Goal: Task Accomplishment & Management: Manage account settings

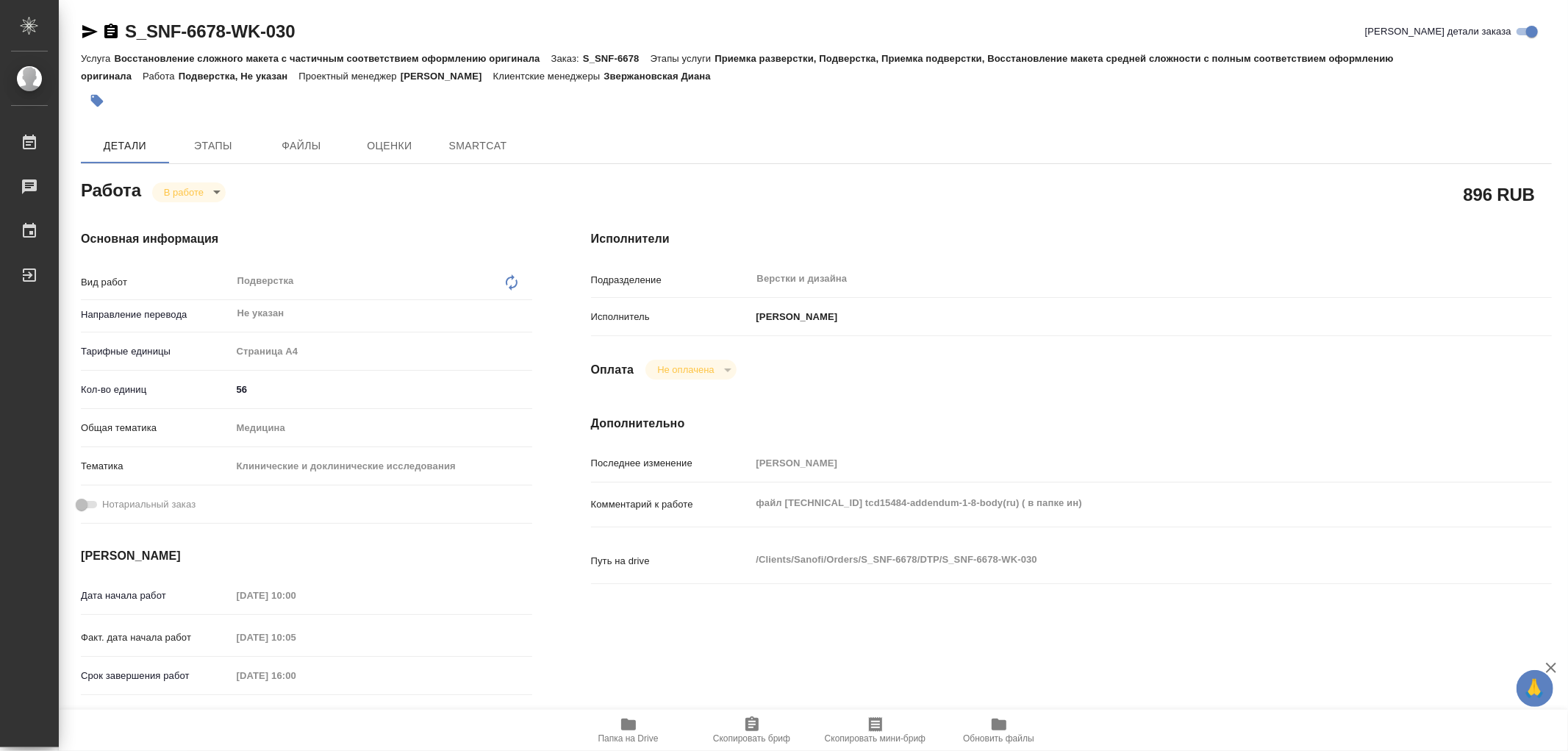
type textarea "x"
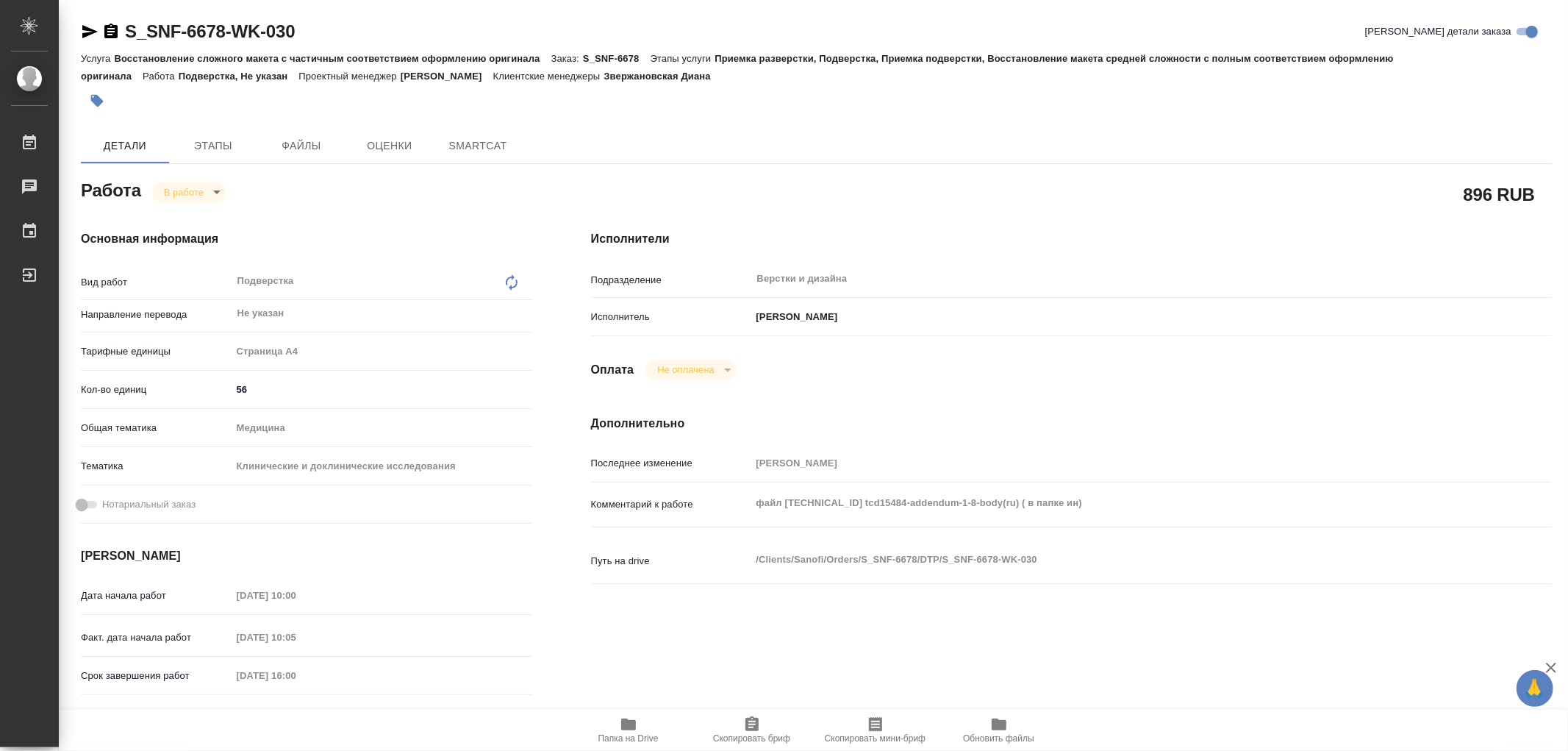
type textarea "x"
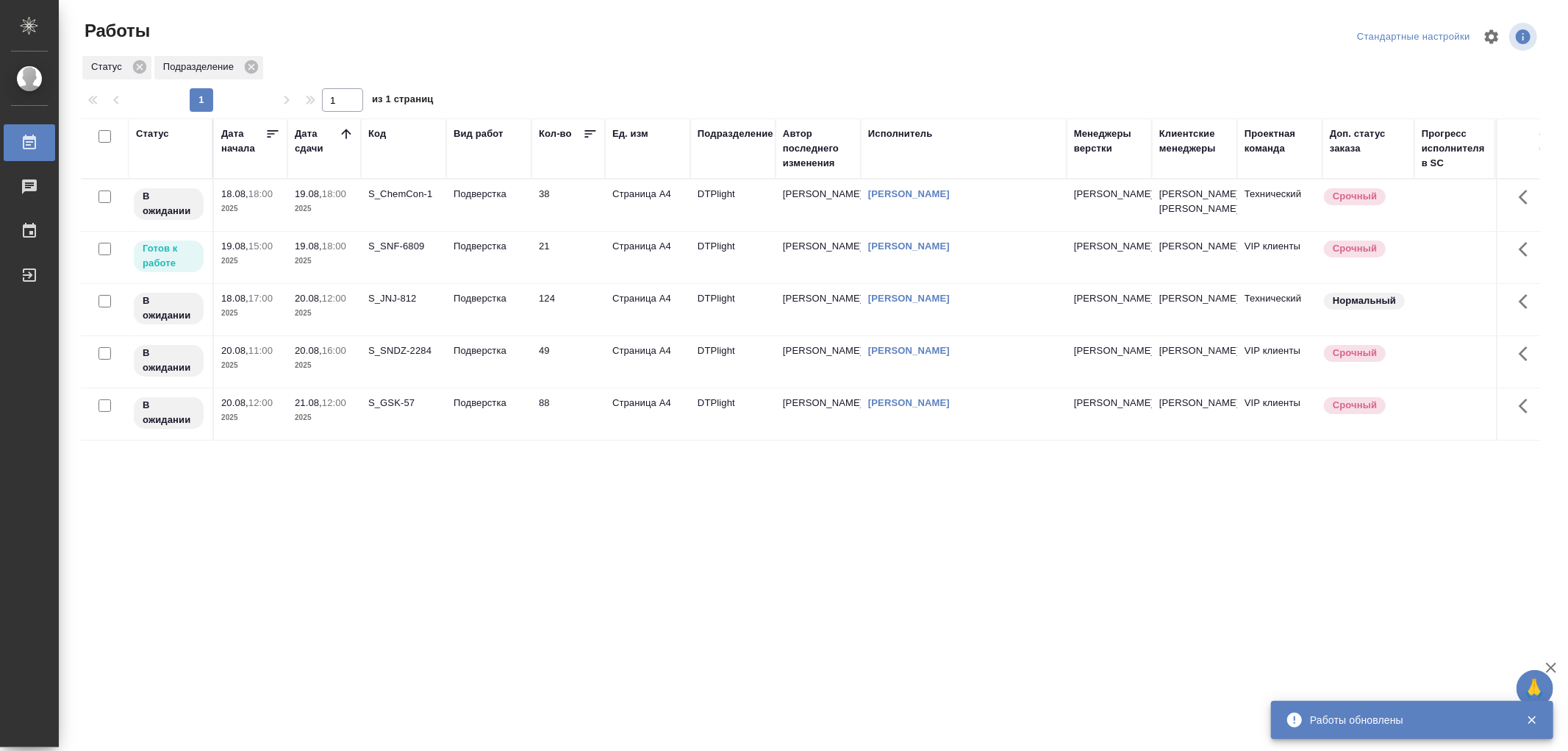
click at [489, 231] on td "Подверстка" at bounding box center [489, 205] width 85 height 51
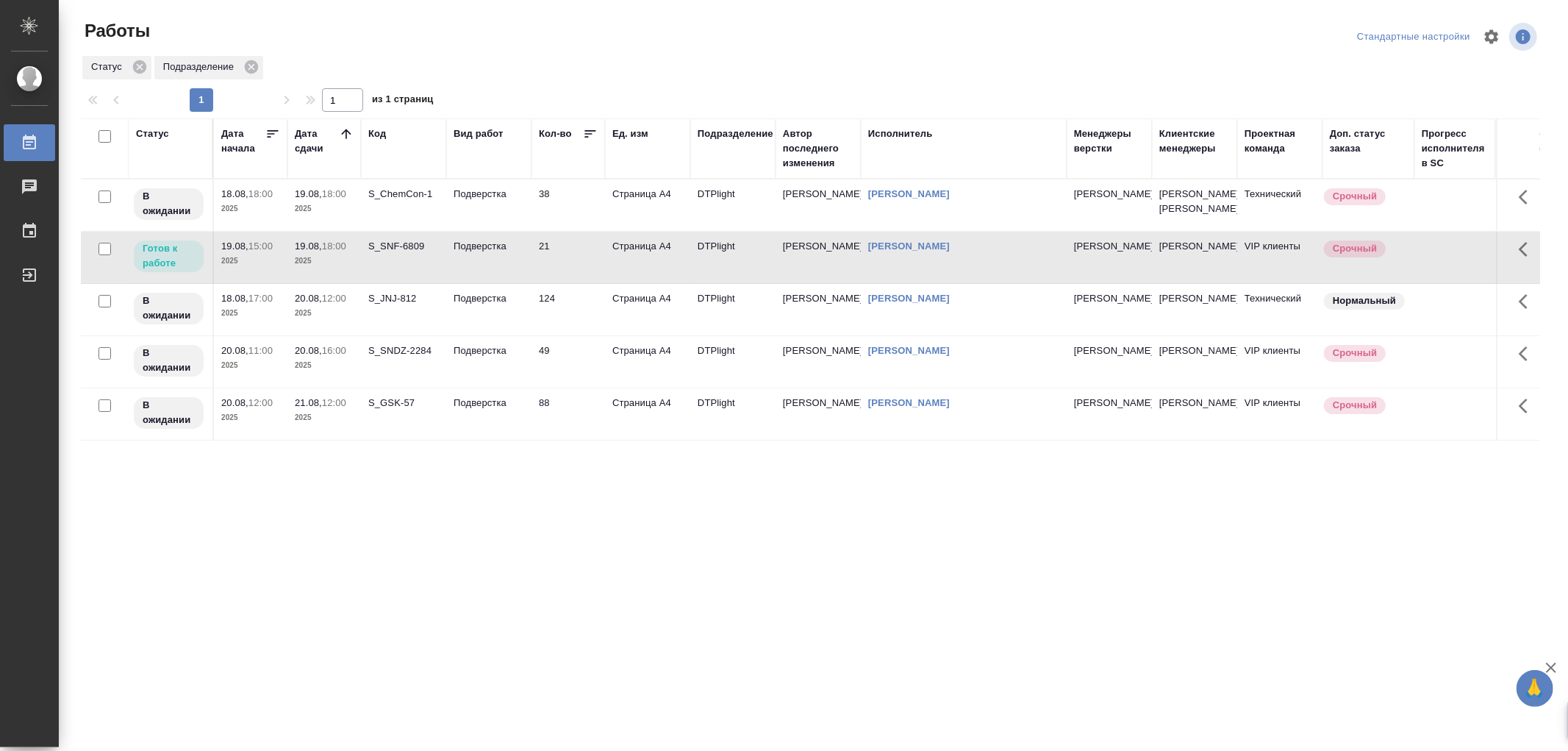
click at [489, 231] on td "Подверстка" at bounding box center [489, 205] width 85 height 51
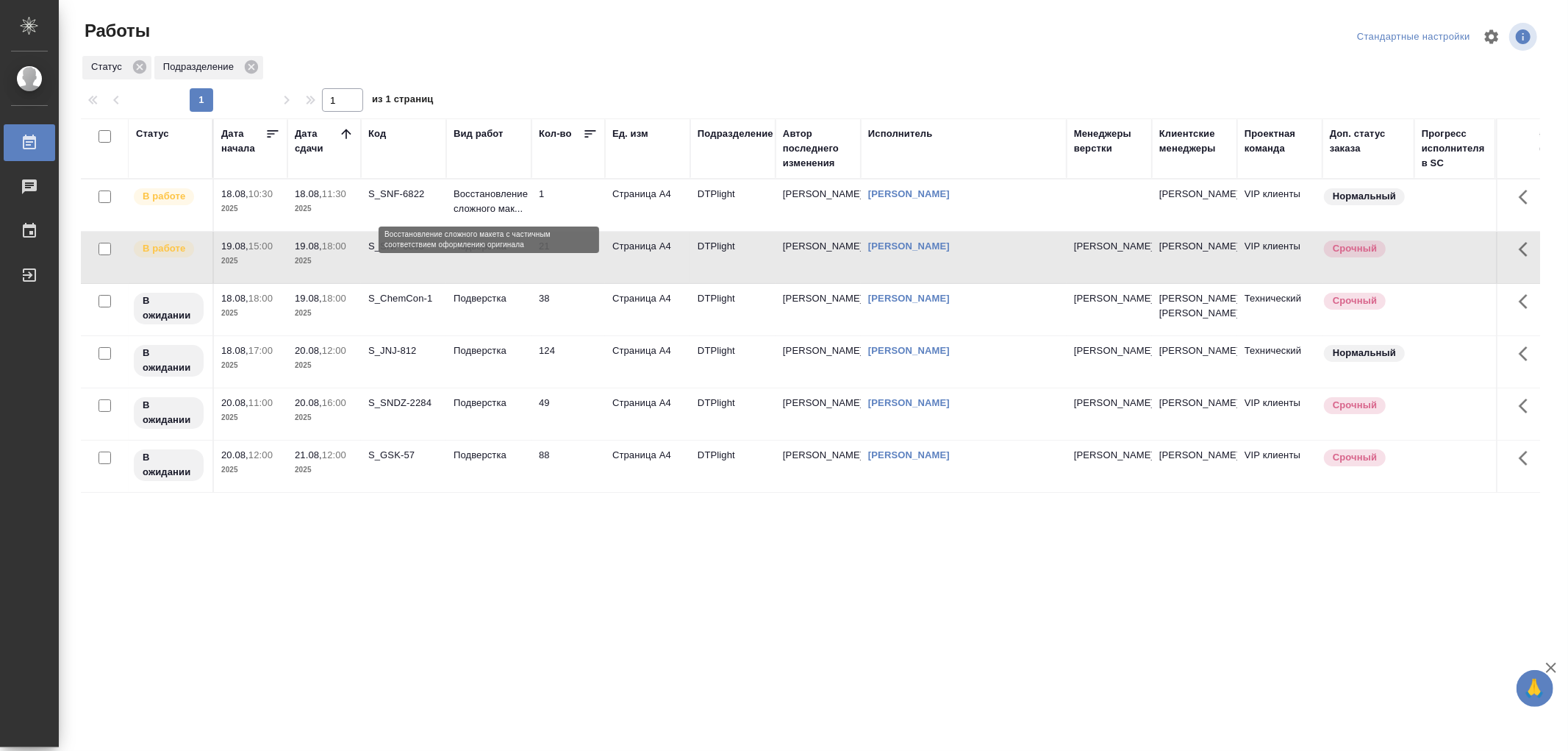
click at [465, 206] on p "Восстановление сложного мак..." at bounding box center [489, 202] width 71 height 29
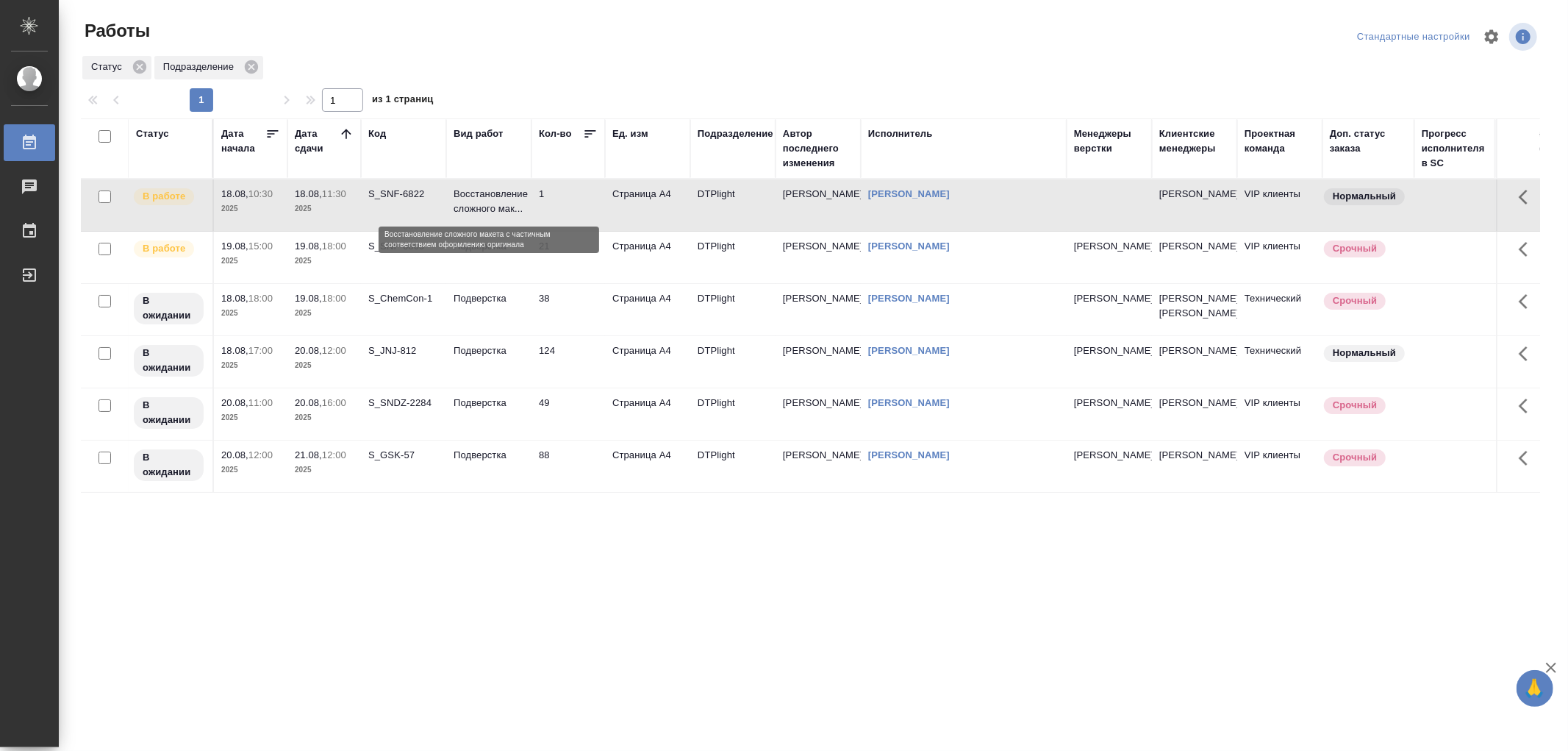
click at [465, 206] on p "Восстановление сложного мак..." at bounding box center [489, 202] width 71 height 29
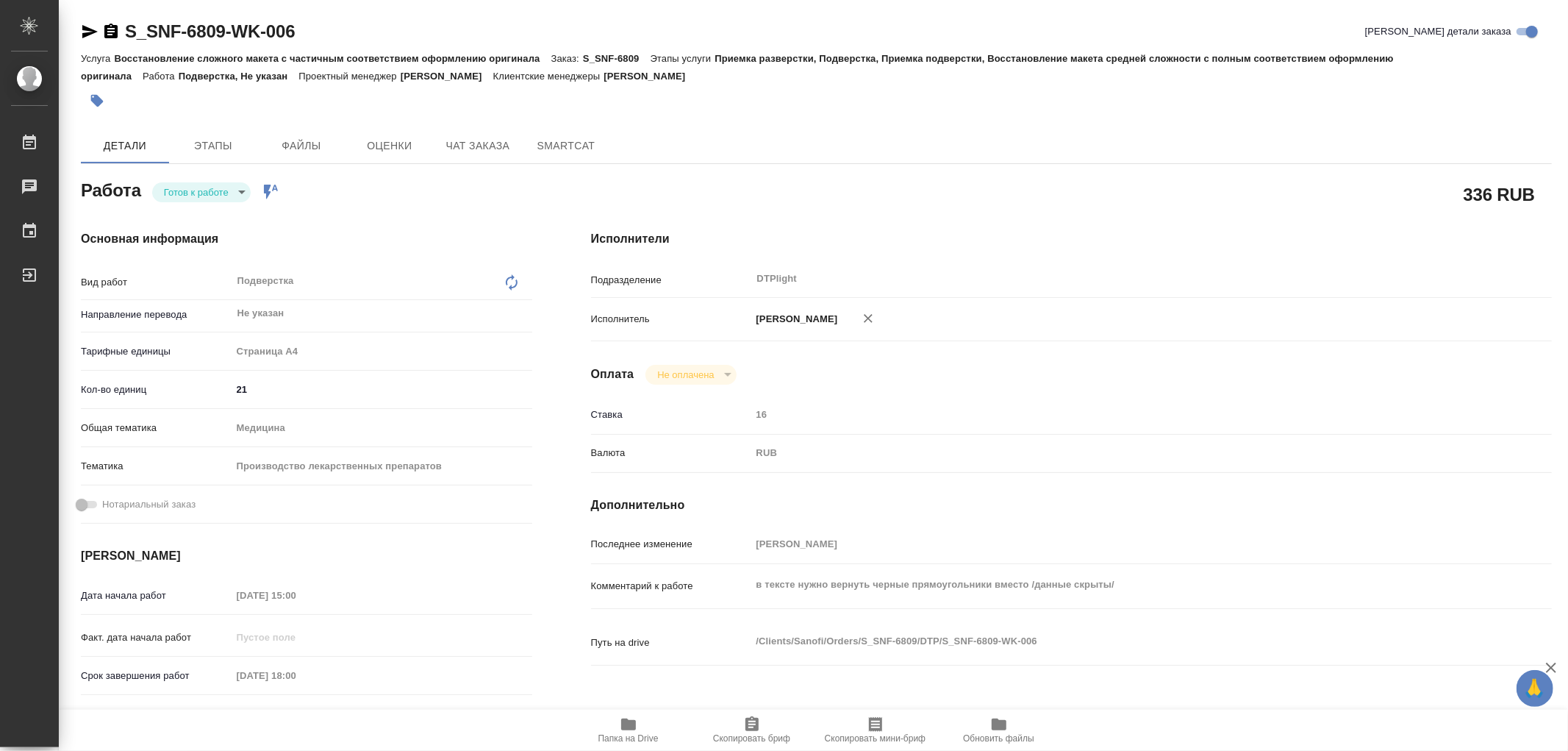
click at [626, 722] on icon "button" at bounding box center [628, 724] width 15 height 12
click at [215, 199] on body "🙏 .cls-1 fill:#fff; AWATERA Работы 0 Чаты График Выйти S_SNF-6809-WK-006 Кратко…" at bounding box center [784, 376] width 1568 height 751
click at [213, 189] on li "В работе" at bounding box center [201, 192] width 99 height 25
type textarea "x"
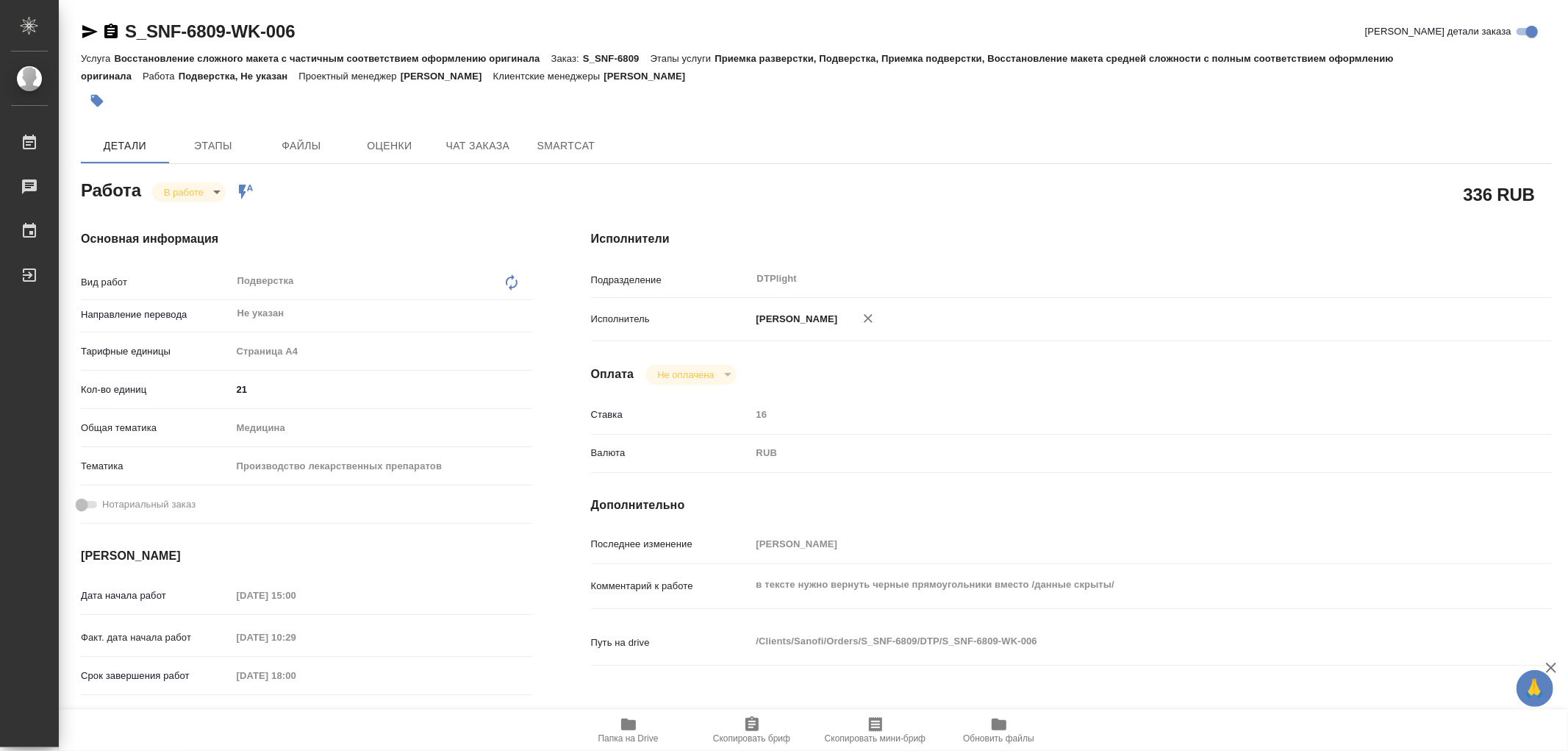
type textarea "x"
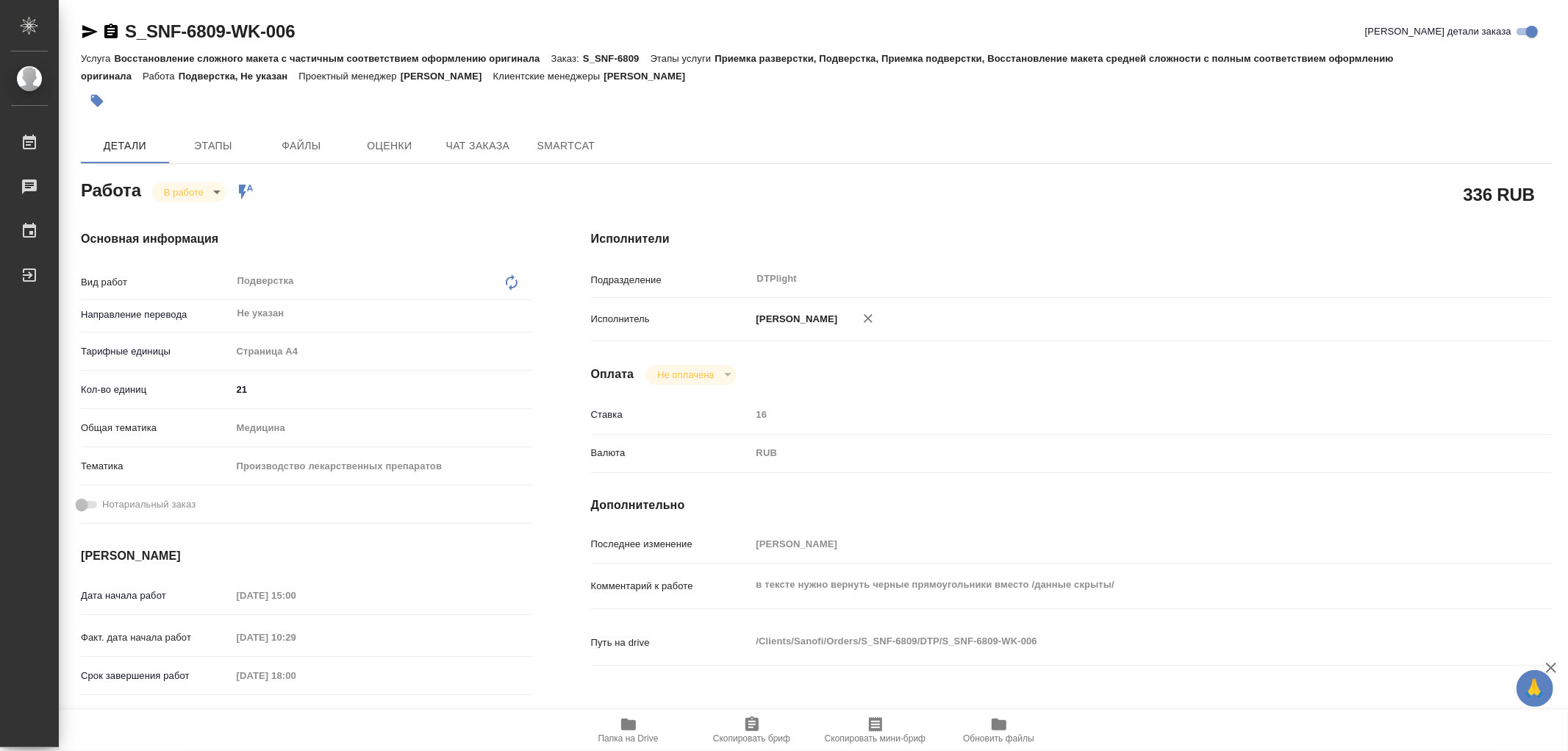
type textarea "x"
click at [626, 726] on icon "button" at bounding box center [628, 724] width 15 height 12
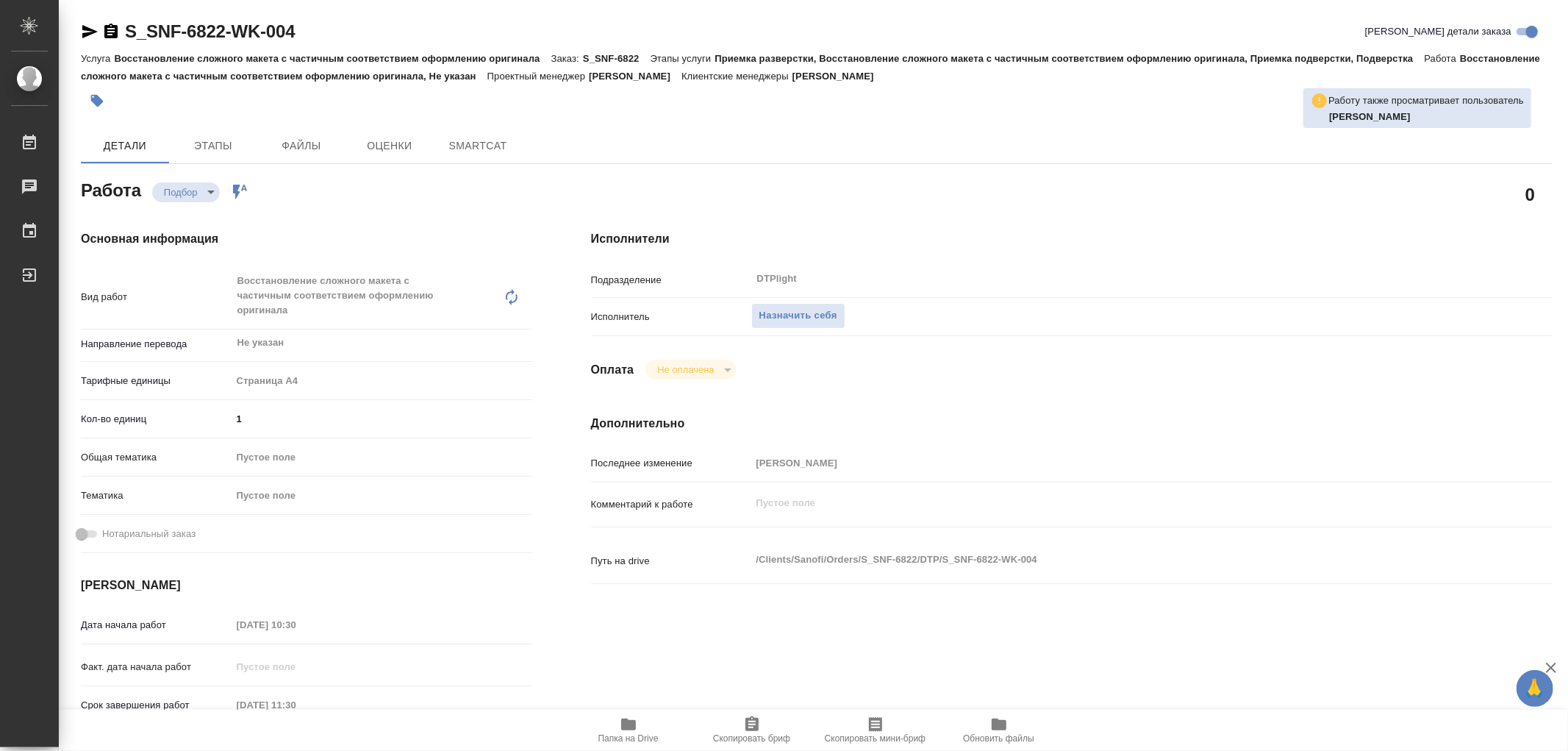
type textarea "x"
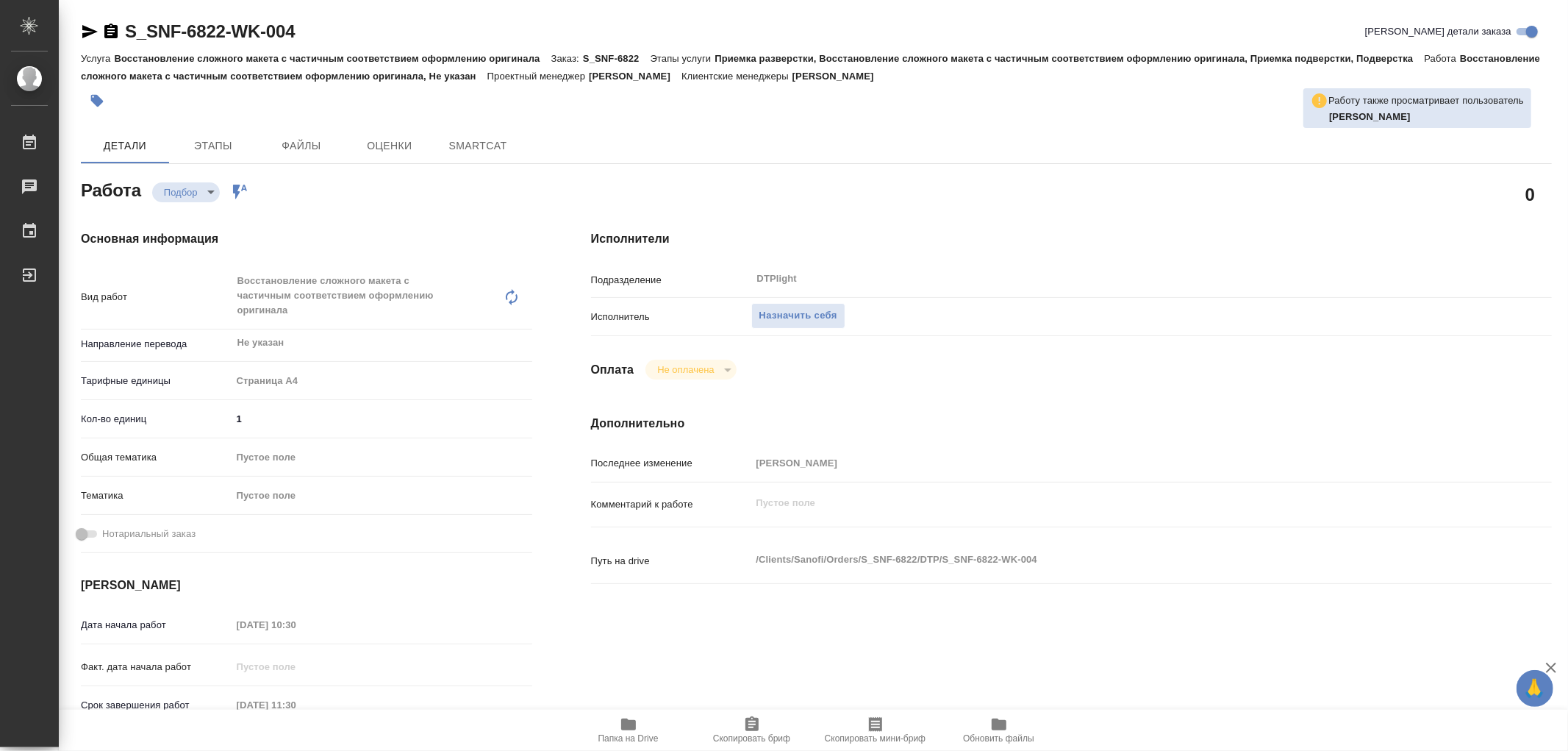
type textarea "x"
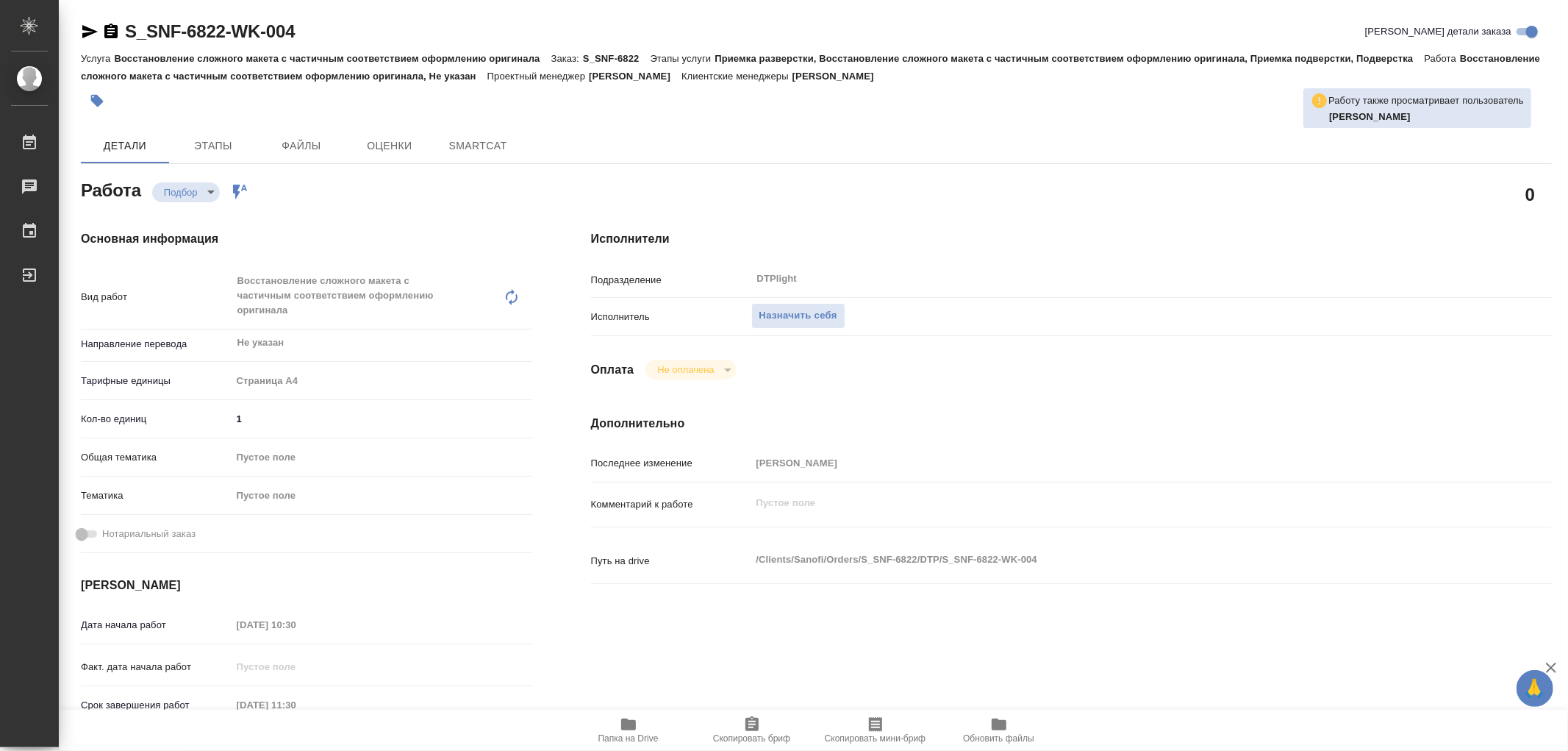
type textarea "x"
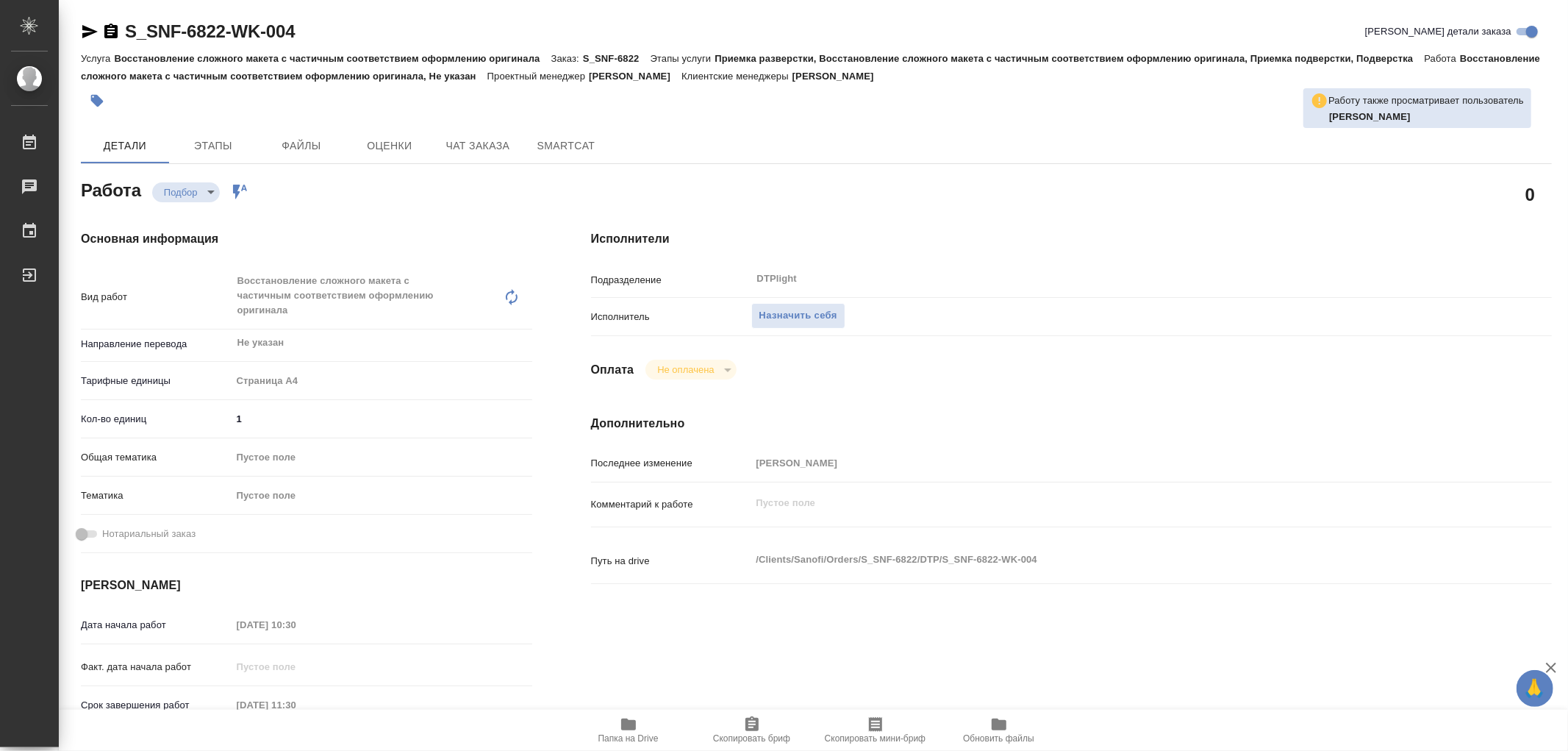
click at [625, 722] on icon "button" at bounding box center [628, 724] width 15 height 12
type textarea "x"
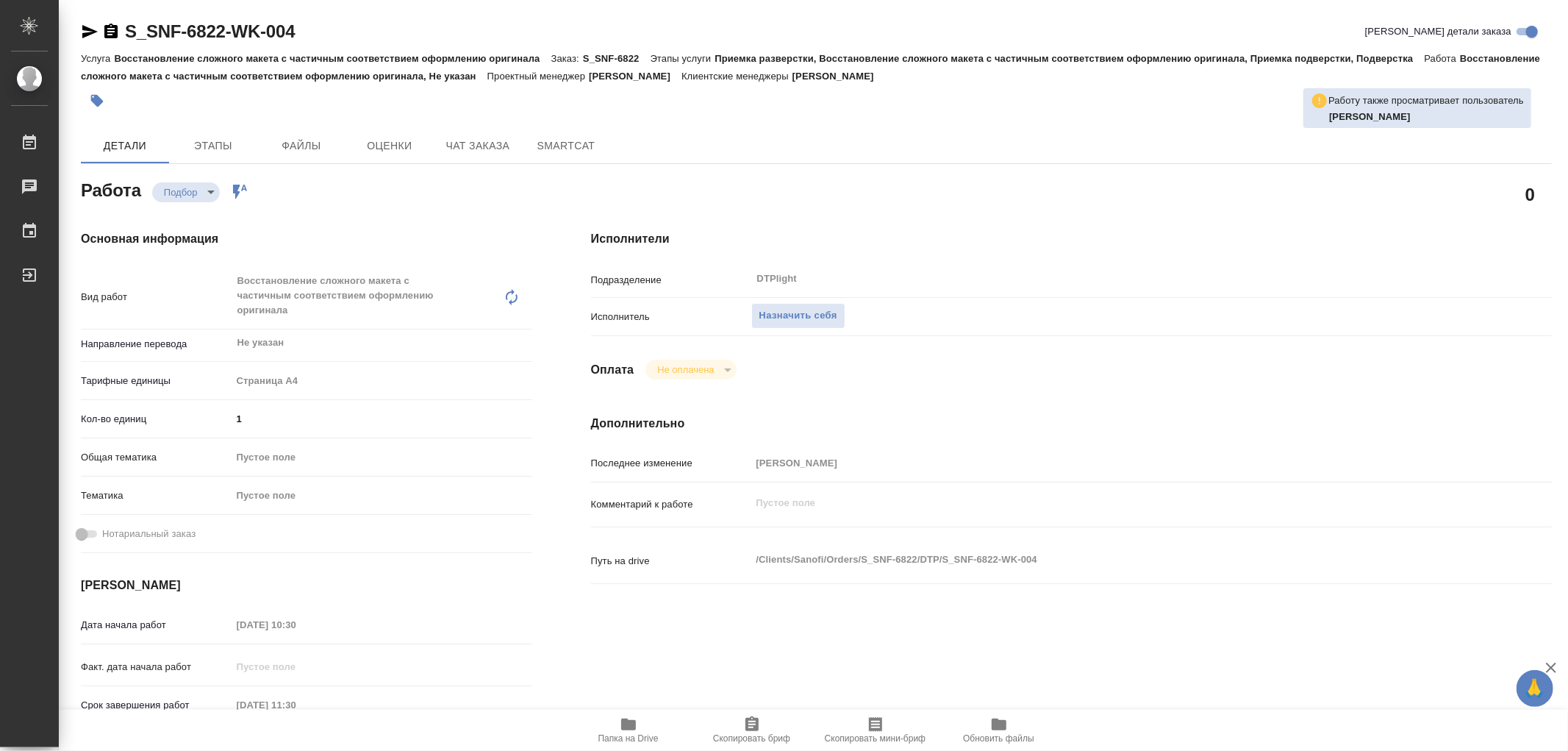
type textarea "x"
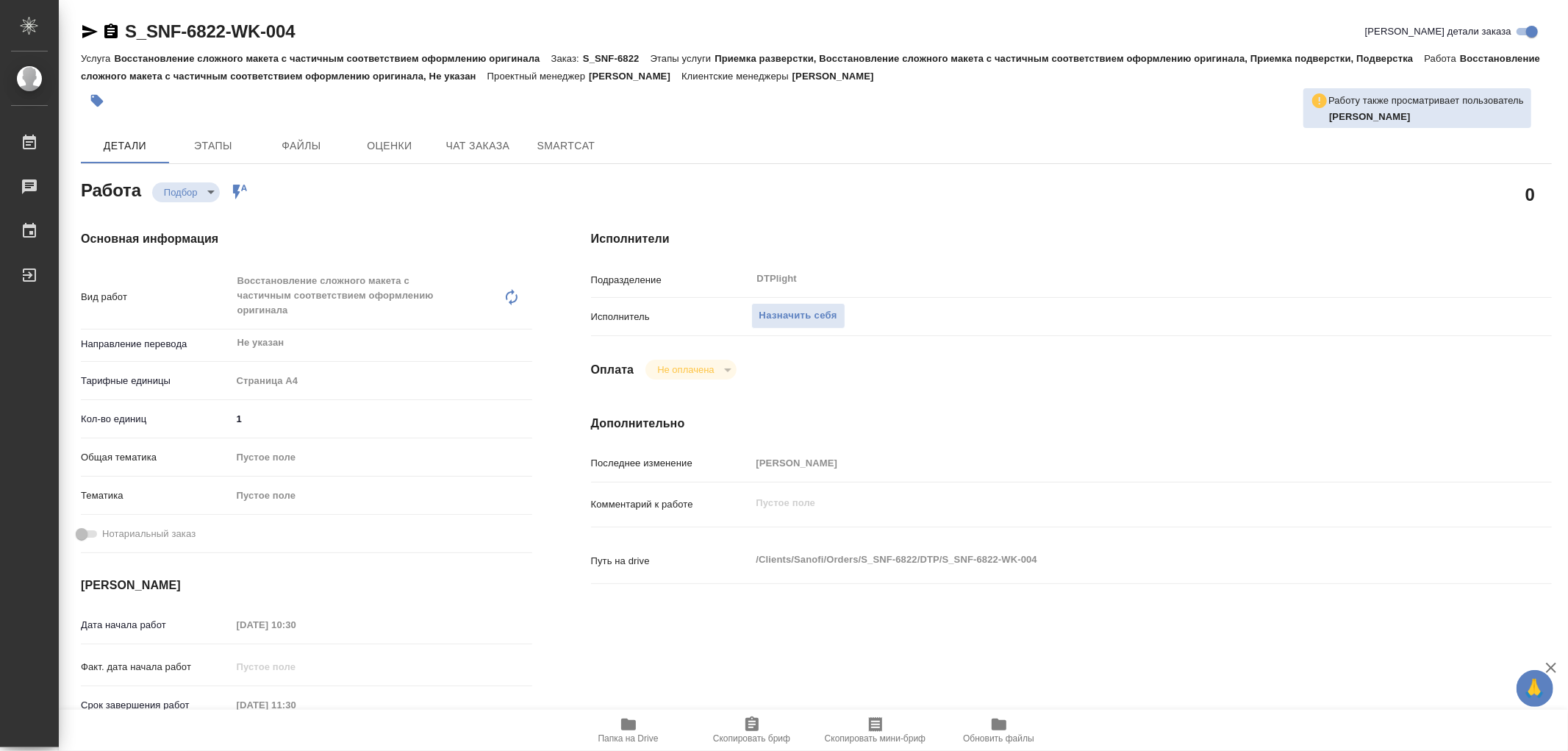
type textarea "x"
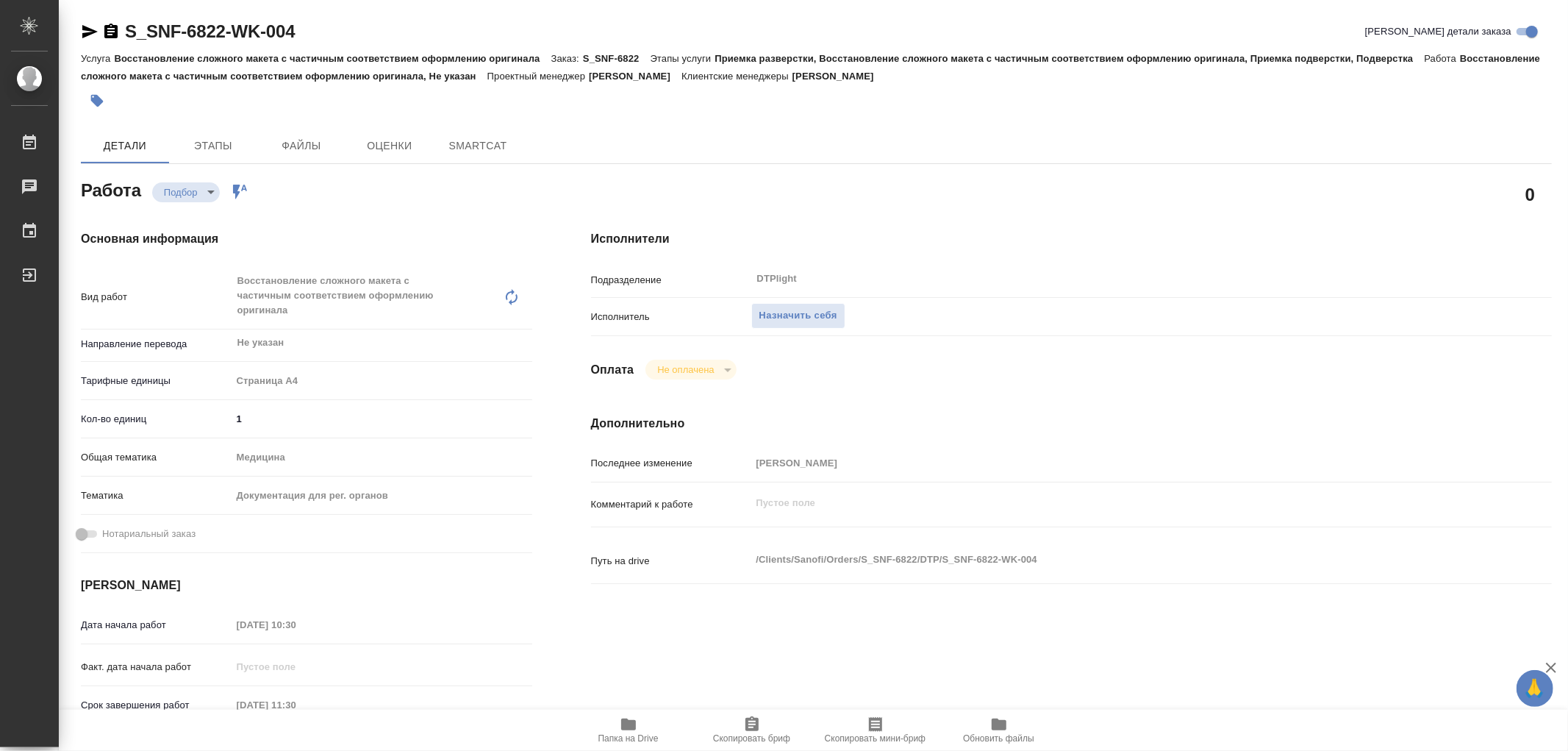
type textarea "x"
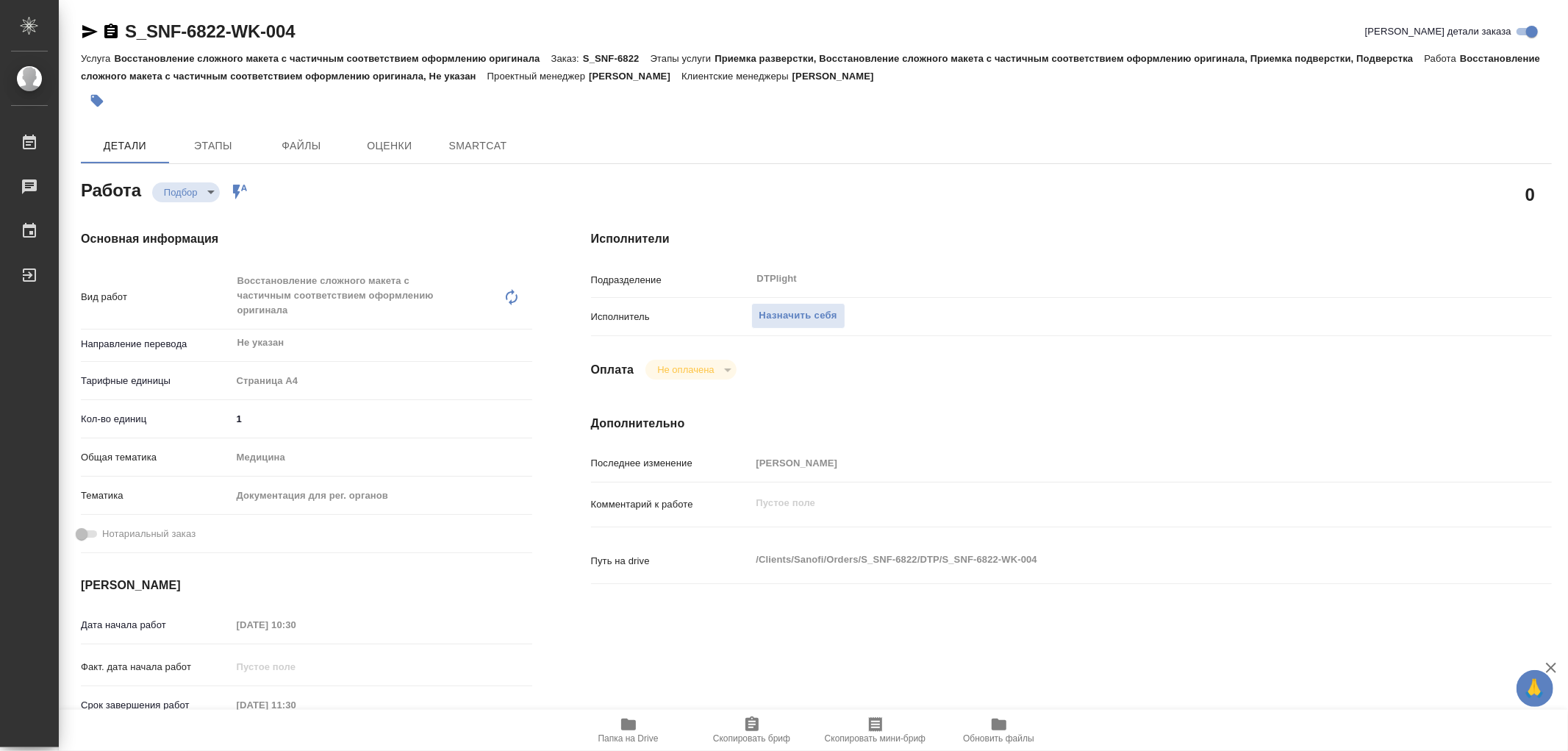
type textarea "x"
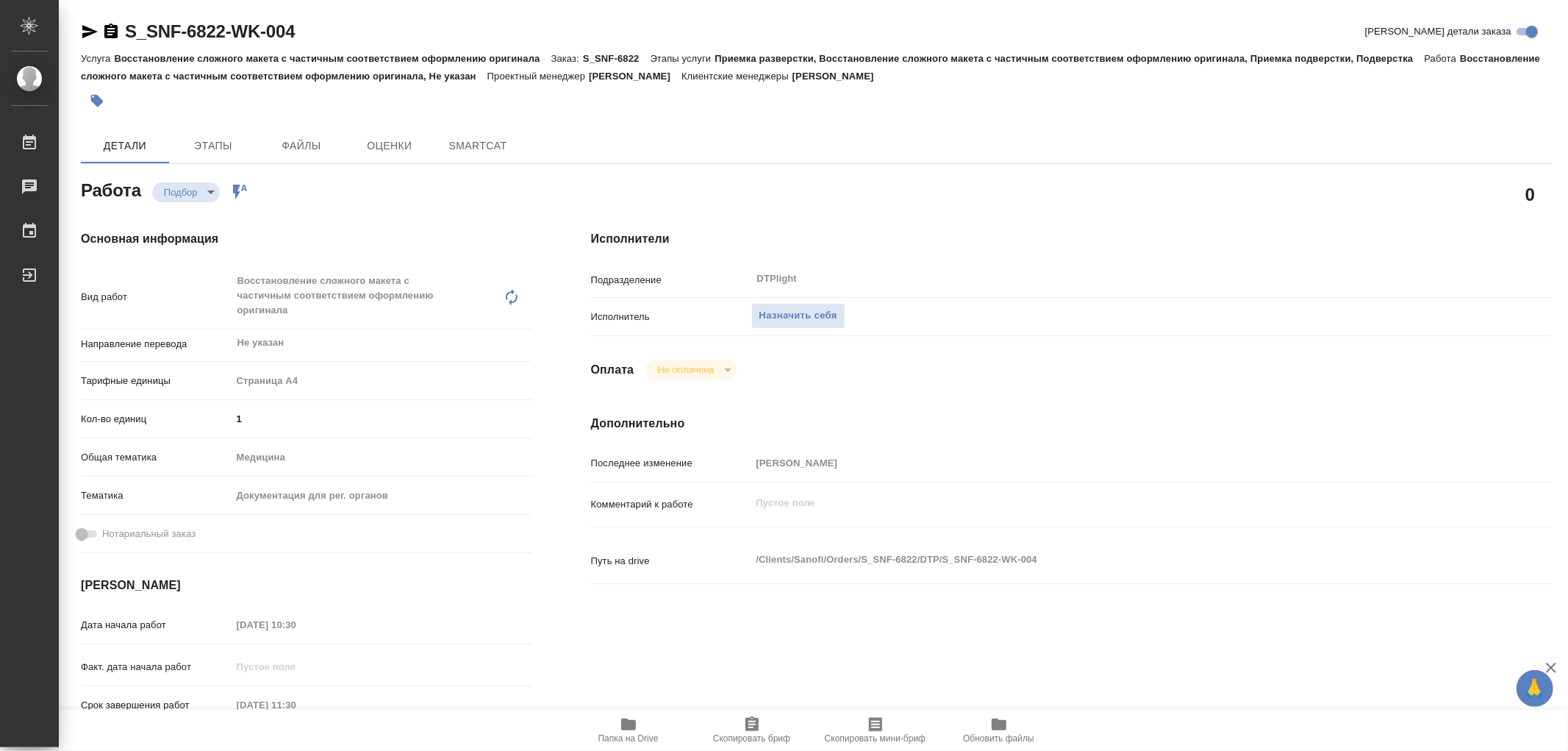
type textarea "x"
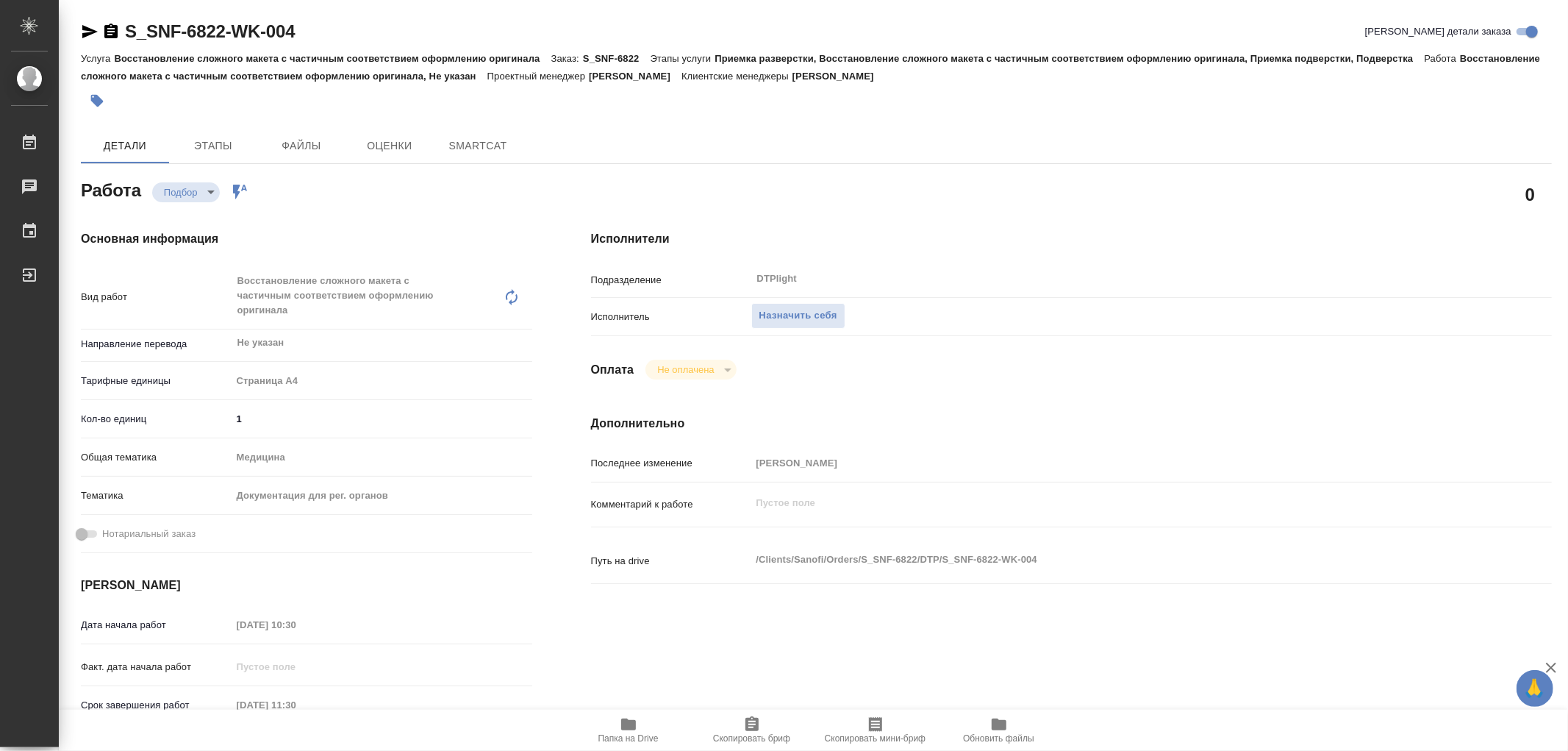
type textarea "x"
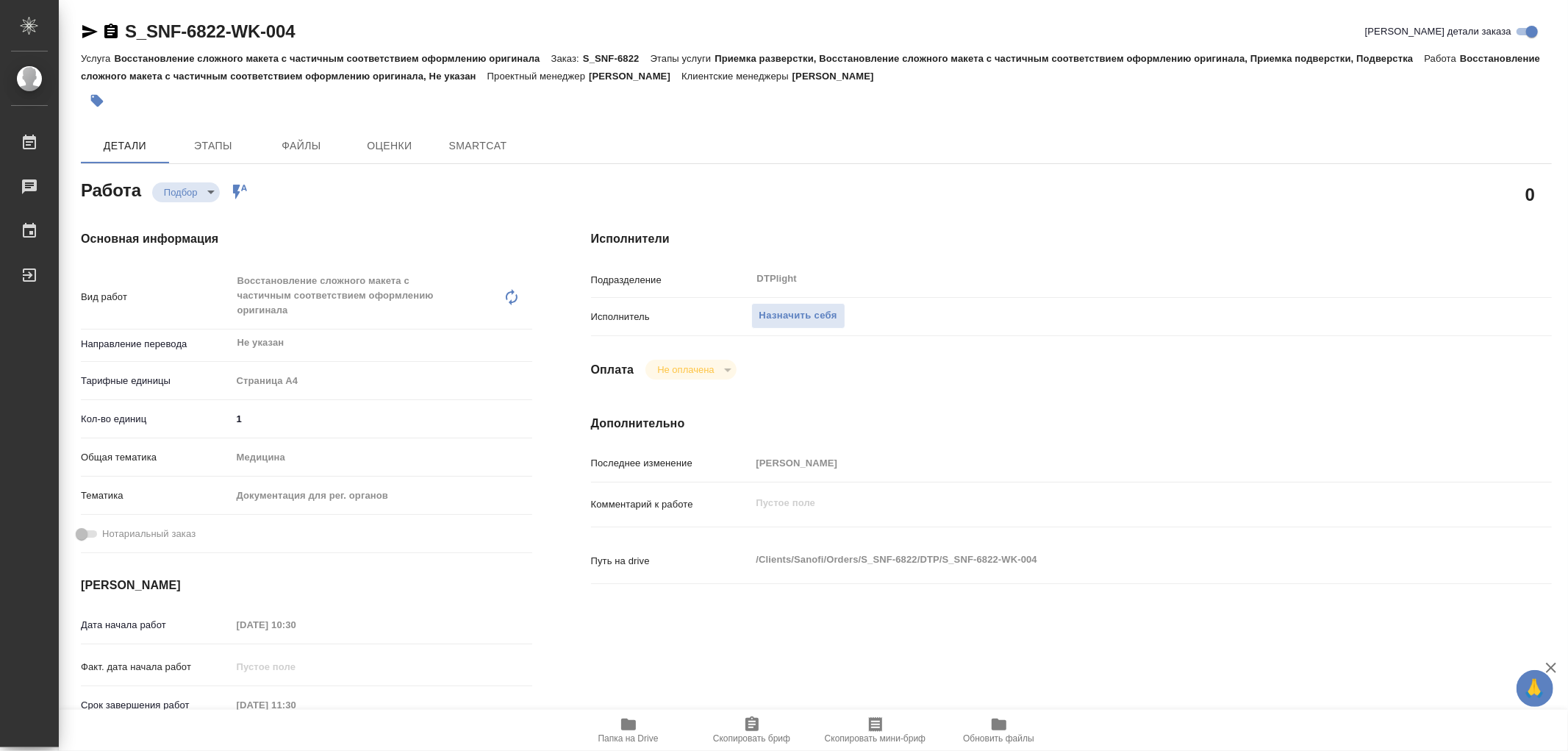
type textarea "x"
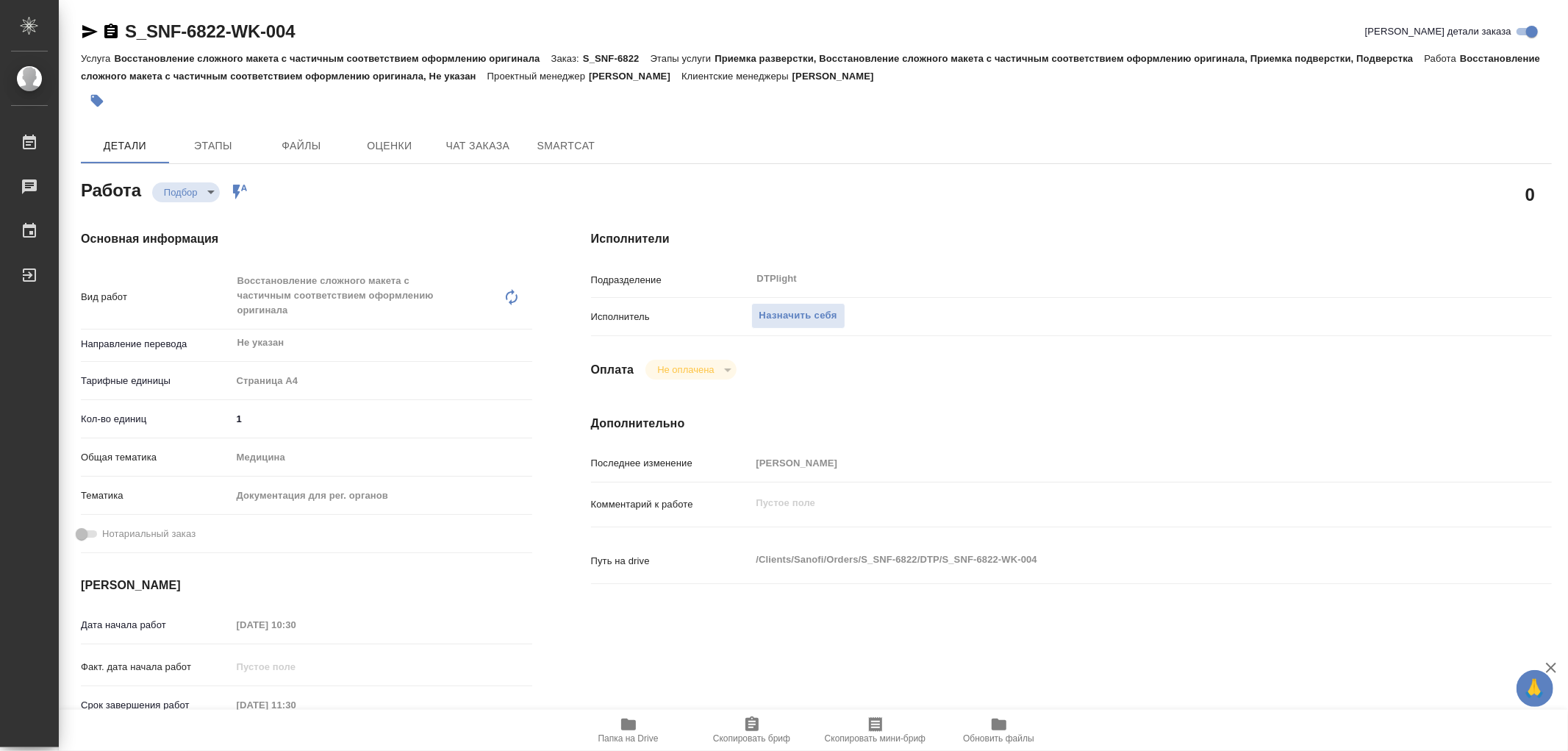
type textarea "x"
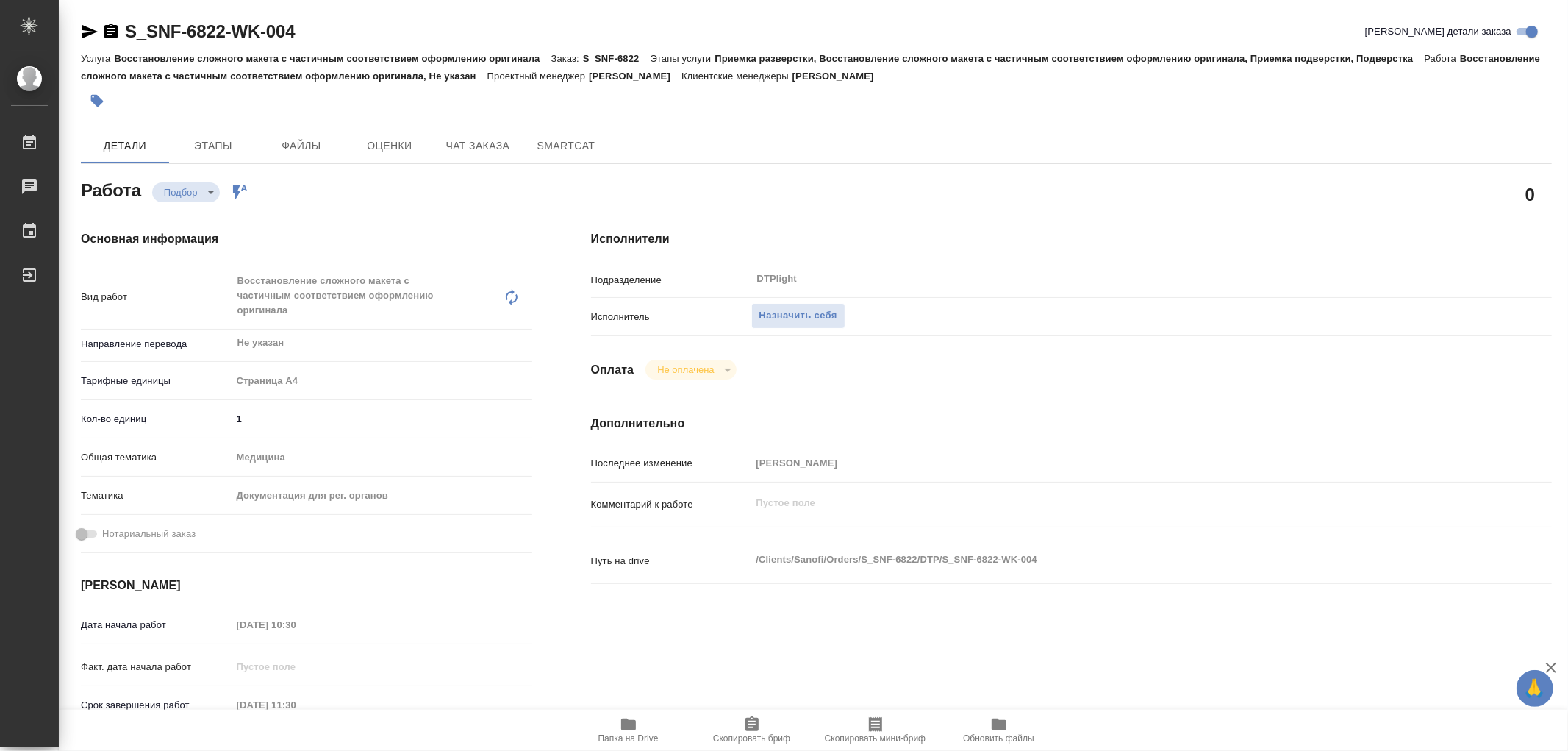
type textarea "x"
click at [821, 307] on span "Назначить себя" at bounding box center [798, 316] width 78 height 17
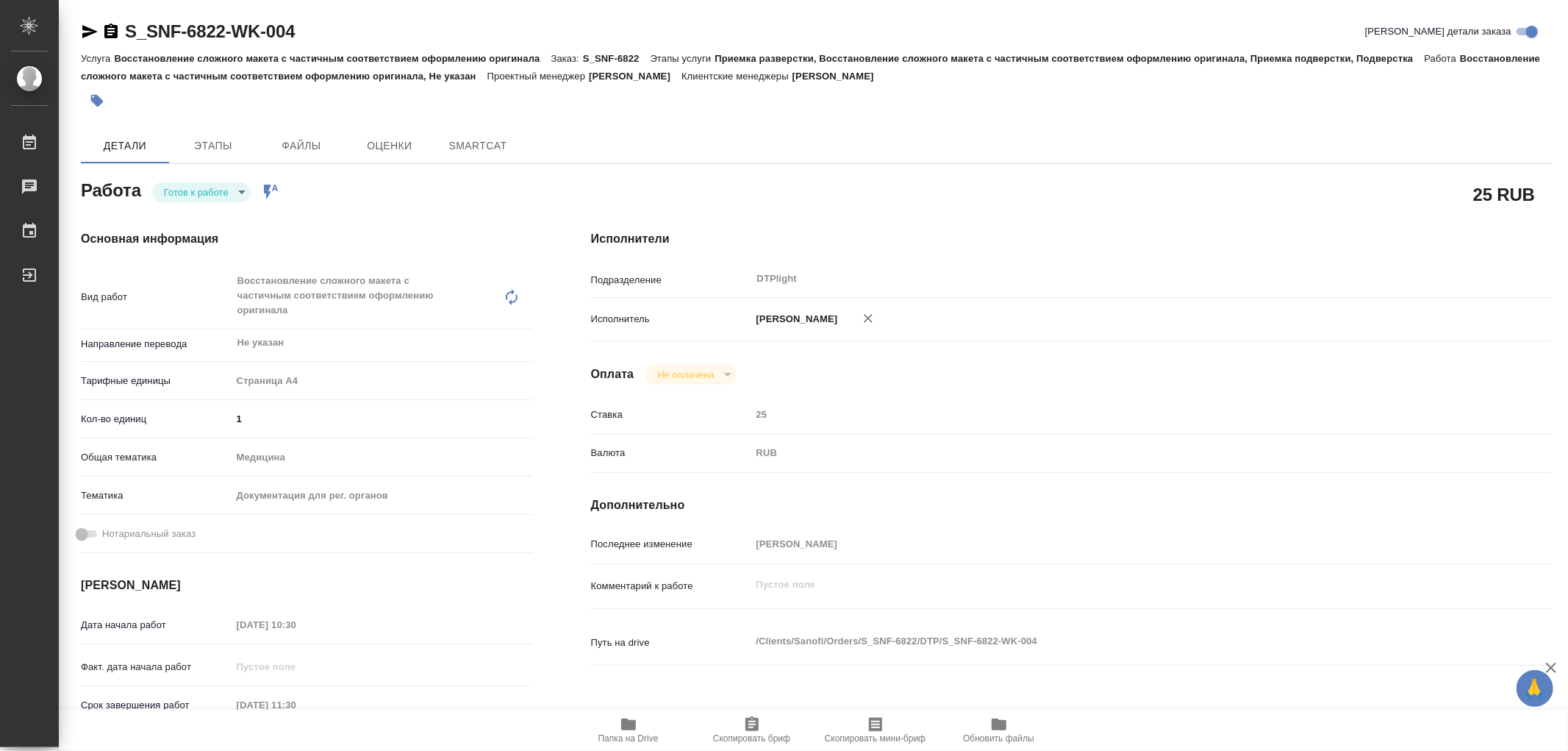
type textarea "x"
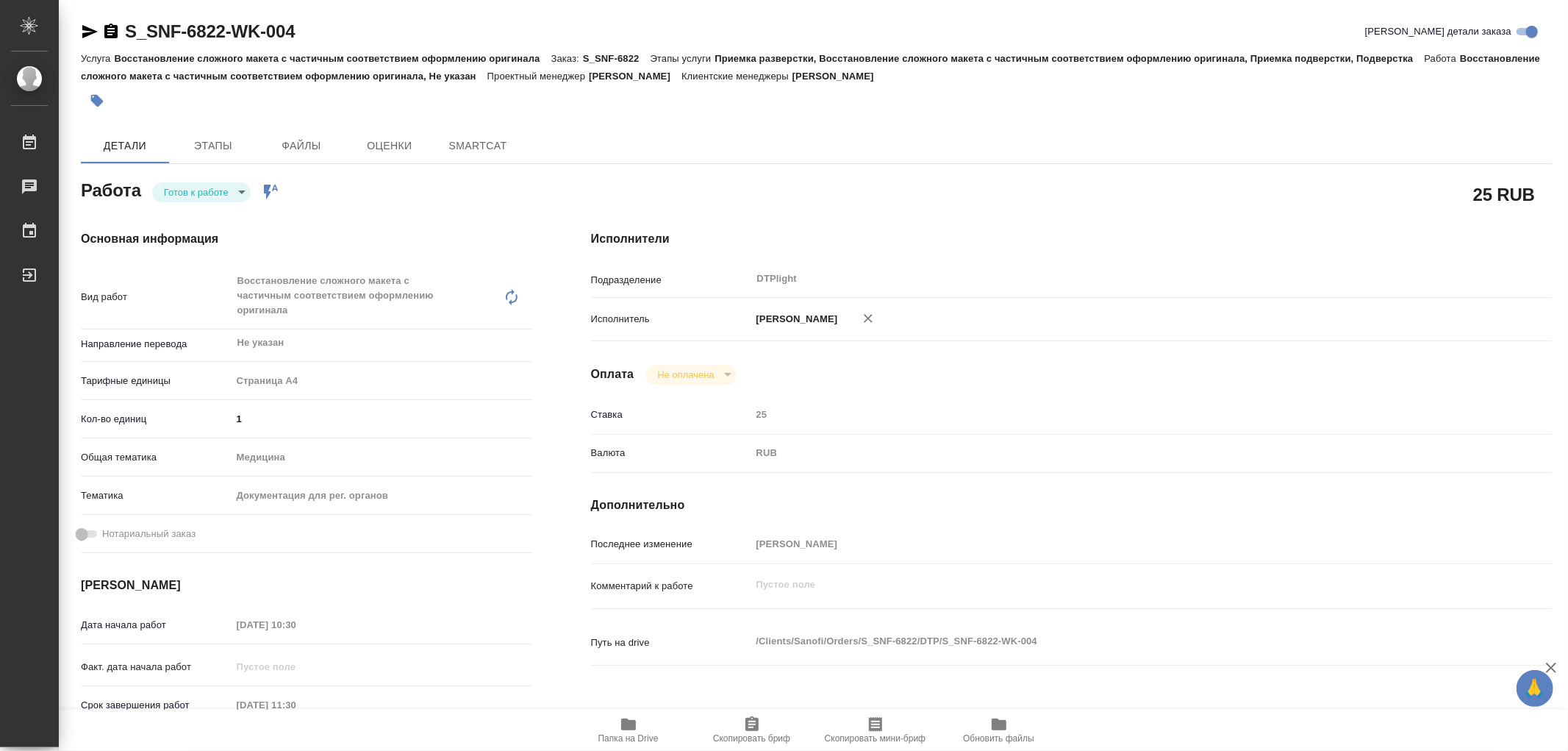
type textarea "x"
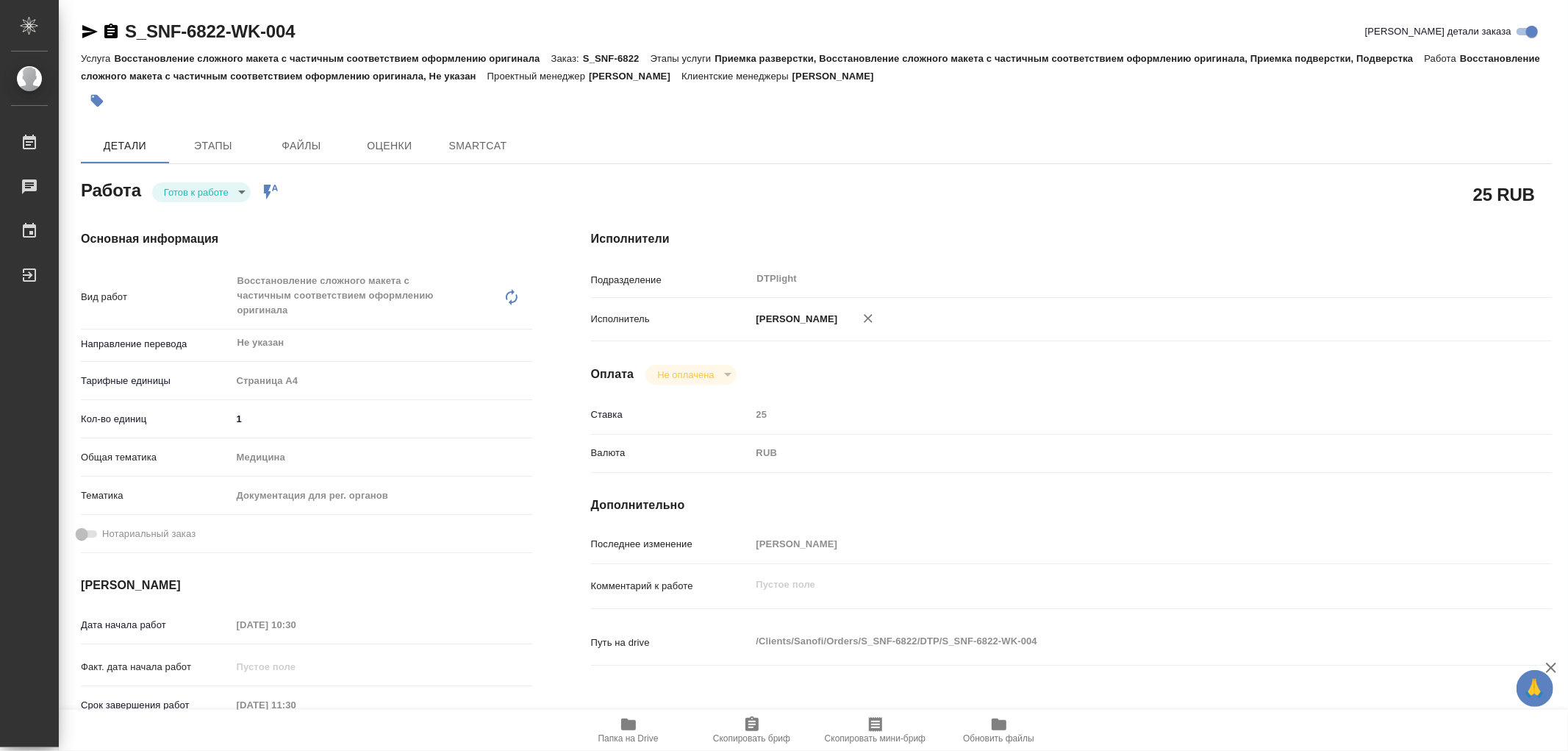
type textarea "x"
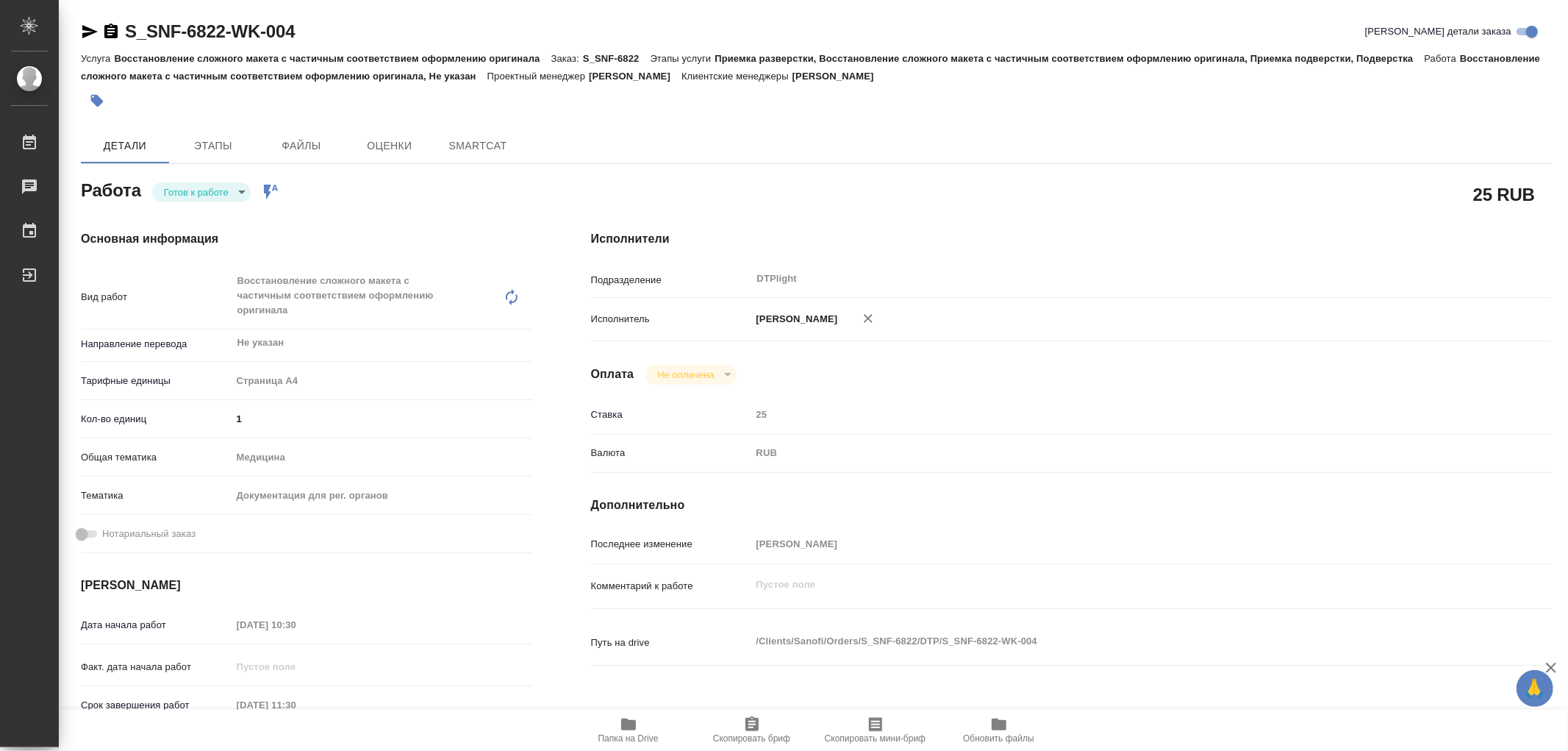
type textarea "x"
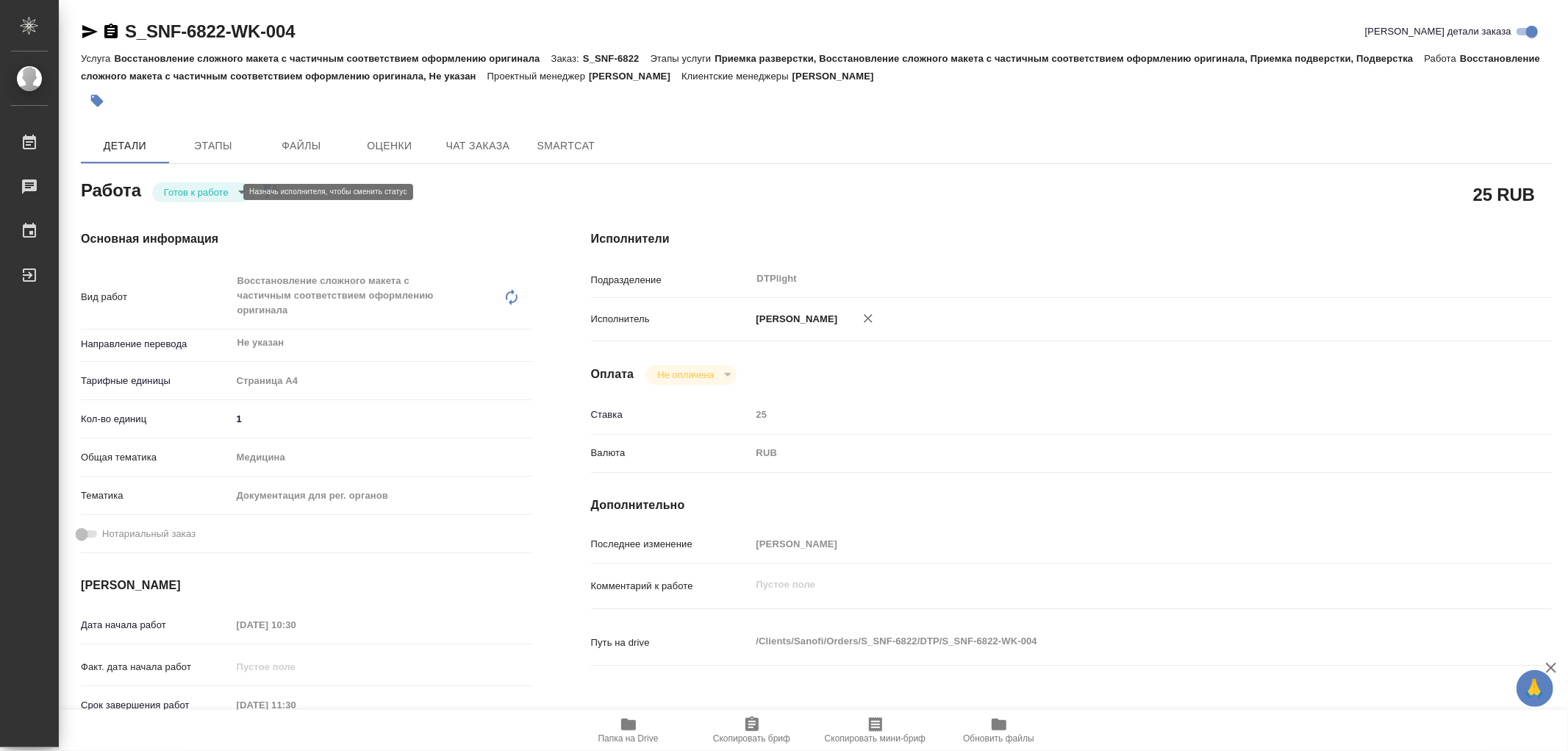
click at [220, 187] on body "🙏 .cls-1 fill:#fff; AWATERA Работы Чаты График Выйти S_SNF-6822-WK-004 Кратко д…" at bounding box center [784, 376] width 1568 height 751
click at [220, 187] on li "В работе" at bounding box center [201, 192] width 99 height 25
type textarea "x"
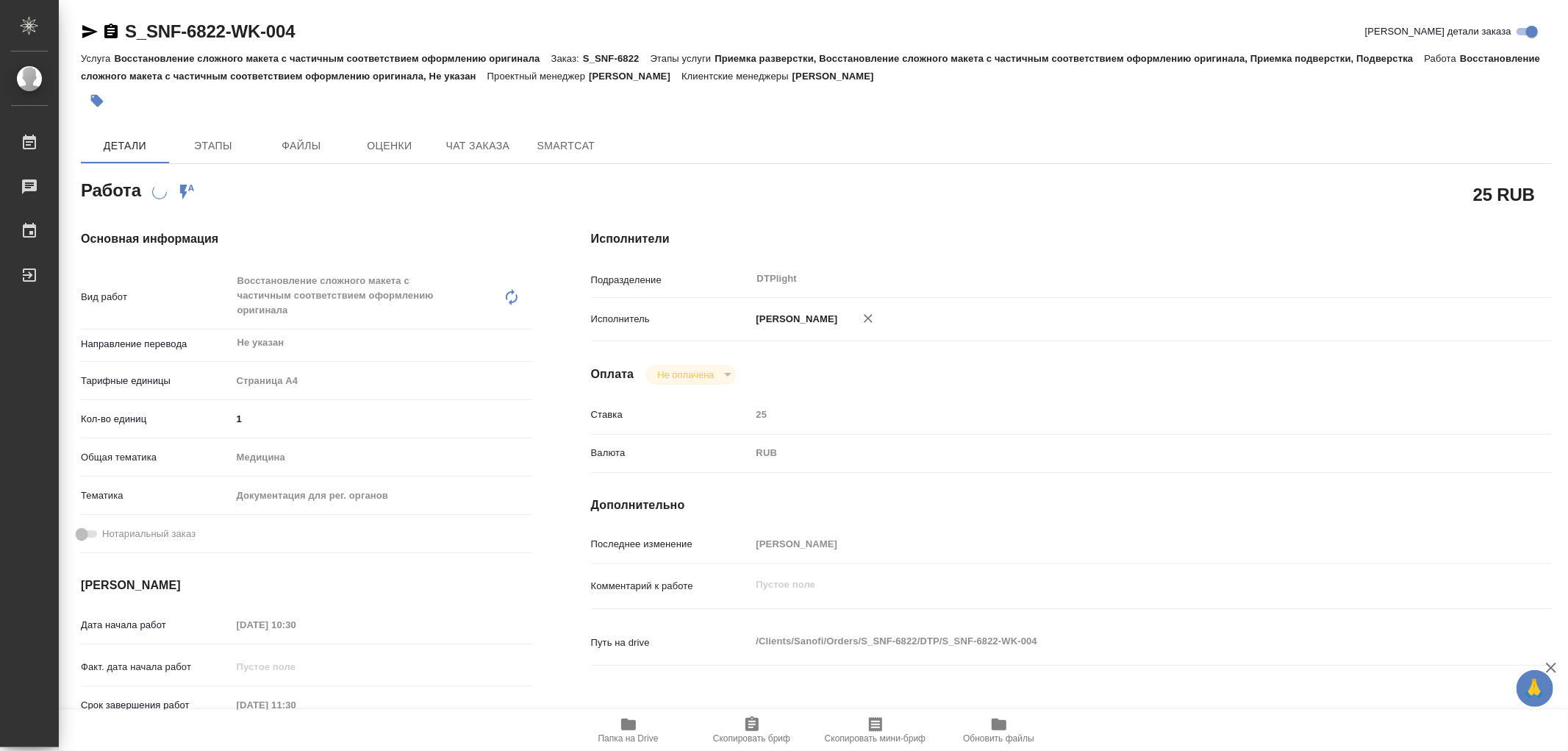
type textarea "x"
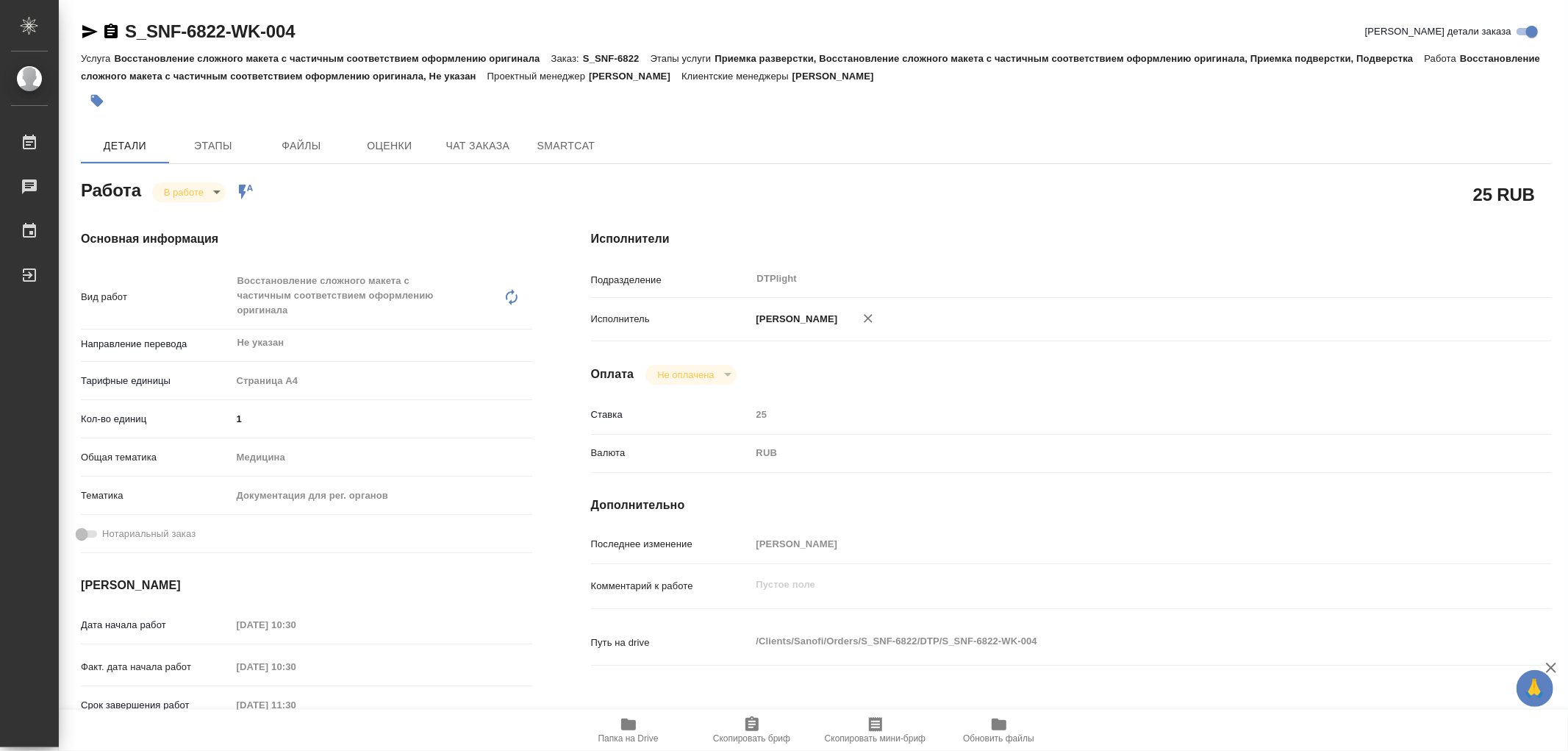
type textarea "x"
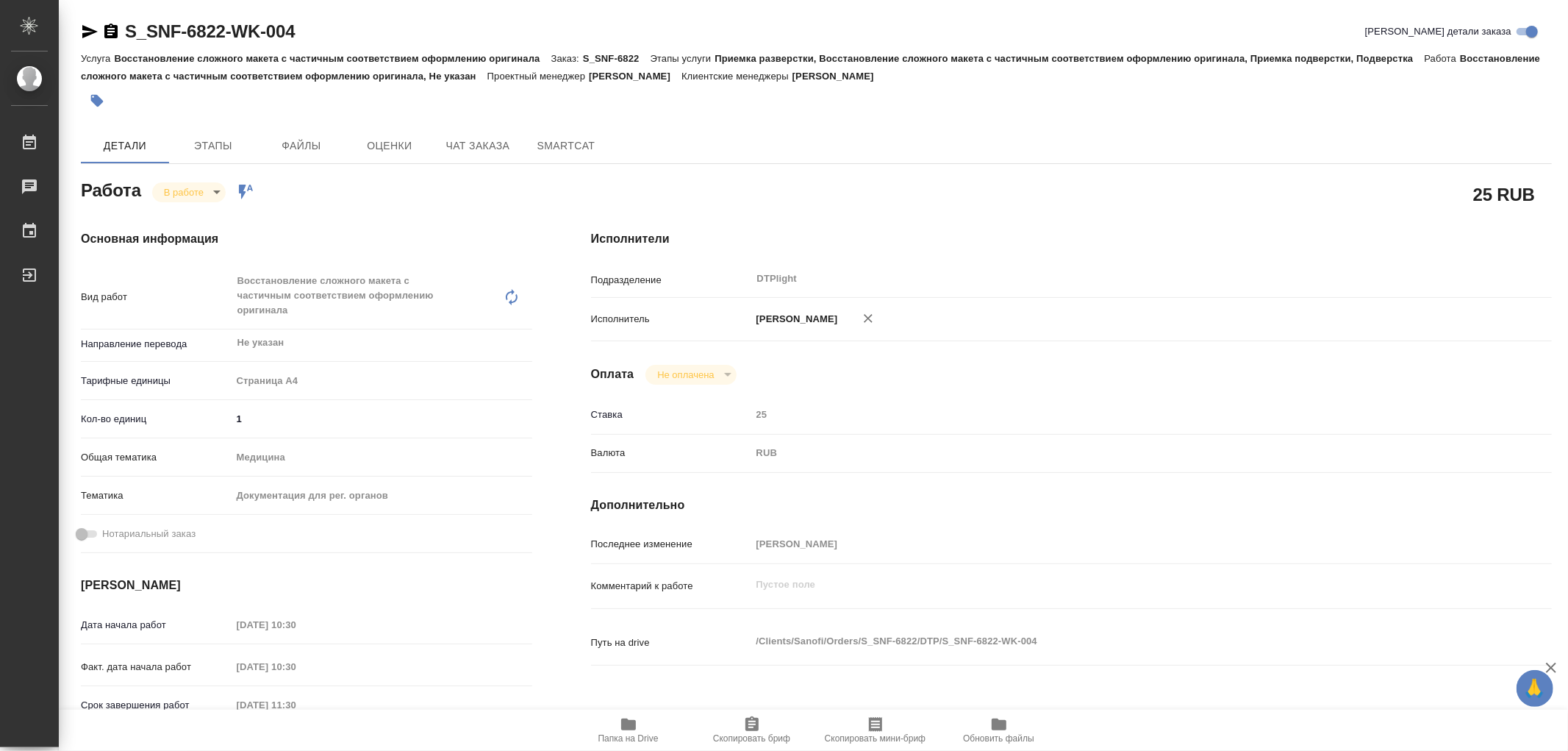
type textarea "x"
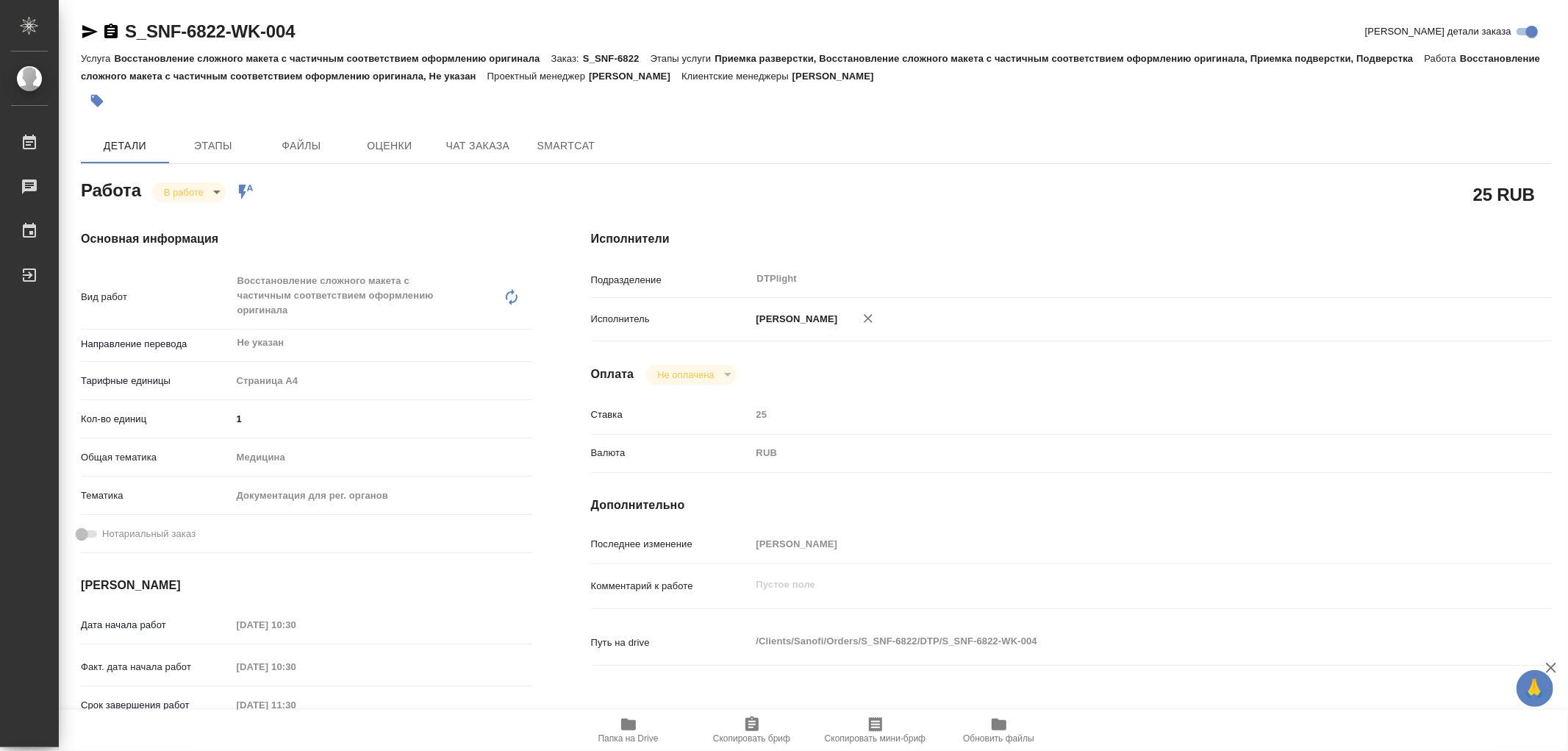
type textarea "x"
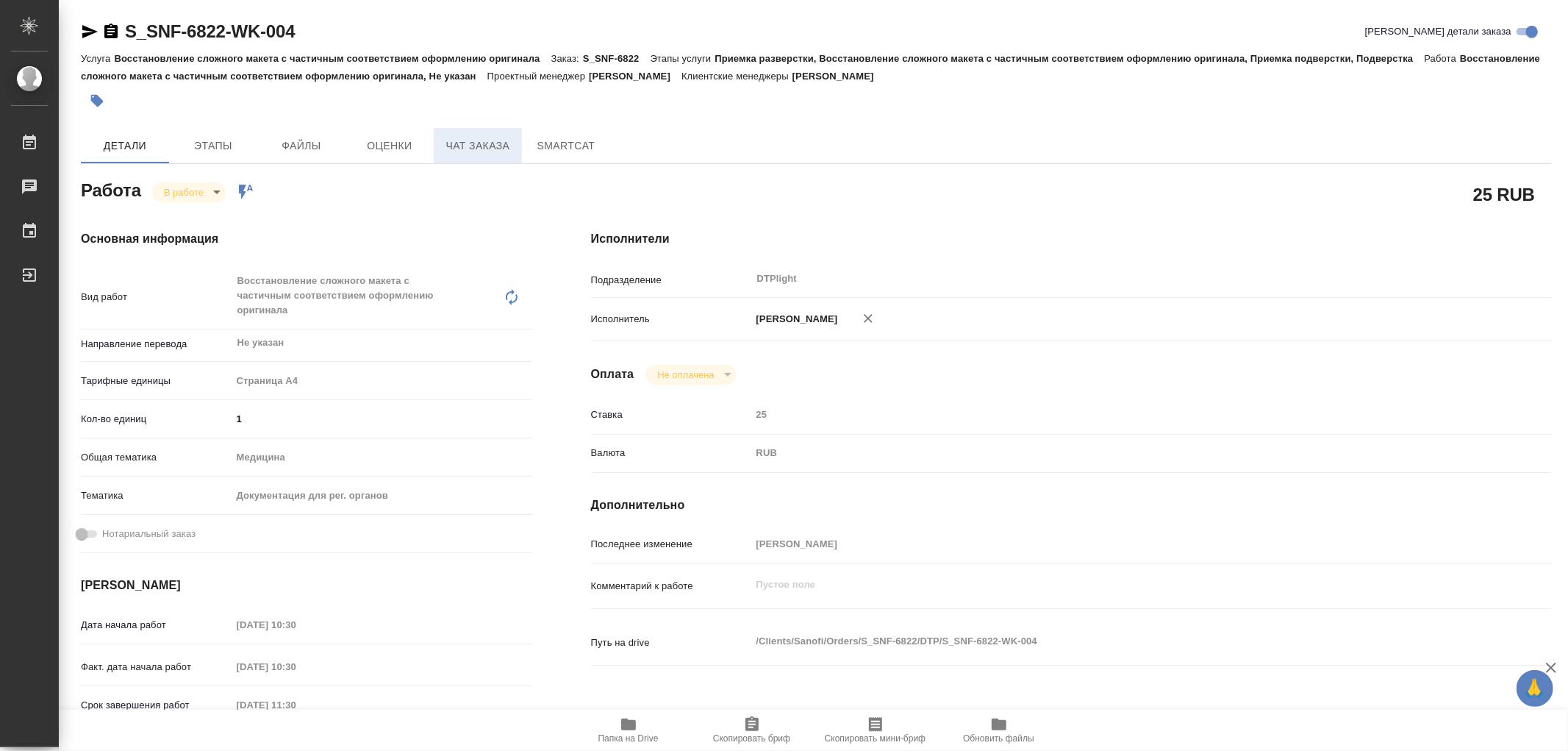
type textarea "x"
click at [626, 713] on button "Папка на Drive" at bounding box center [628, 729] width 123 height 41
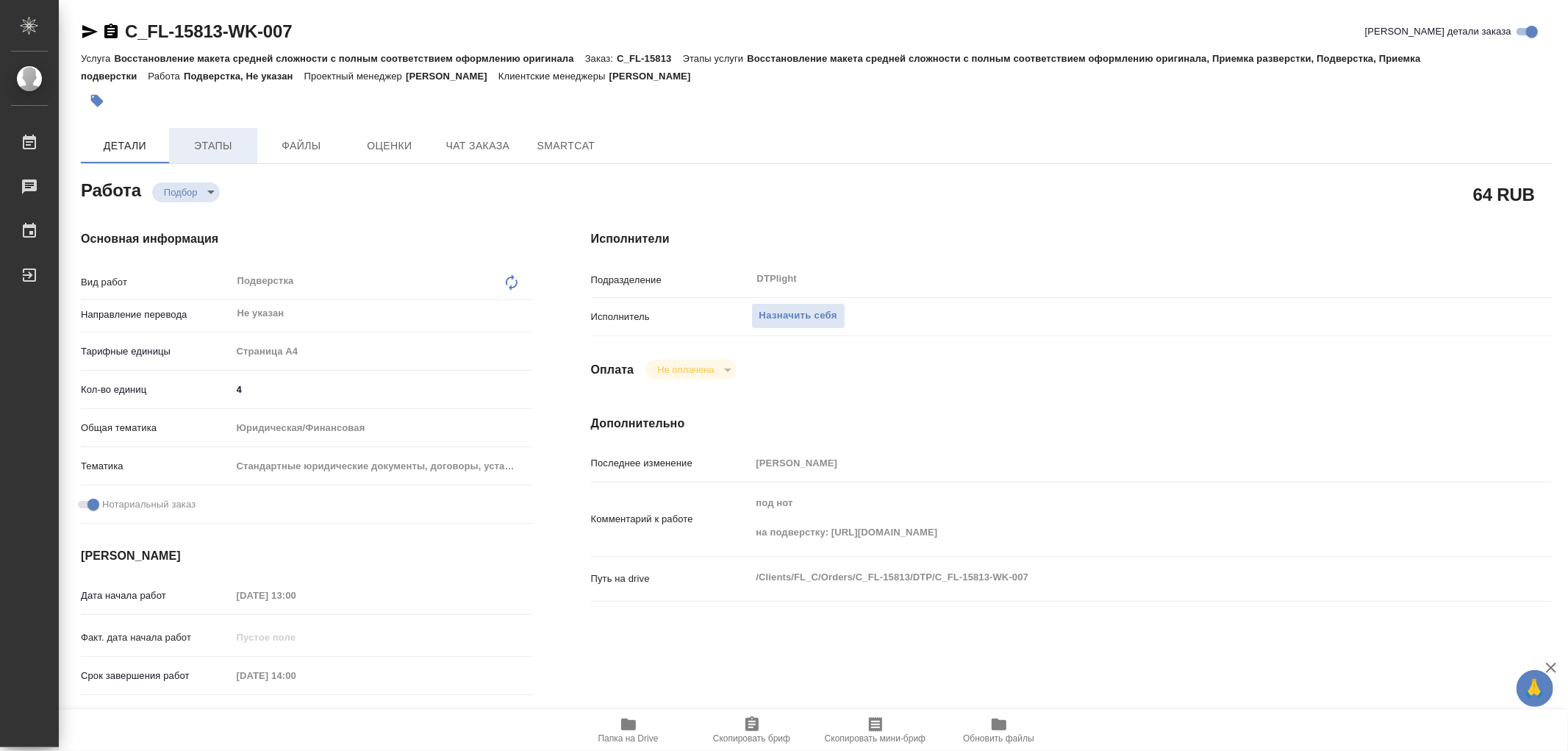
click at [222, 151] on span "Этапы" at bounding box center [213, 146] width 71 height 19
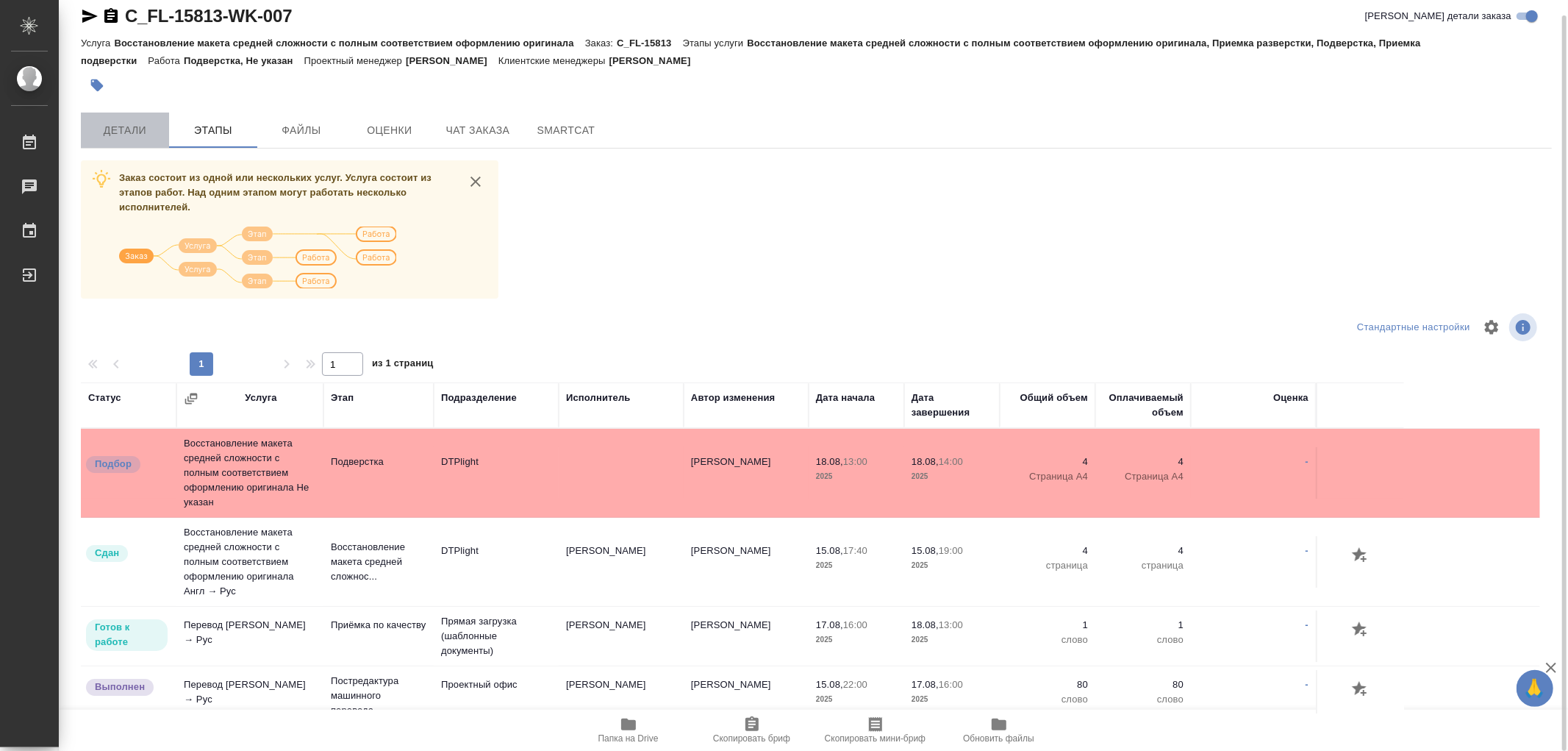
click at [137, 144] on button "Детали" at bounding box center [125, 130] width 88 height 35
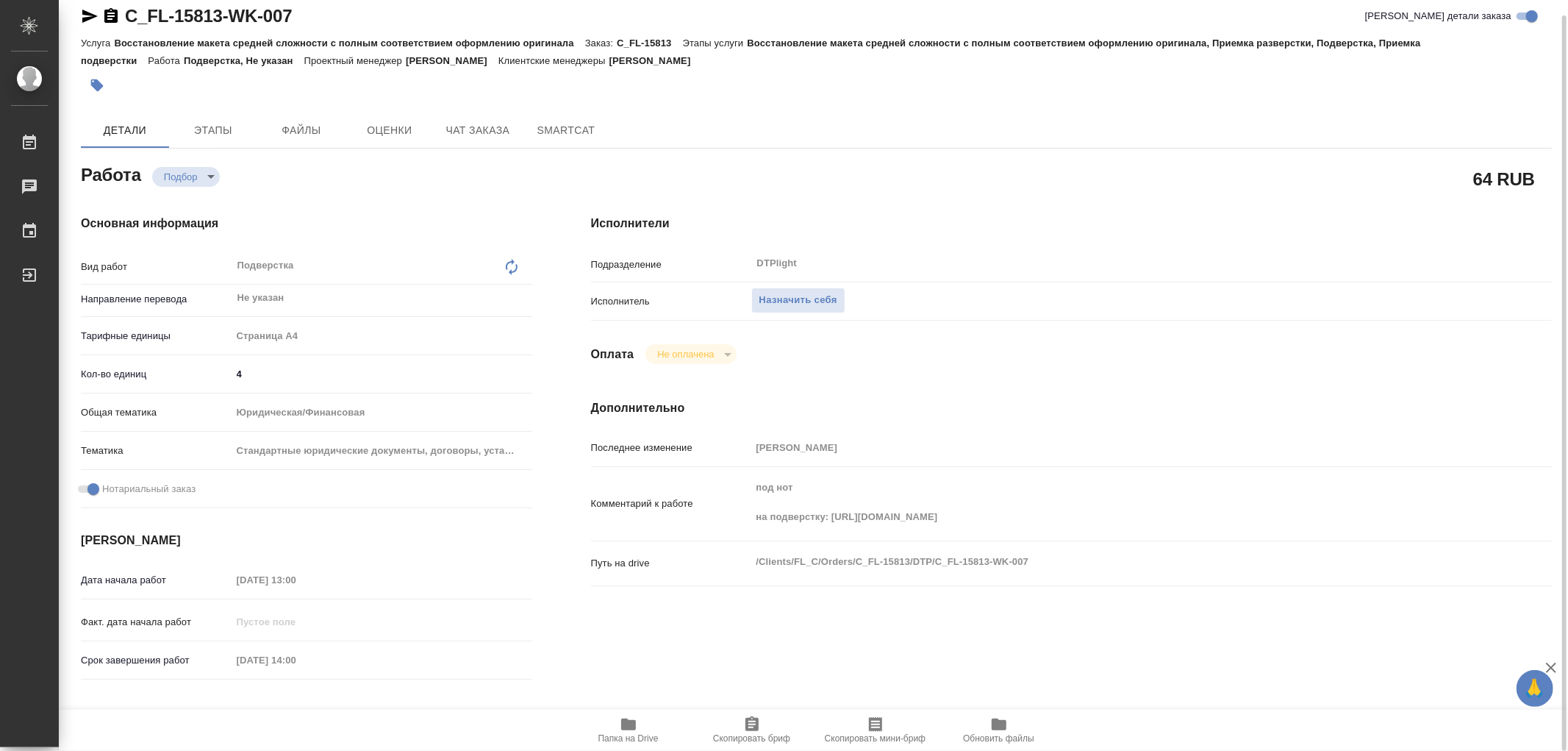
type textarea "x"
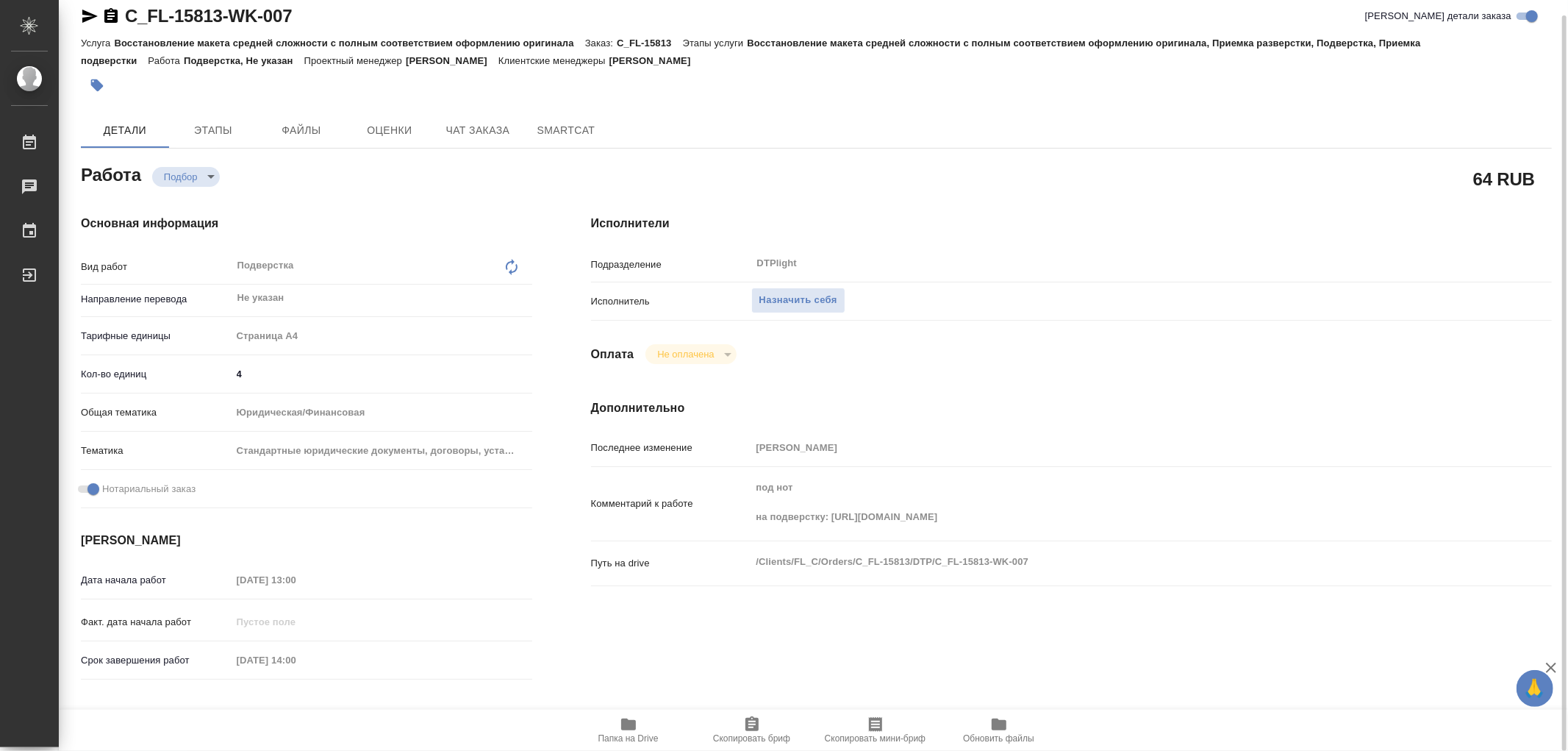
type textarea "x"
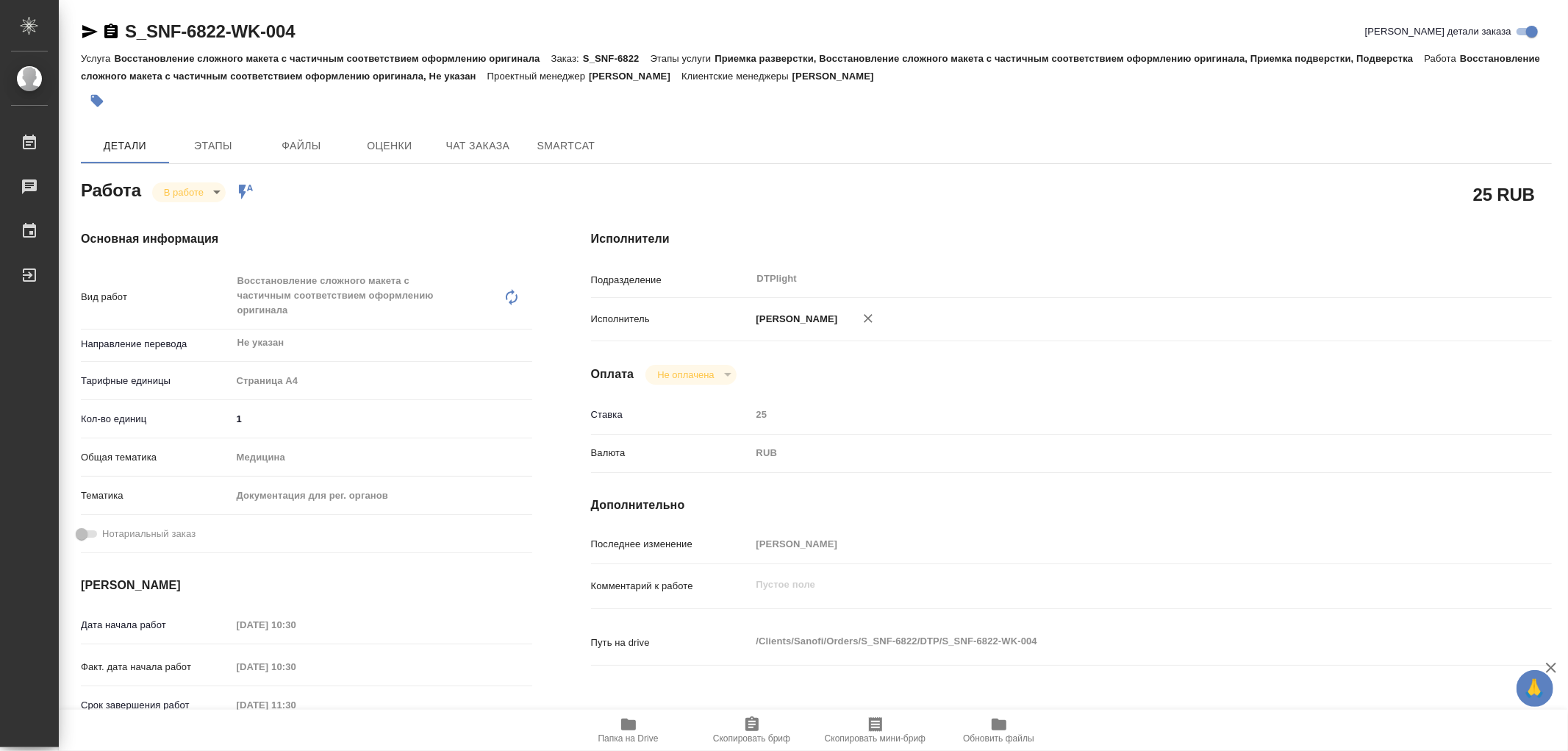
click at [626, 718] on icon "button" at bounding box center [628, 724] width 15 height 12
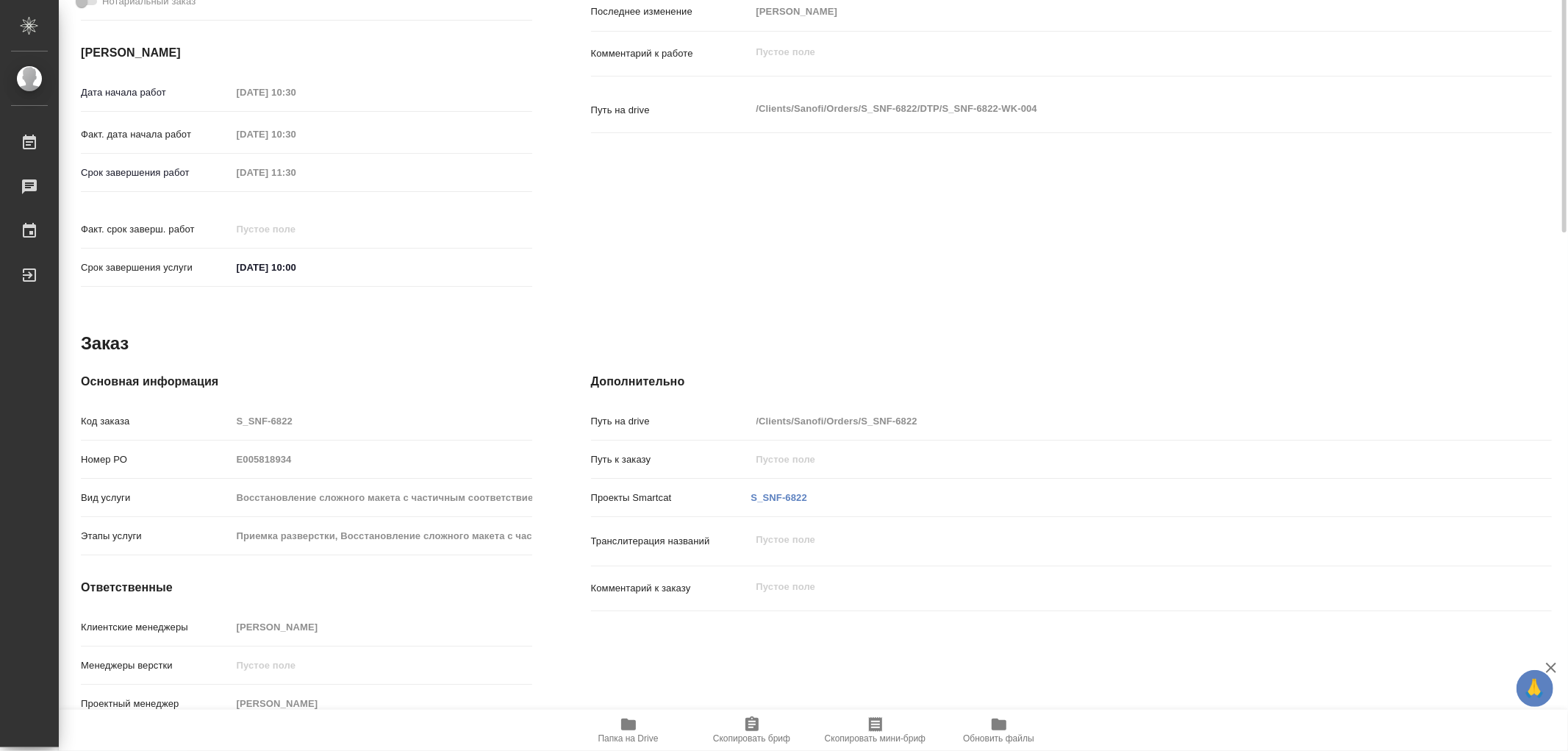
scroll to position [123, 0]
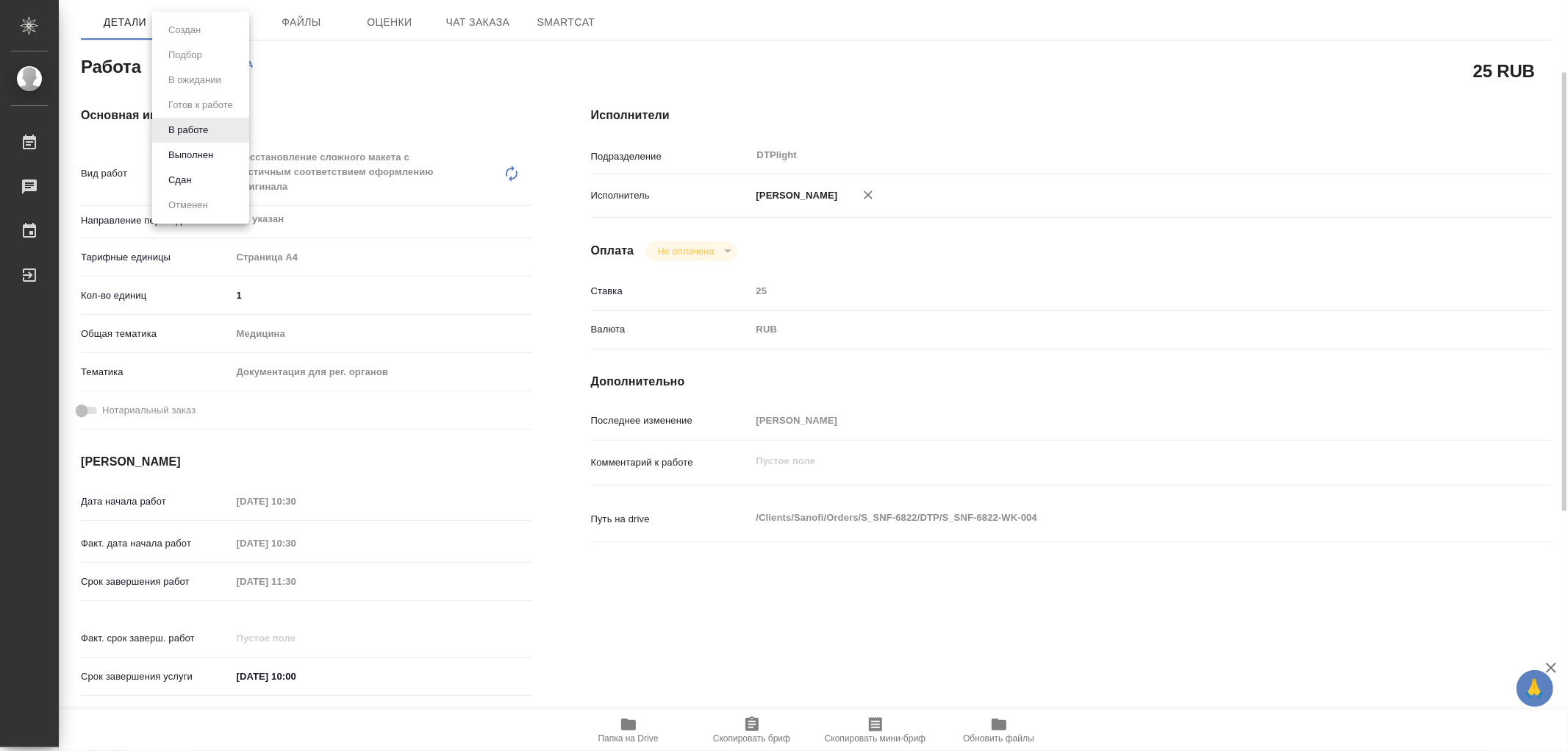
click at [200, 63] on body "🙏 .cls-1 fill:#fff; AWATERA Работы 0 Чаты График Выйти S_SNF-6822-WK-004 Кратко…" at bounding box center [784, 376] width 1568 height 751
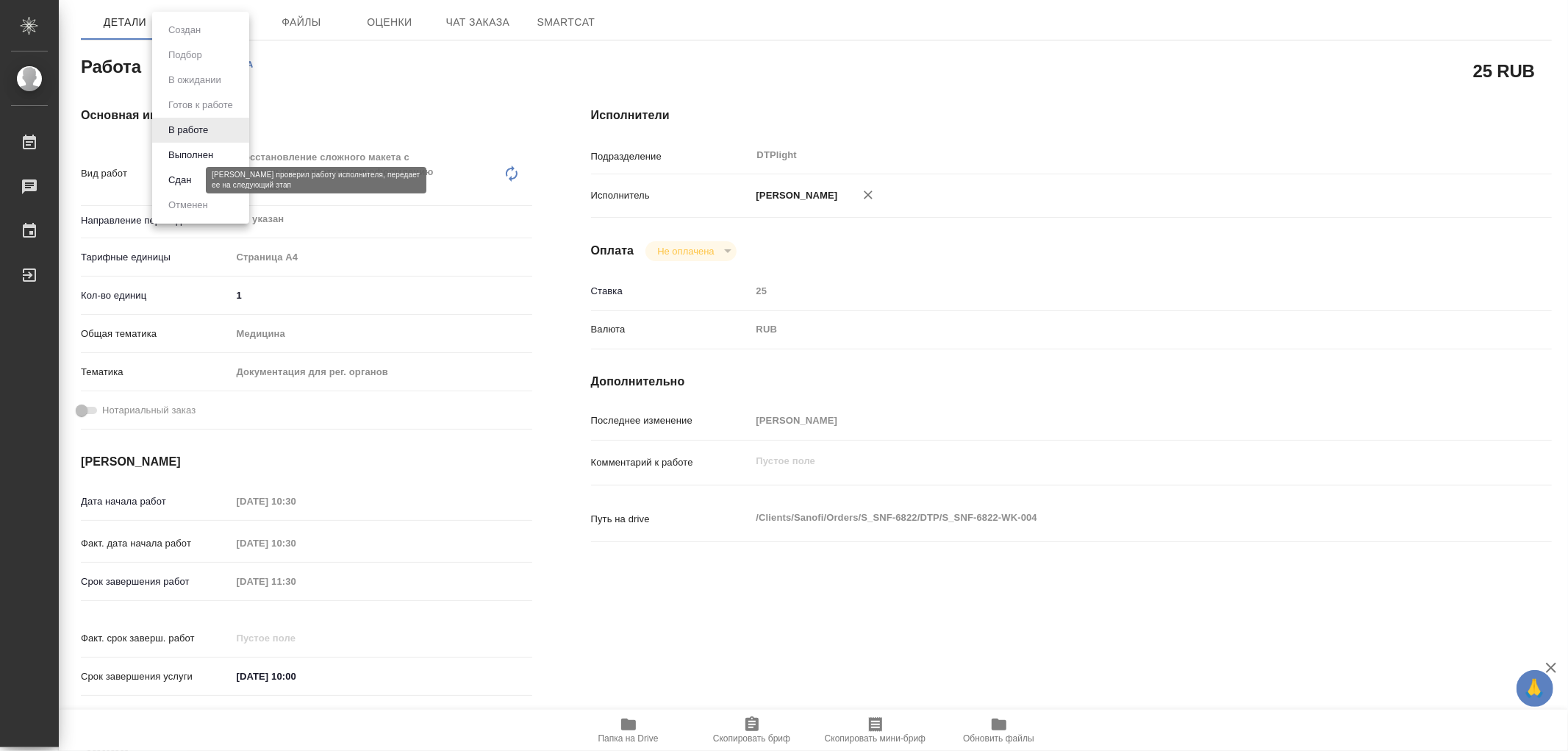
click at [189, 175] on button "Сдан" at bounding box center [179, 180] width 32 height 16
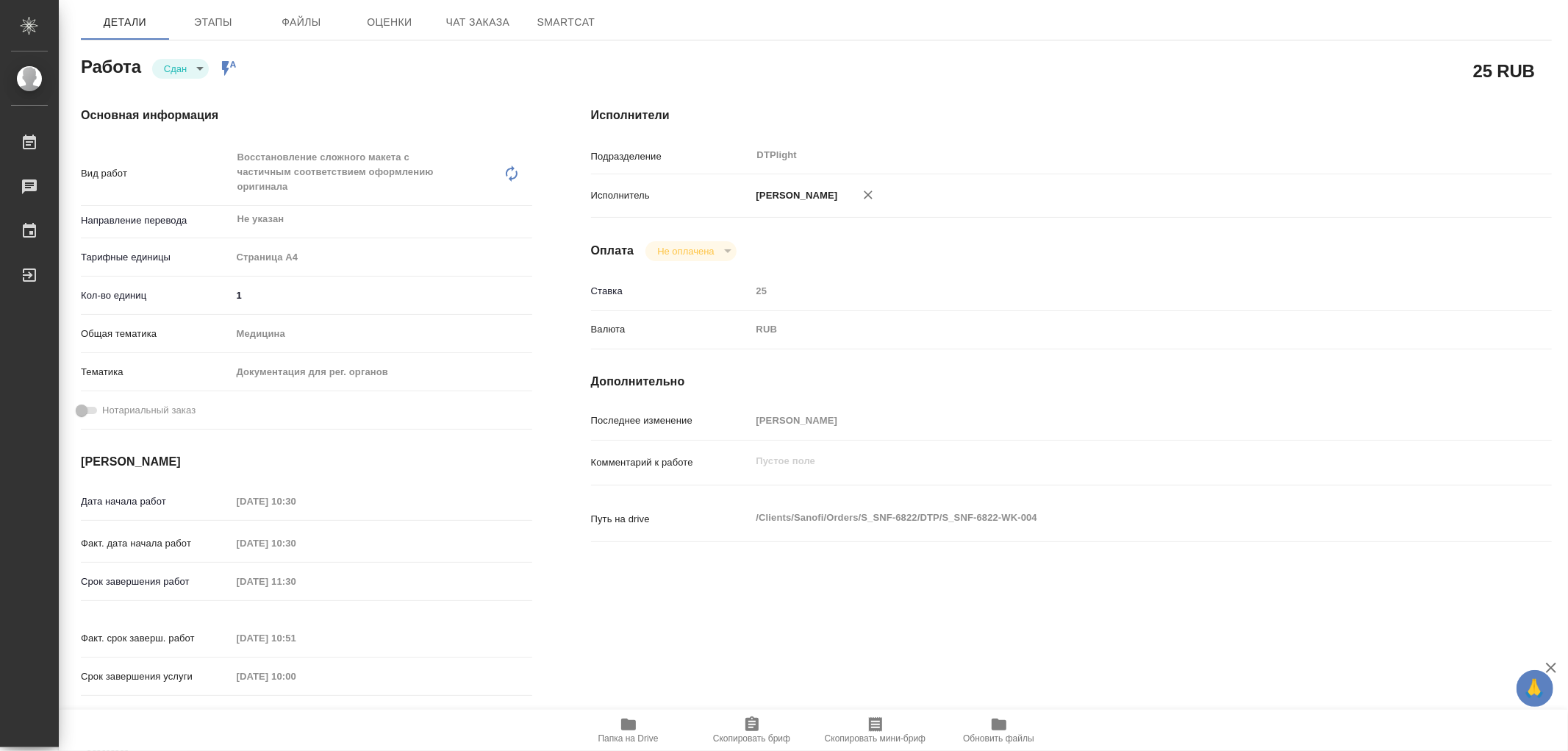
type textarea "x"
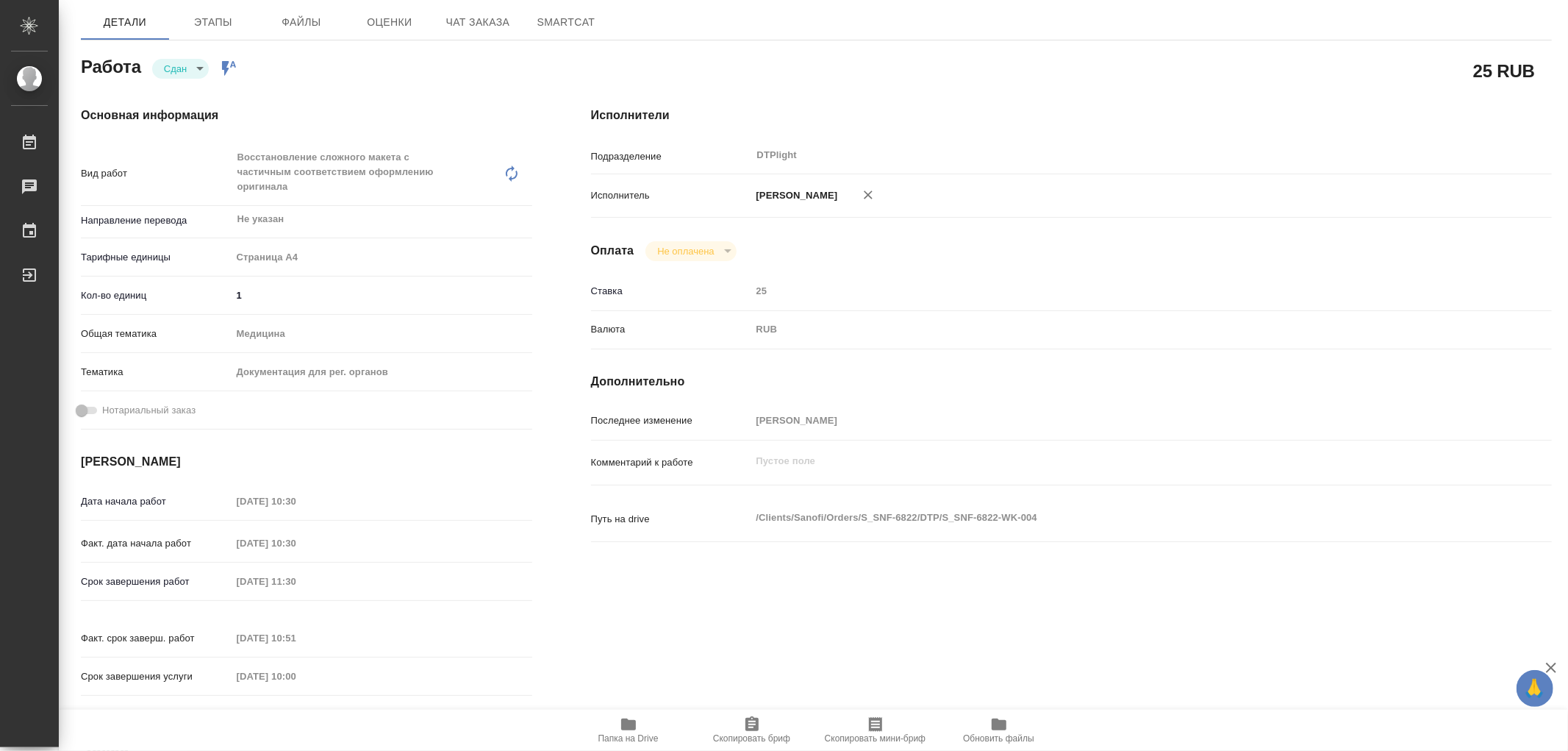
type textarea "x"
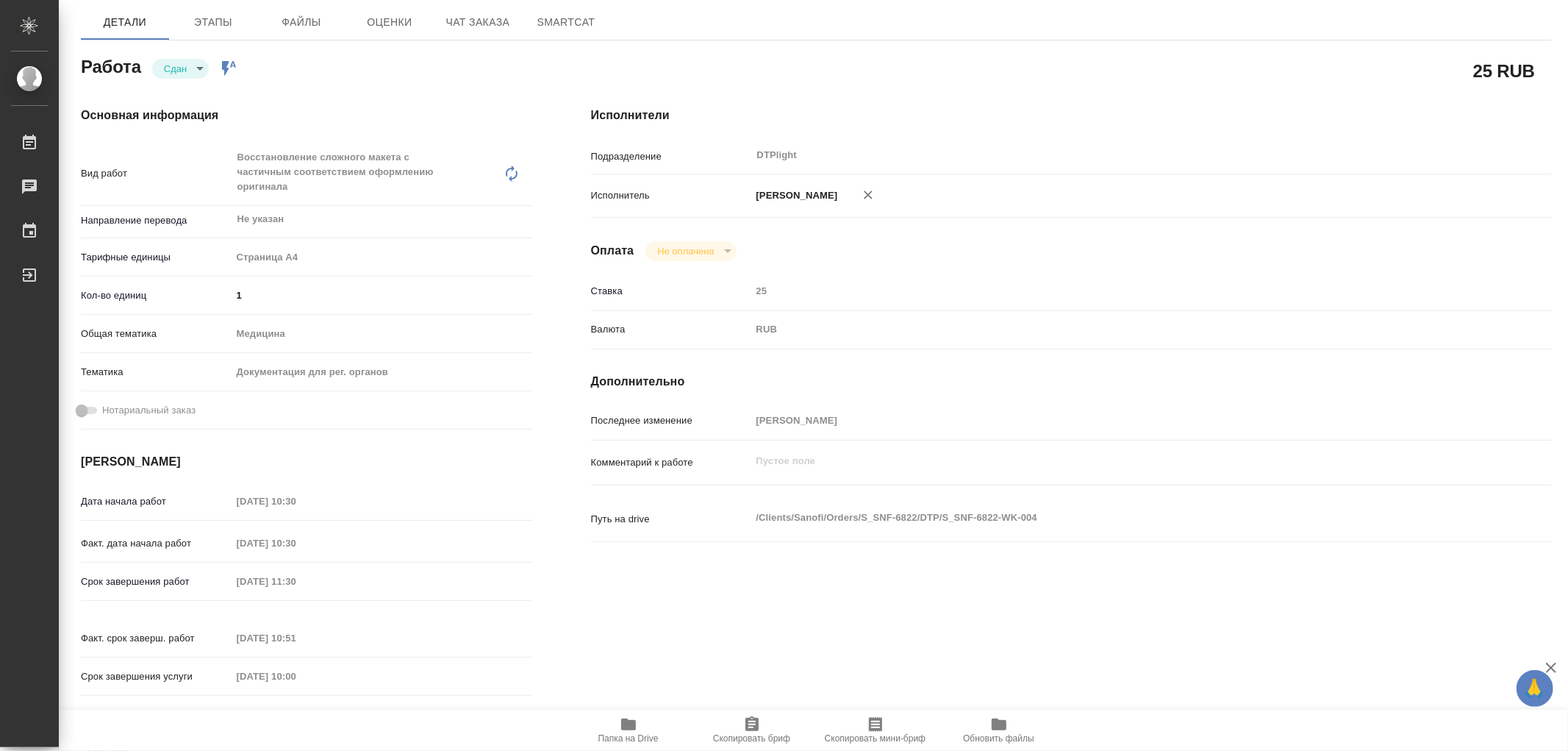
scroll to position [0, 0]
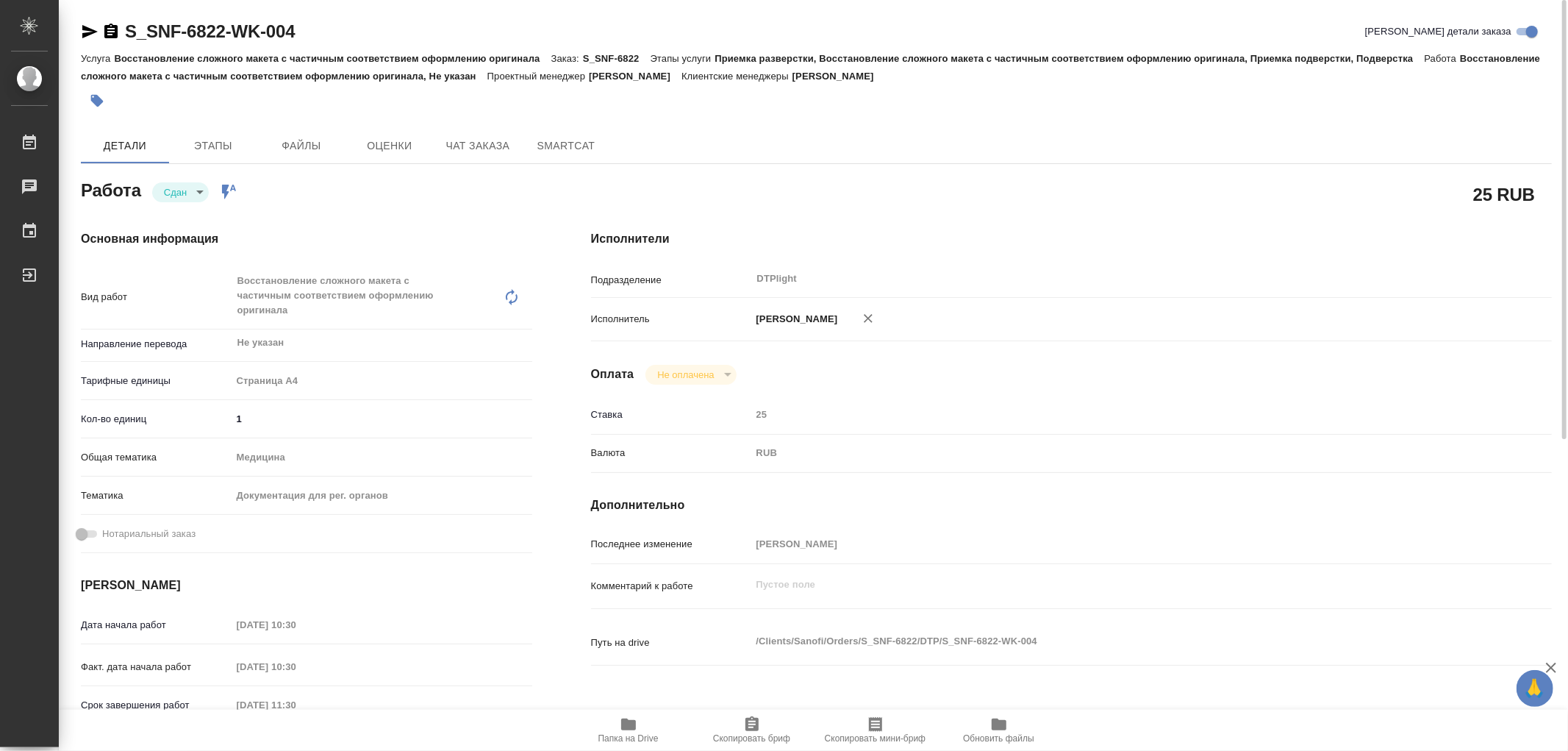
type textarea "x"
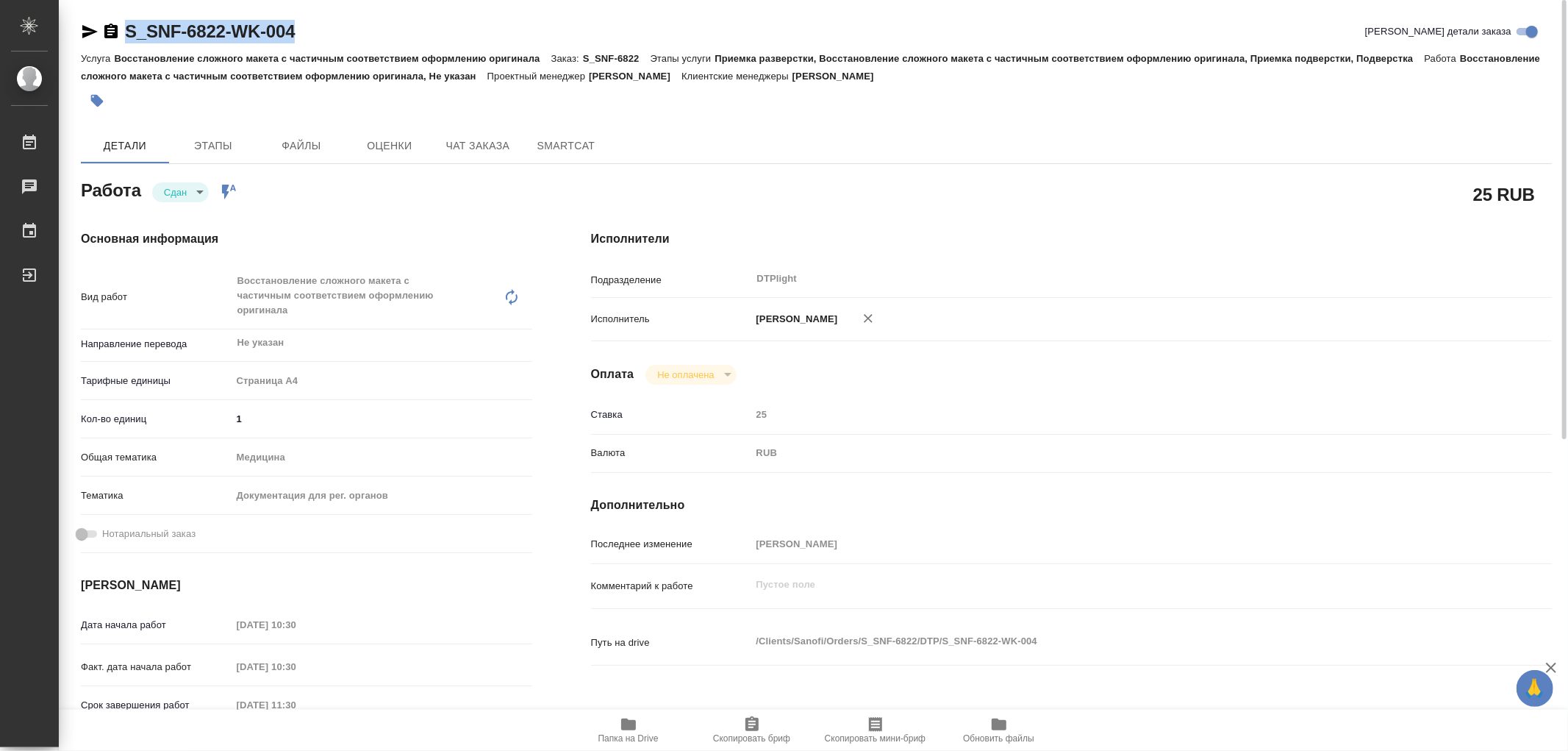
drag, startPoint x: 306, startPoint y: 36, endPoint x: 130, endPoint y: 29, distance: 176.1
click at [130, 29] on div "S_SNF-6822-WK-004 Кратко детали заказа" at bounding box center [816, 32] width 1471 height 23
copy link "S_SNF-6822-WK-004"
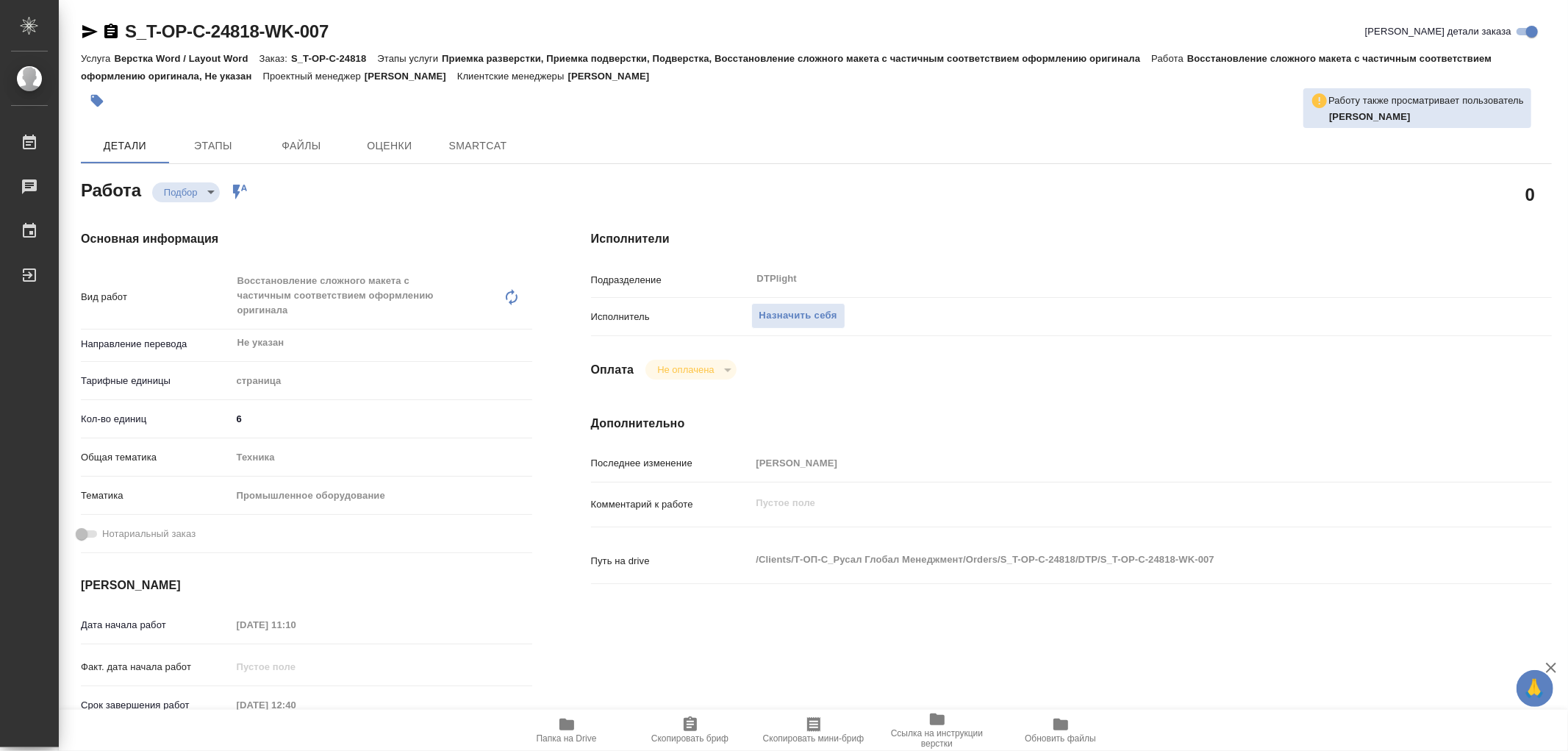
type textarea "x"
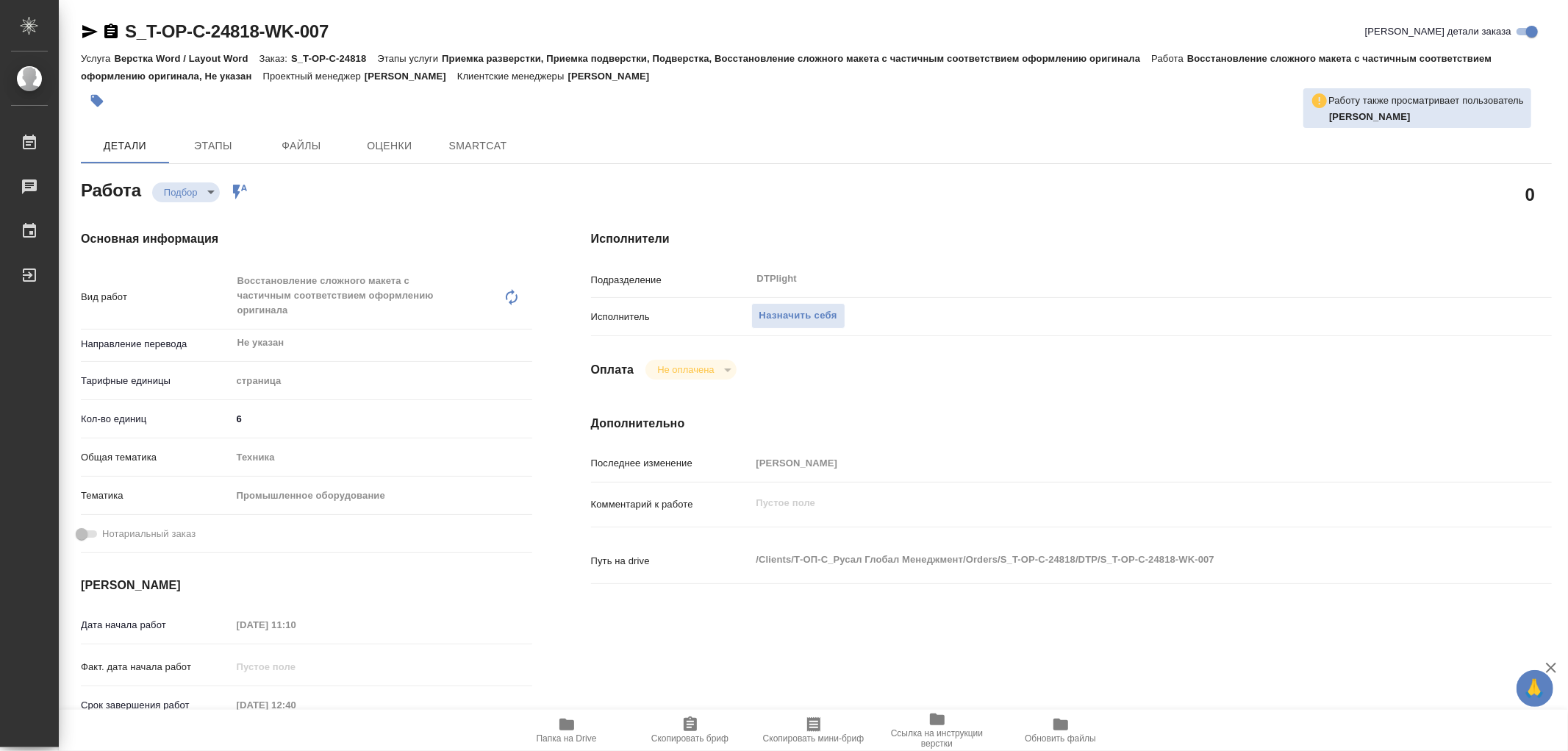
type textarea "x"
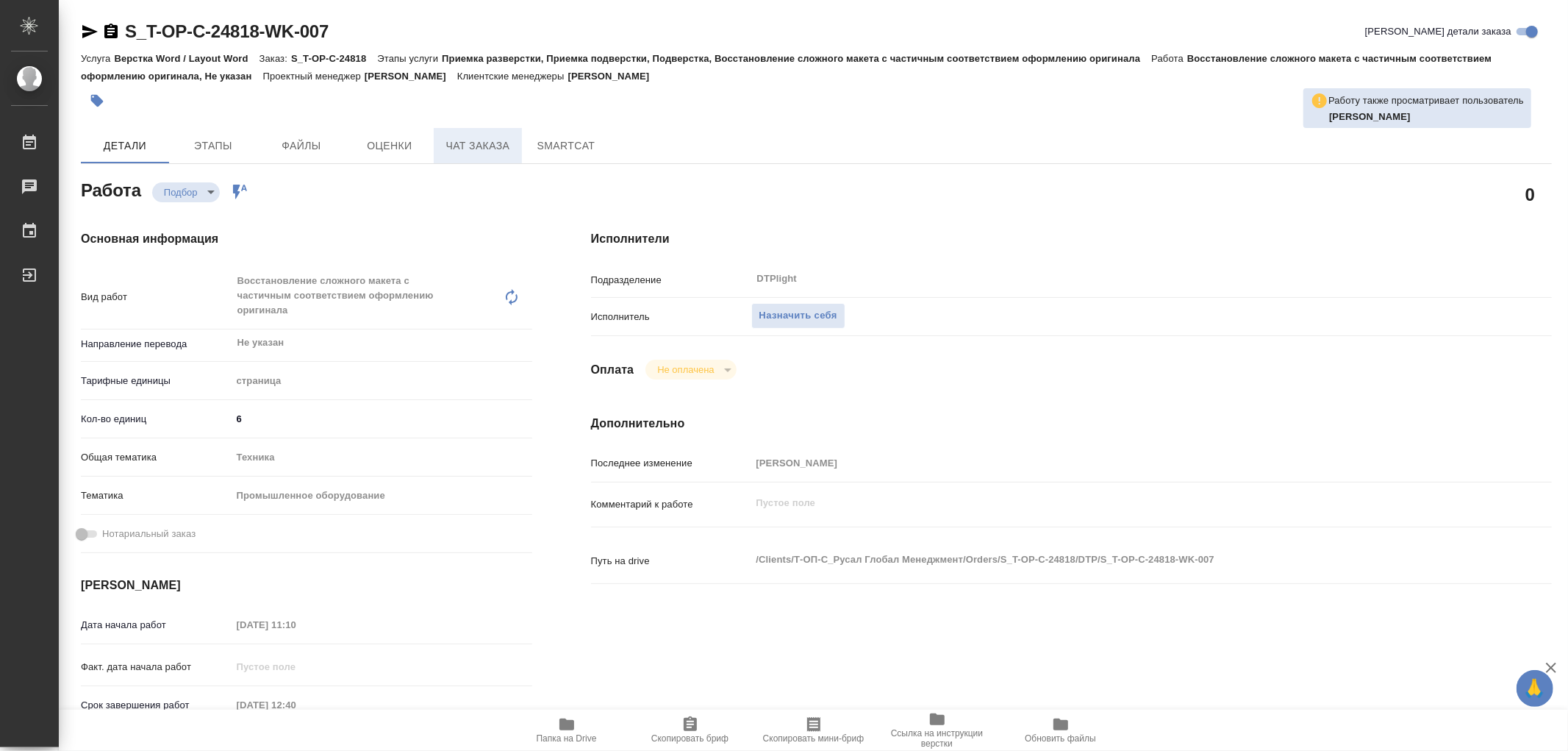
type textarea "x"
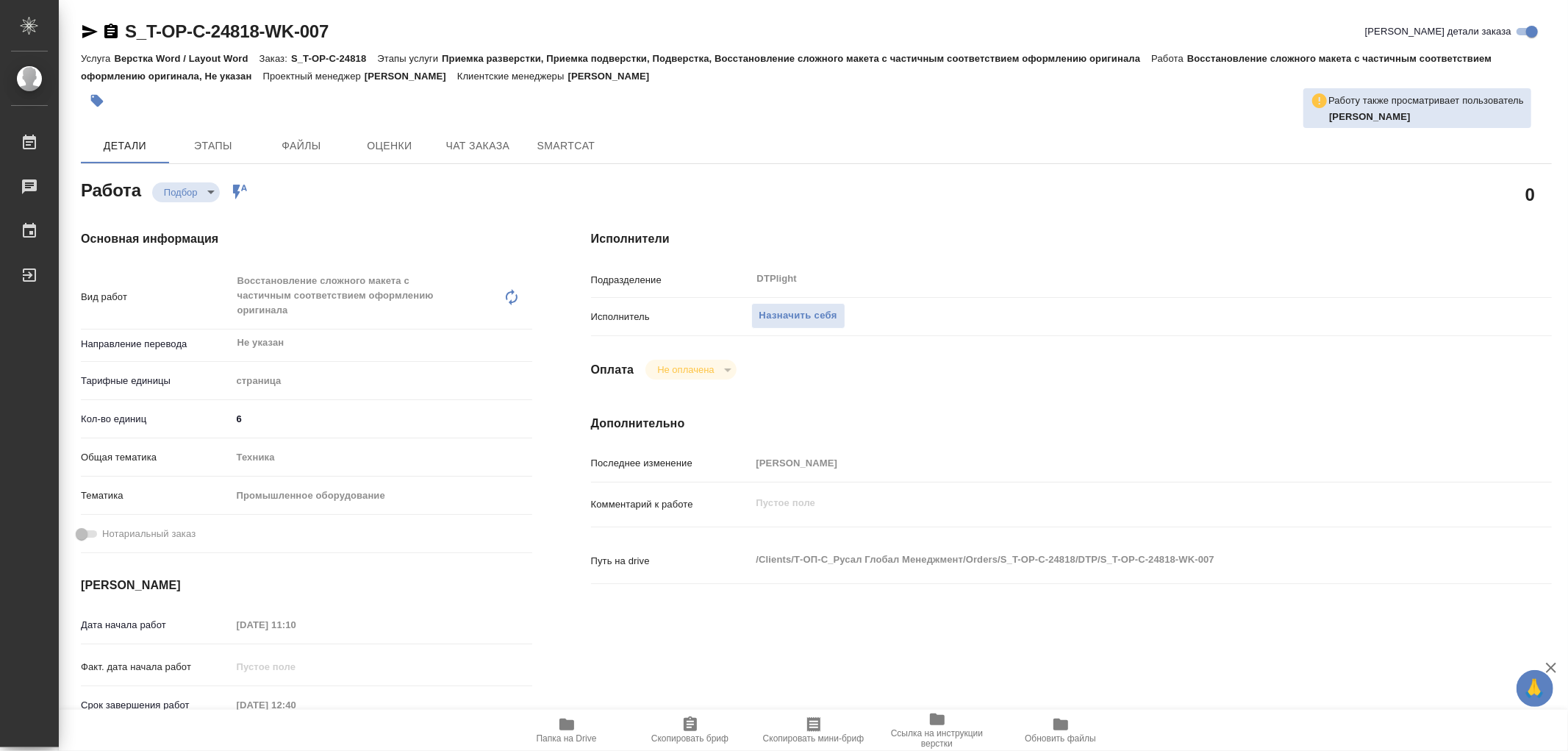
type textarea "x"
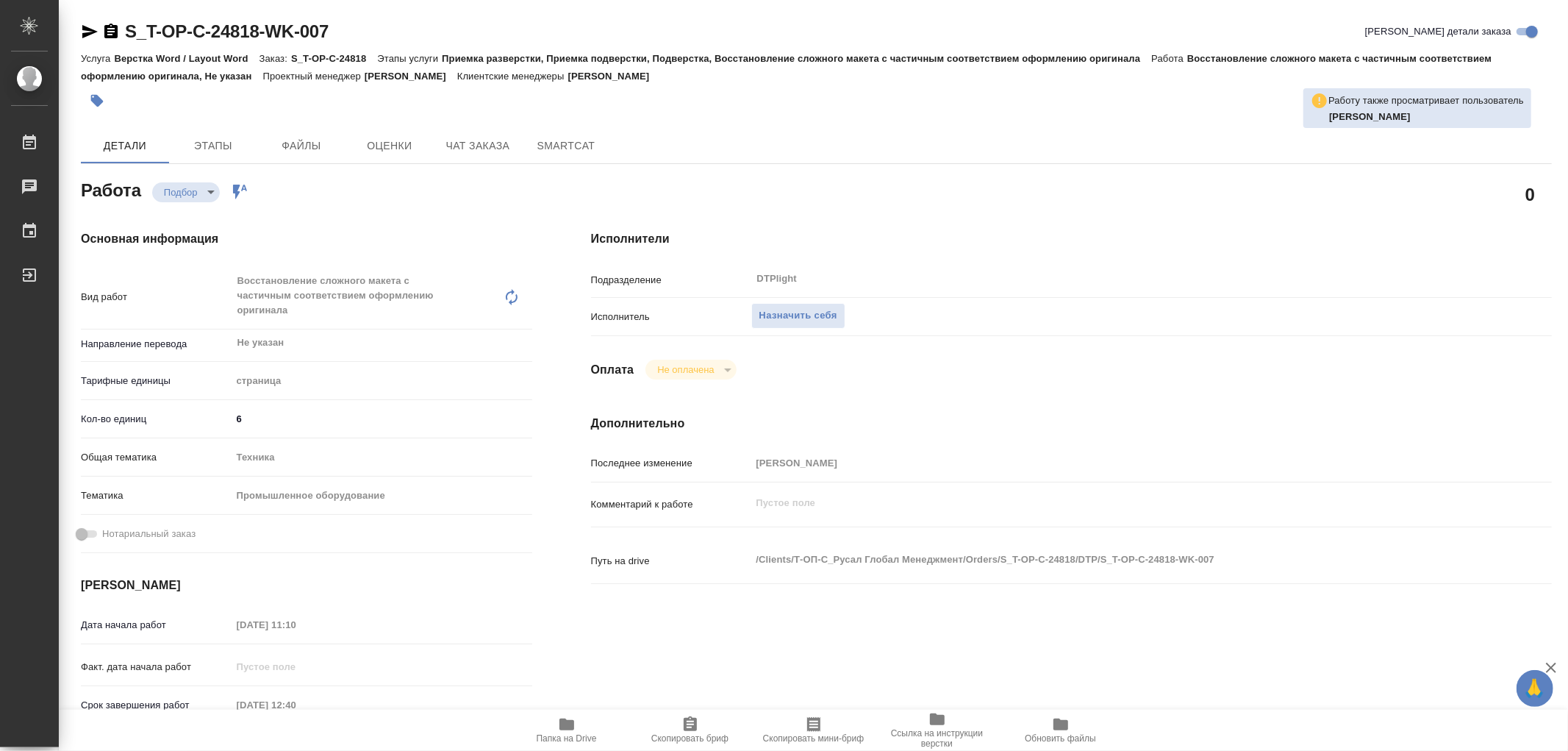
click at [576, 729] on span "Папка на Drive" at bounding box center [566, 729] width 106 height 28
click at [569, 725] on icon "button" at bounding box center [566, 724] width 15 height 12
type textarea "x"
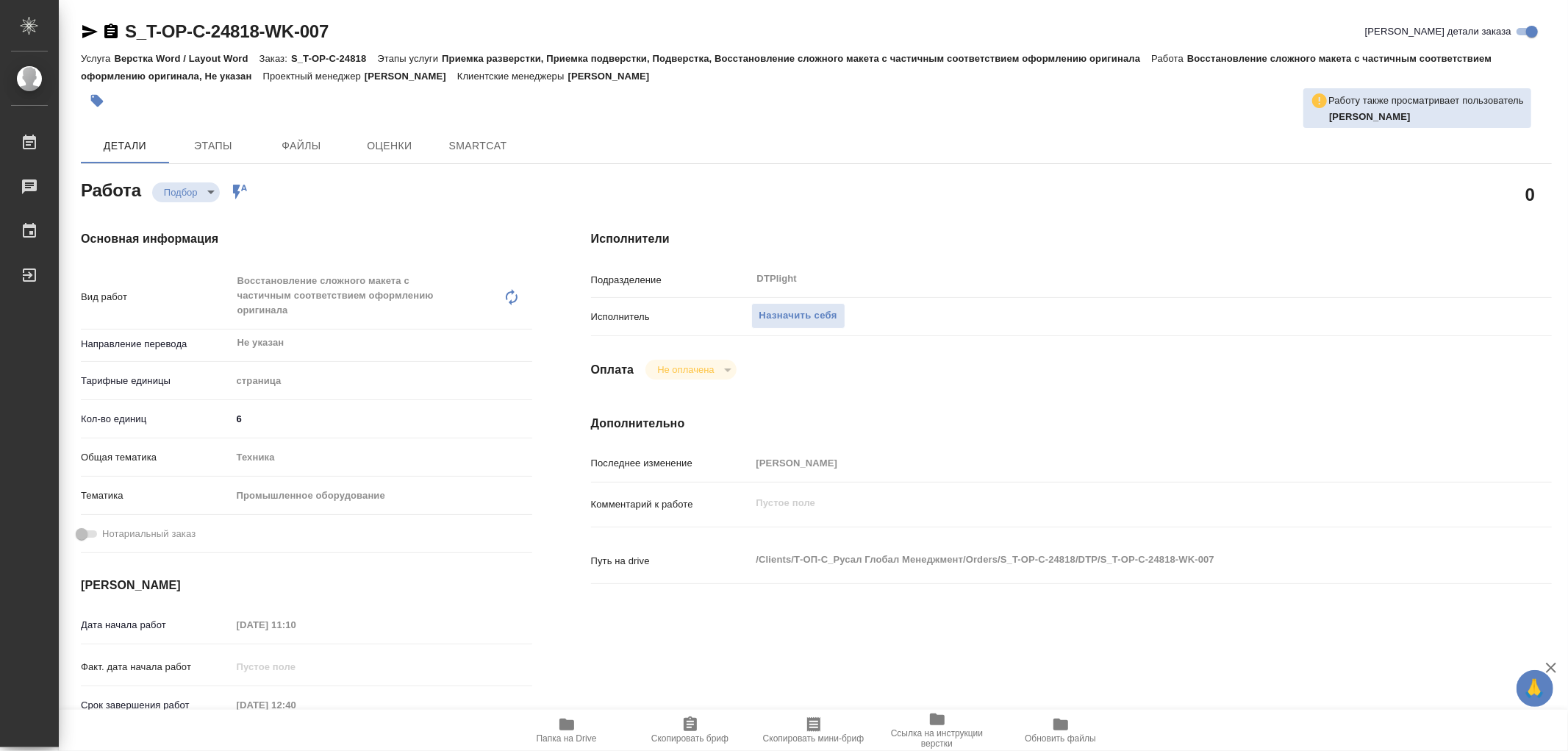
type textarea "x"
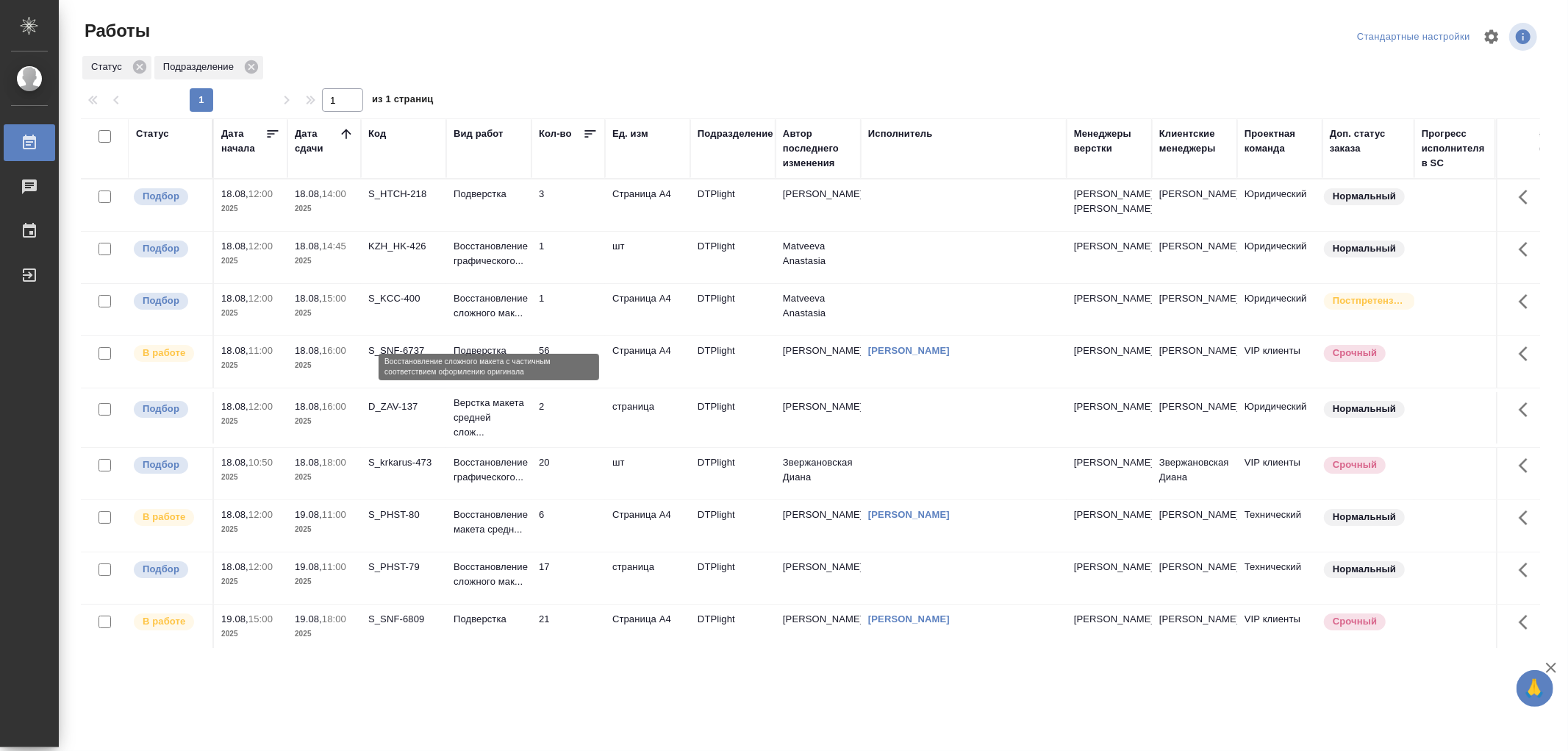
click at [506, 320] on p "Восстановление сложного мак..." at bounding box center [489, 306] width 71 height 29
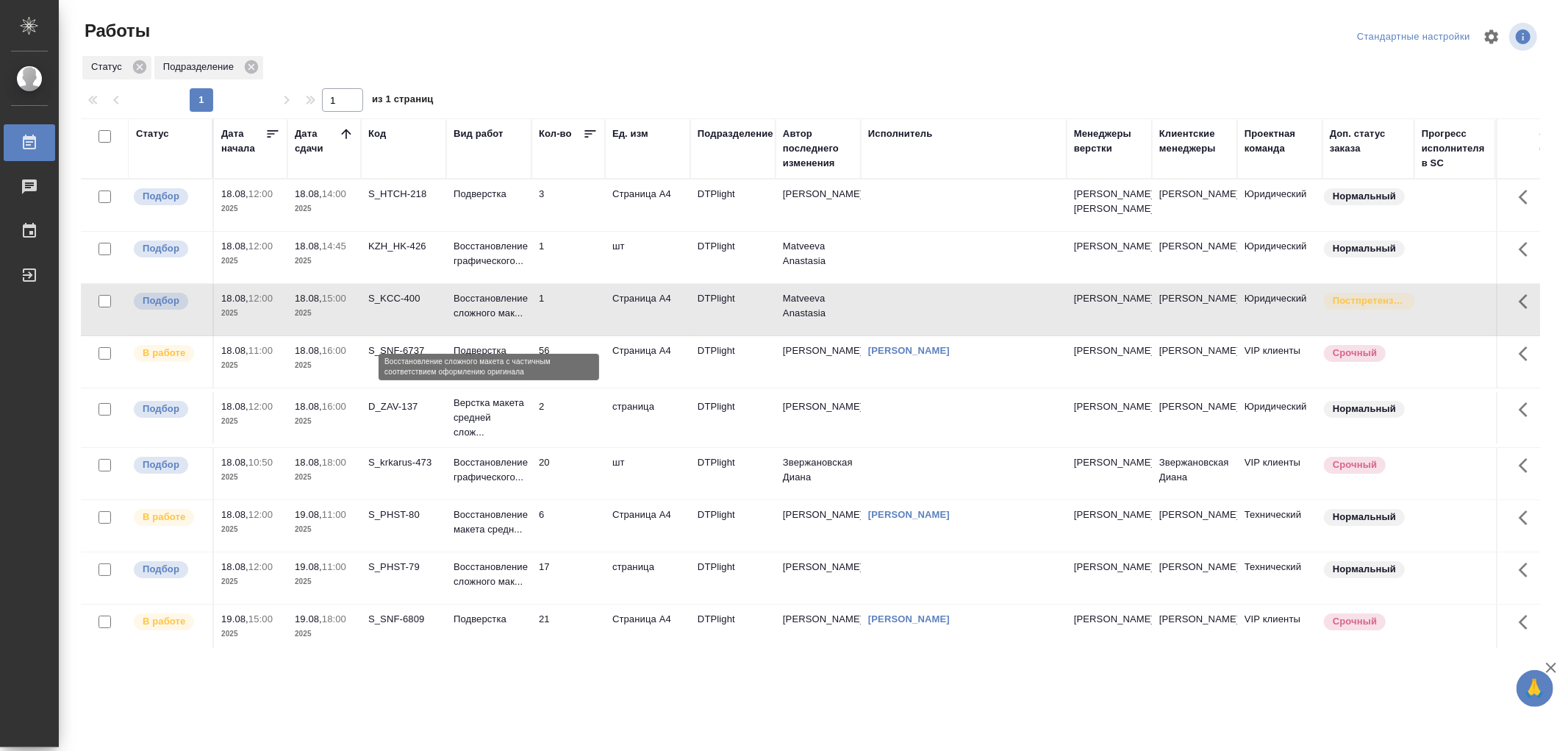
click at [506, 320] on p "Восстановление сложного мак..." at bounding box center [489, 306] width 71 height 29
click at [514, 216] on td "Подверстка" at bounding box center [489, 205] width 85 height 51
click at [514, 215] on td "Подверстка" at bounding box center [489, 205] width 85 height 51
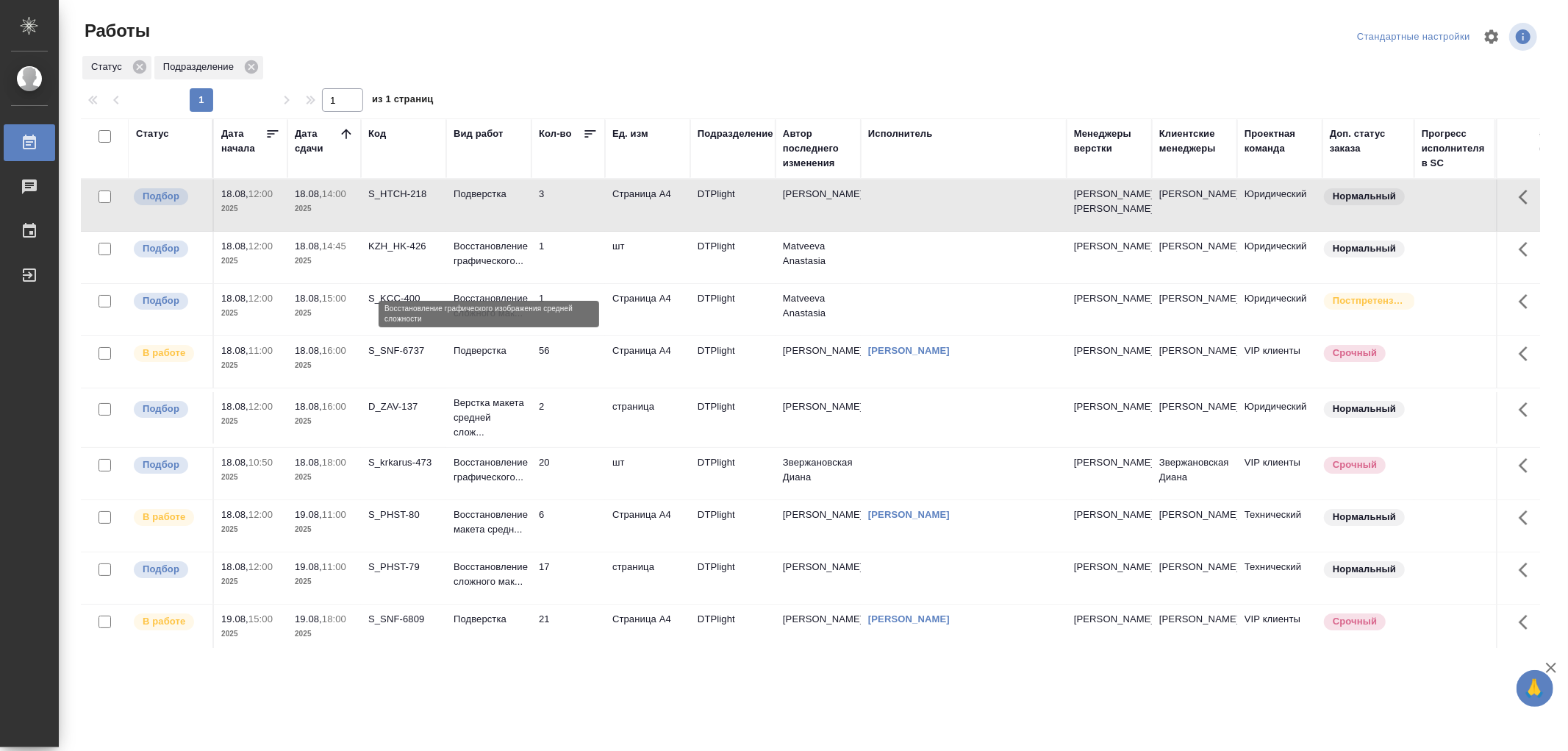
click at [495, 268] on p "Восстановление графического..." at bounding box center [489, 254] width 71 height 29
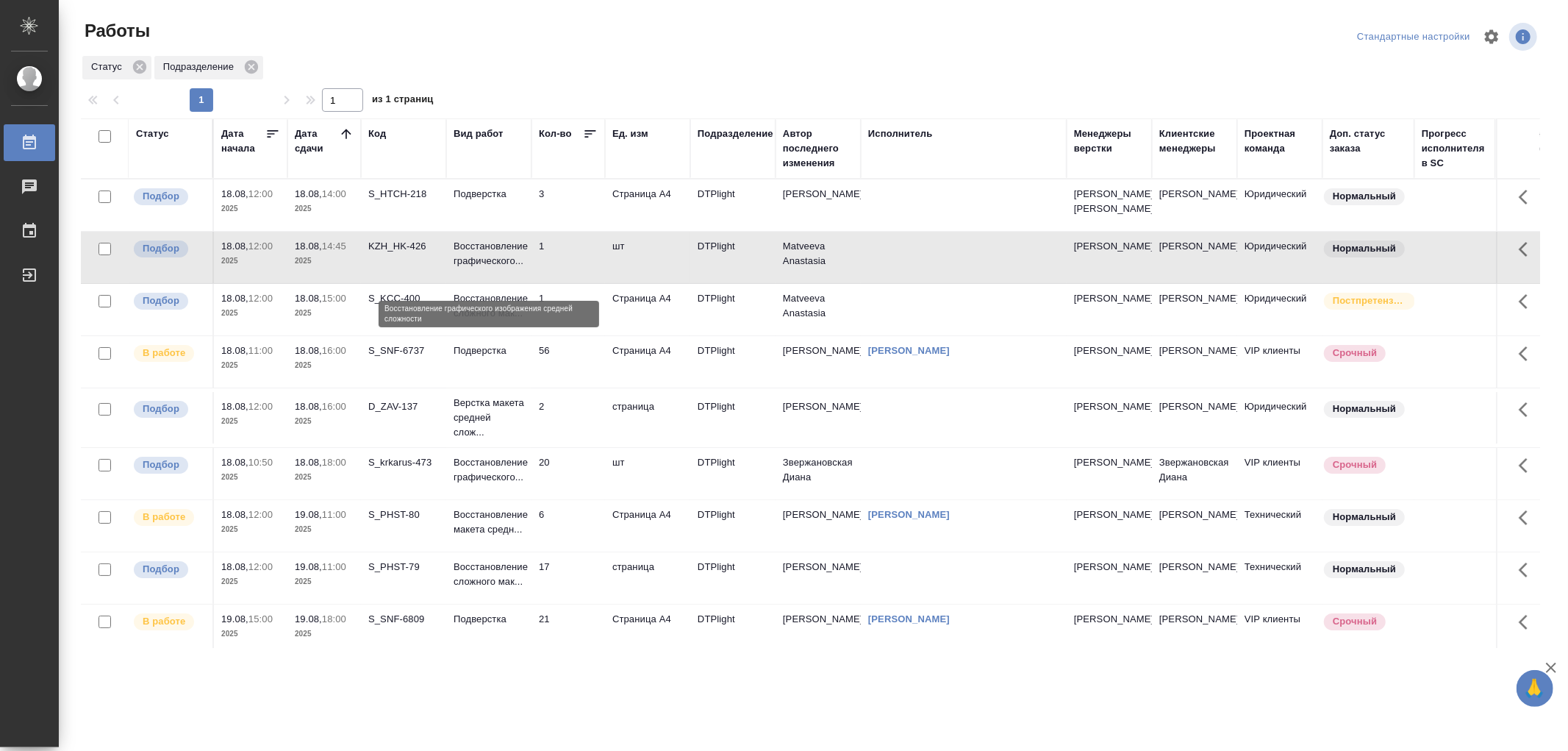
click at [495, 268] on p "Восстановление графического..." at bounding box center [489, 254] width 71 height 29
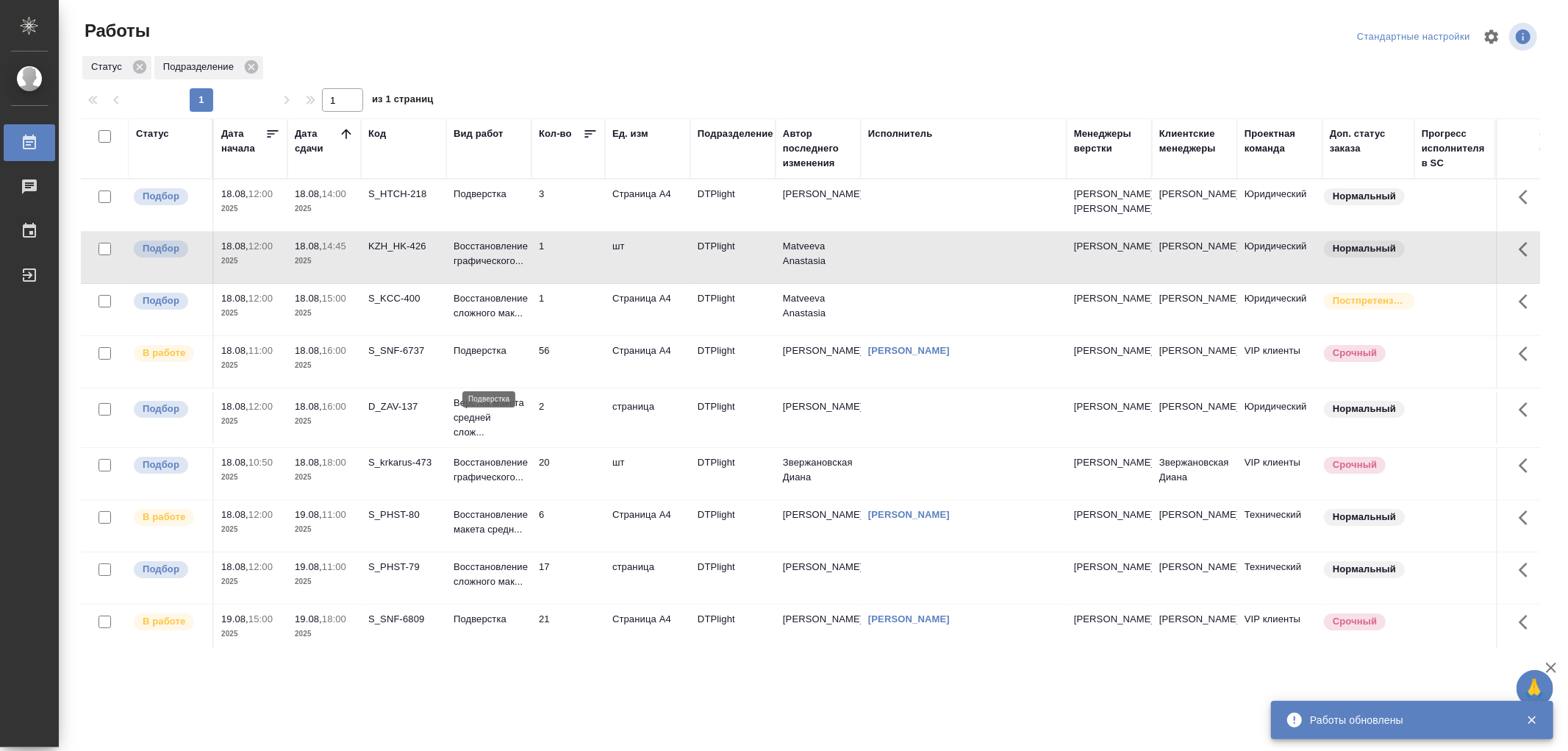
click at [504, 358] on p "Подверстка" at bounding box center [489, 351] width 71 height 15
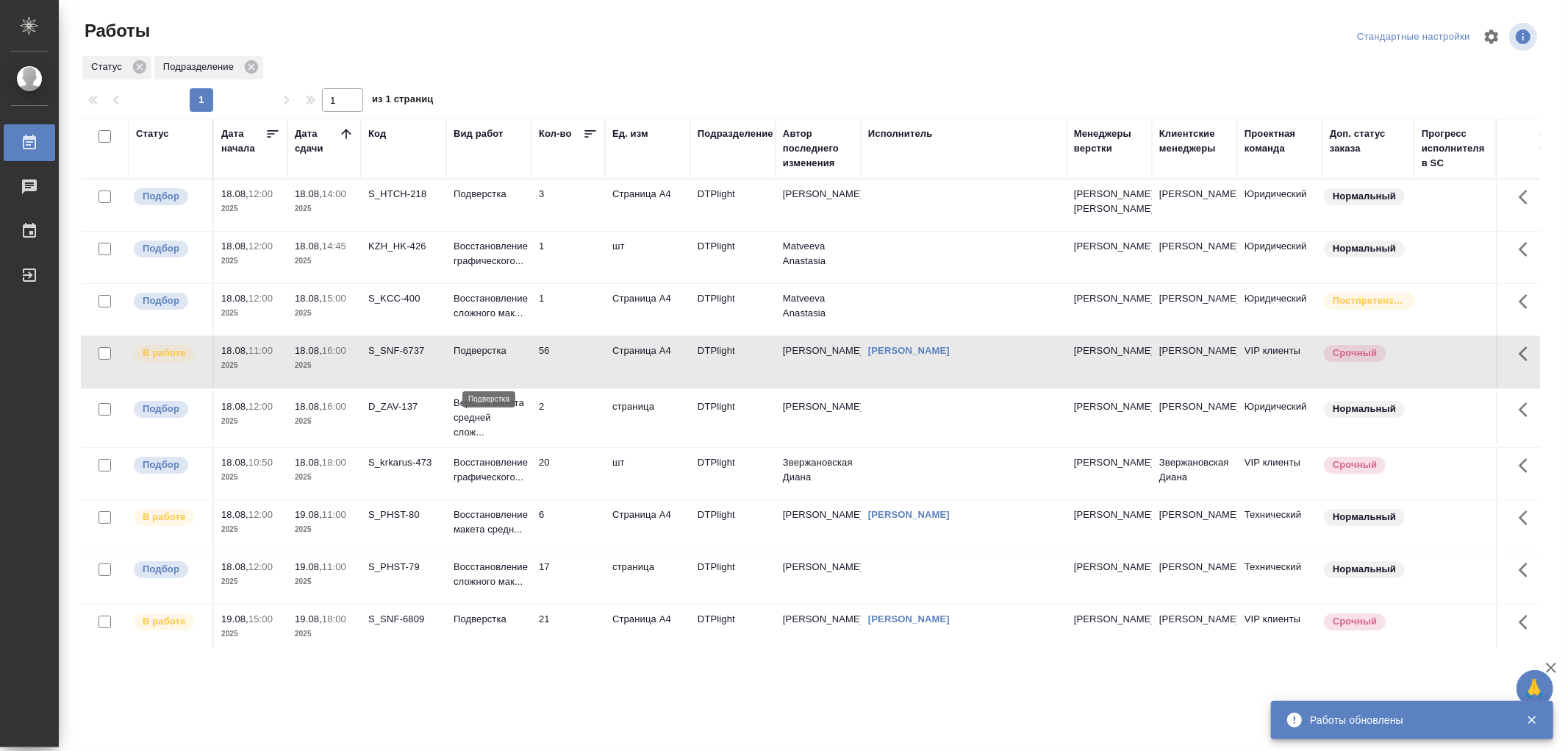
click at [504, 358] on p "Подверстка" at bounding box center [489, 351] width 71 height 15
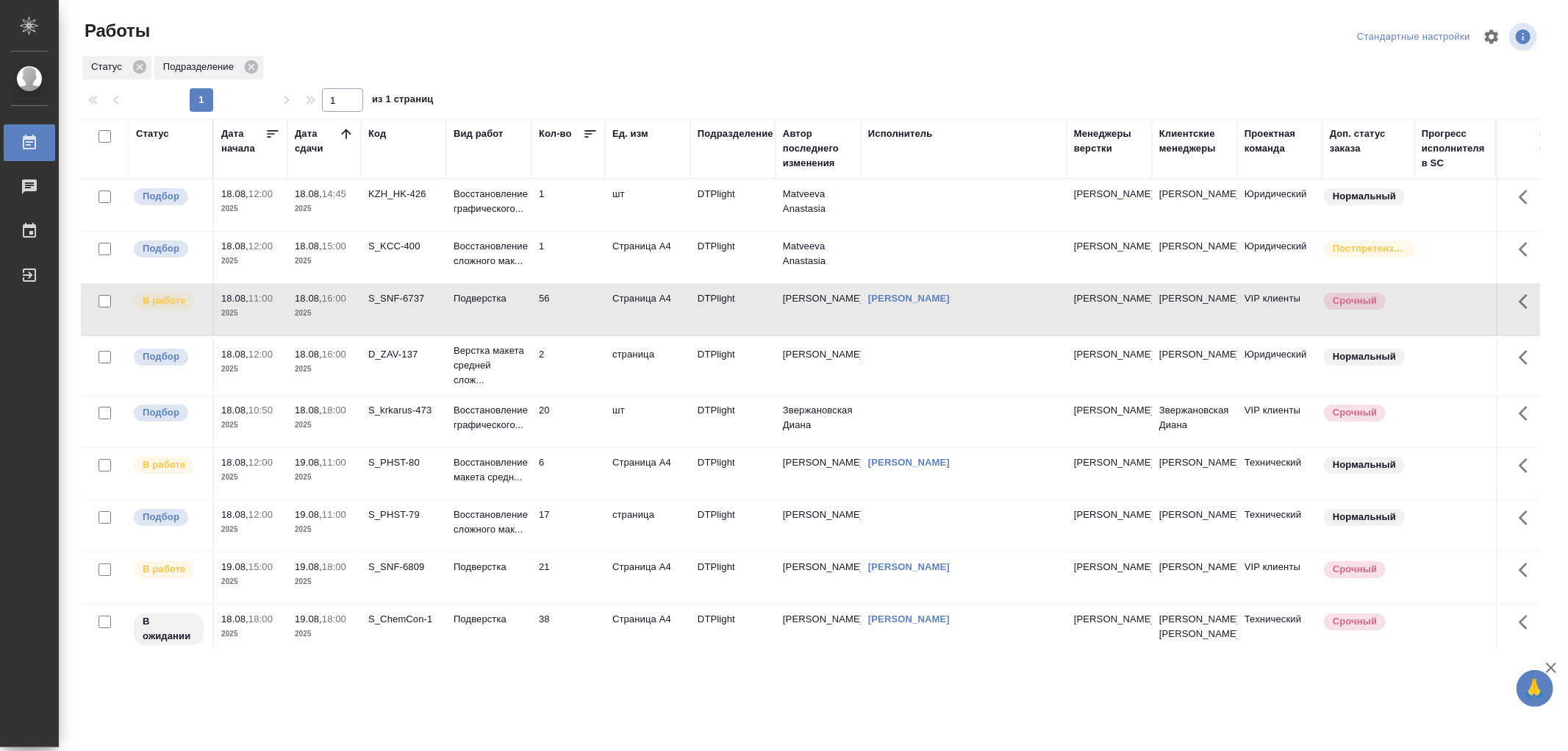
click at [505, 231] on td "Восстановление графического..." at bounding box center [489, 205] width 85 height 51
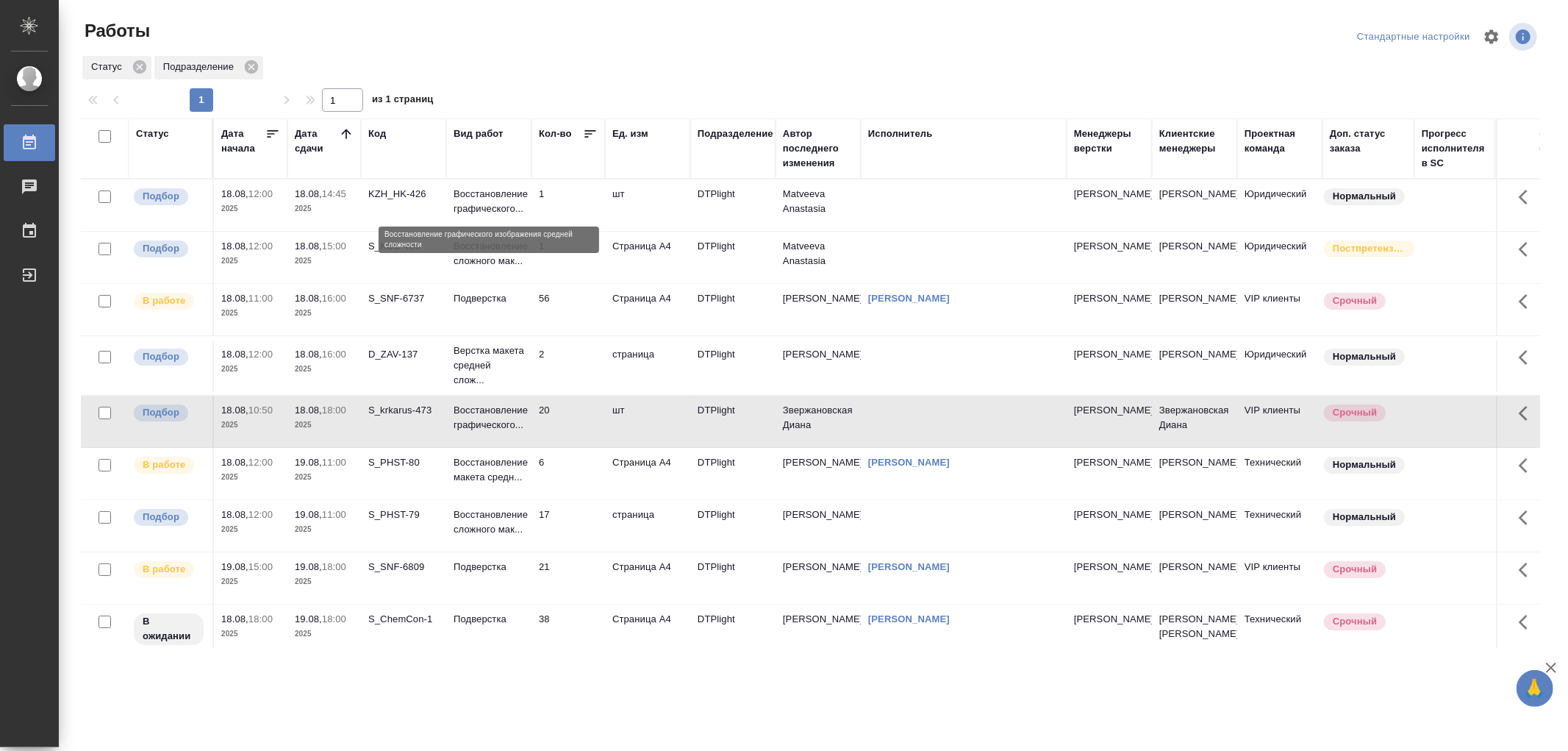
click at [496, 208] on p "Восстановление графического..." at bounding box center [489, 202] width 71 height 29
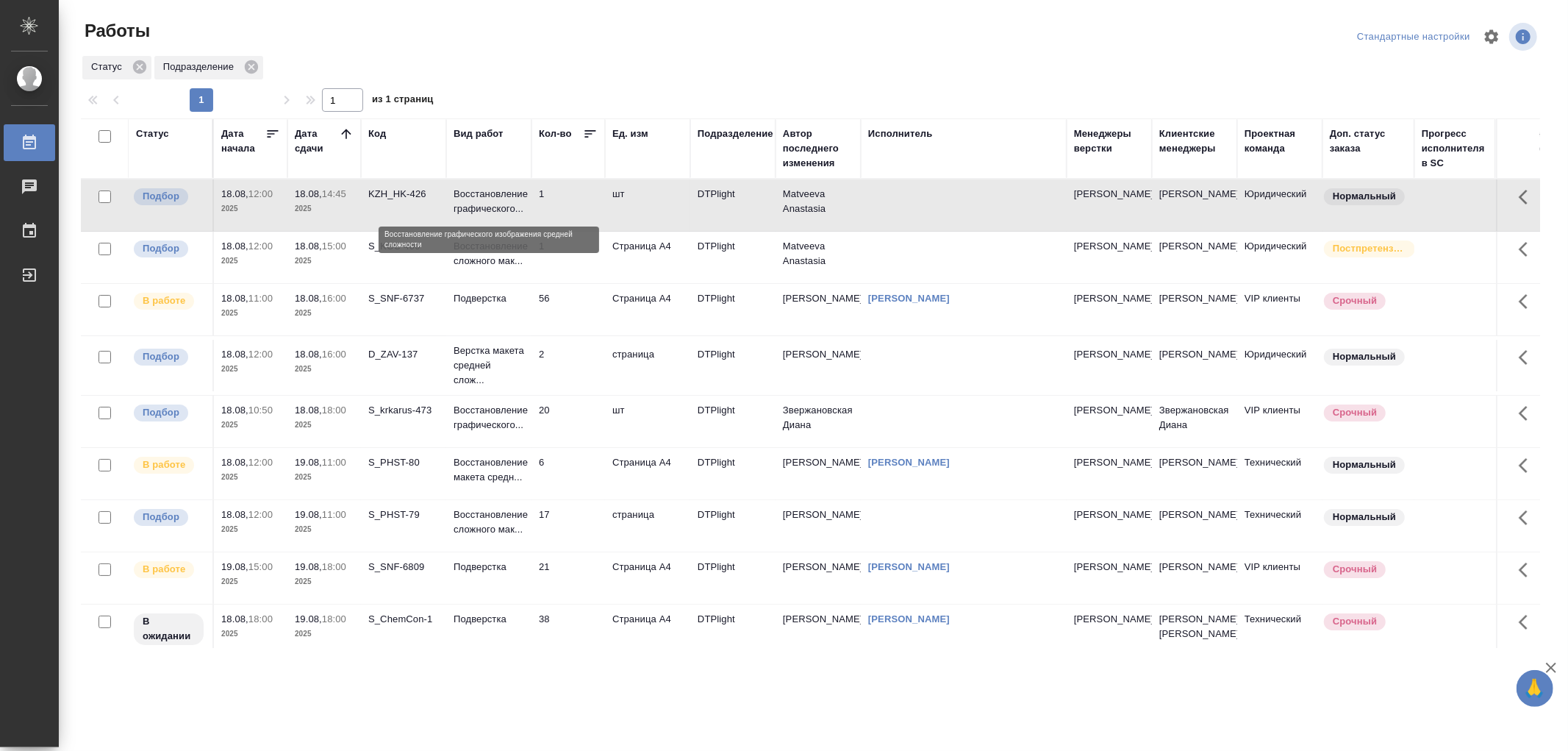
click at [496, 208] on p "Восстановление графического..." at bounding box center [489, 202] width 71 height 29
click at [523, 216] on p "Восстановление сложного мак..." at bounding box center [489, 202] width 71 height 29
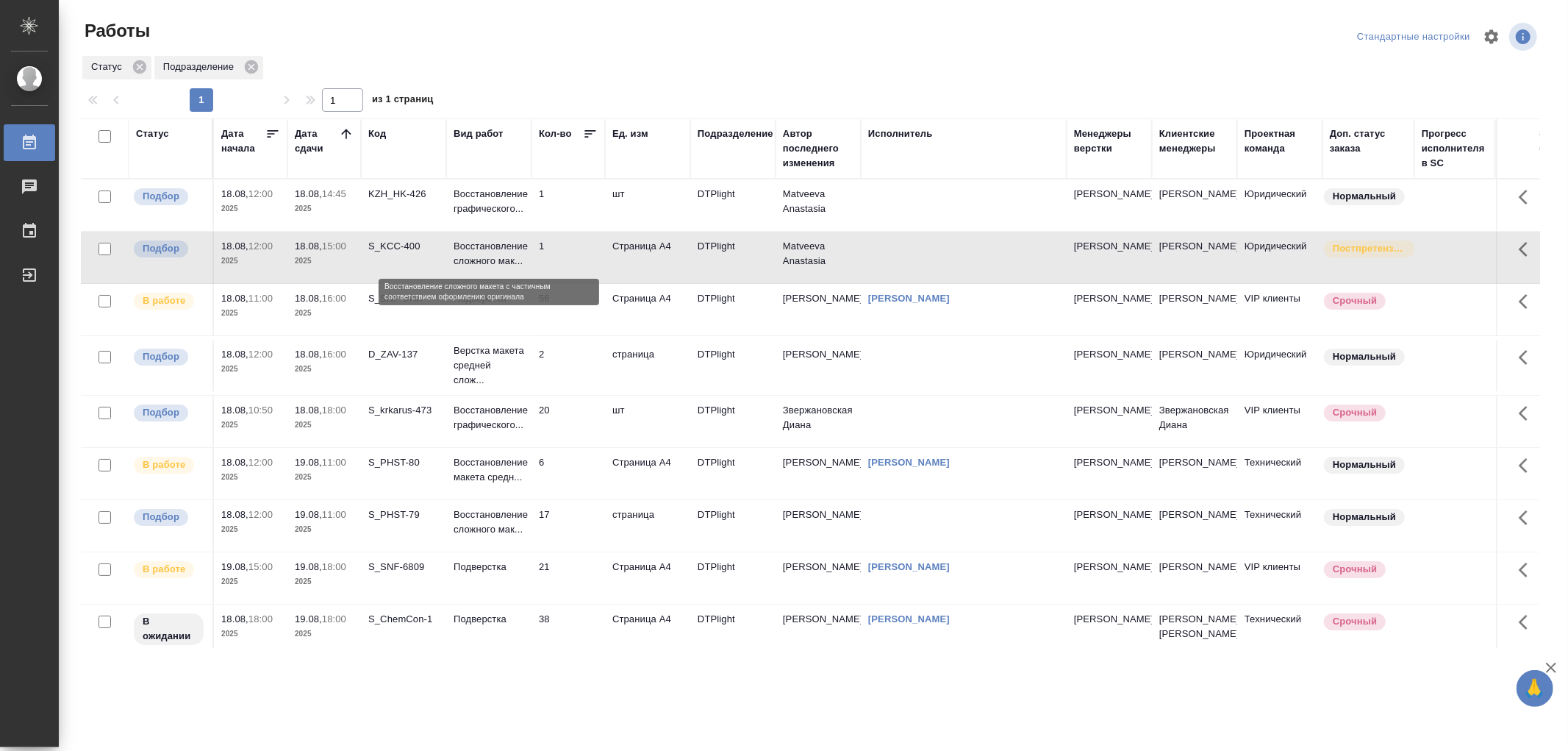
click at [523, 268] on p "Восстановление сложного мак..." at bounding box center [489, 254] width 71 height 29
click at [509, 380] on p "Верстка макета средней слож..." at bounding box center [489, 365] width 71 height 44
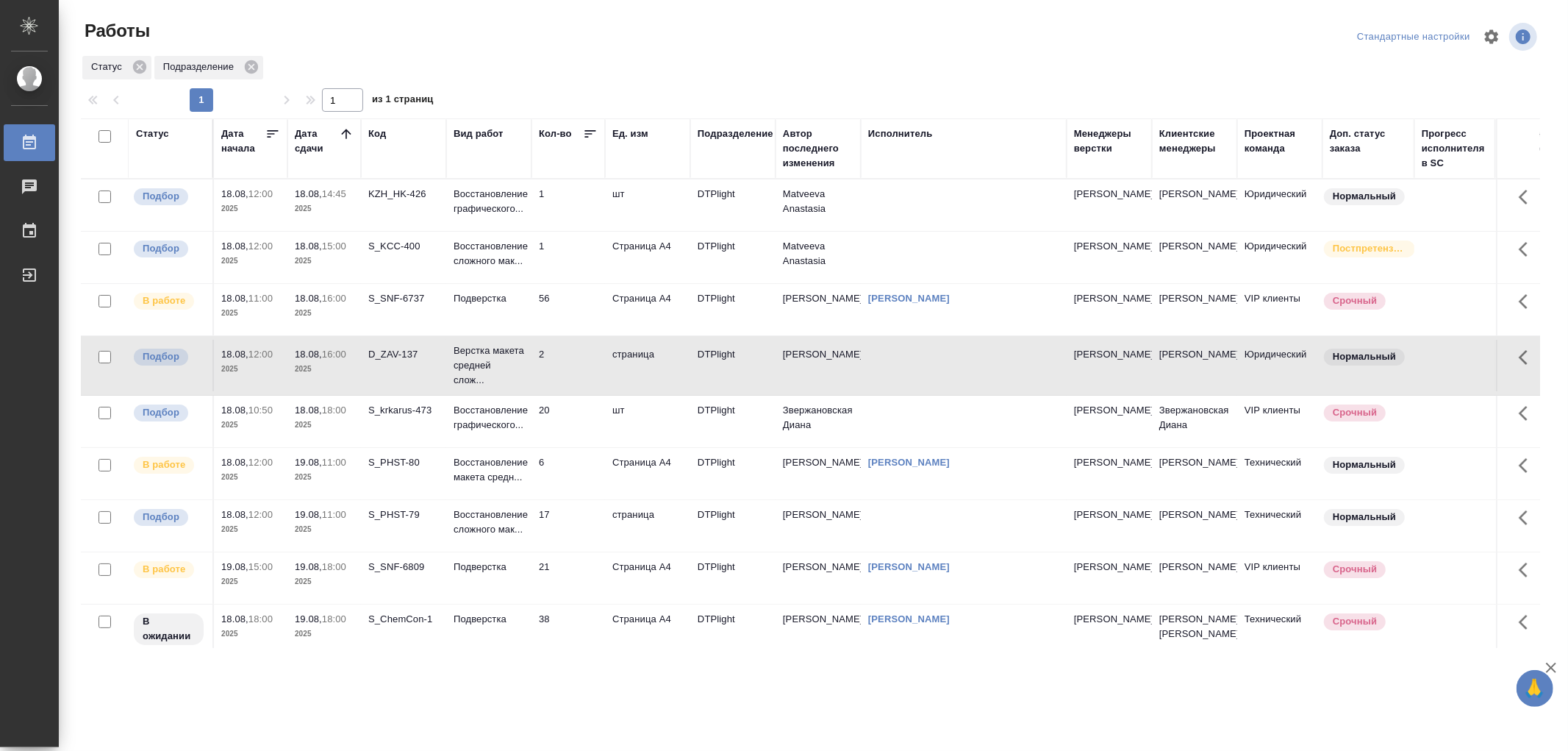
click at [525, 231] on td "Верстка макета средней слож..." at bounding box center [489, 205] width 85 height 51
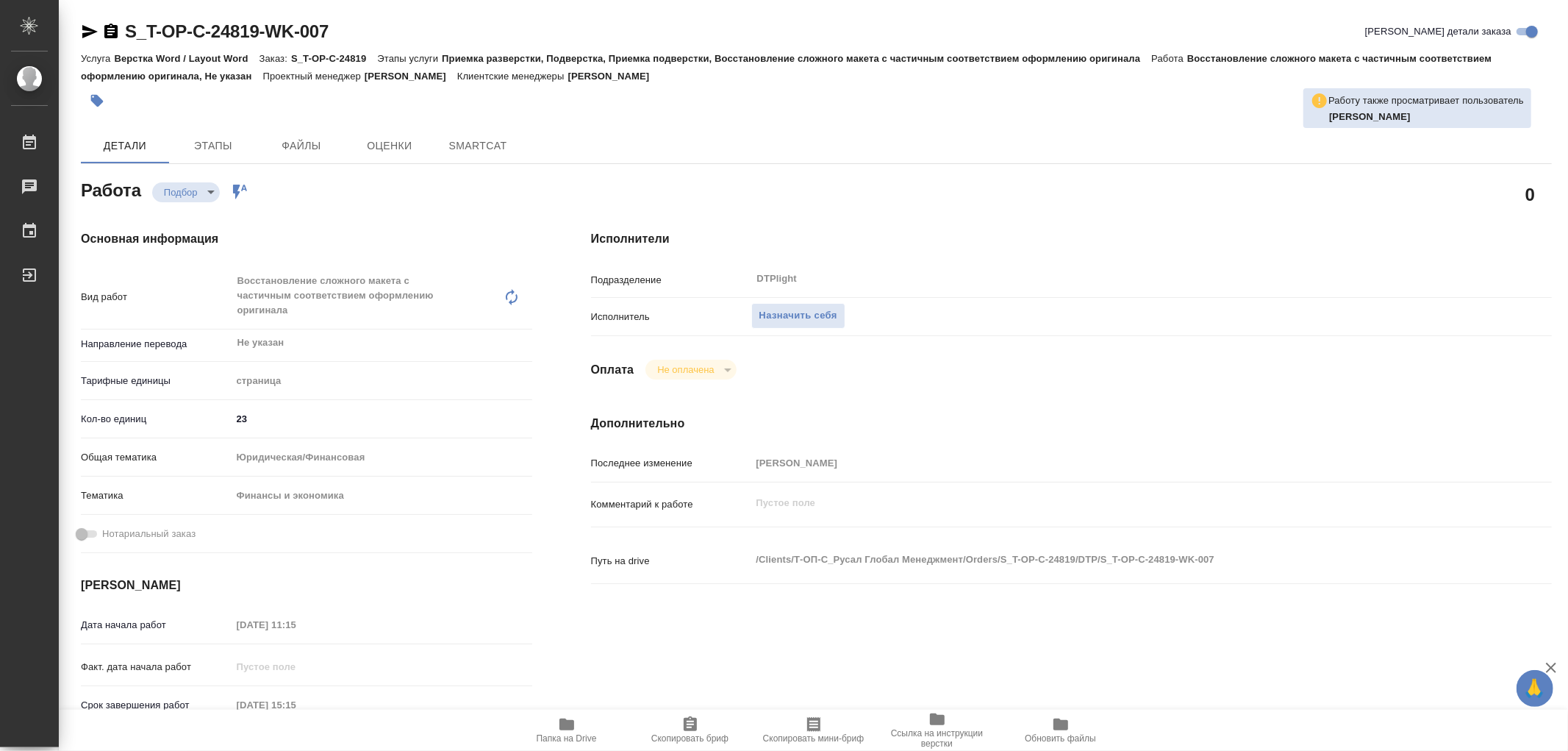
type textarea "x"
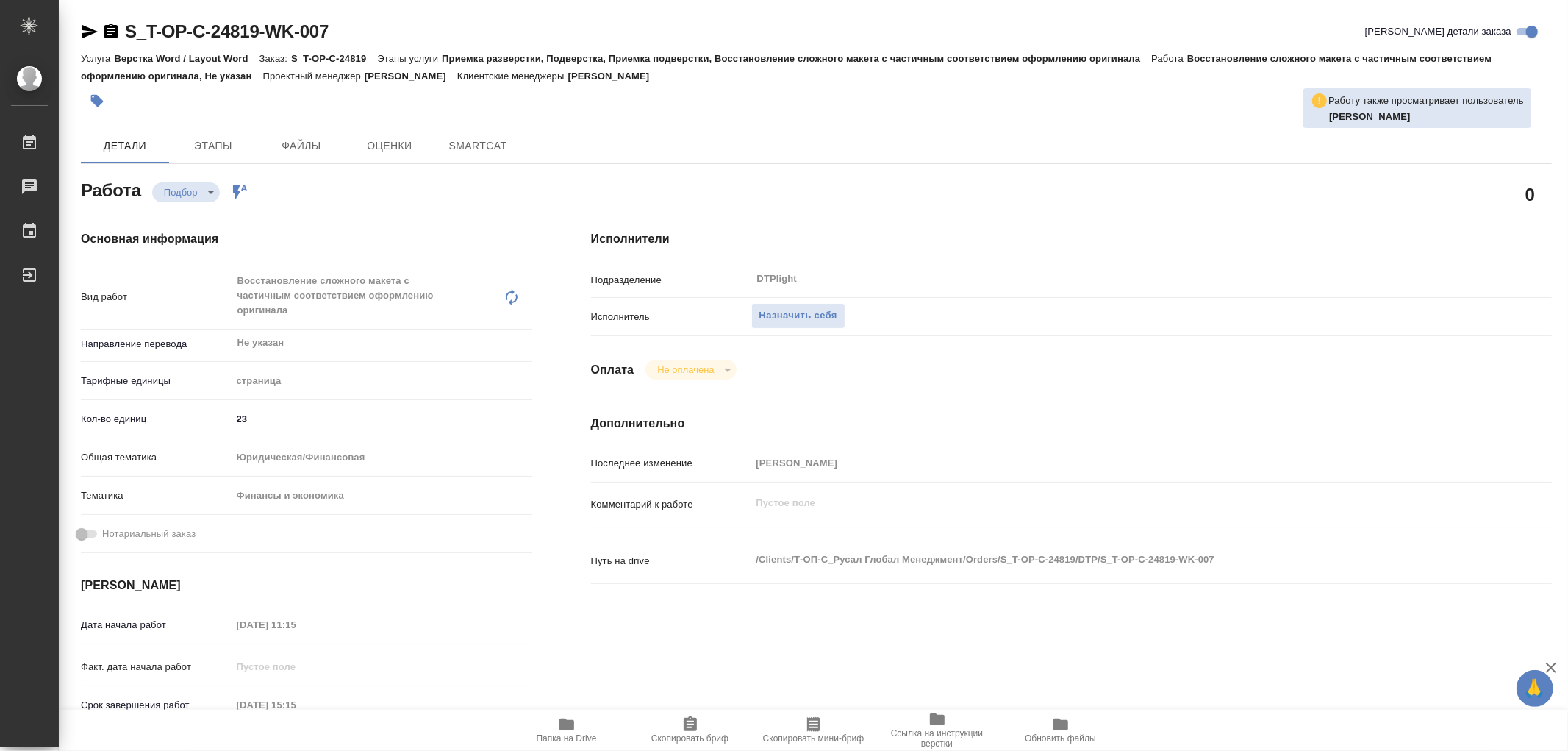
type textarea "x"
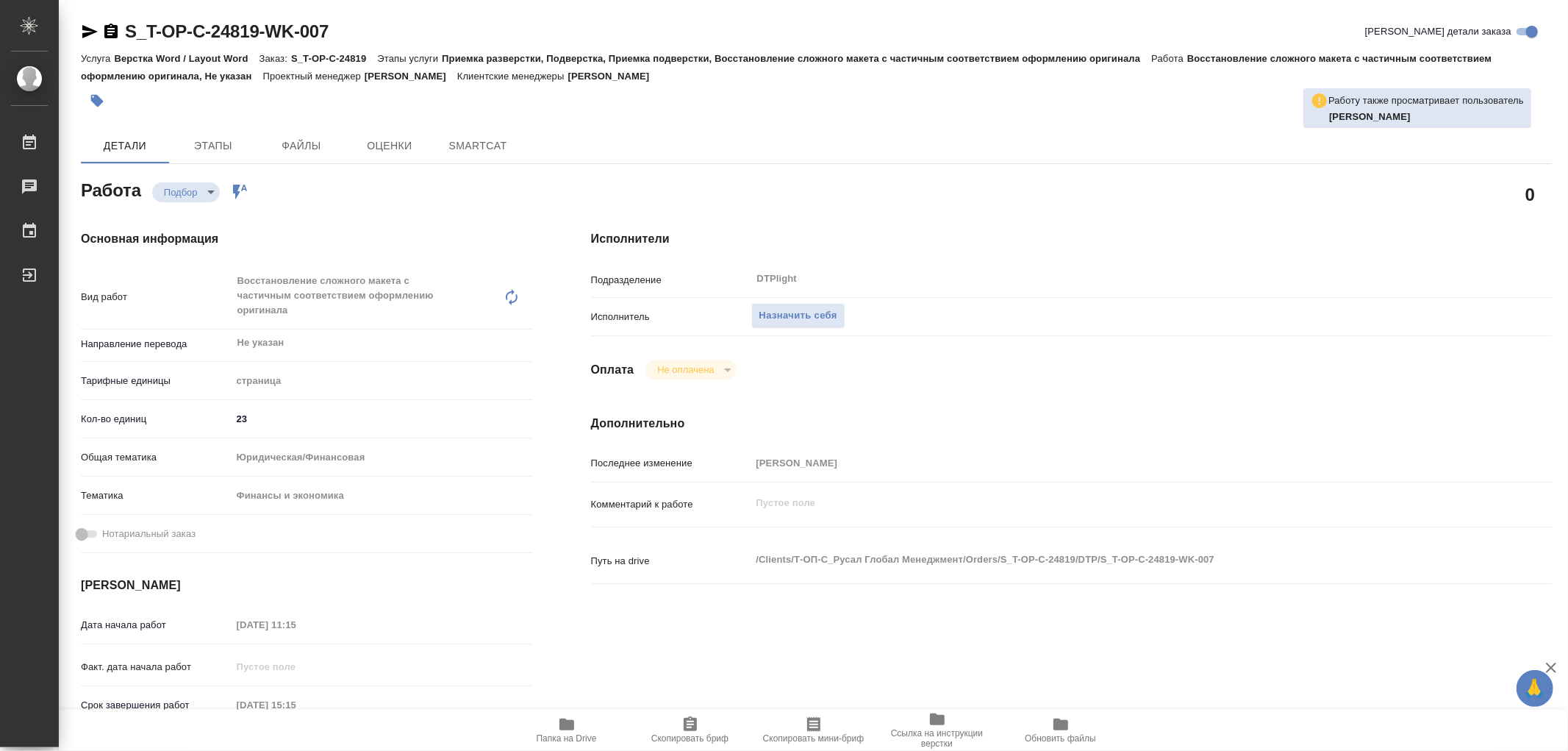
type textarea "x"
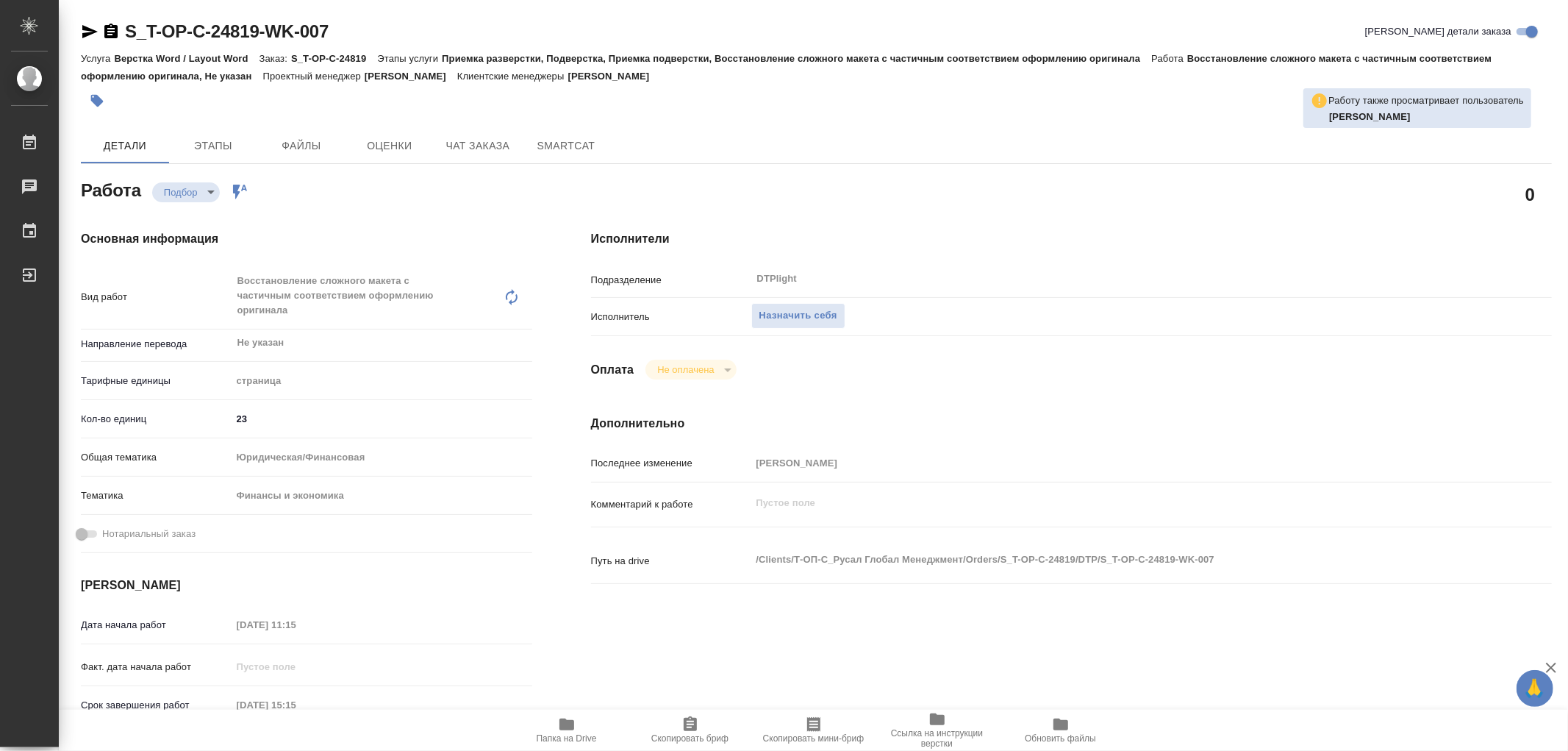
type textarea "x"
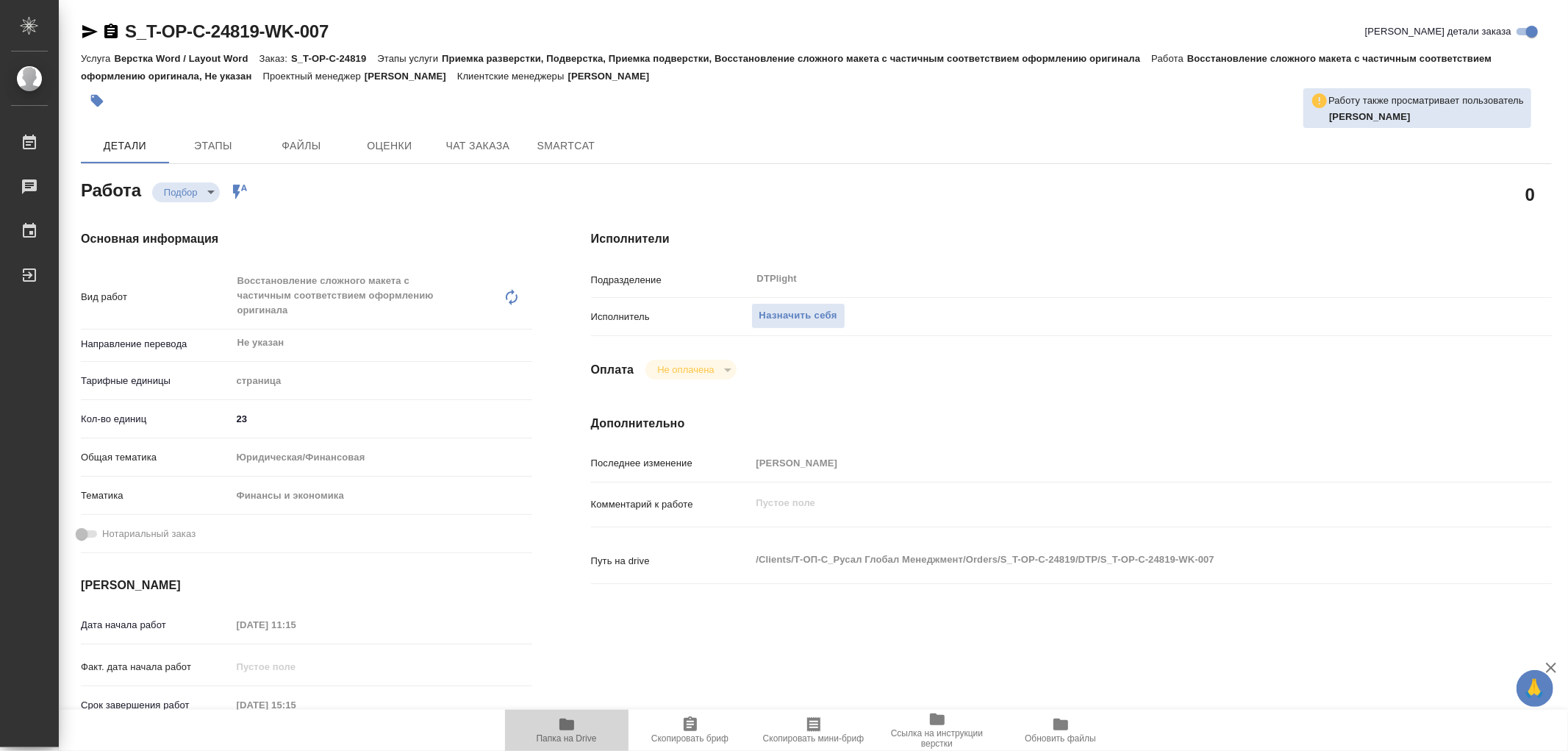
click at [565, 731] on icon "button" at bounding box center [566, 724] width 18 height 18
type textarea "x"
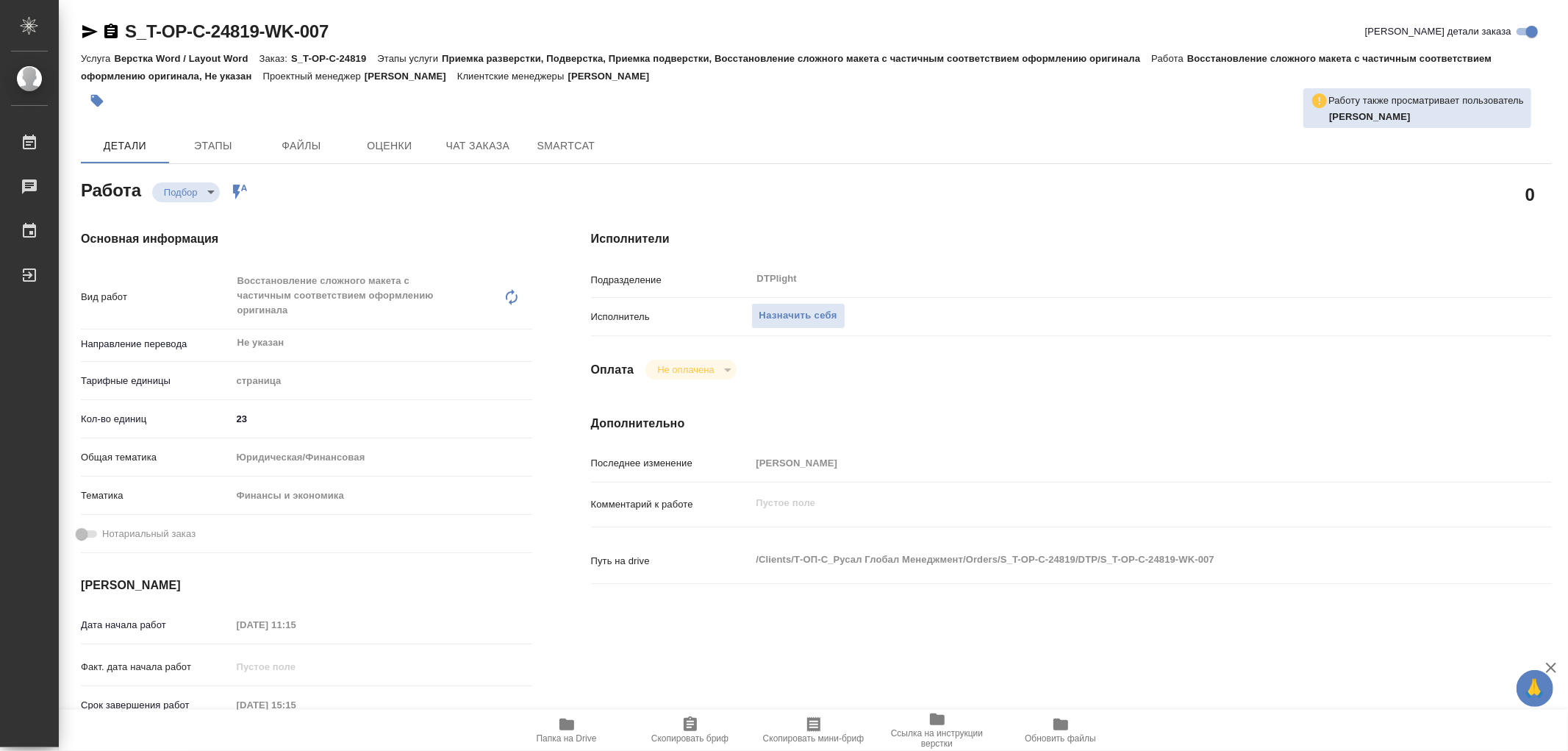
type textarea "x"
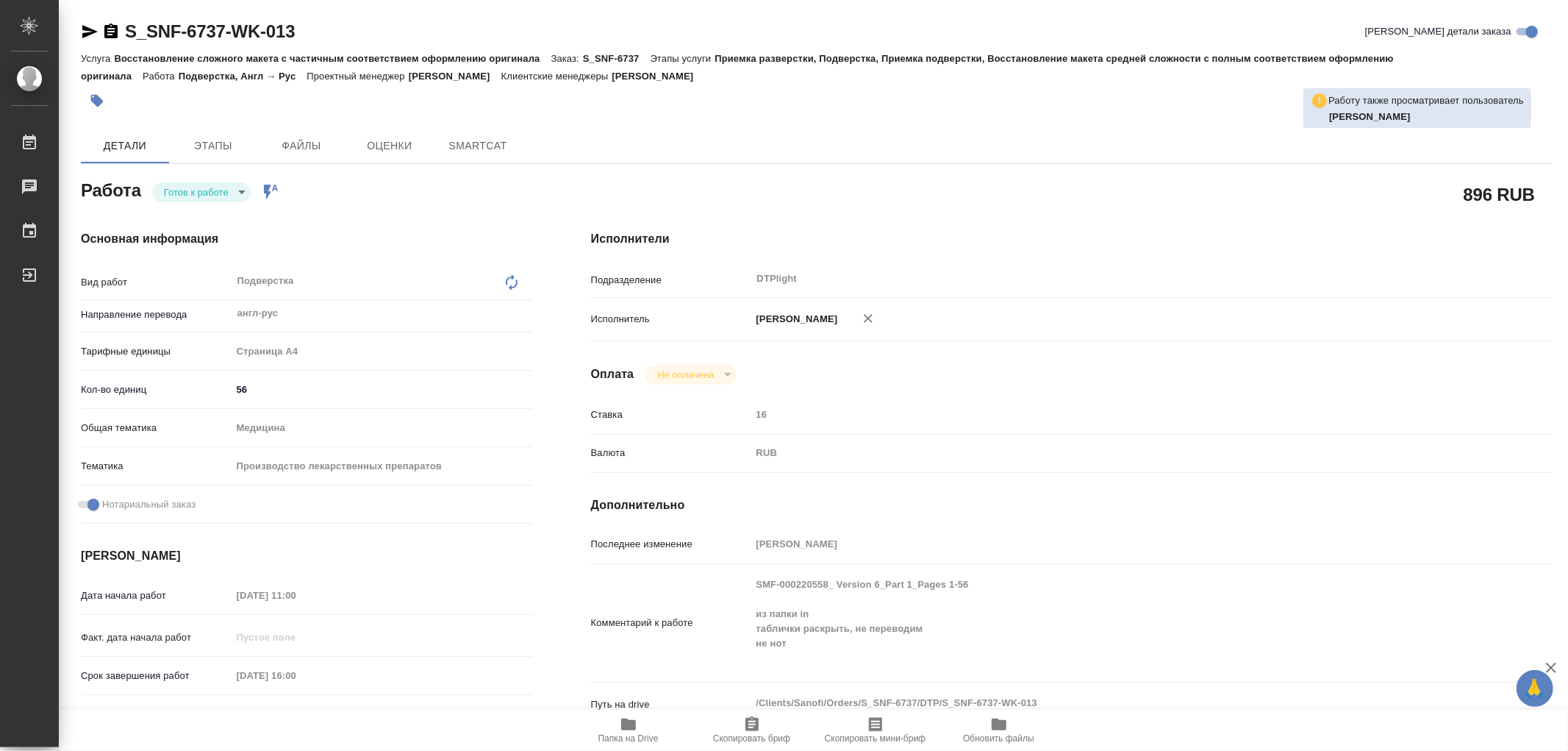
type textarea "x"
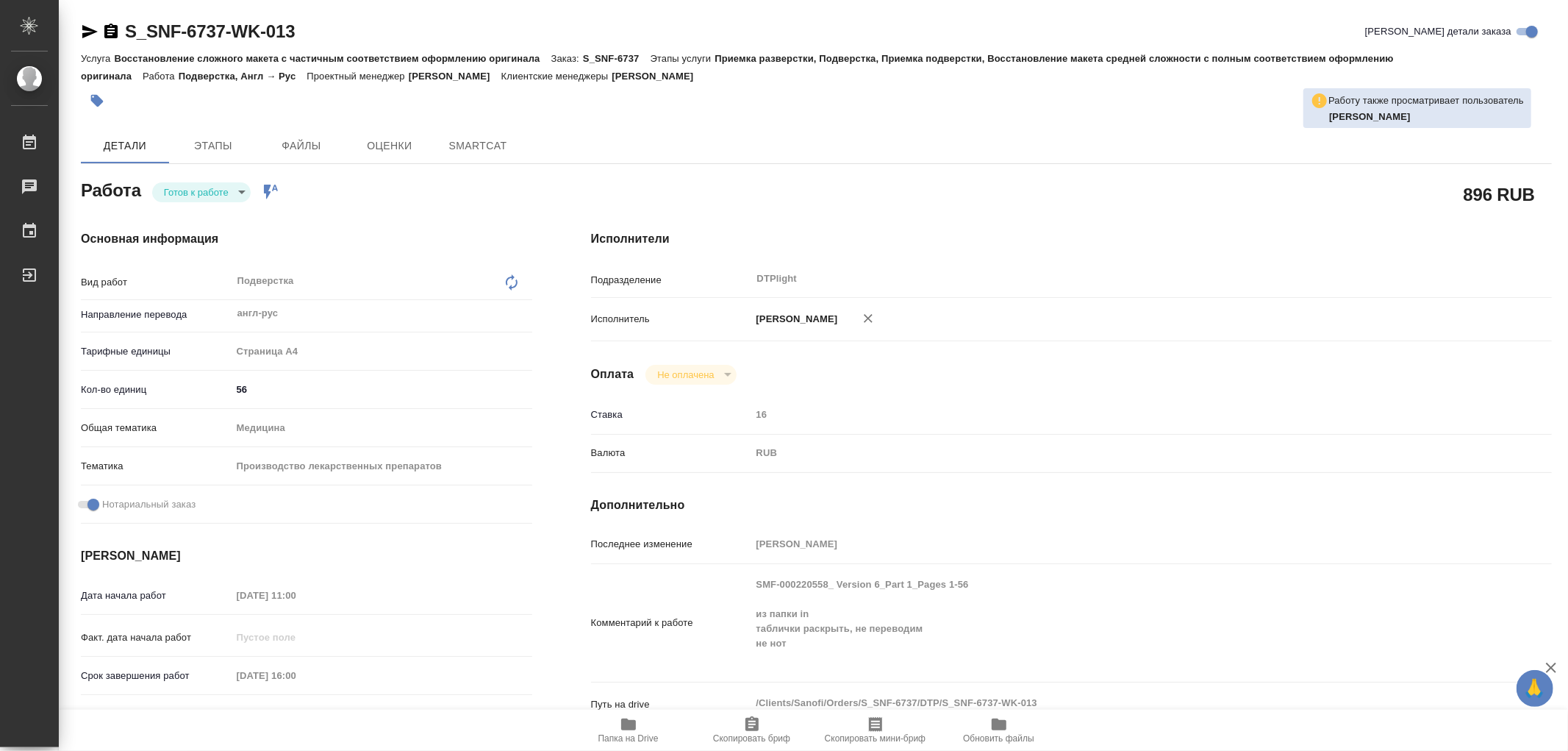
type textarea "x"
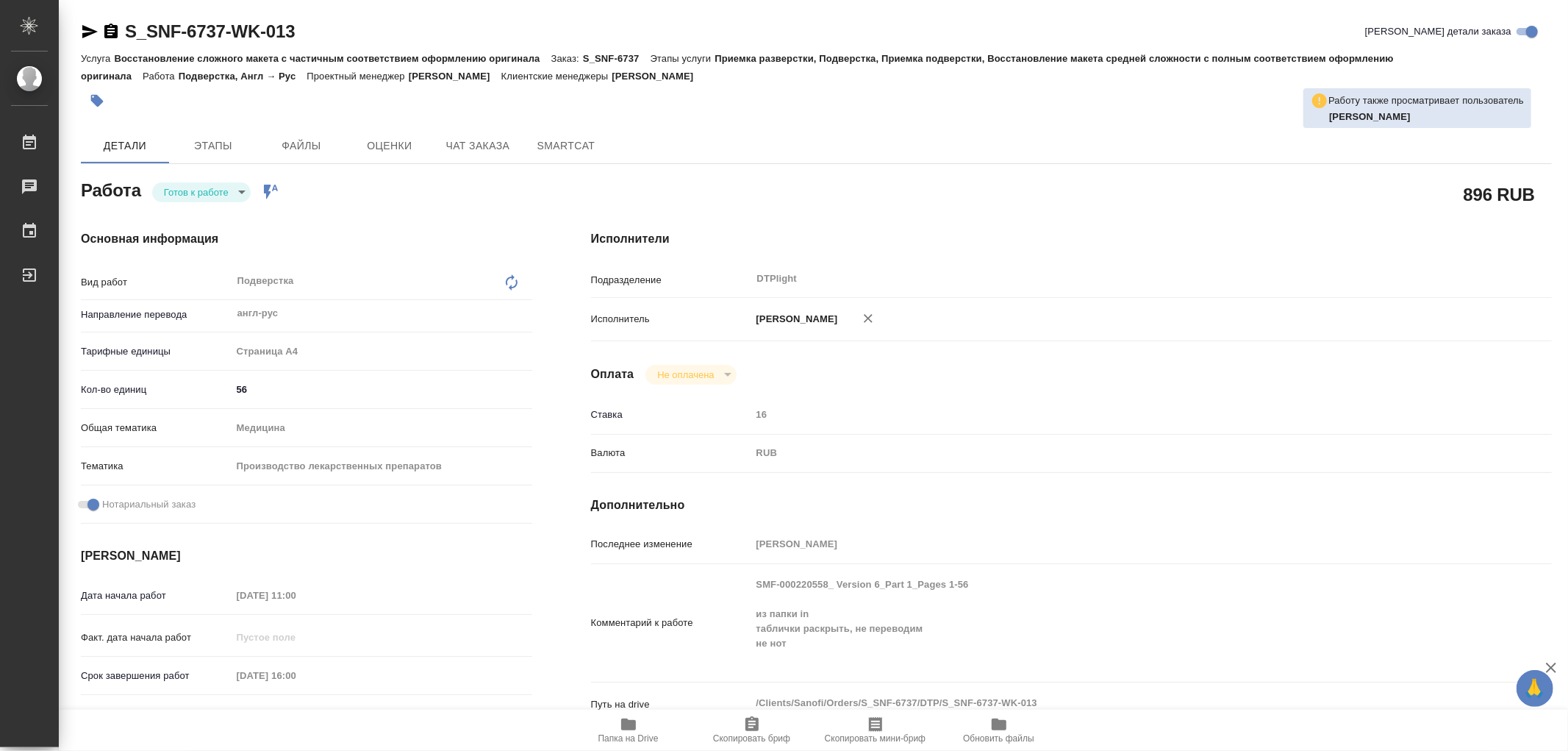
type textarea "x"
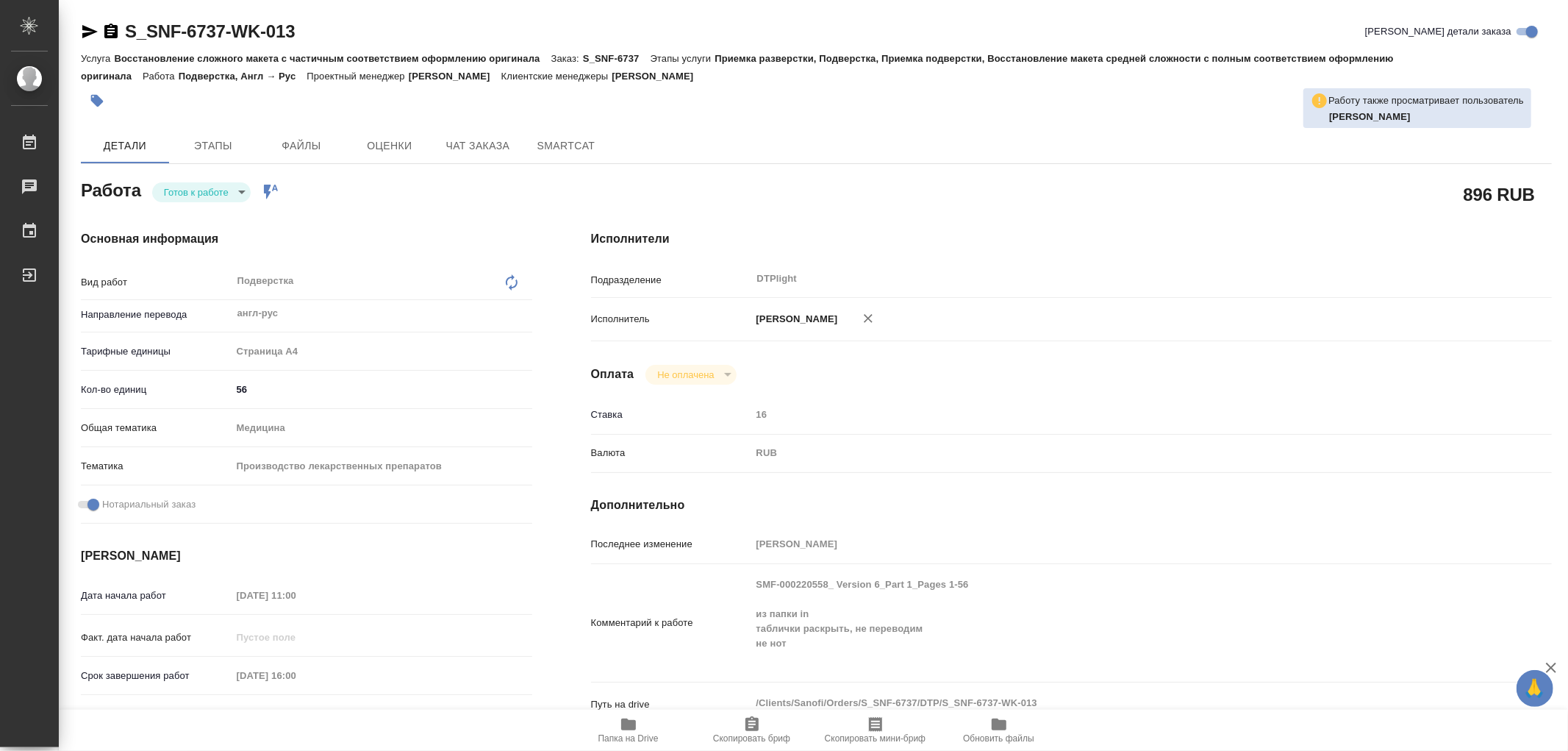
type textarea "x"
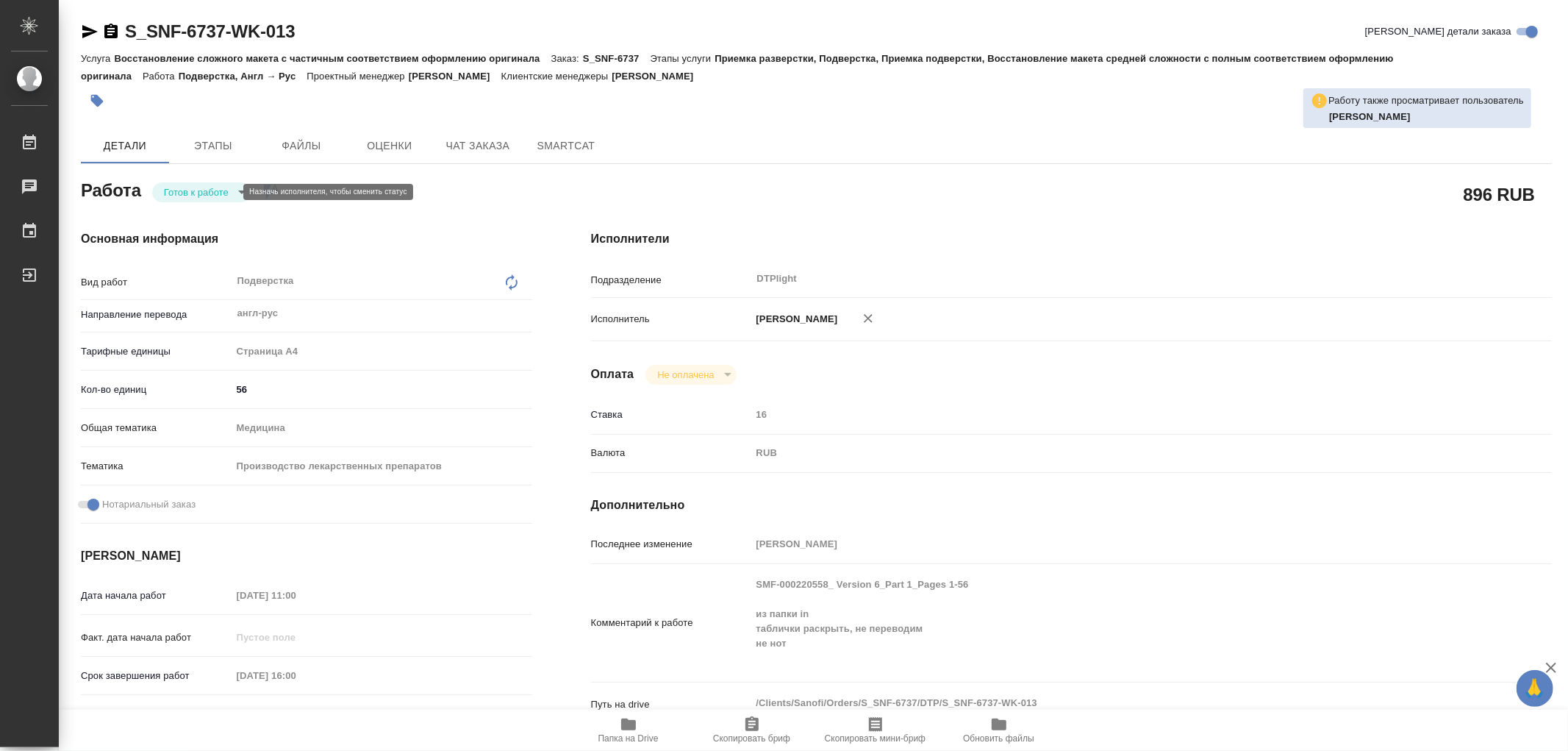
click at [176, 192] on body "🙏 .cls-1 fill:#fff; AWATERA Работы 0 Чаты График Выйти S_SNF-6737-WK-013 Кратко…" at bounding box center [784, 376] width 1568 height 751
click at [176, 192] on button "В работе" at bounding box center [188, 192] width 49 height 16
type textarea "x"
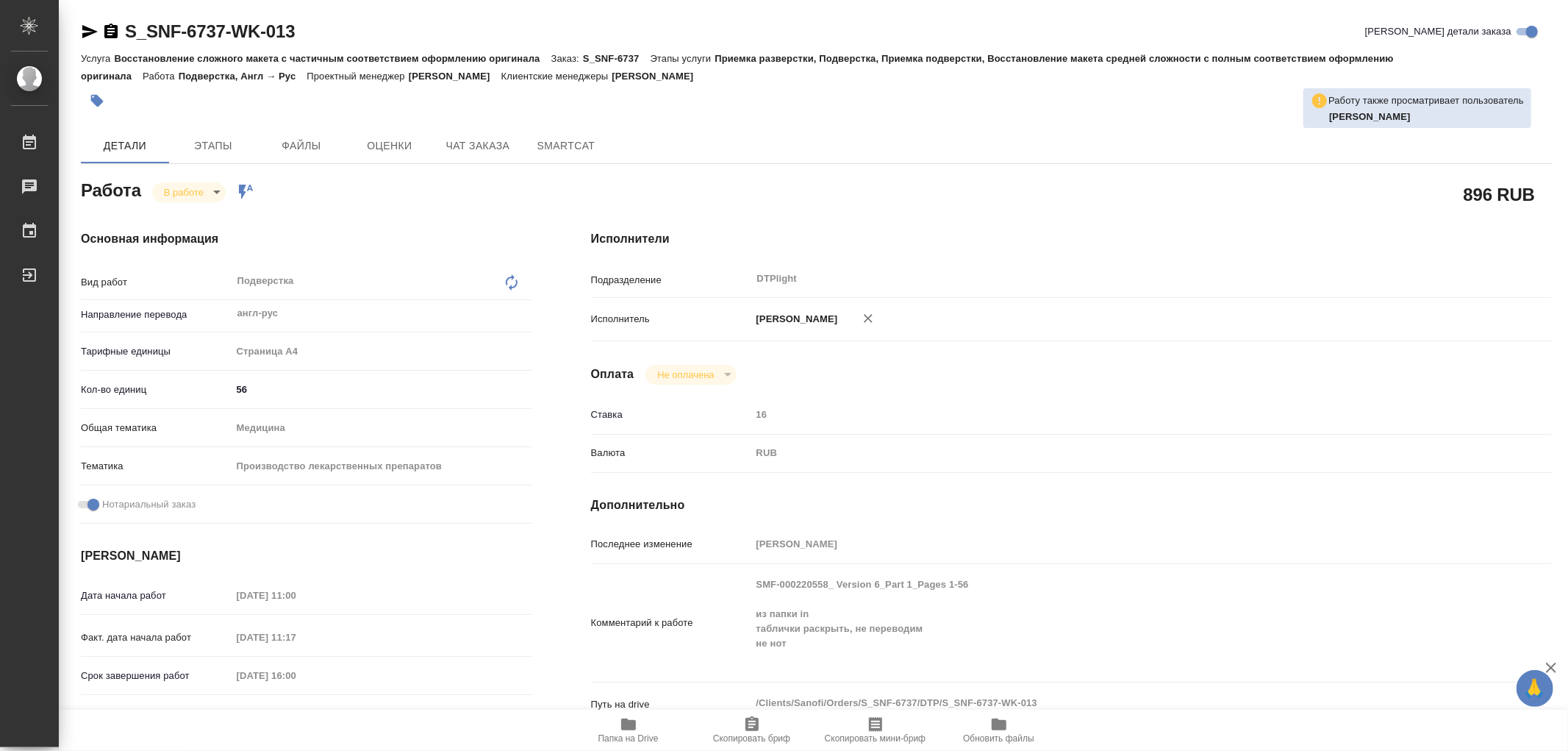
type textarea "x"
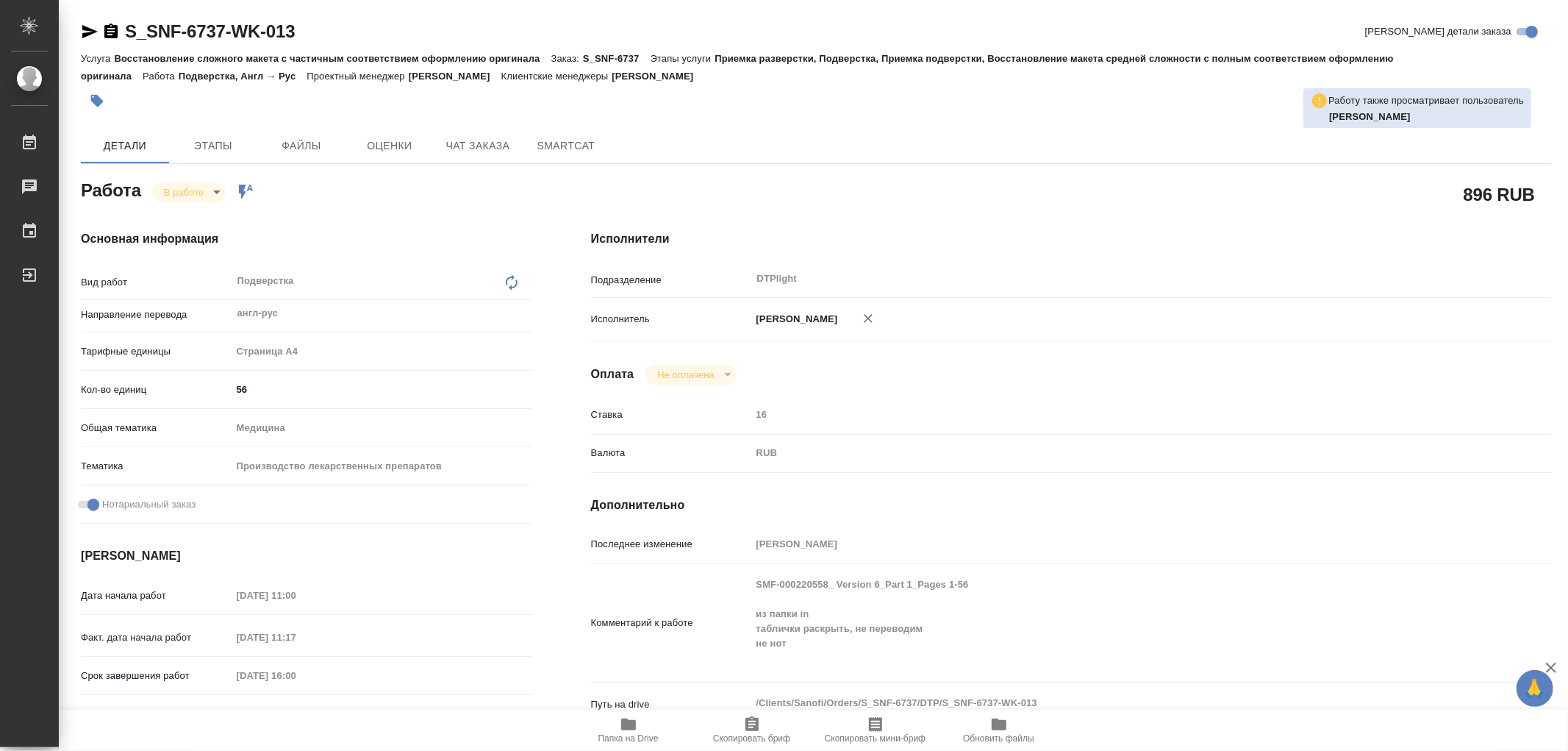
type textarea "x"
click at [625, 722] on icon "button" at bounding box center [628, 724] width 15 height 12
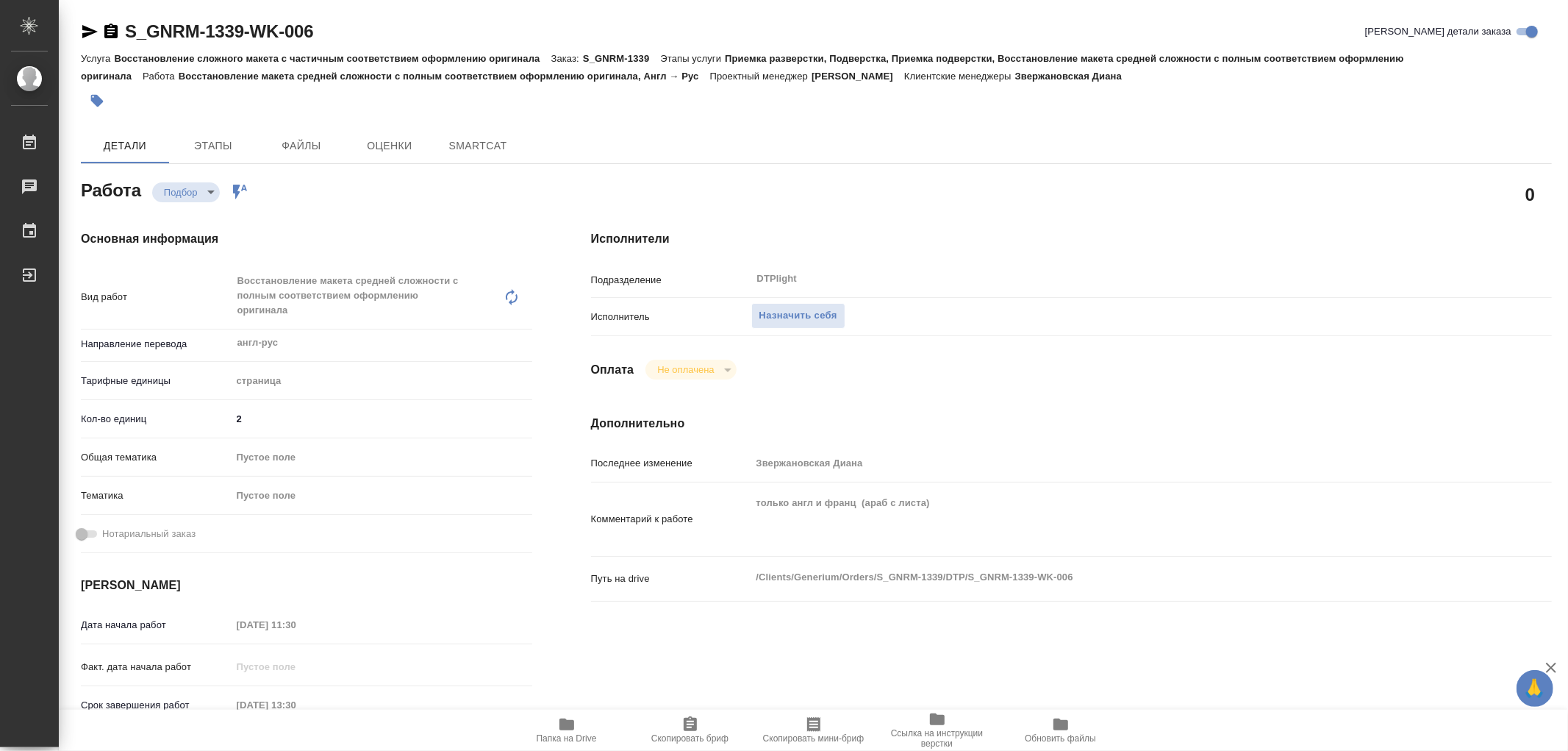
type textarea "x"
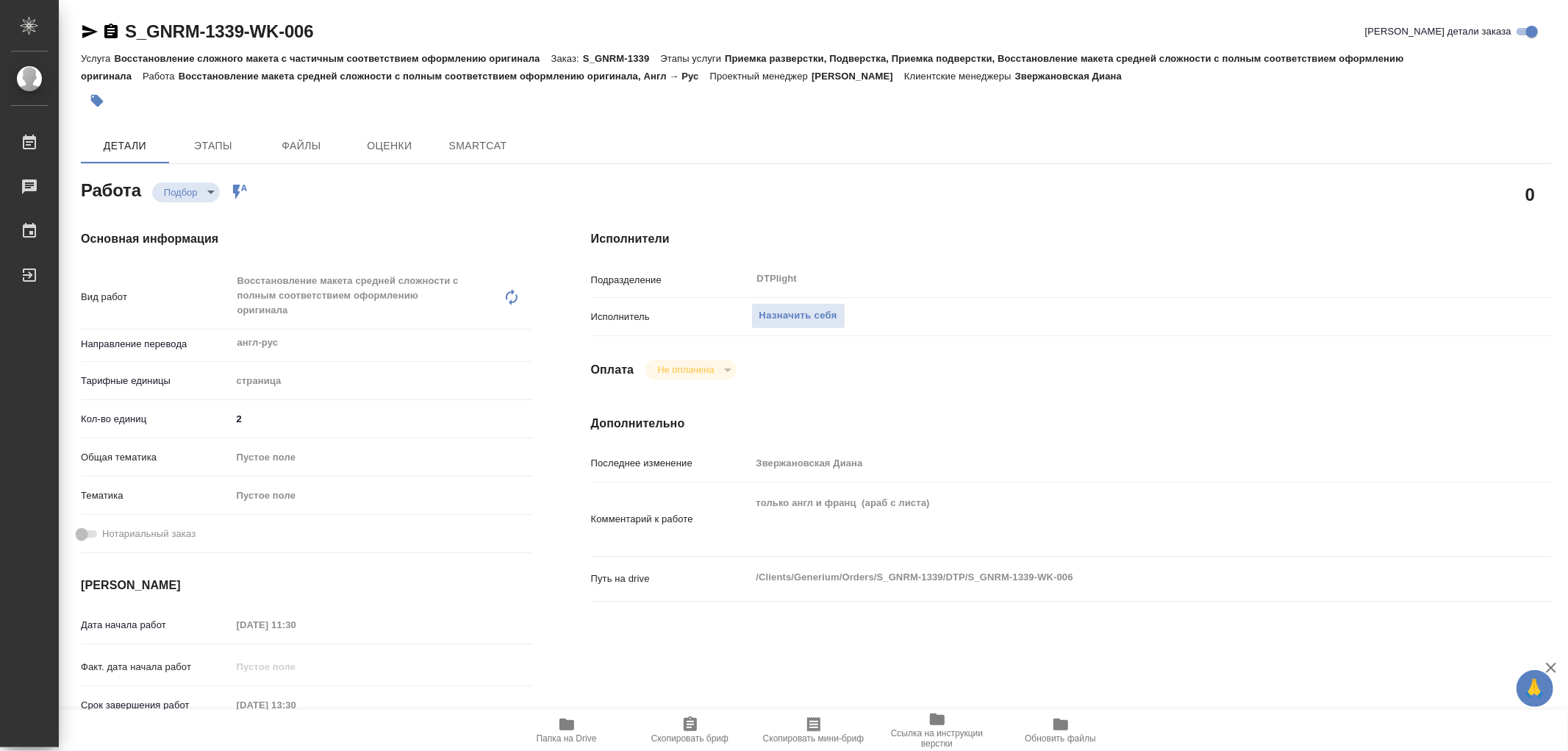
type textarea "x"
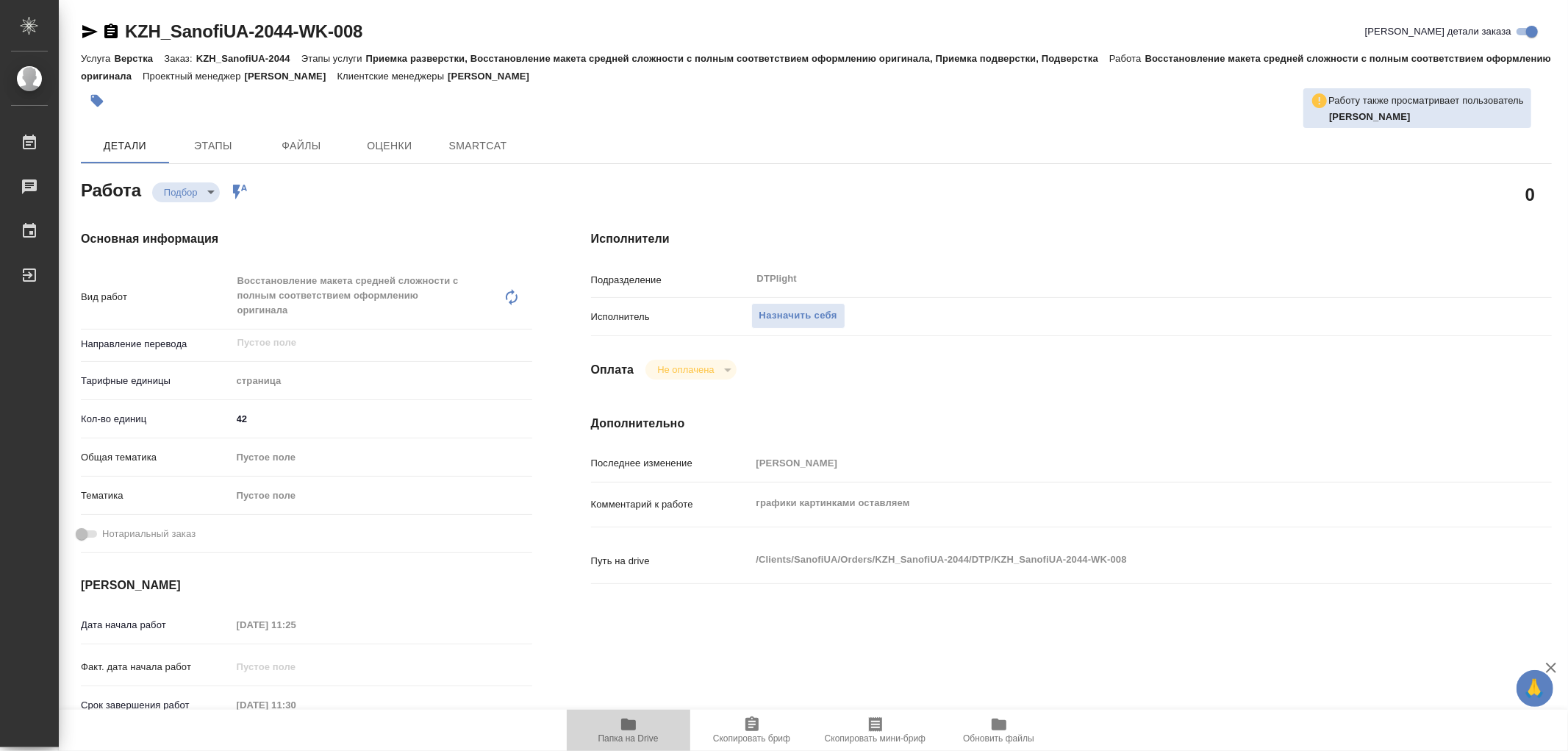
click at [624, 733] on span "Папка на Drive" at bounding box center [628, 738] width 61 height 10
click at [624, 729] on icon "button" at bounding box center [628, 724] width 15 height 12
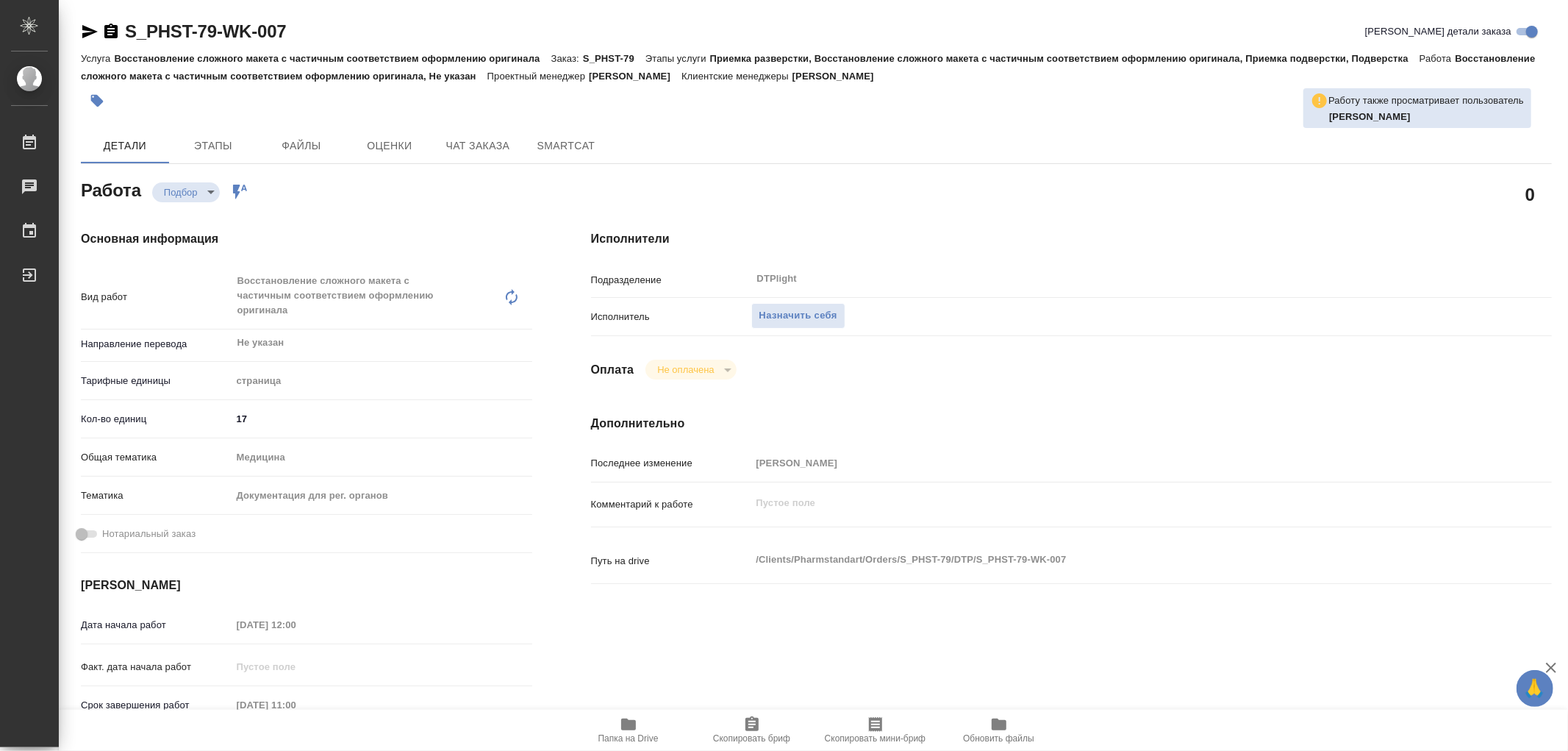
click at [630, 724] on icon "button" at bounding box center [628, 724] width 15 height 12
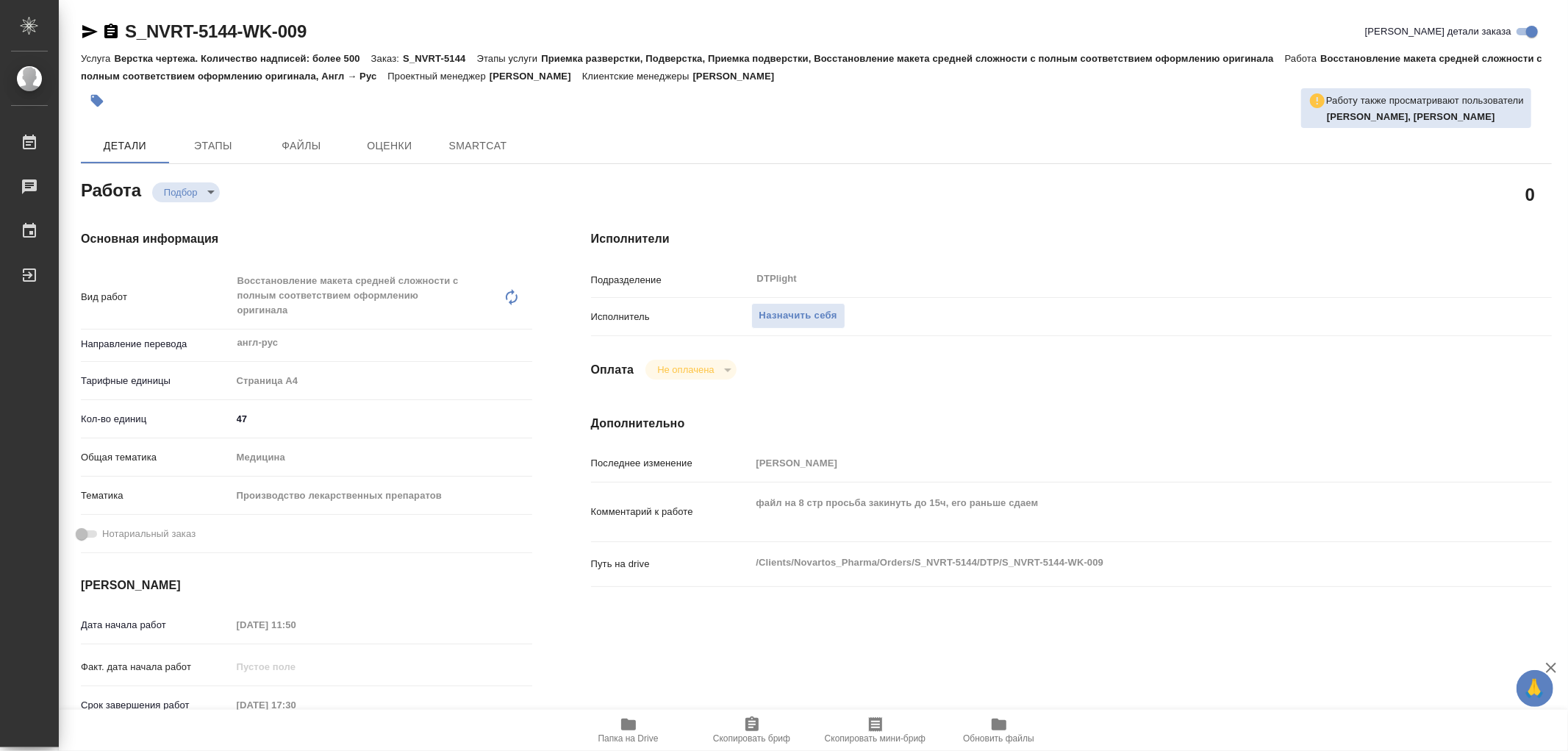
type textarea "x"
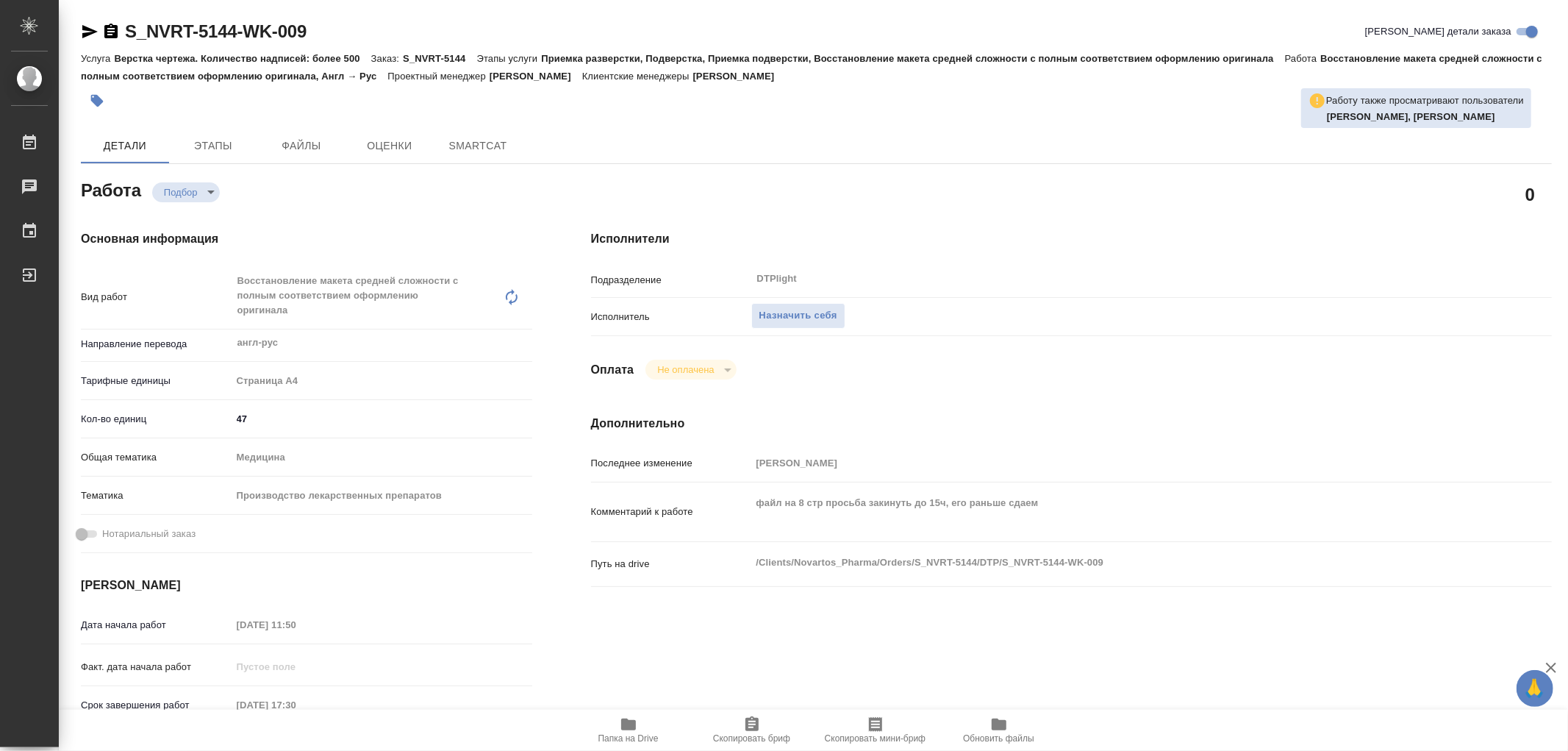
type textarea "x"
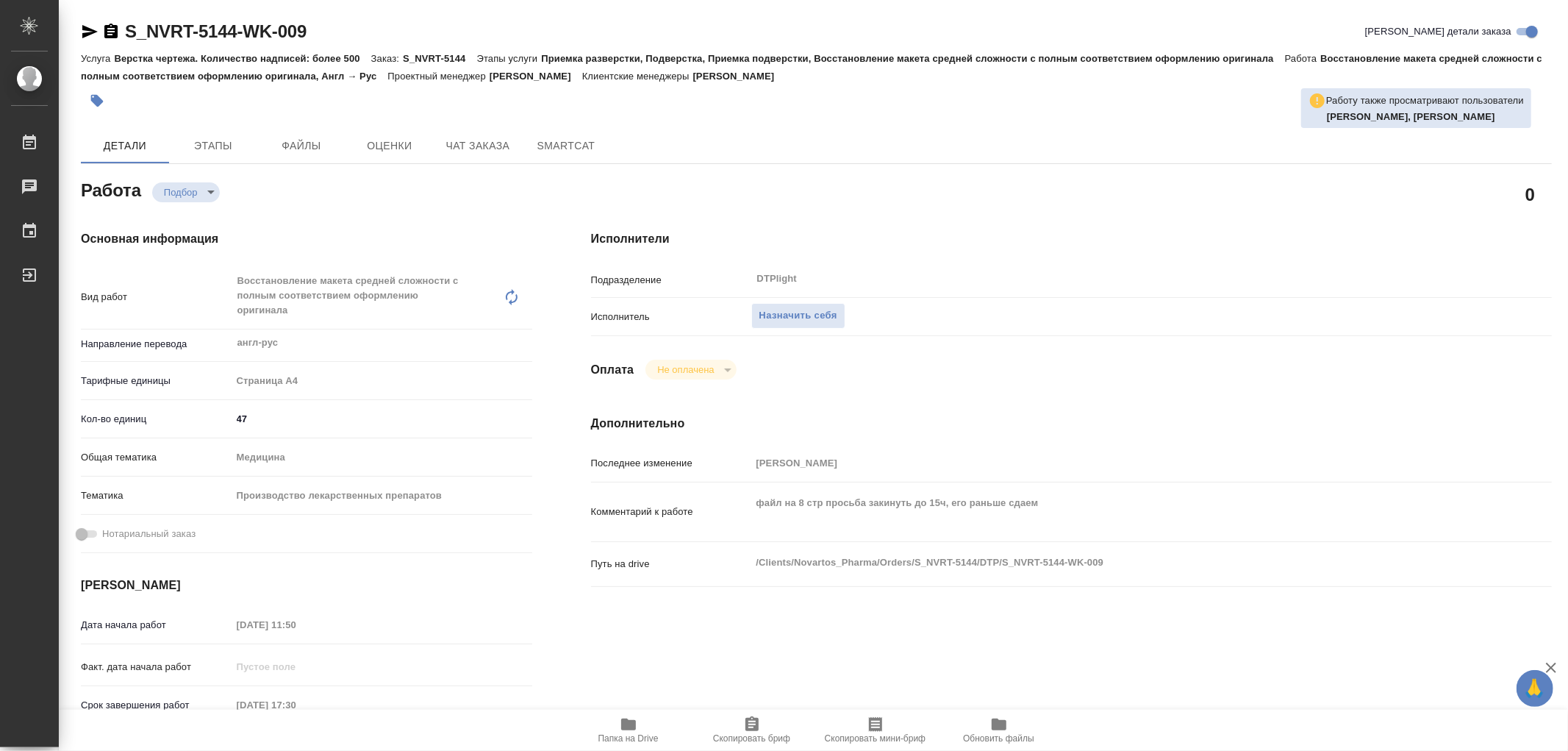
type textarea "x"
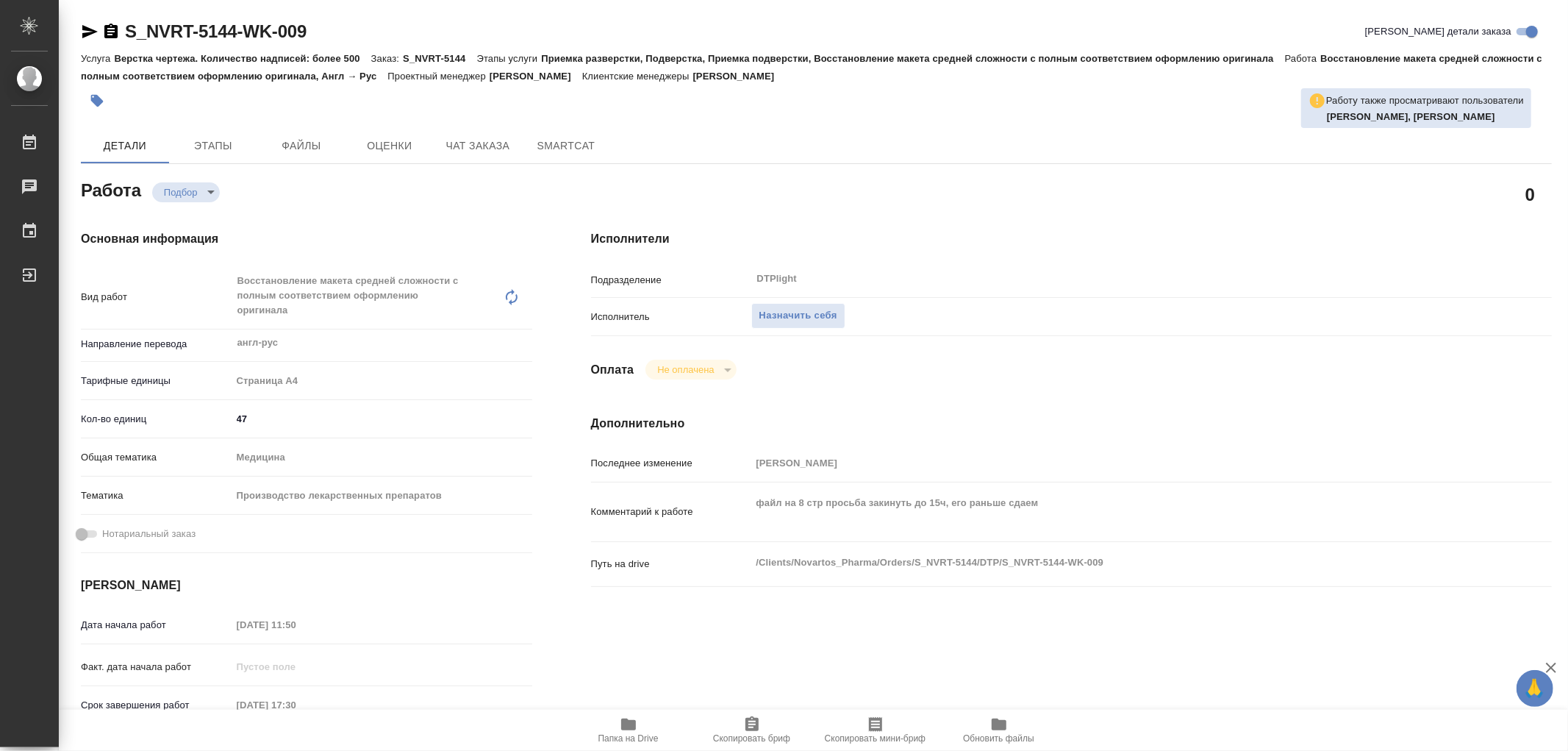
type textarea "x"
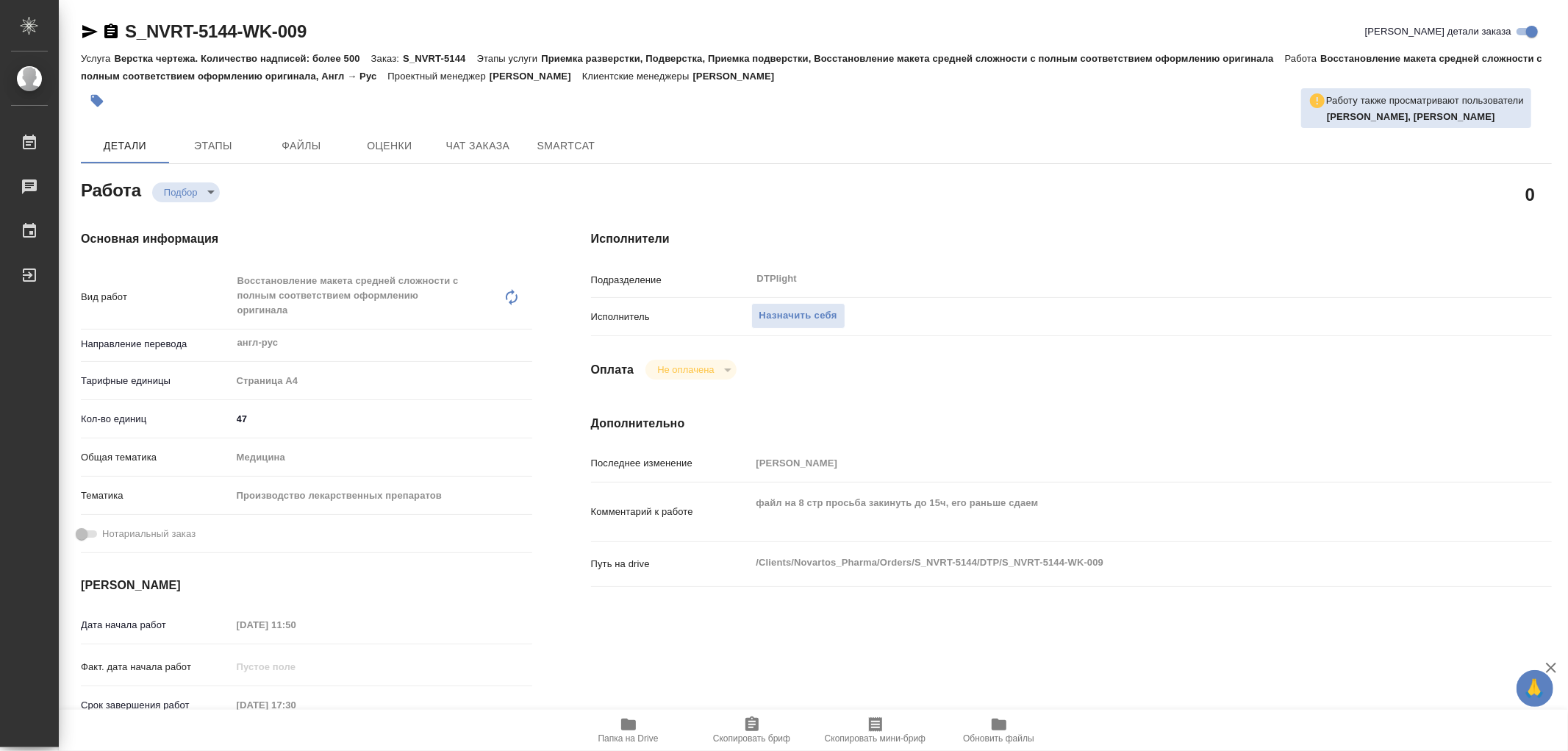
click at [622, 723] on icon "button" at bounding box center [628, 724] width 15 height 12
type textarea "x"
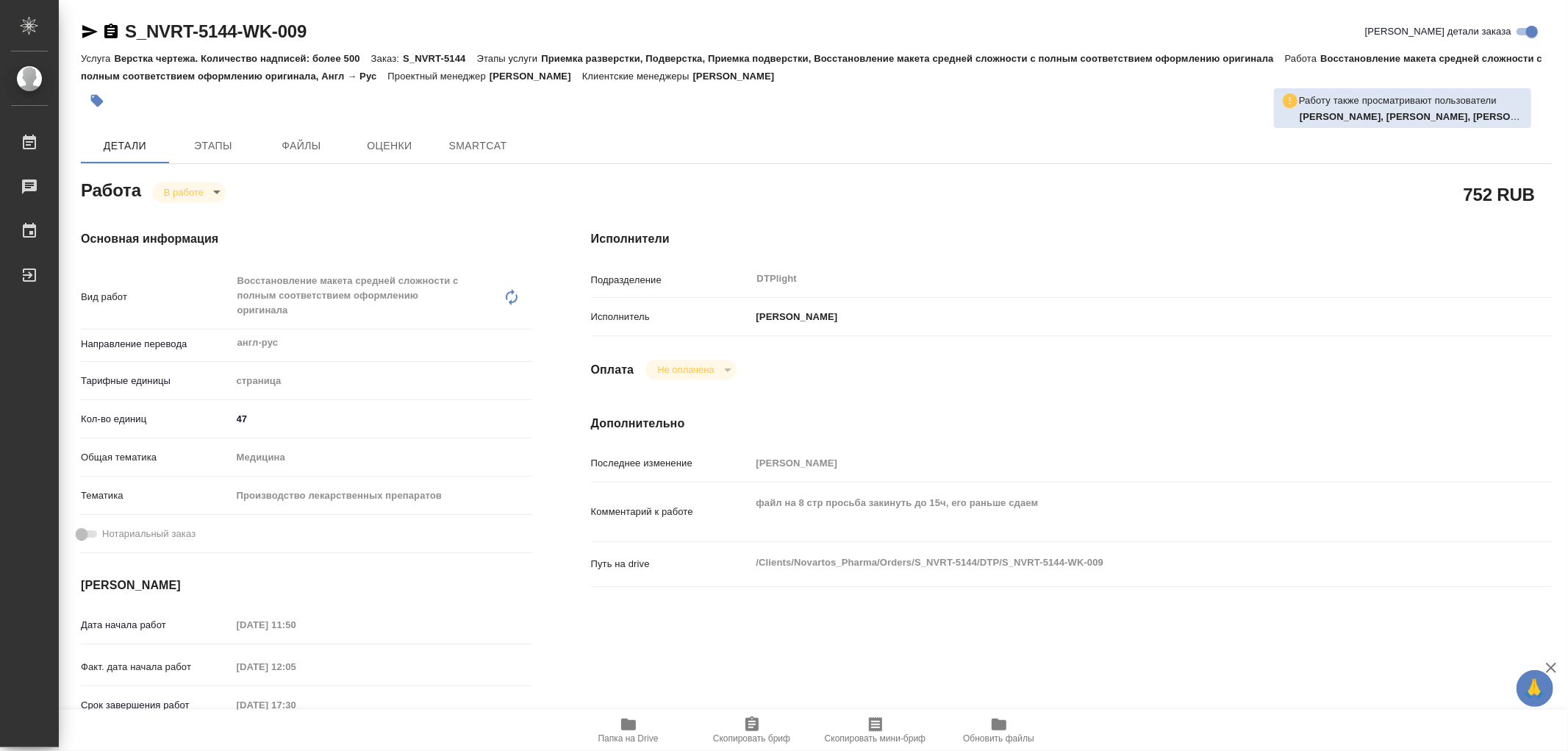
type textarea "x"
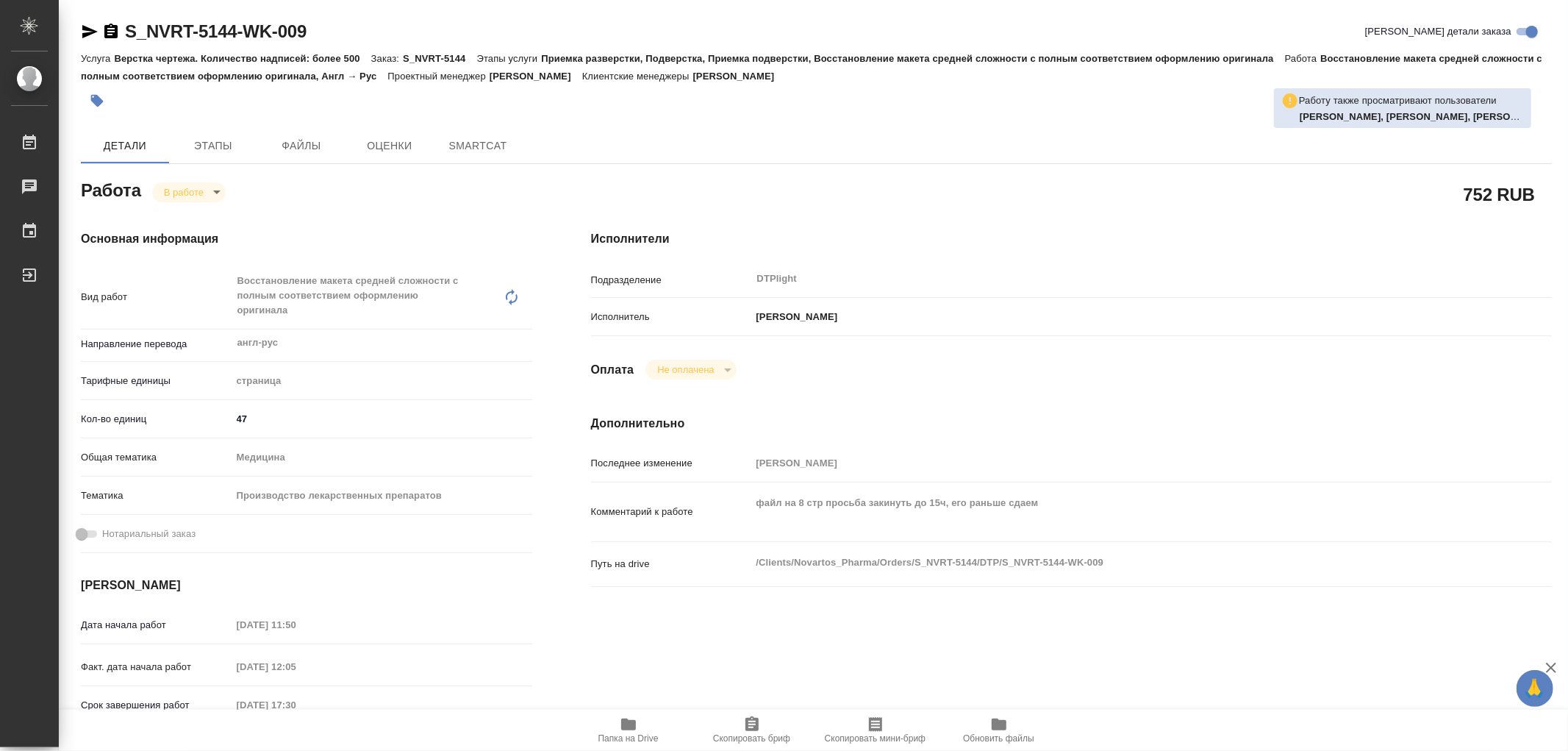
type textarea "x"
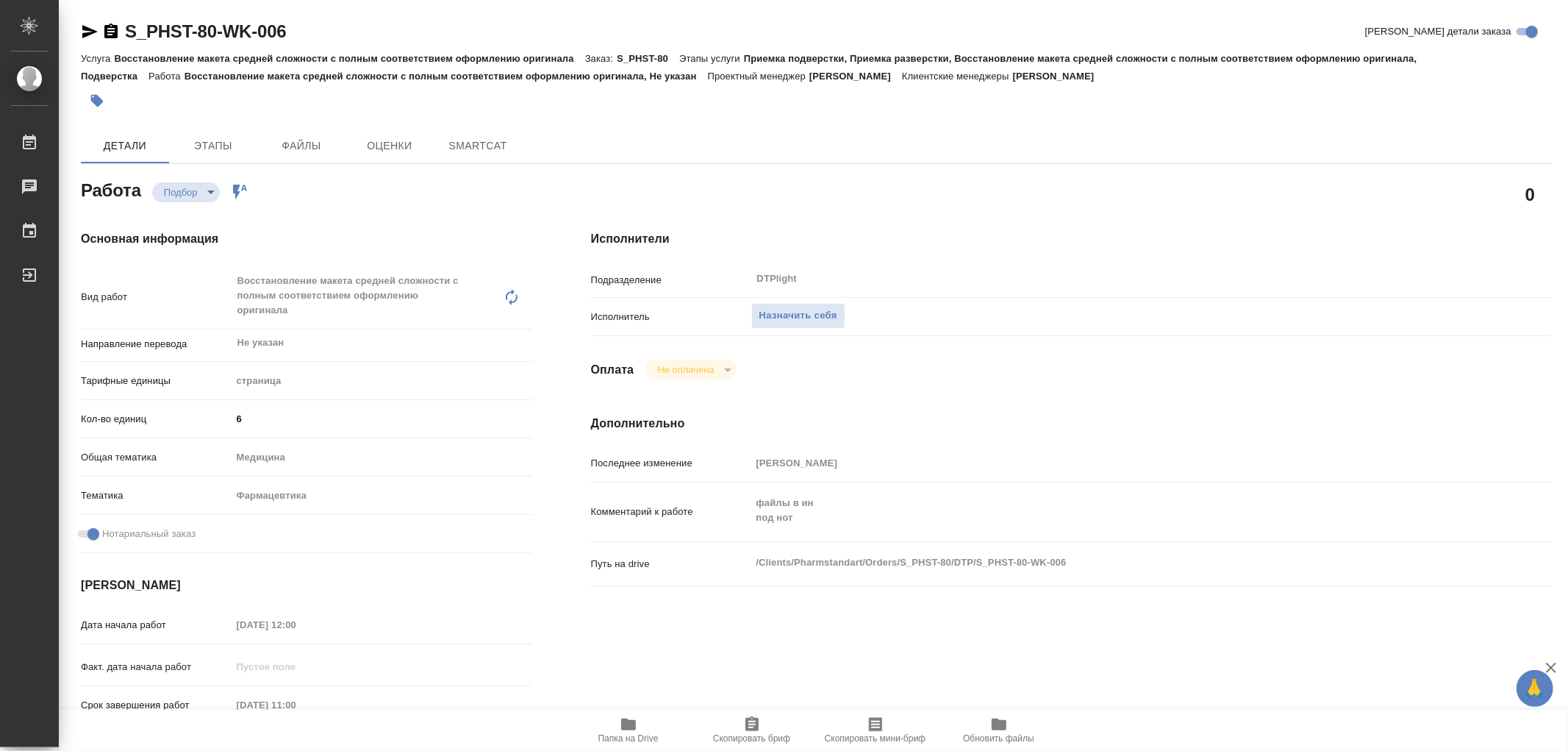
type textarea "x"
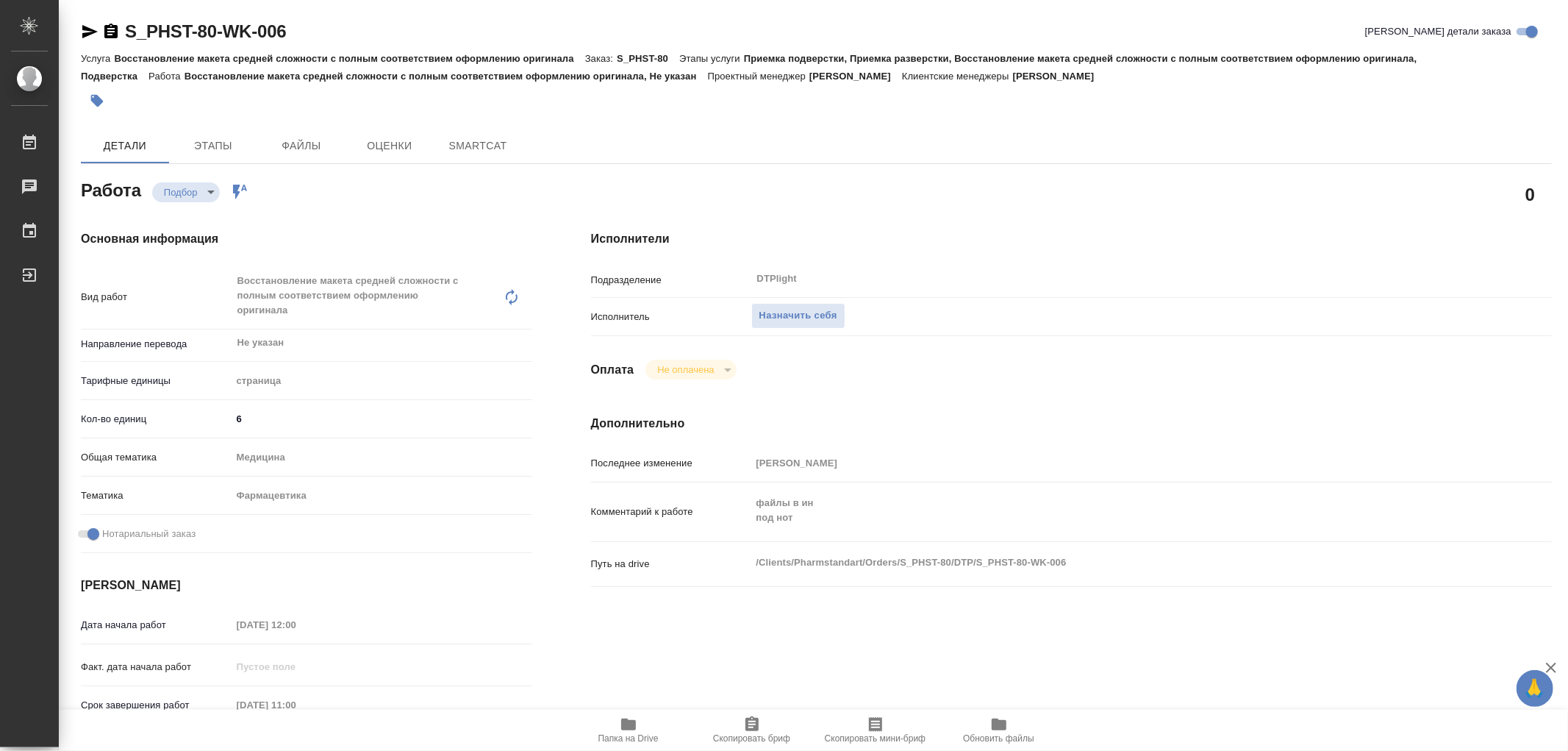
type textarea "x"
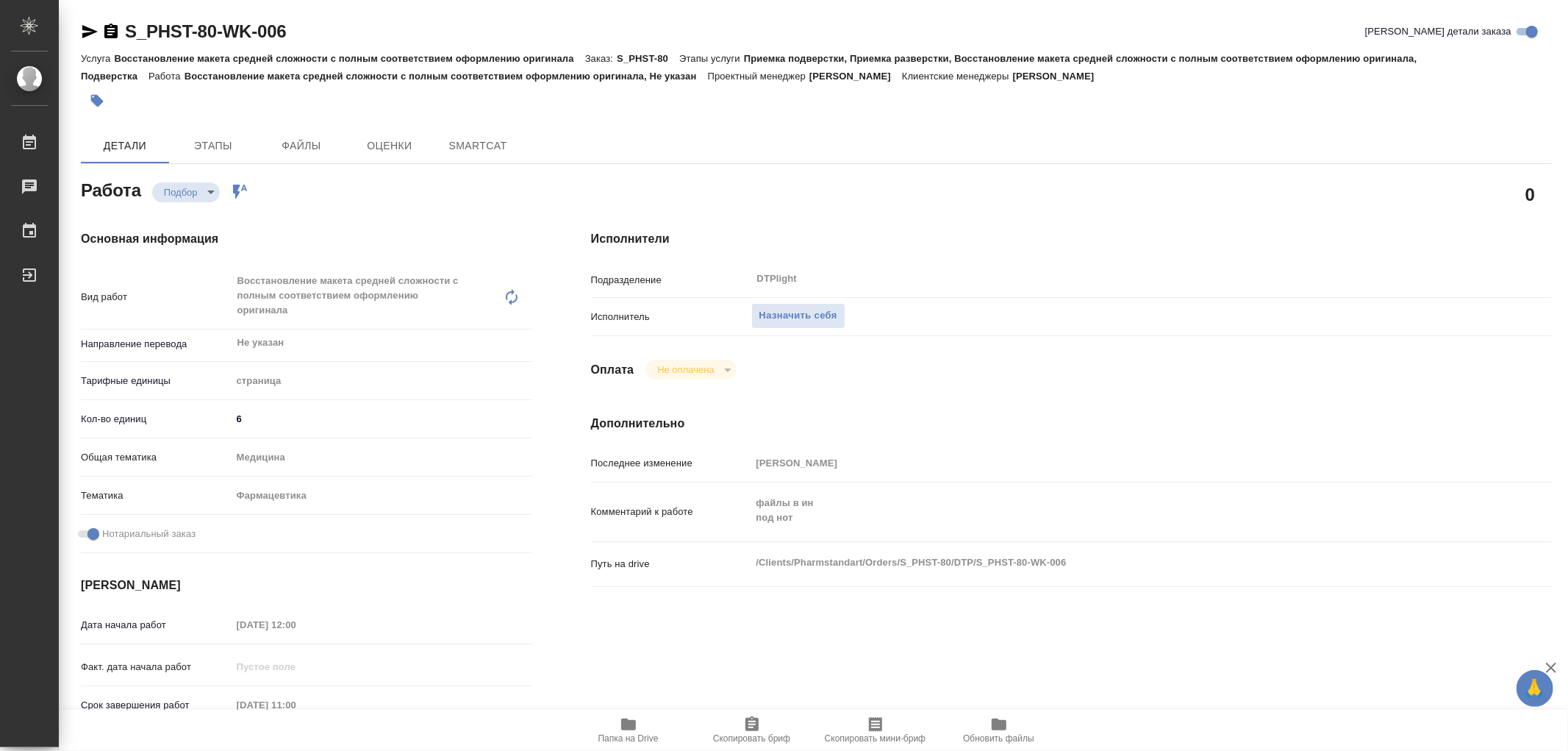
type textarea "x"
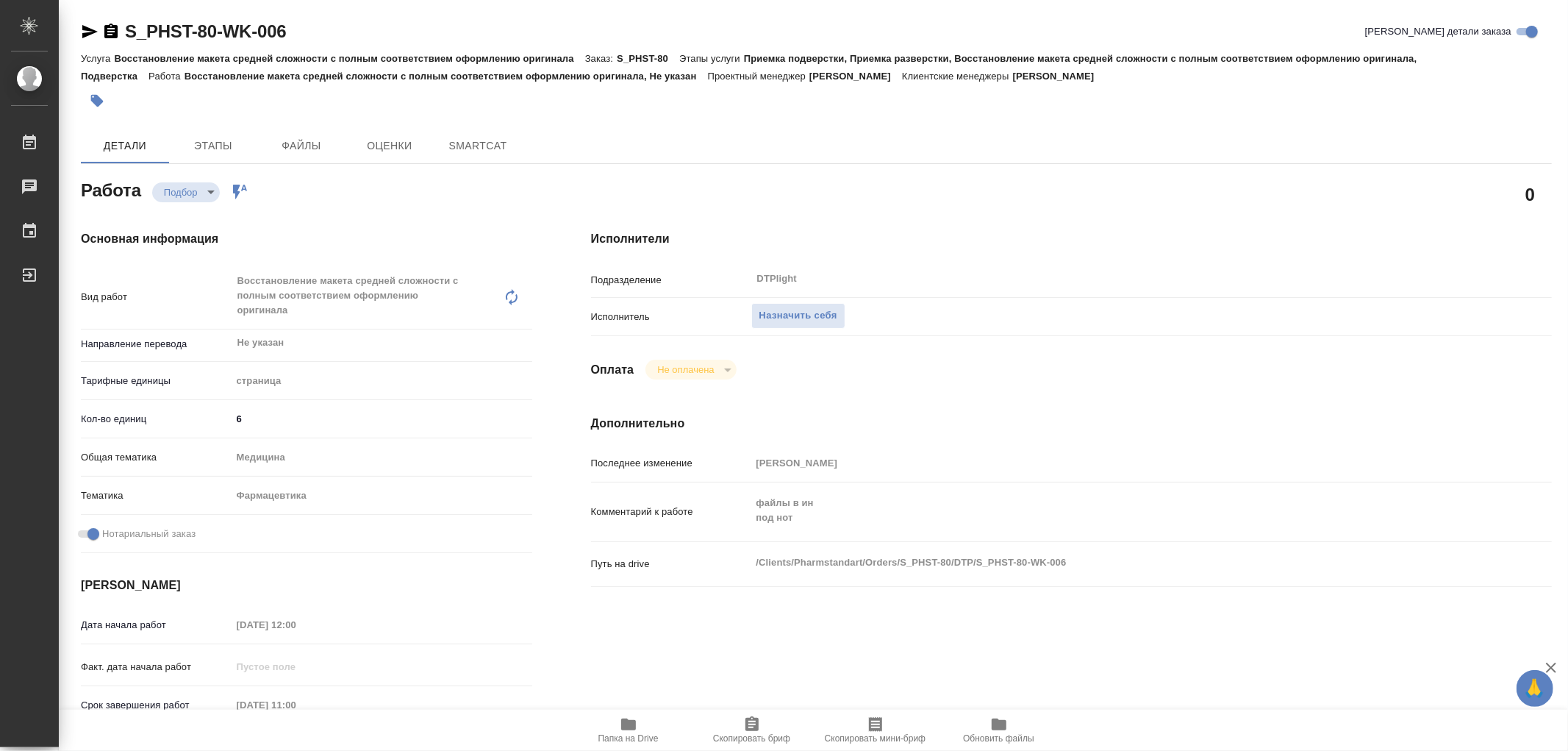
type textarea "x"
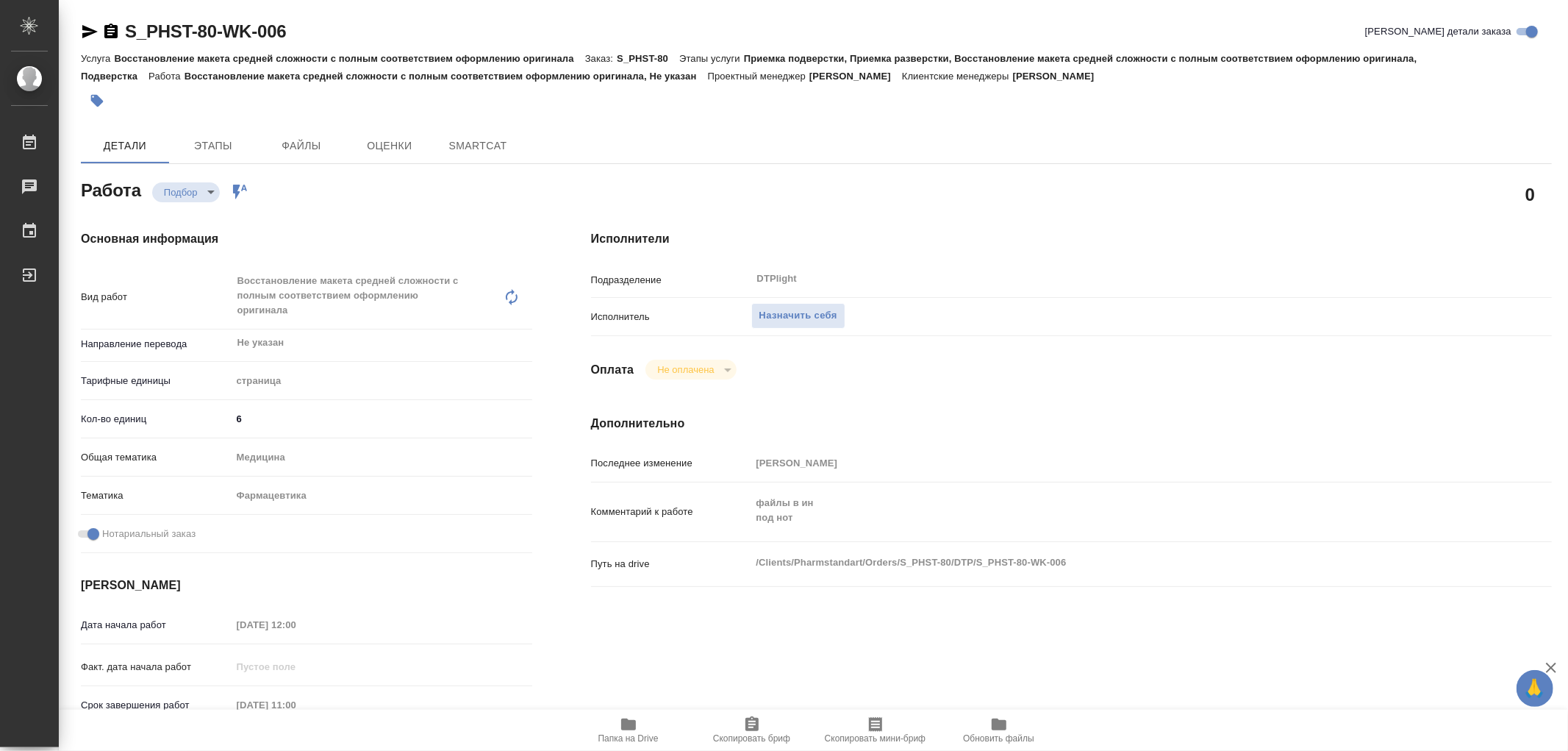
type textarea "x"
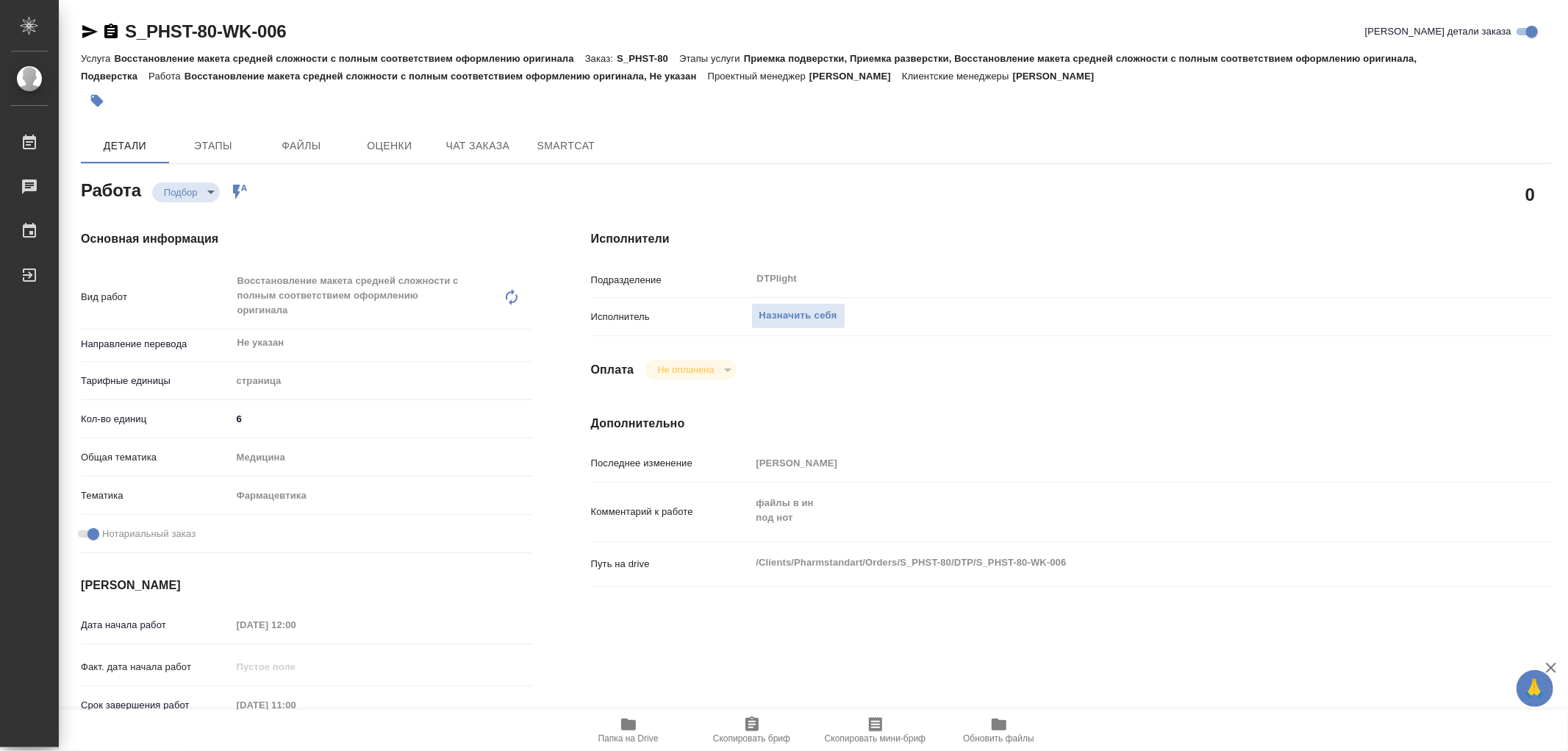
type textarea "x"
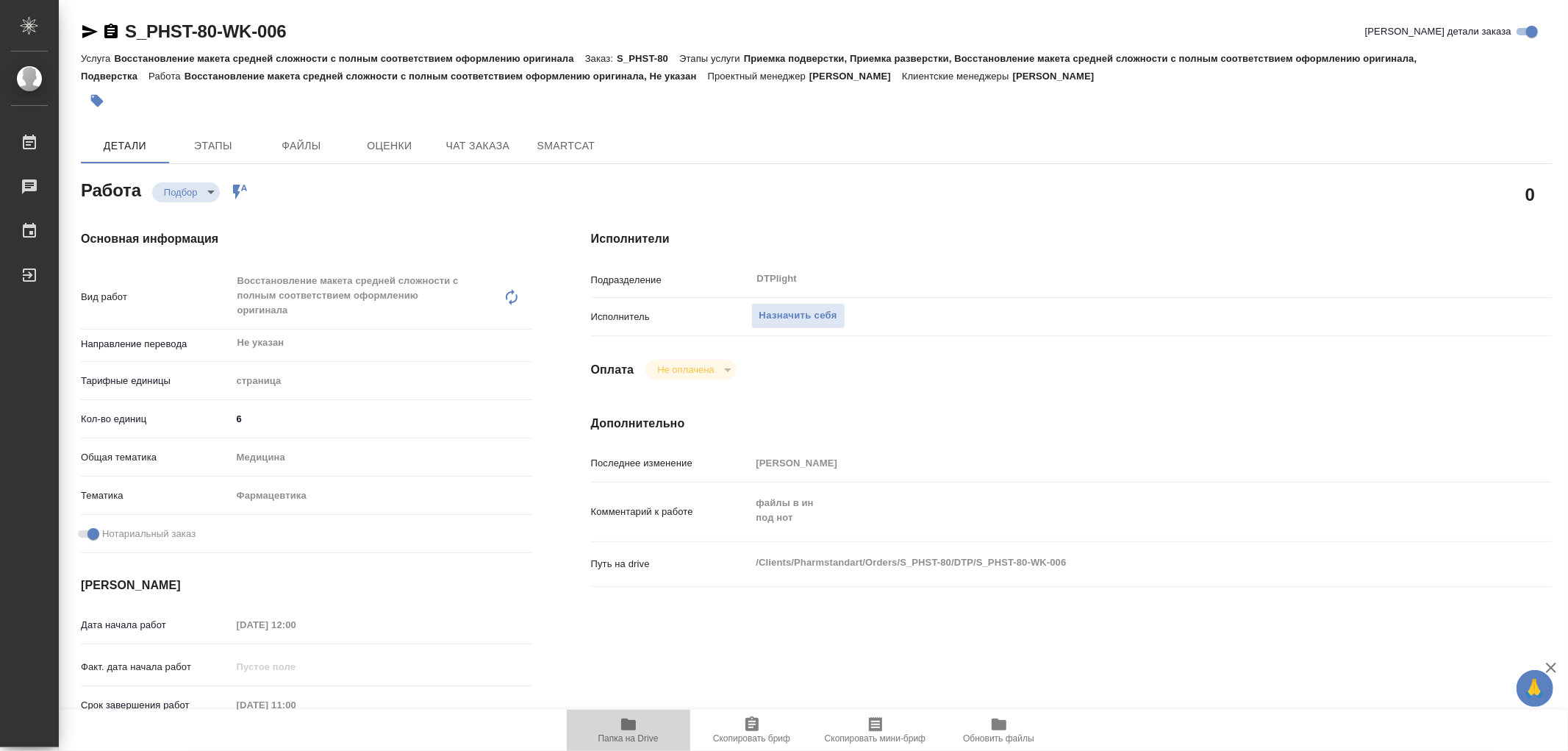
click at [631, 732] on icon "button" at bounding box center [628, 724] width 18 height 18
type textarea "x"
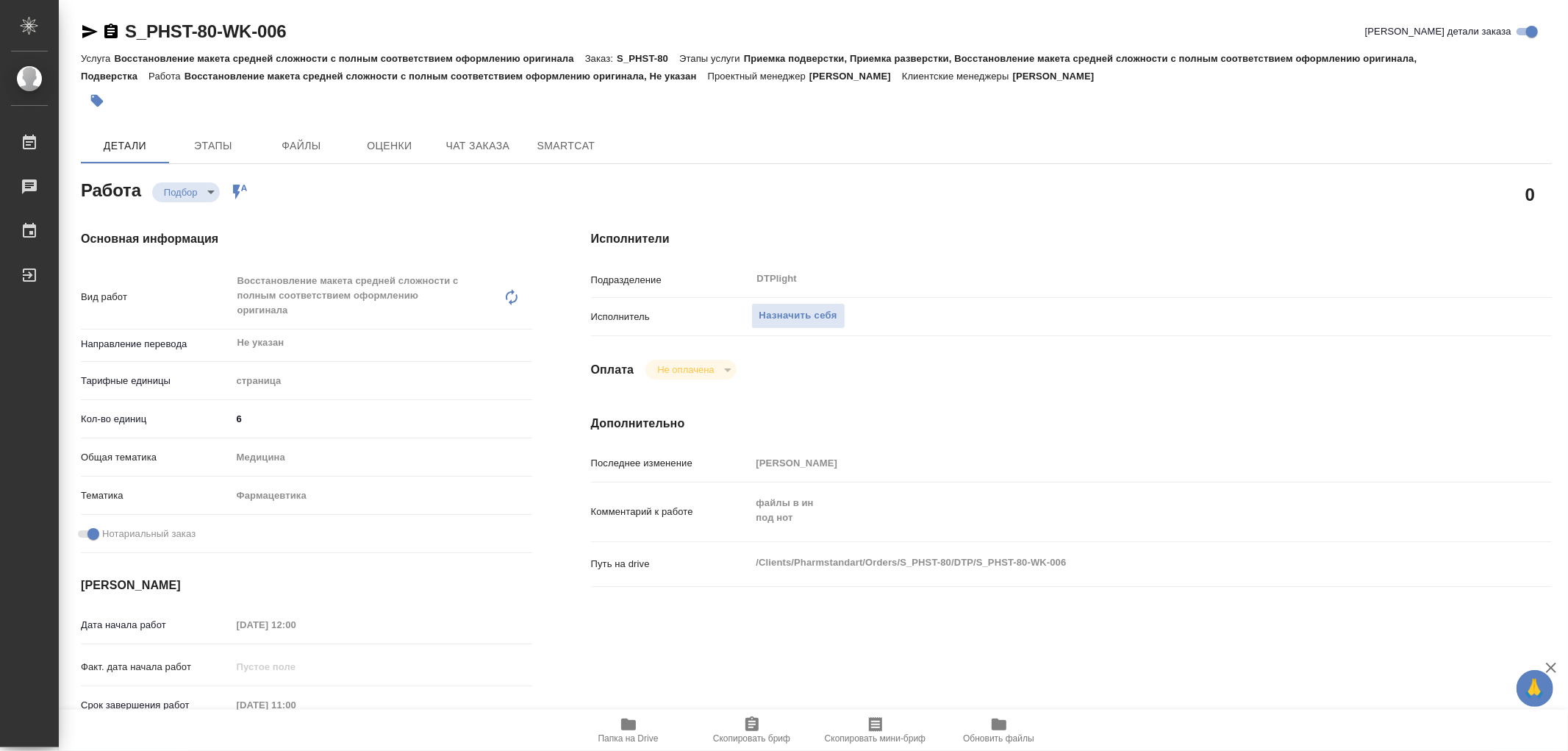
type textarea "x"
click at [625, 729] on icon "button" at bounding box center [628, 724] width 15 height 12
click at [792, 317] on span "Назначить себя" at bounding box center [798, 316] width 78 height 17
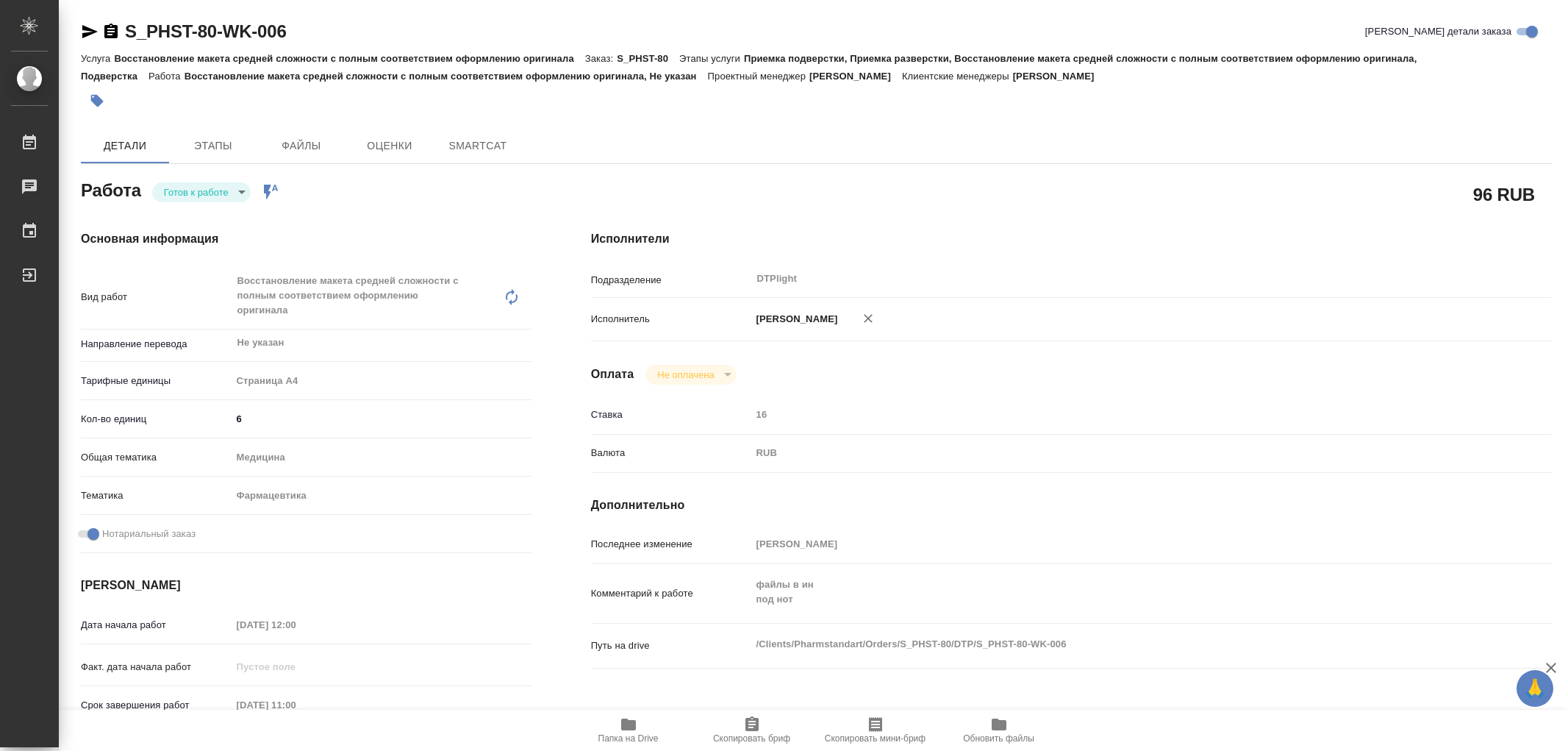
type textarea "x"
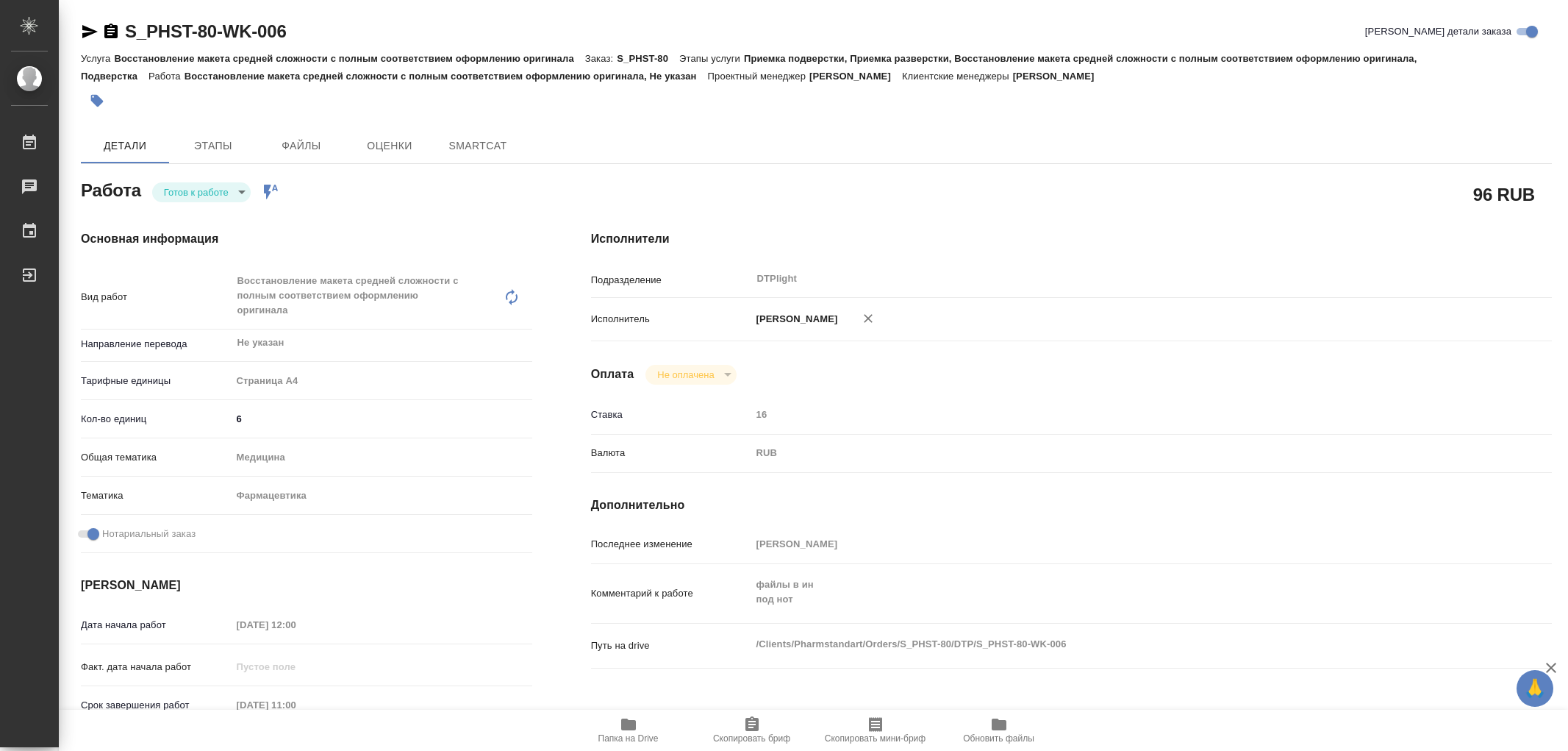
type textarea "x"
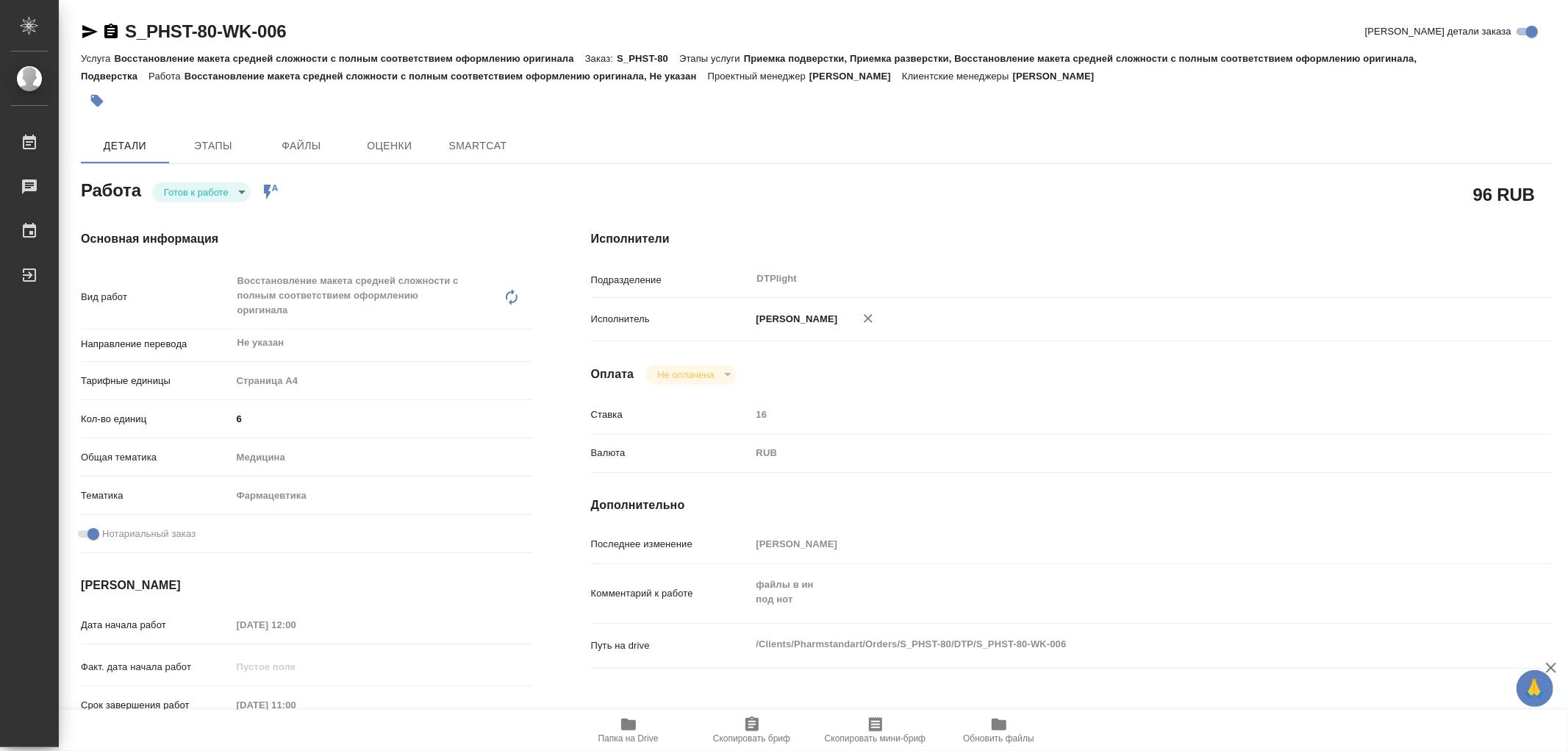
type textarea "x"
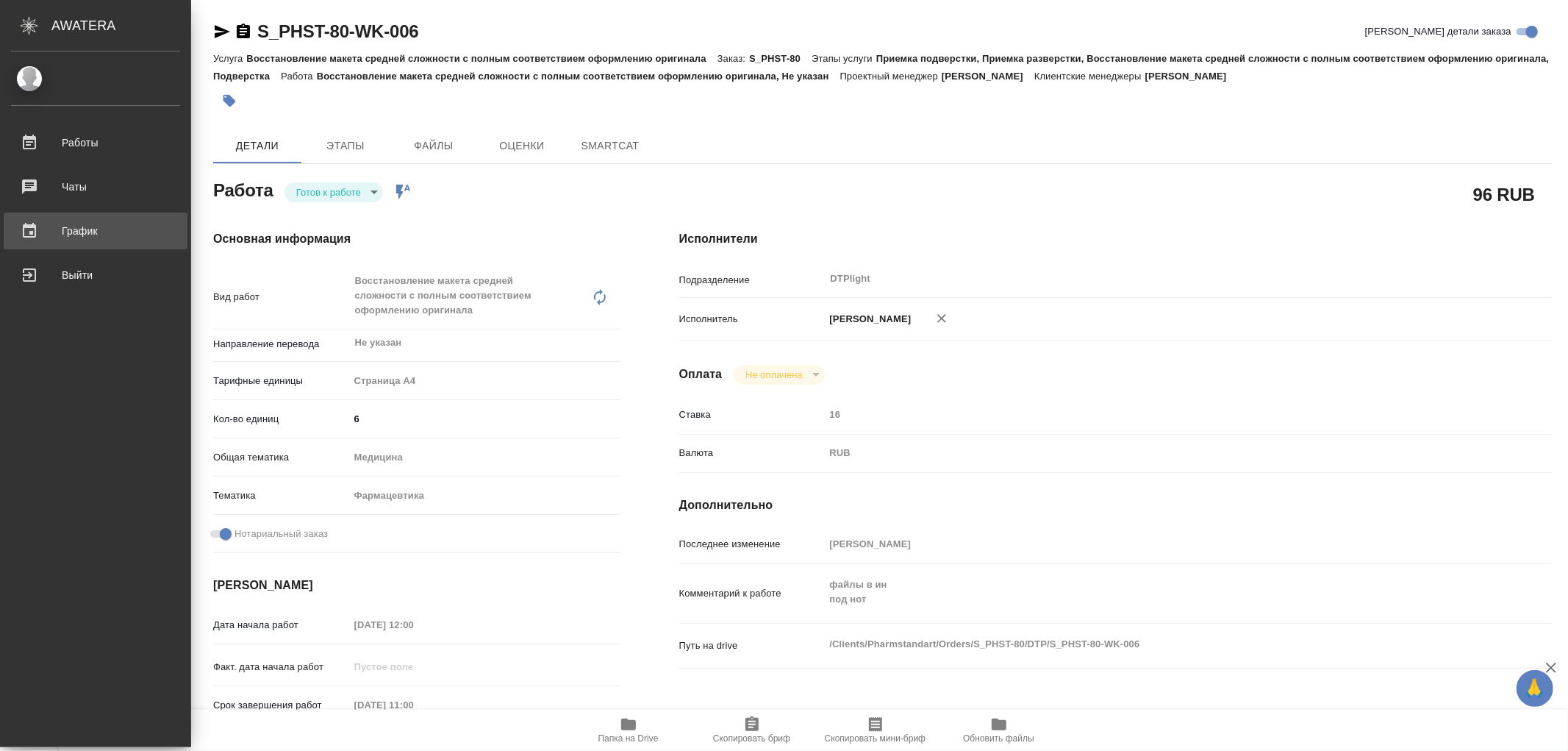
type textarea "x"
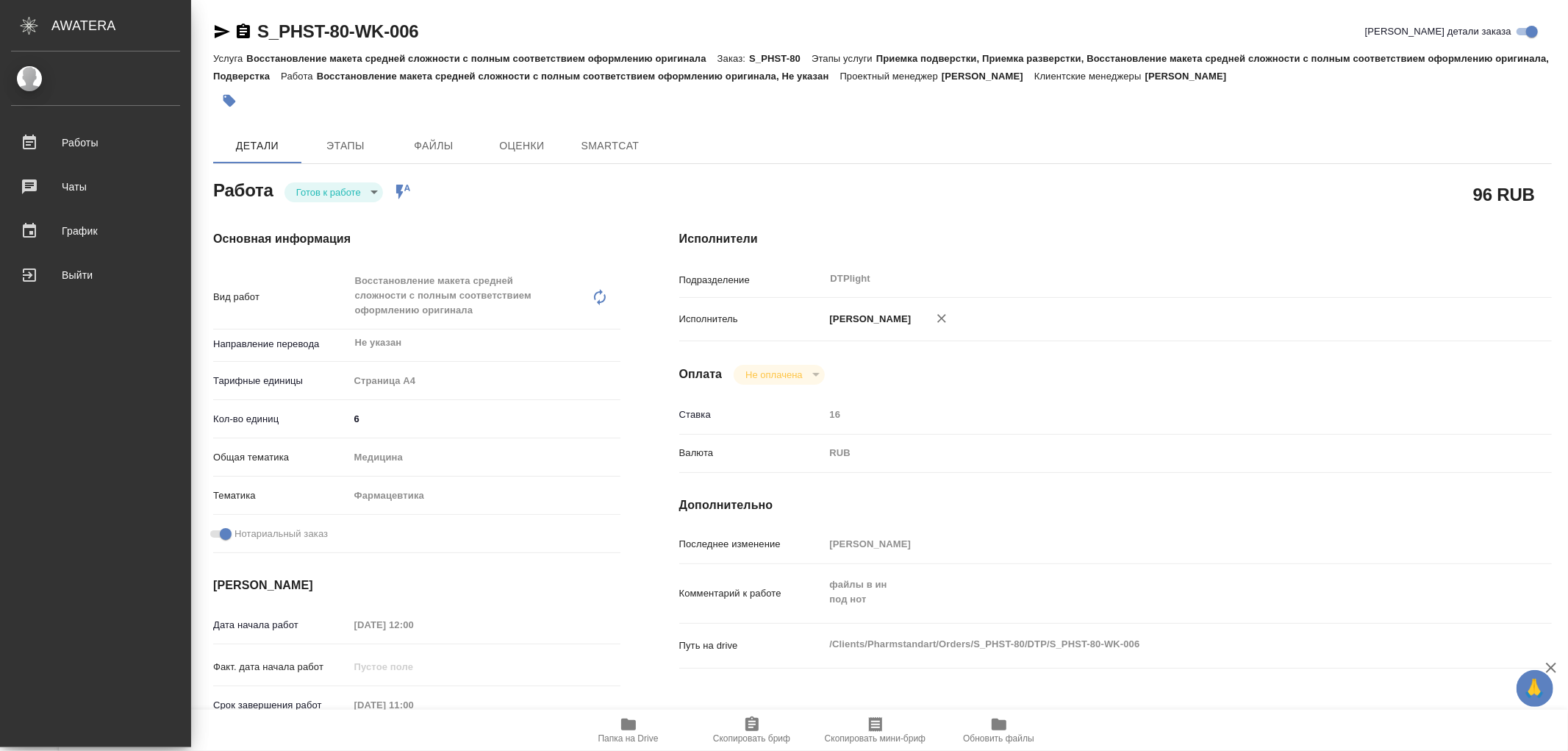
type textarea "x"
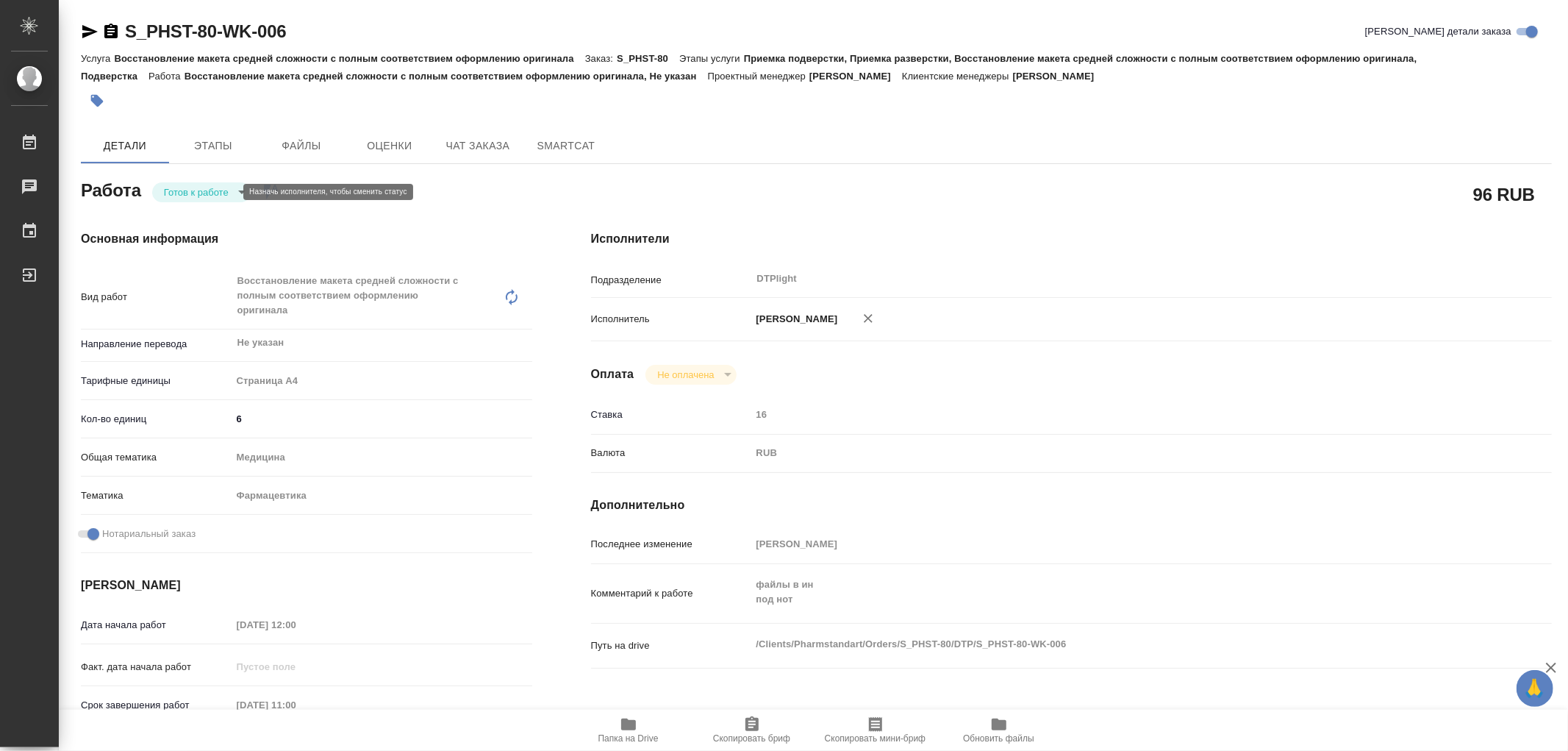
type textarea "x"
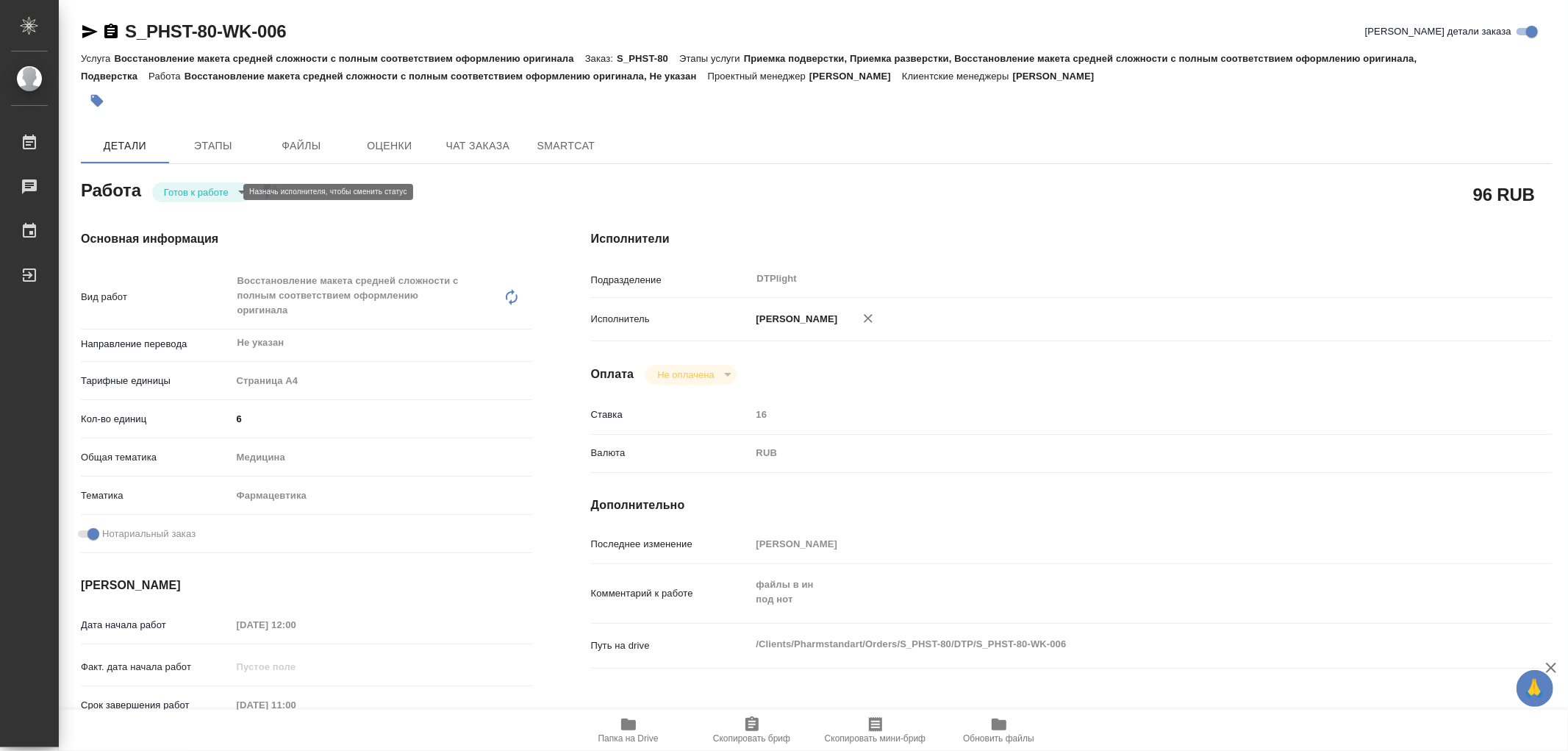
click at [208, 194] on body "🙏 .cls-1 fill:#fff; AWATERA Работы Чаты График Выйти S_PHST-80-WK-006 Кратко де…" at bounding box center [784, 376] width 1568 height 751
type textarea "x"
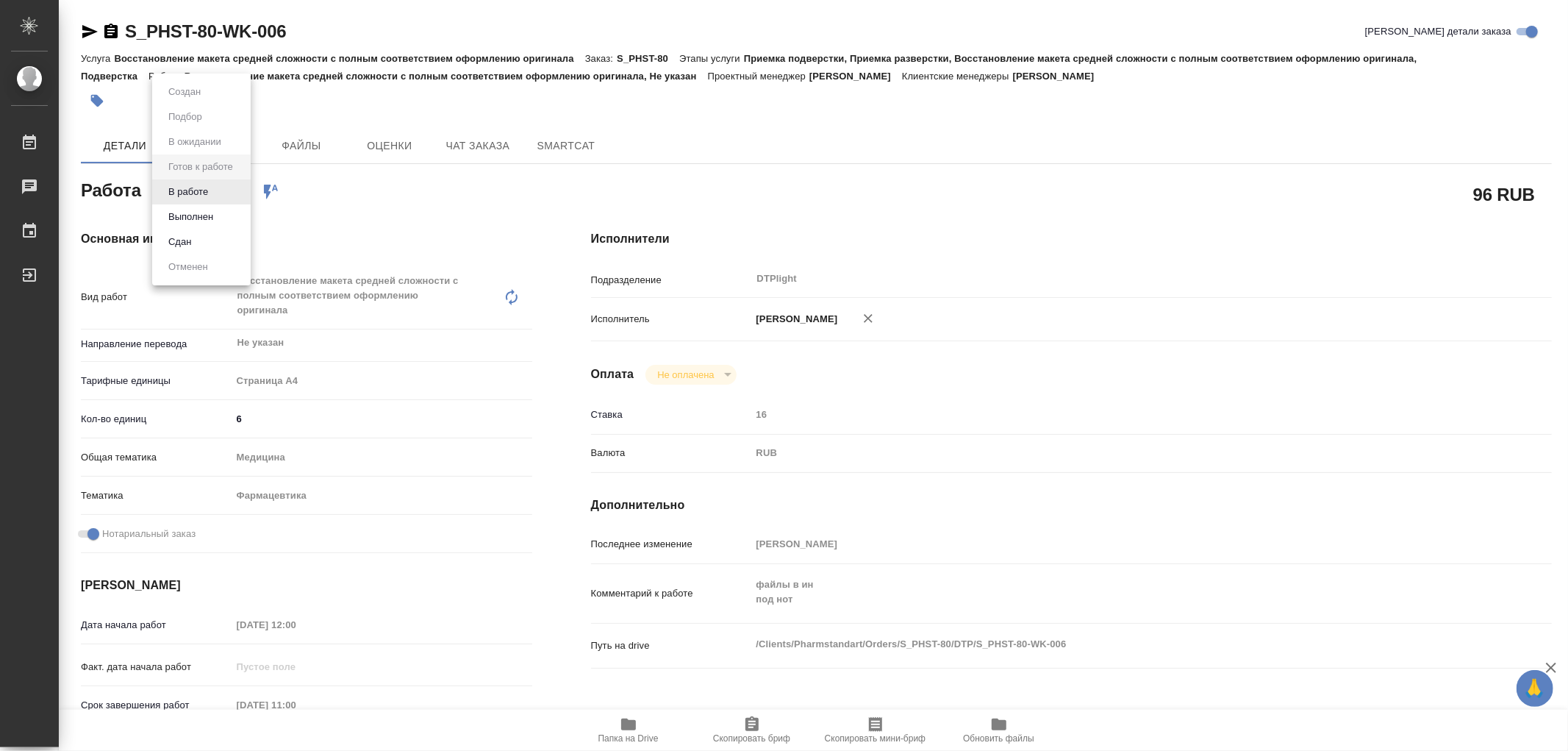
type textarea "x"
click at [208, 194] on button "В работе" at bounding box center [188, 192] width 49 height 16
type textarea "x"
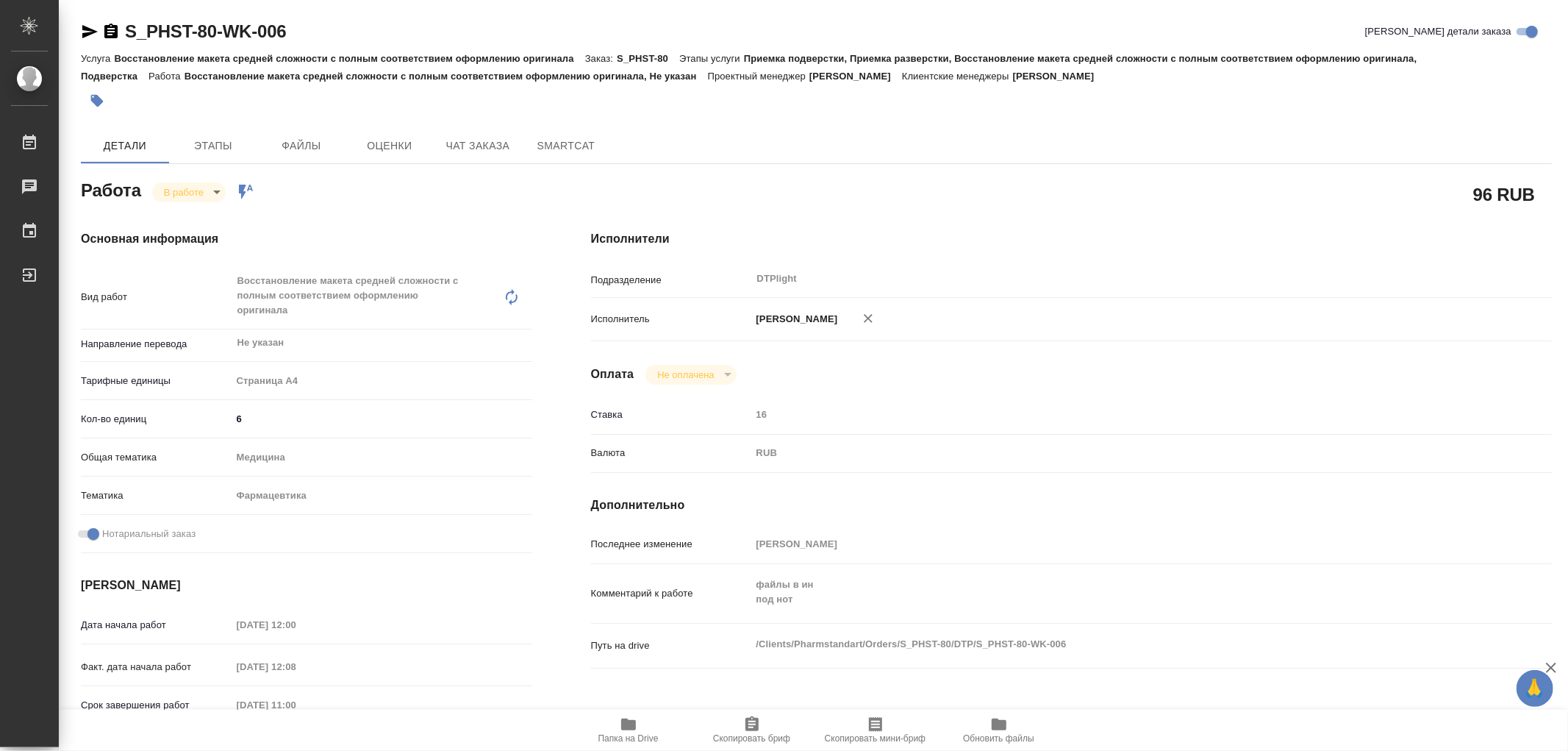
type textarea "x"
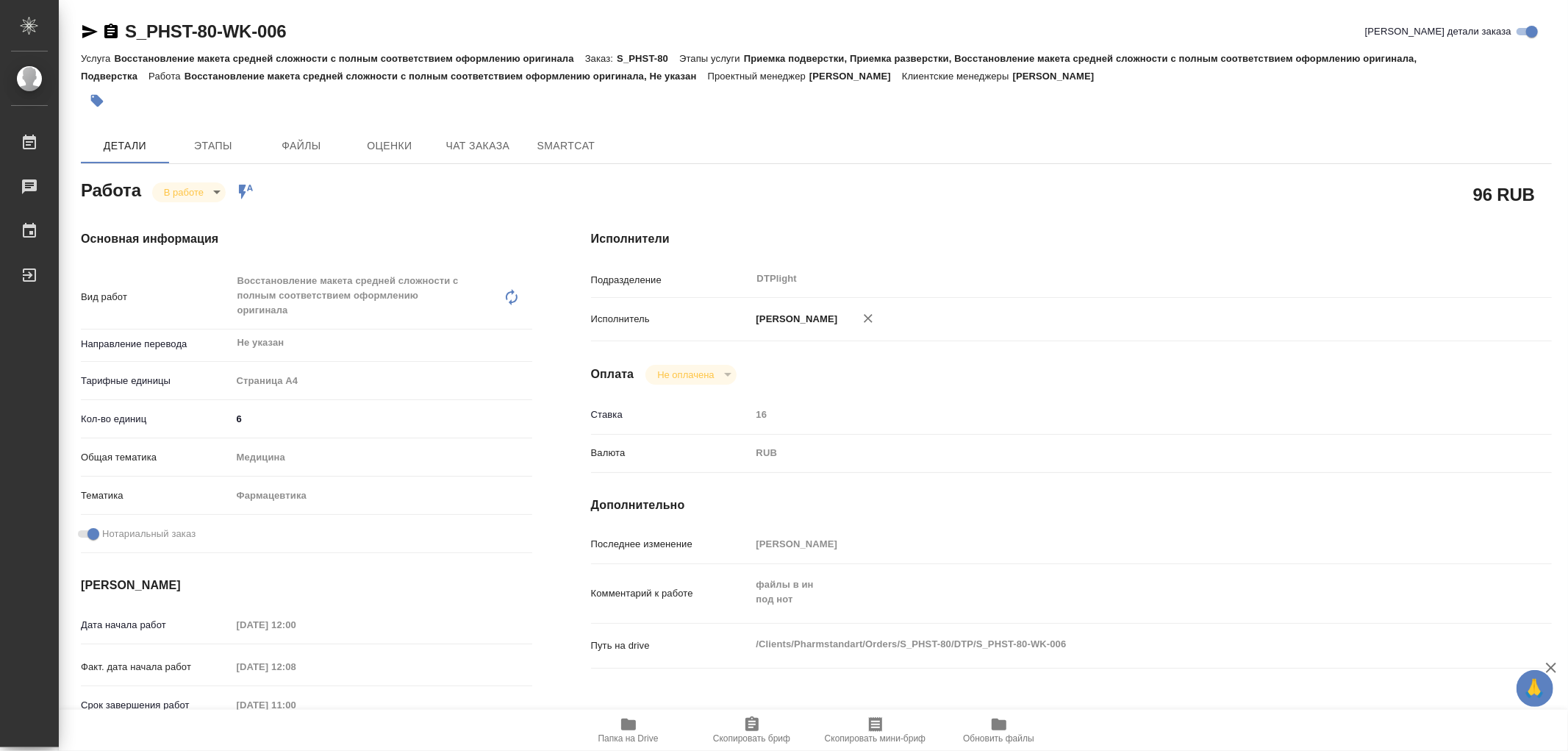
type textarea "x"
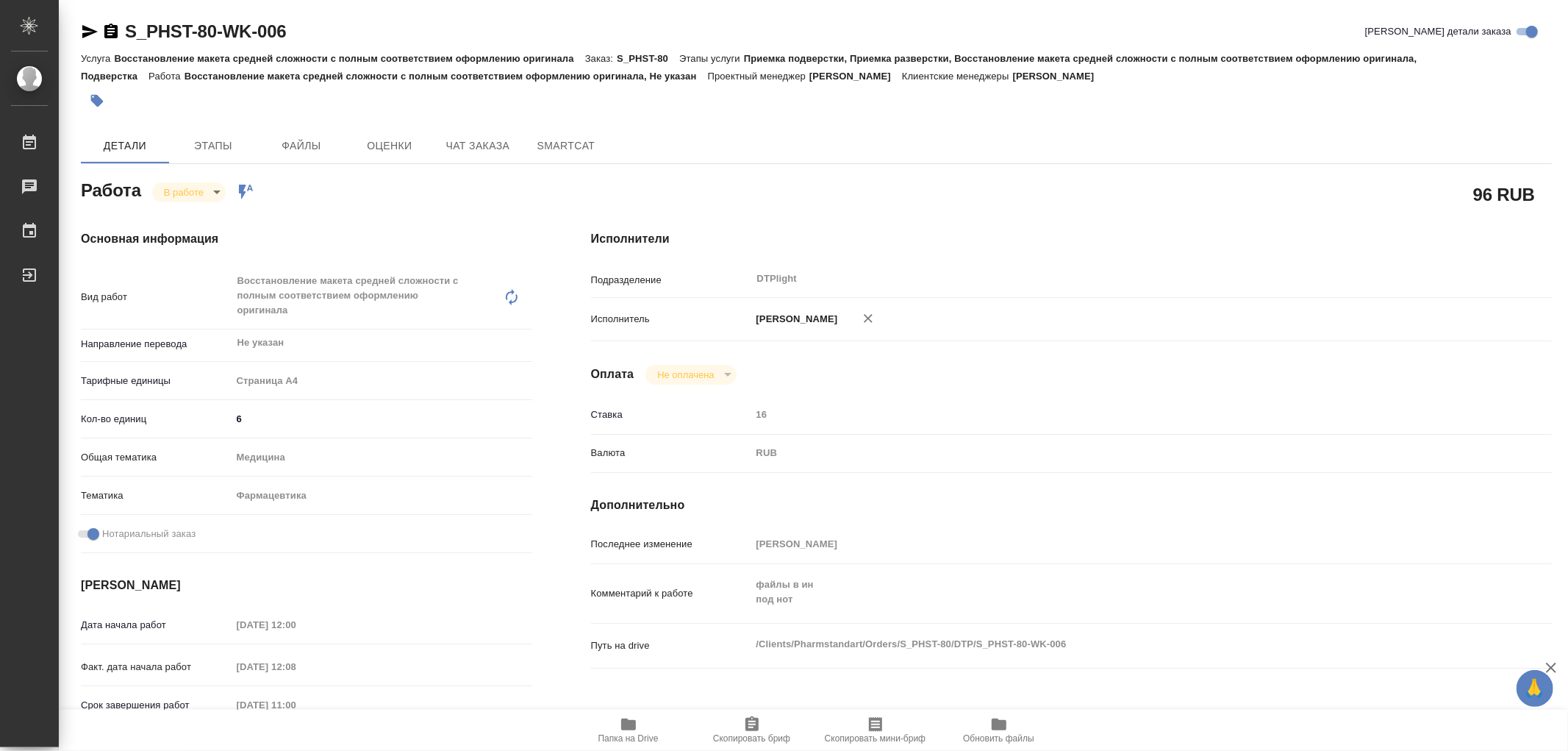
type textarea "x"
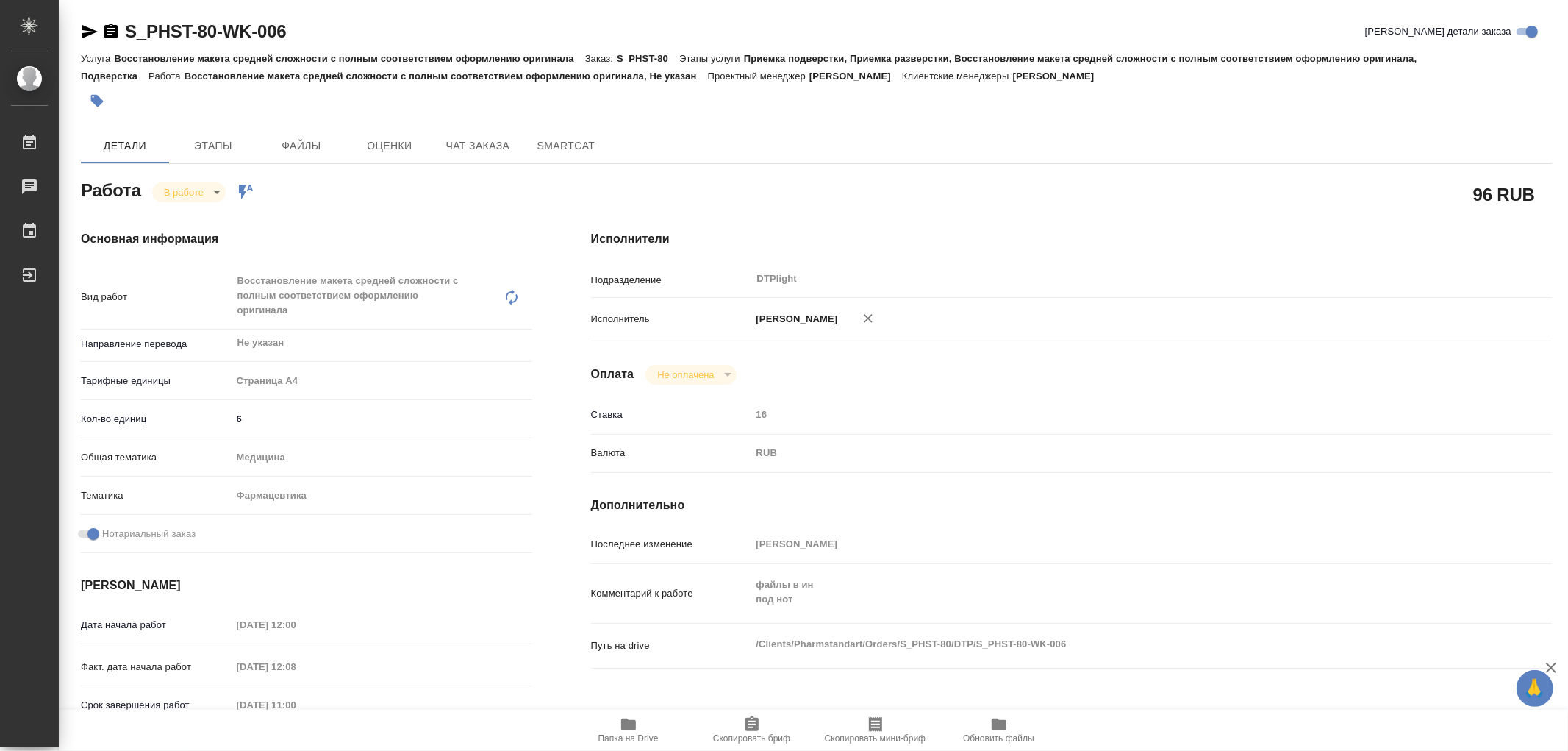
type textarea "x"
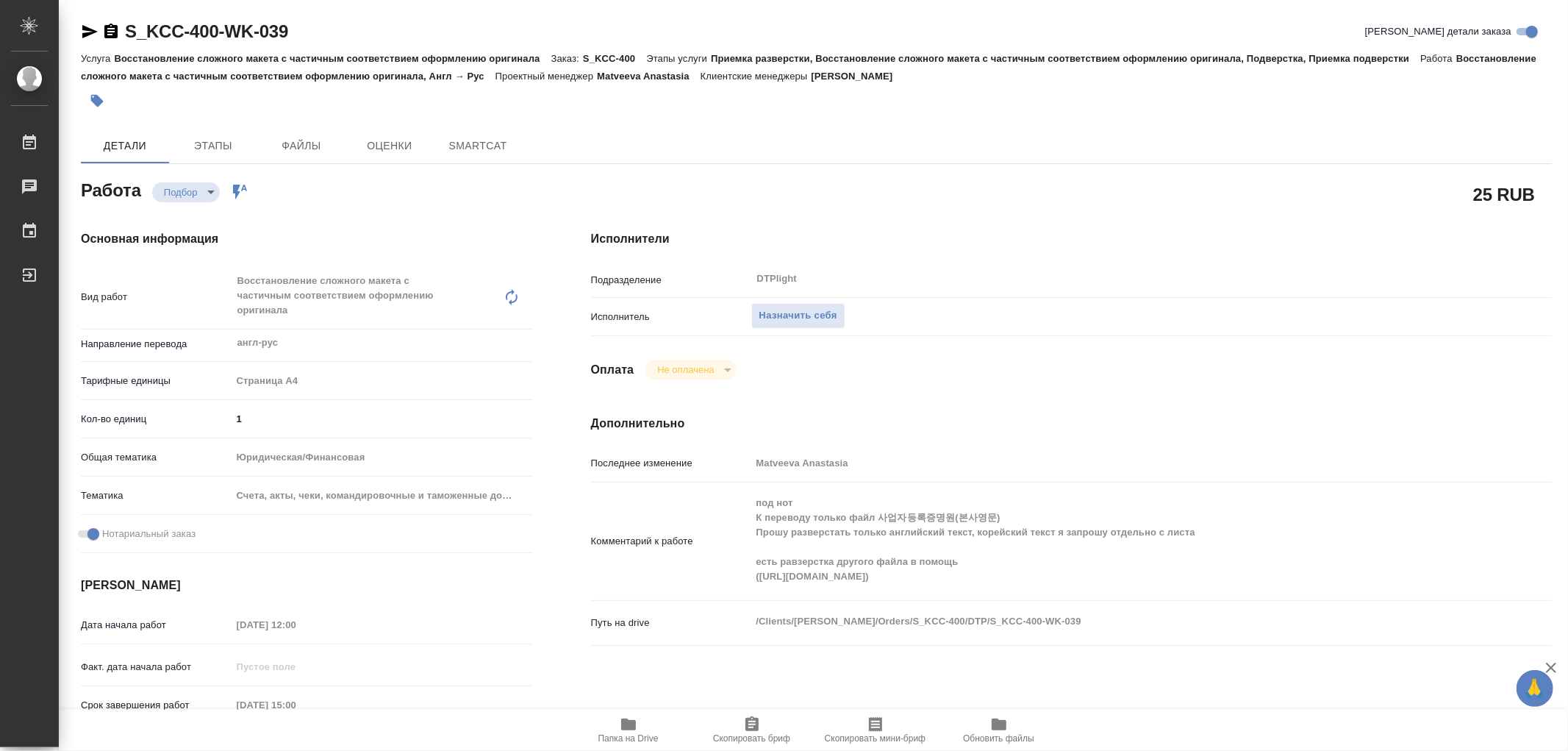
type textarea "x"
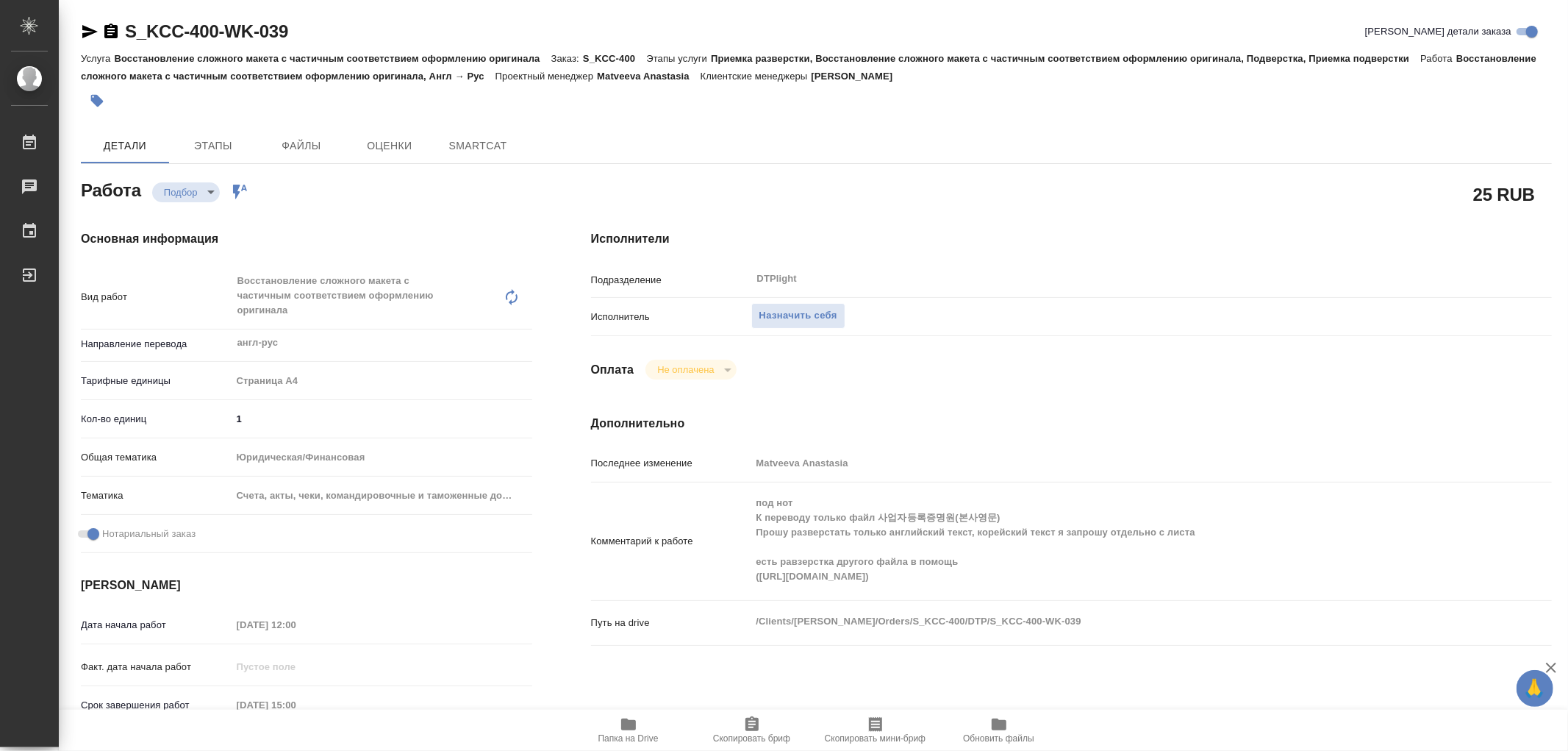
type textarea "x"
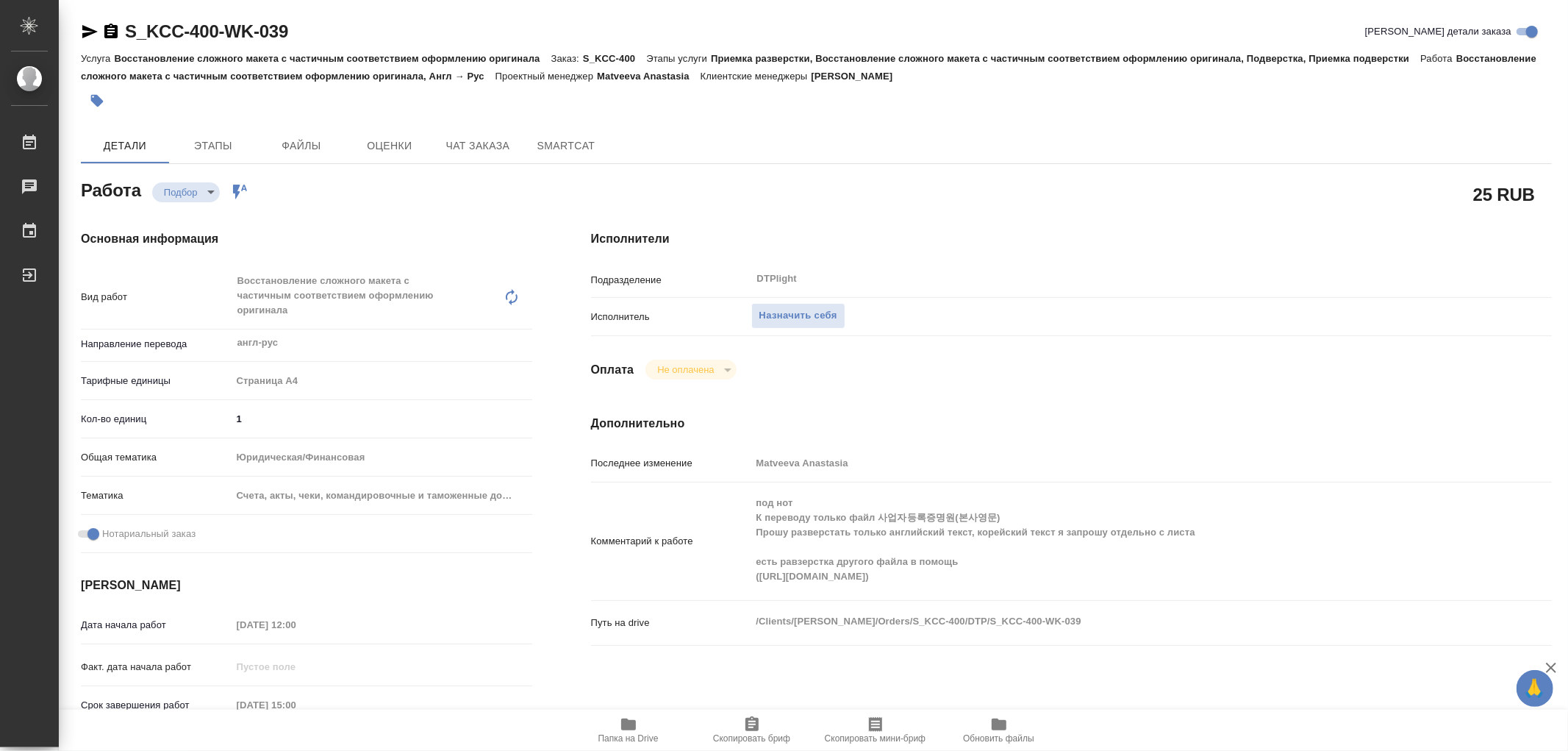
type textarea "x"
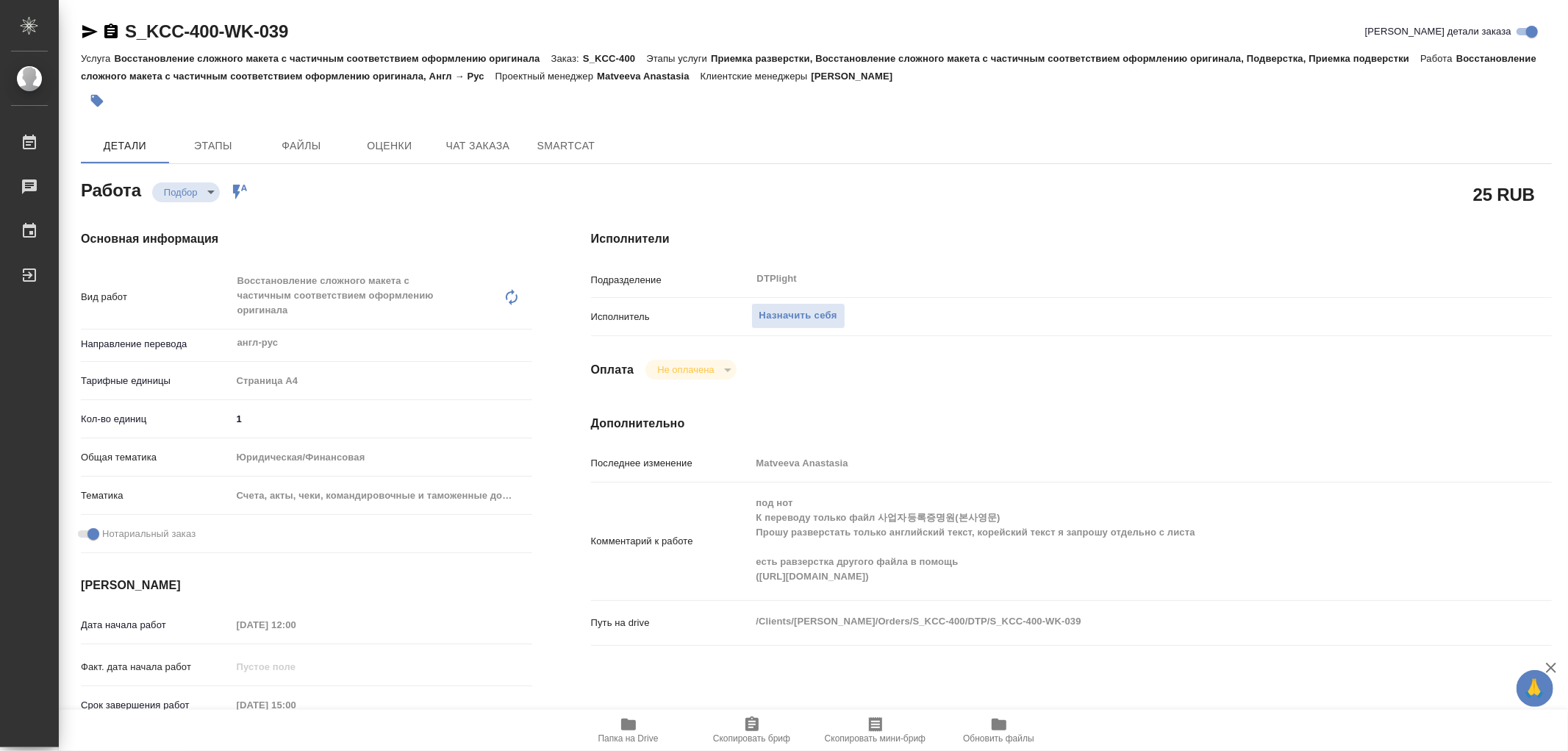
type textarea "x"
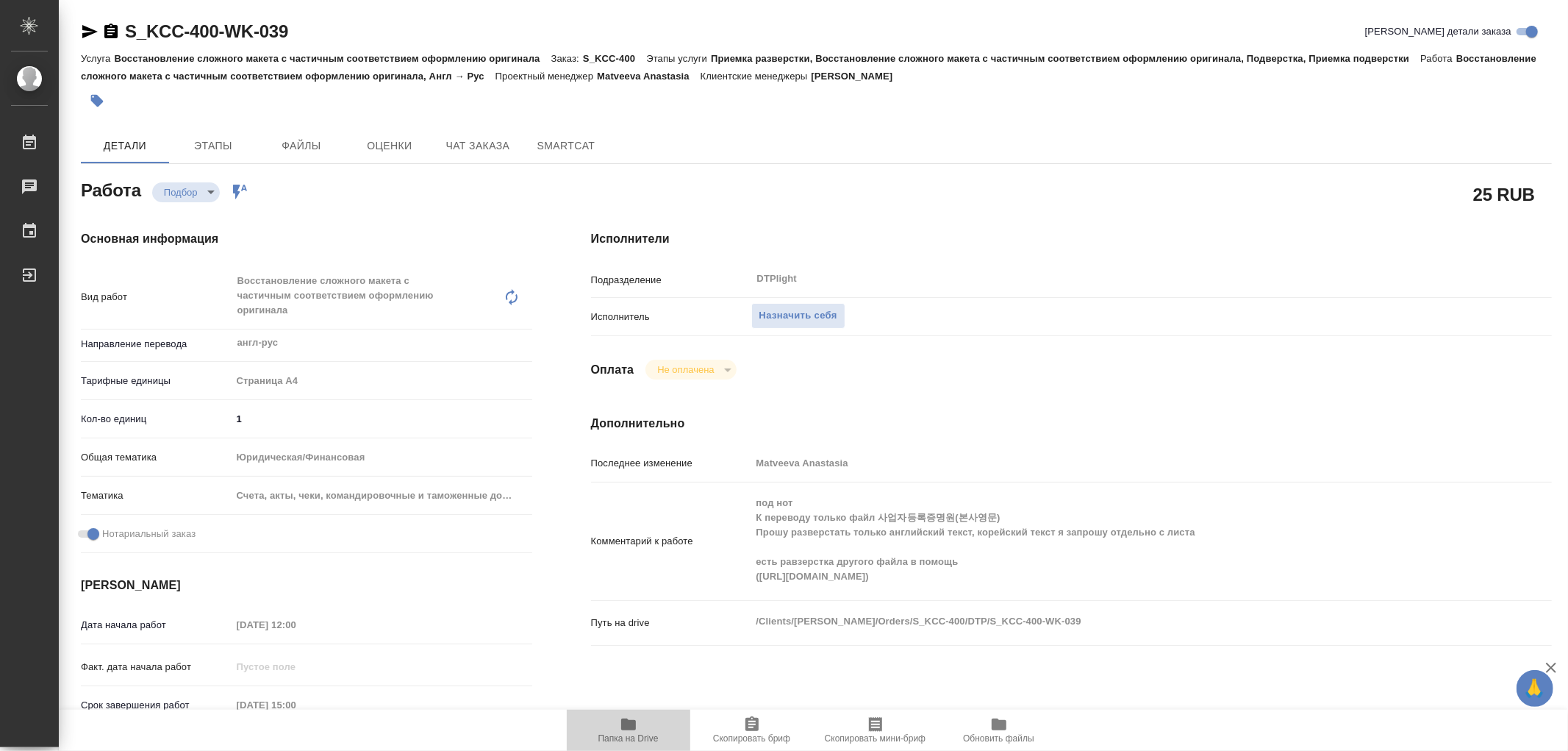
click at [636, 723] on icon "button" at bounding box center [628, 724] width 18 height 18
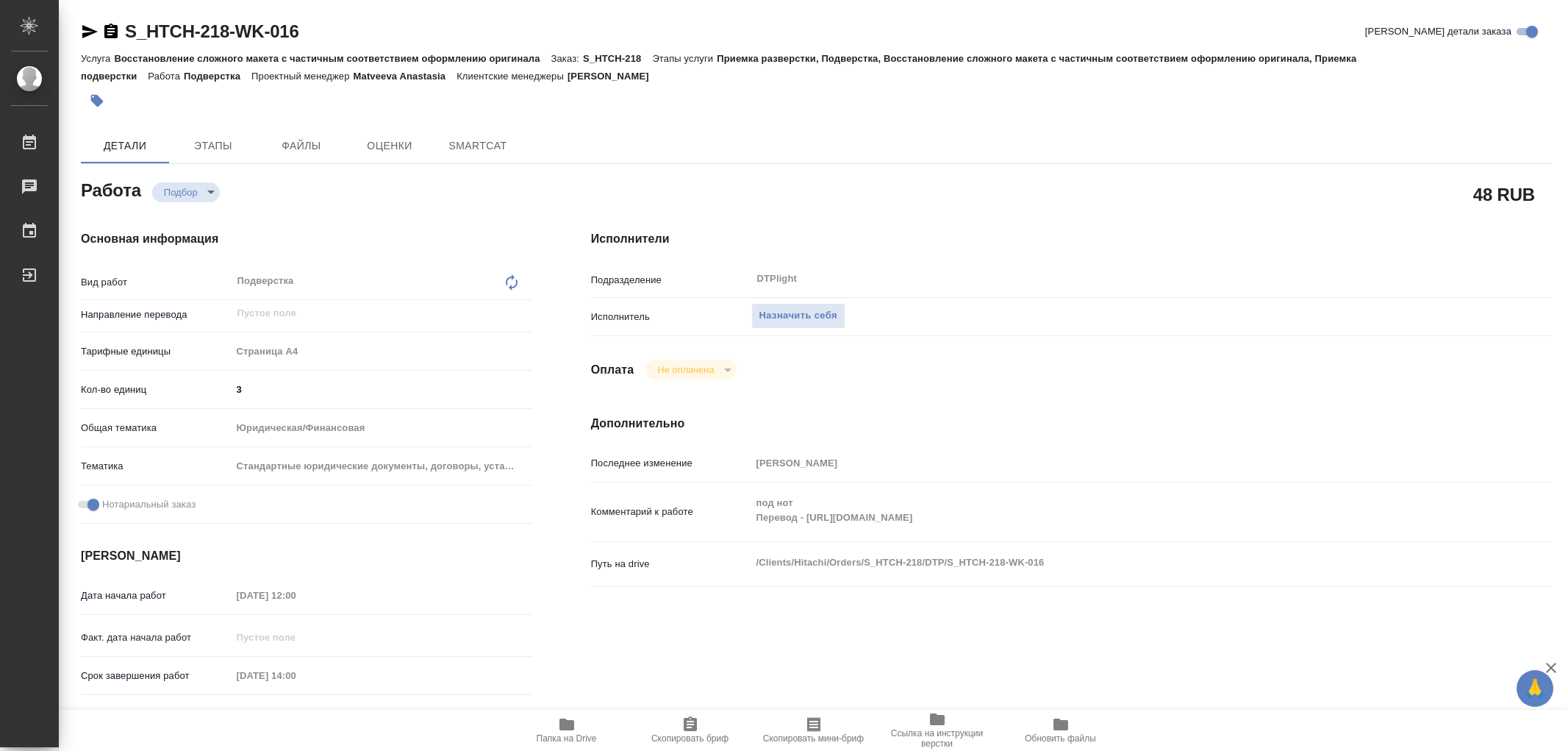
type textarea "x"
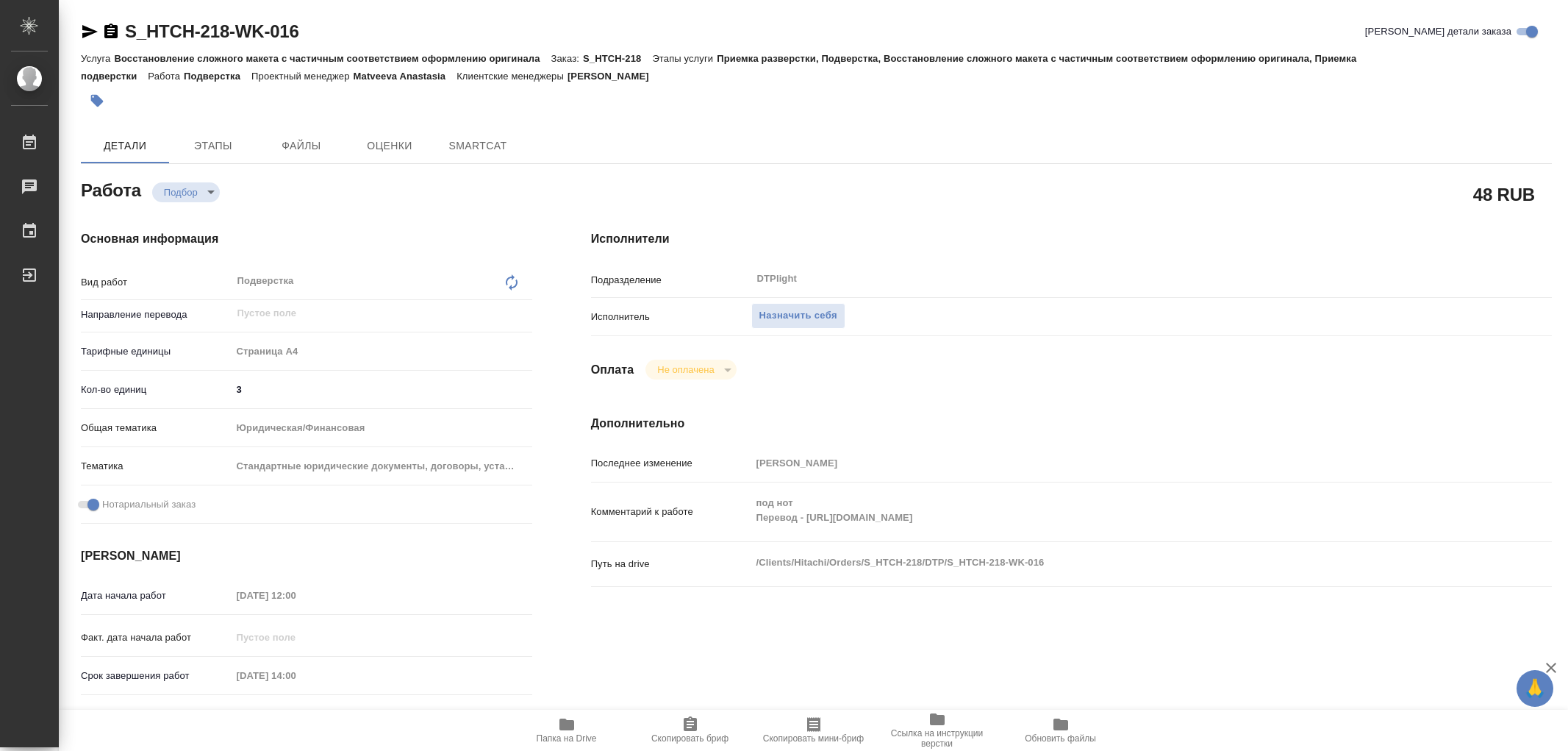
type textarea "x"
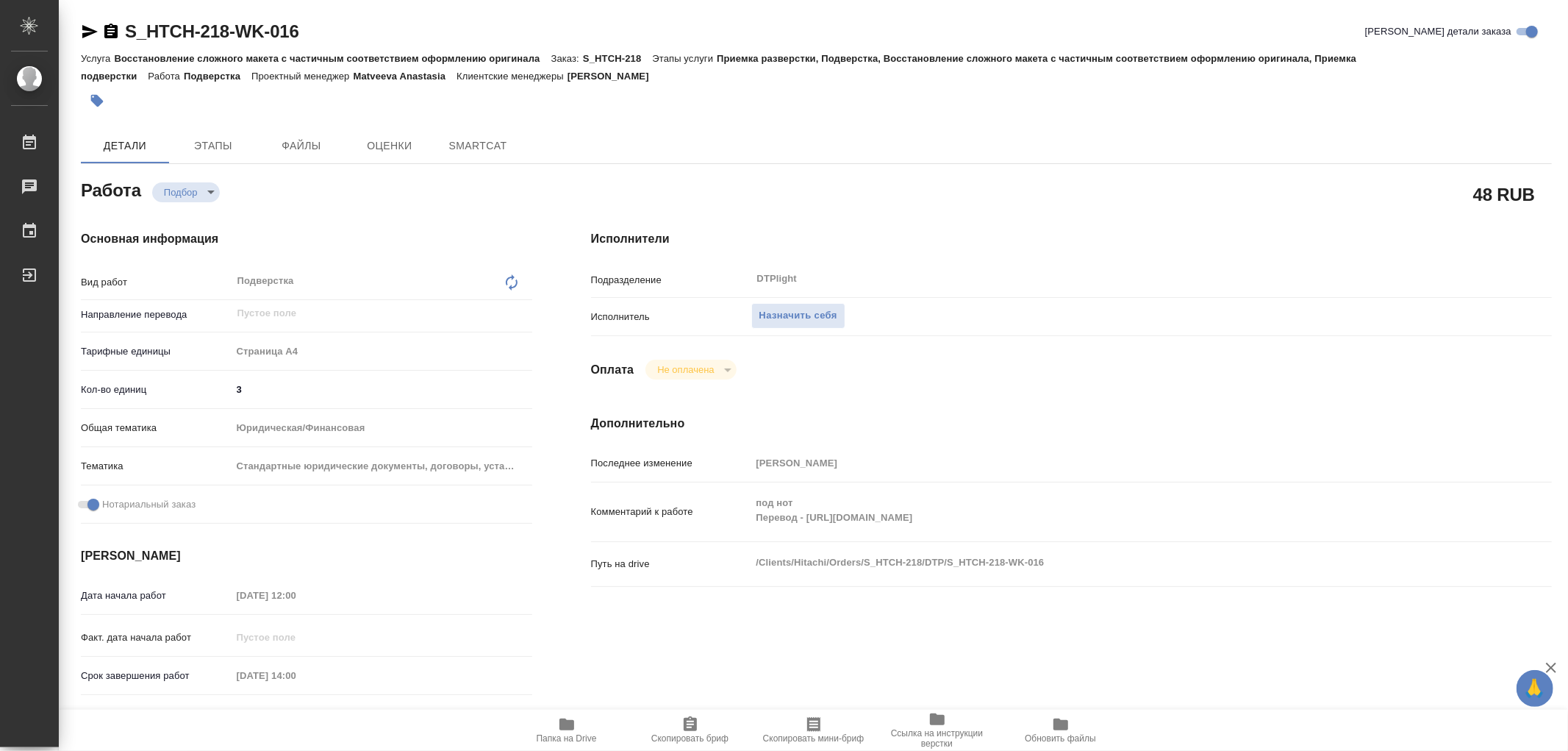
type textarea "x"
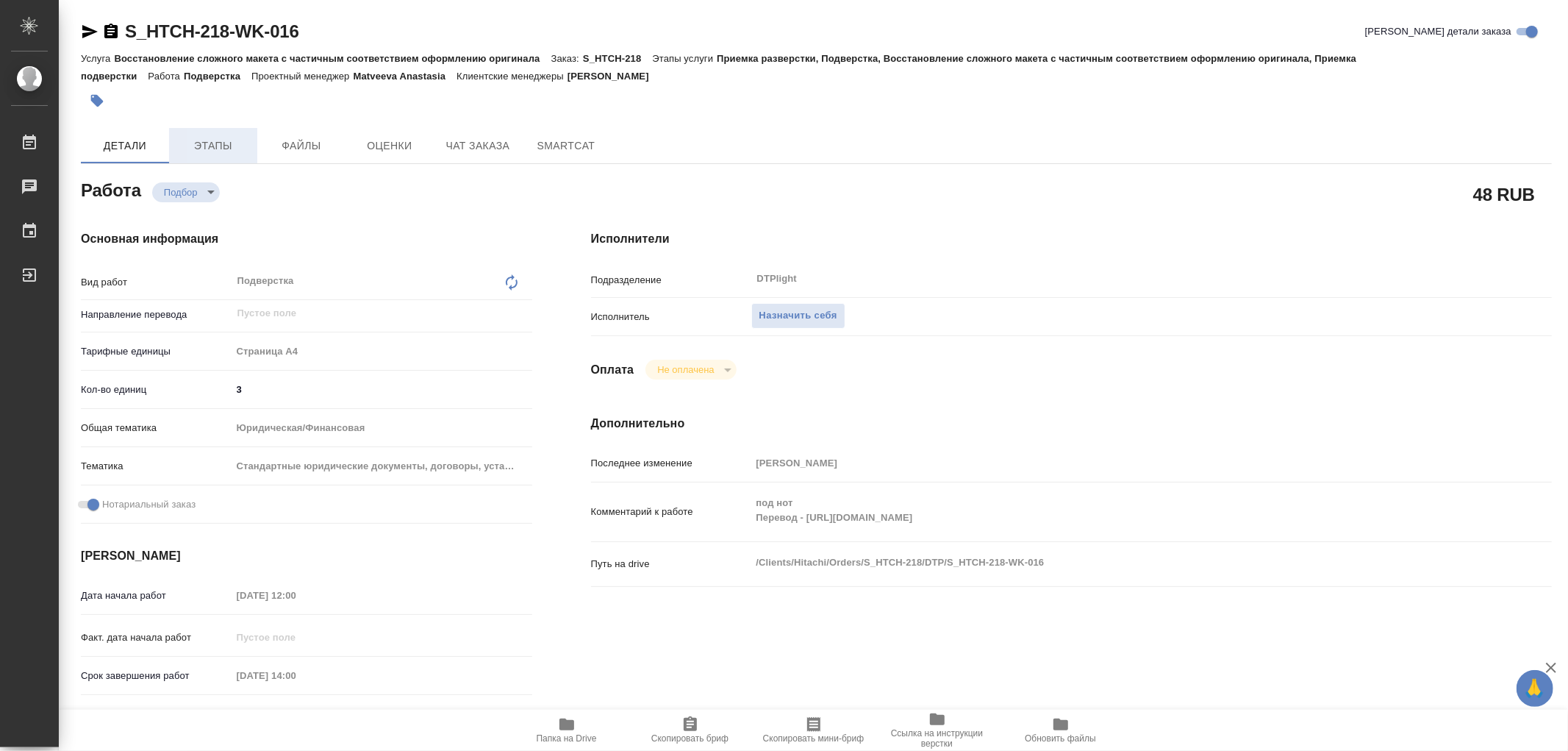
click at [244, 133] on button "Этапы" at bounding box center [213, 145] width 88 height 35
type textarea "x"
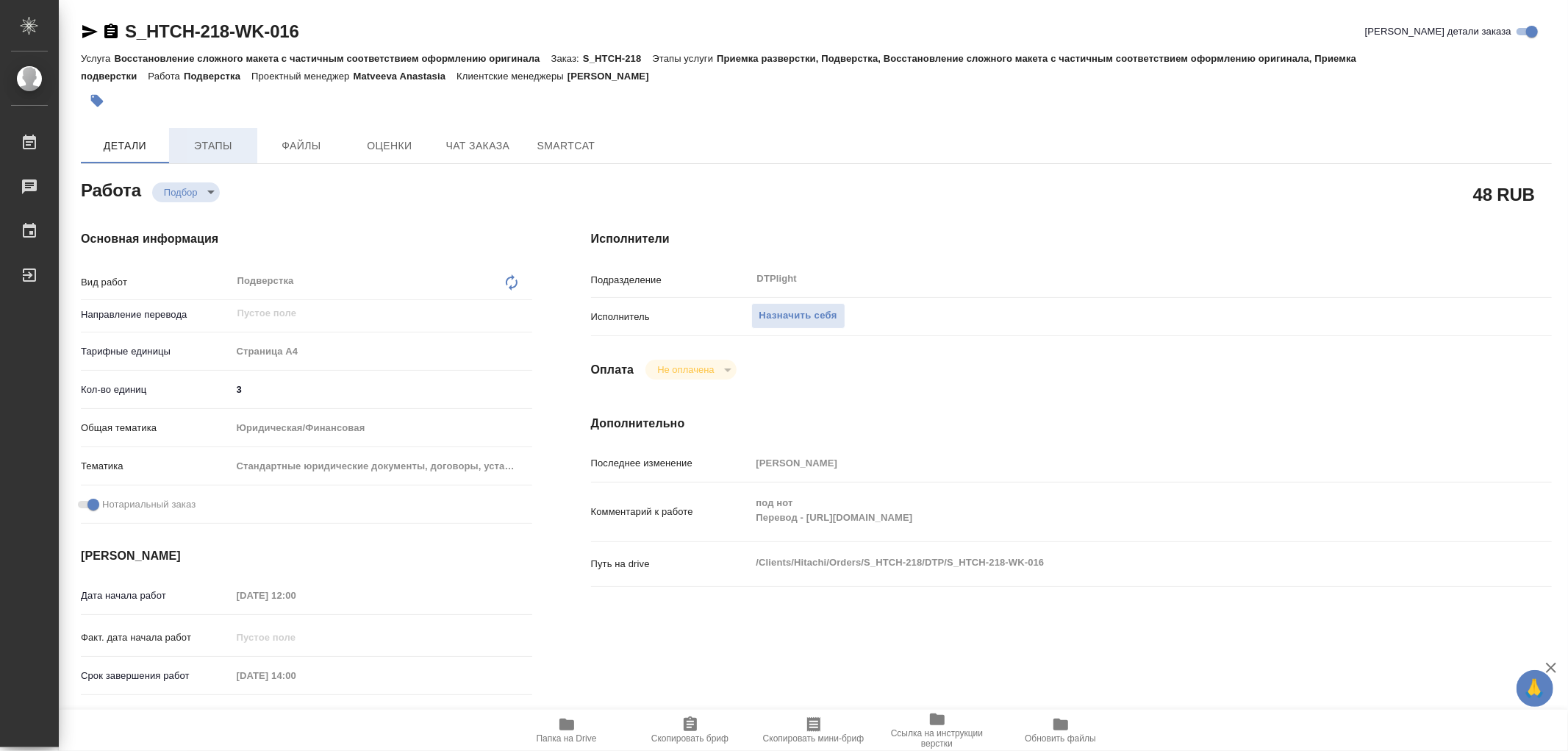
type textarea "x"
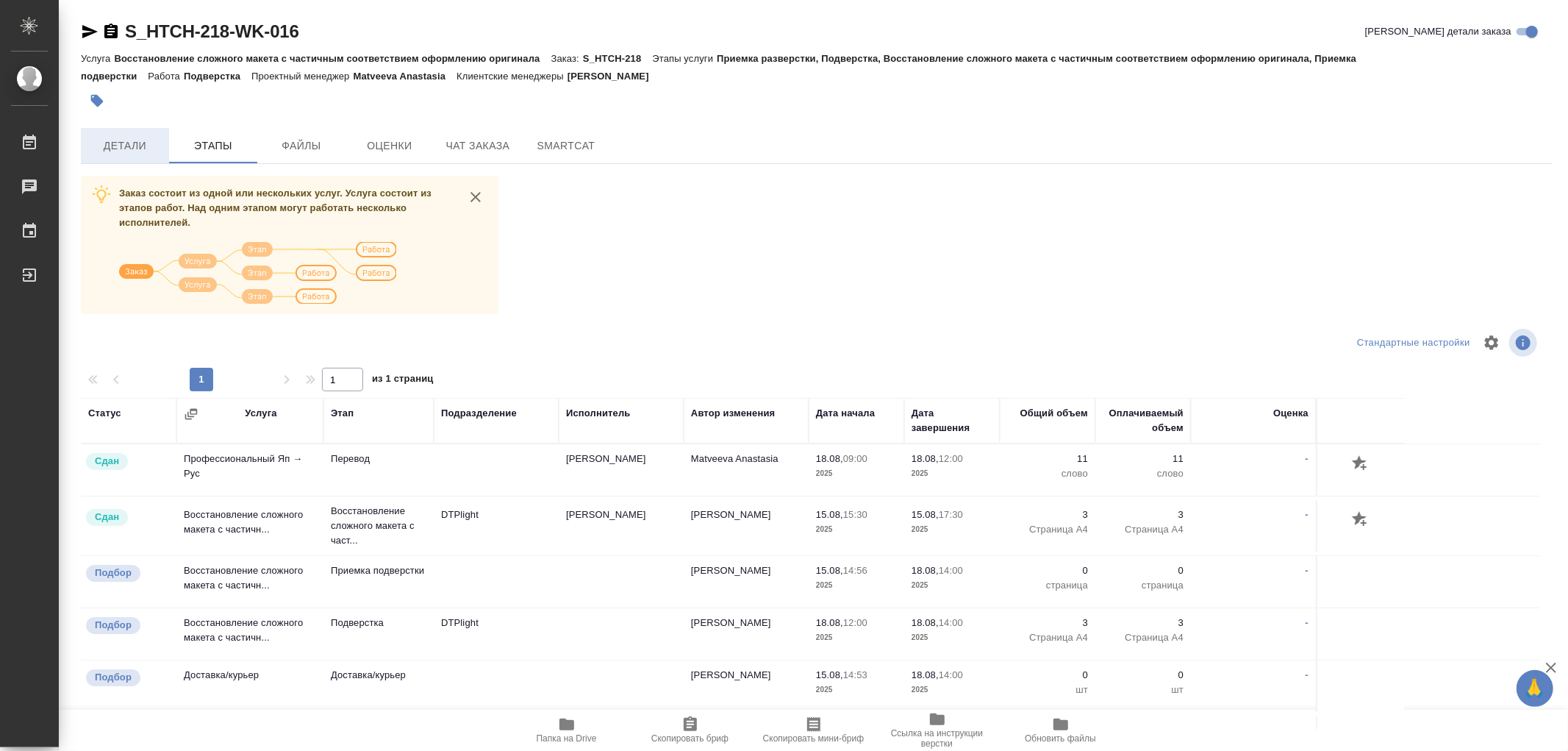
click at [133, 130] on button "Детали" at bounding box center [125, 145] width 88 height 35
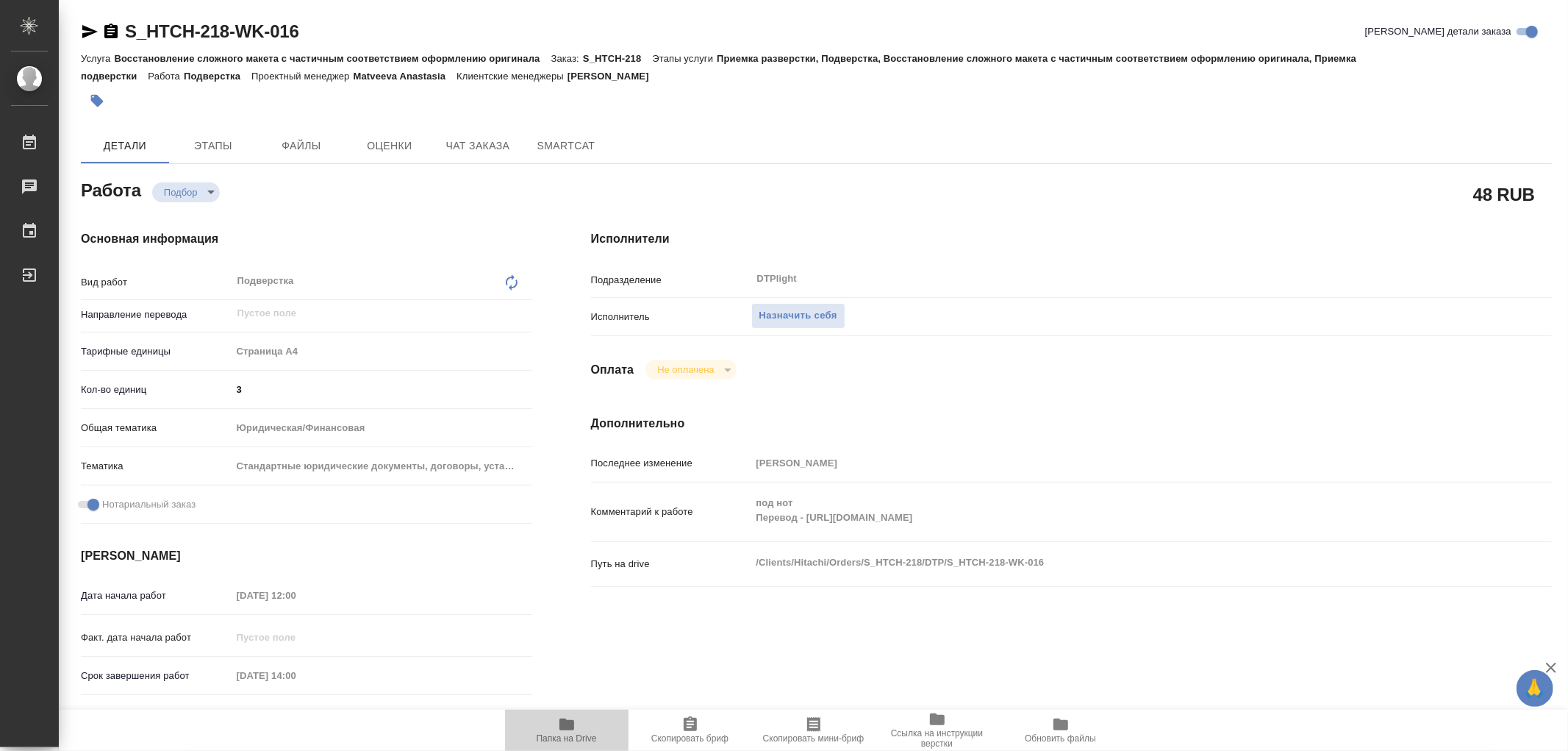
click at [576, 726] on span "Папка на Drive" at bounding box center [566, 729] width 106 height 28
type textarea "x"
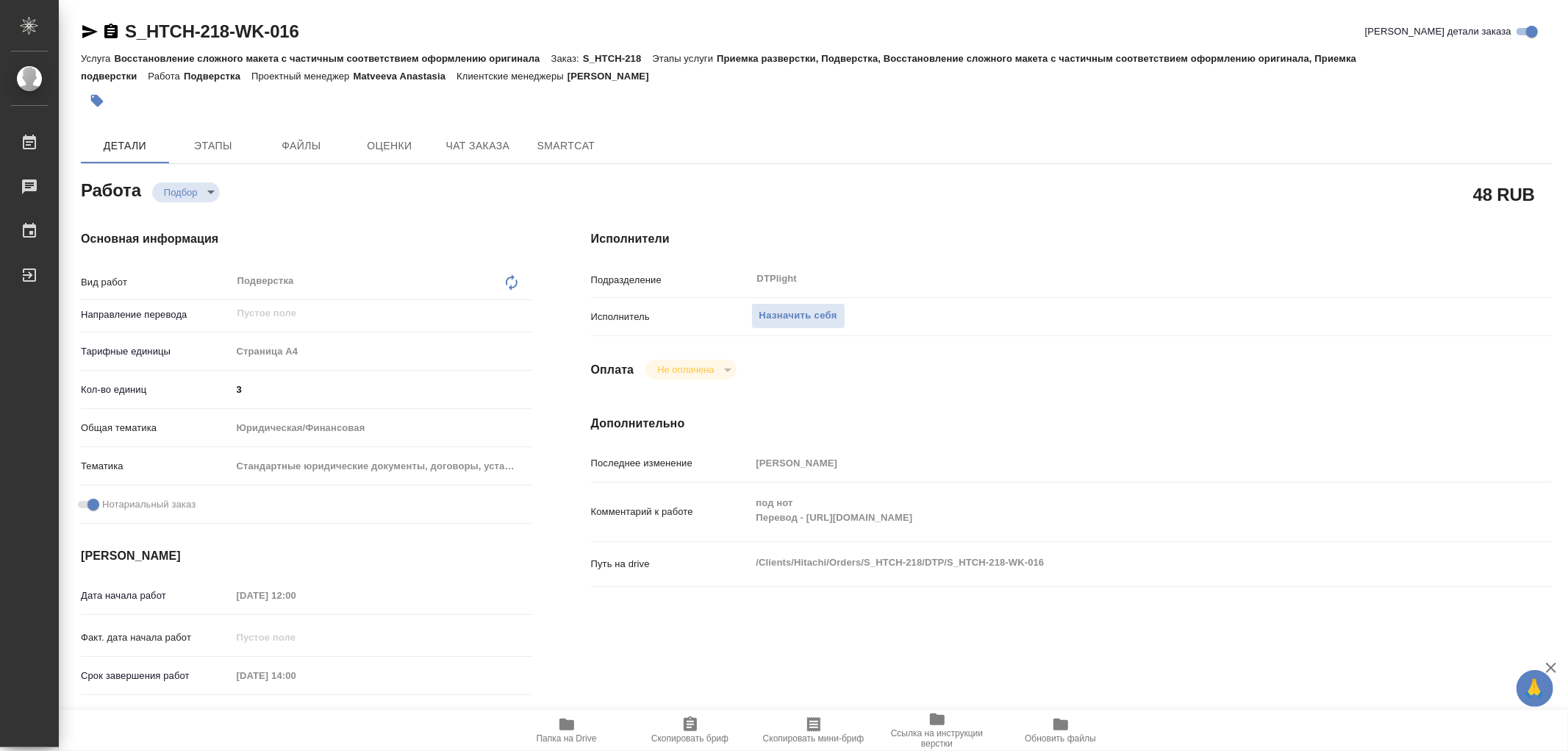
type textarea "x"
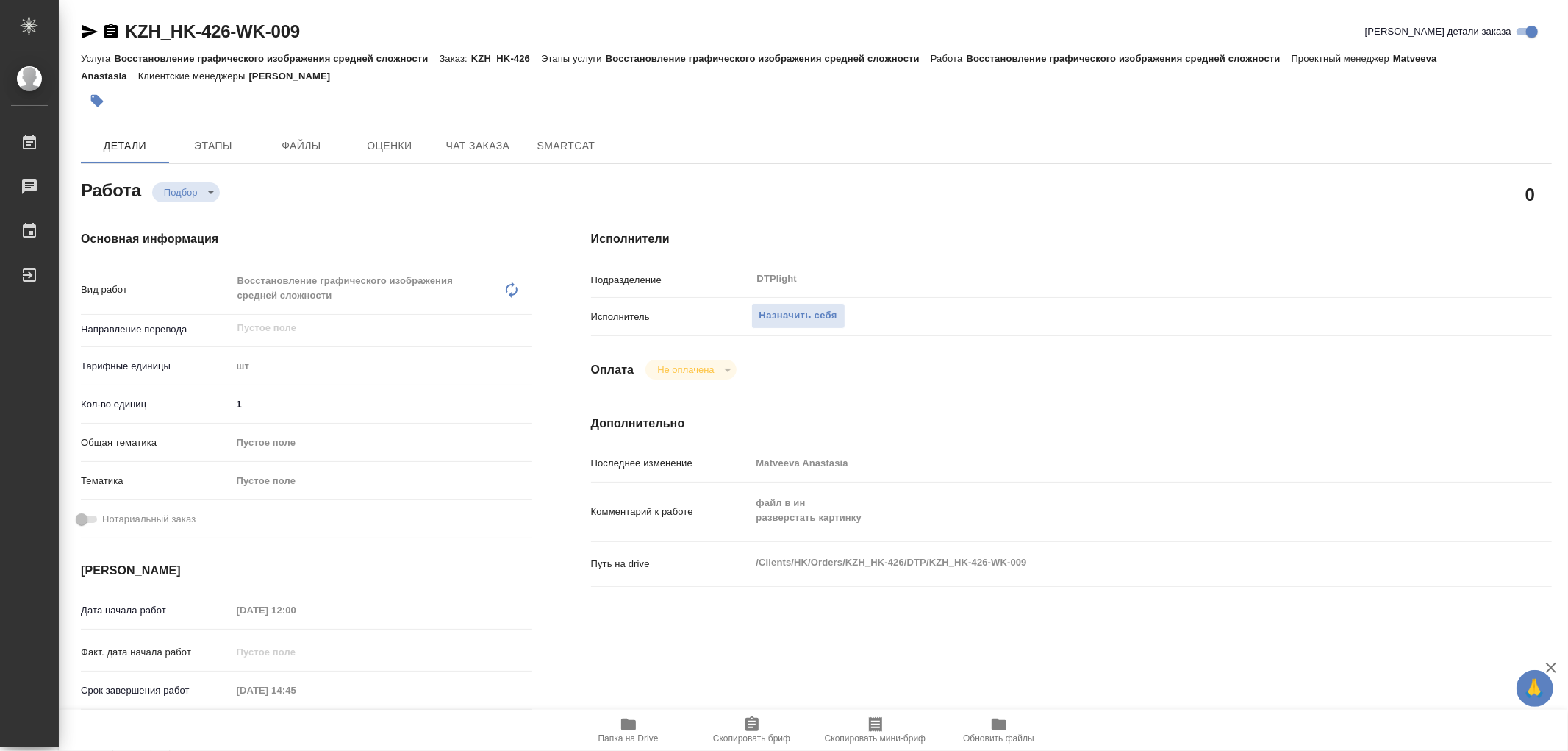
click at [629, 724] on icon "button" at bounding box center [628, 724] width 15 height 12
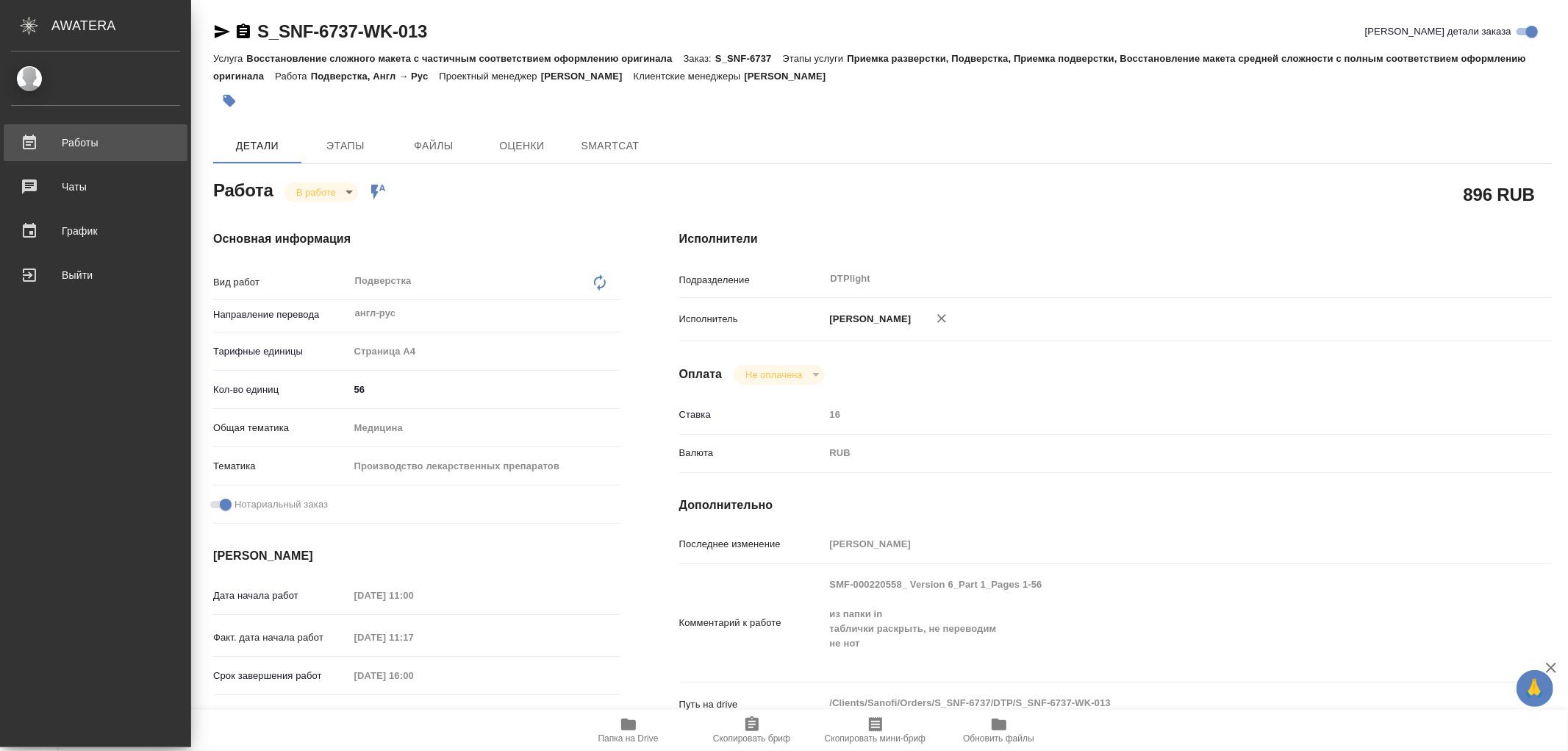
type textarea "x"
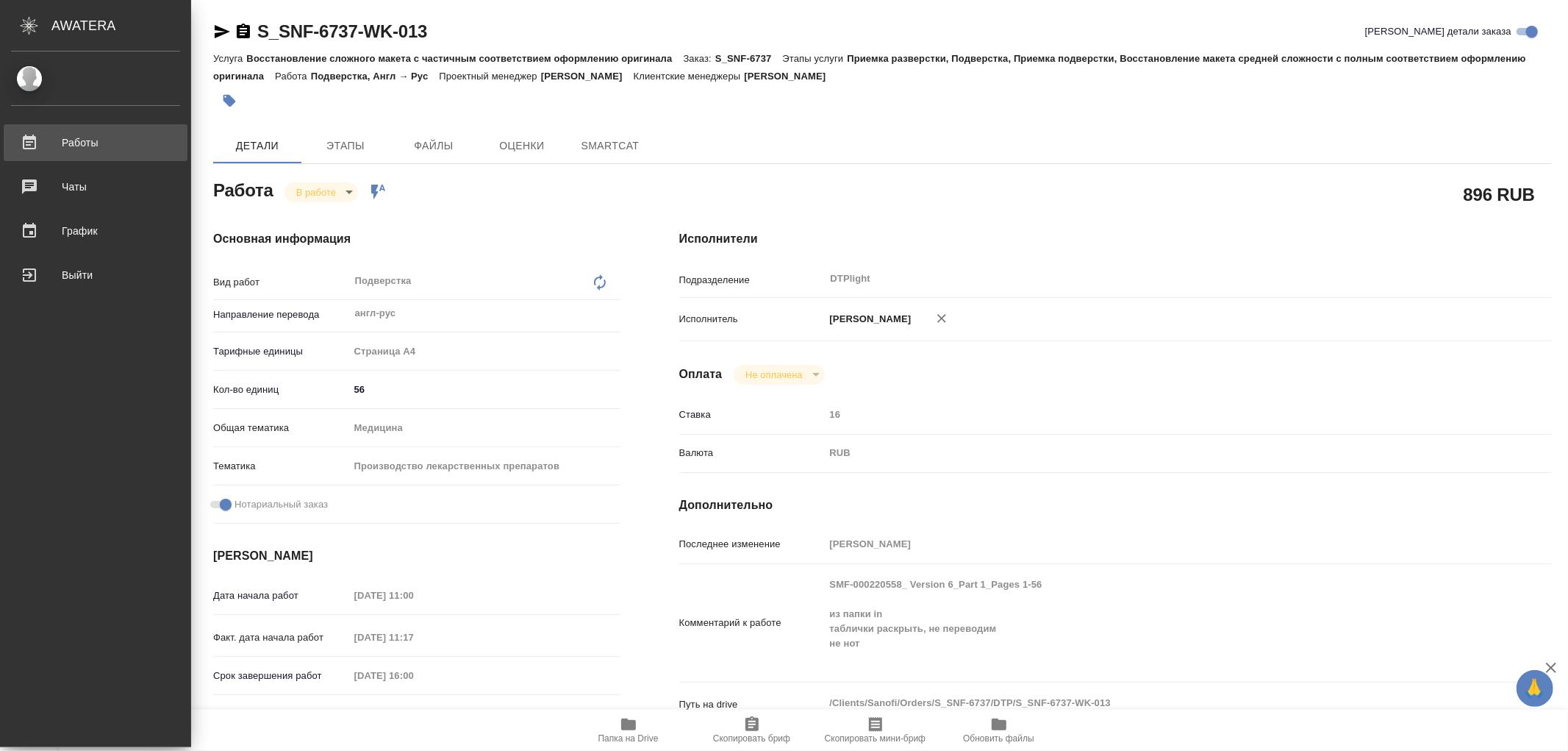
type textarea "x"
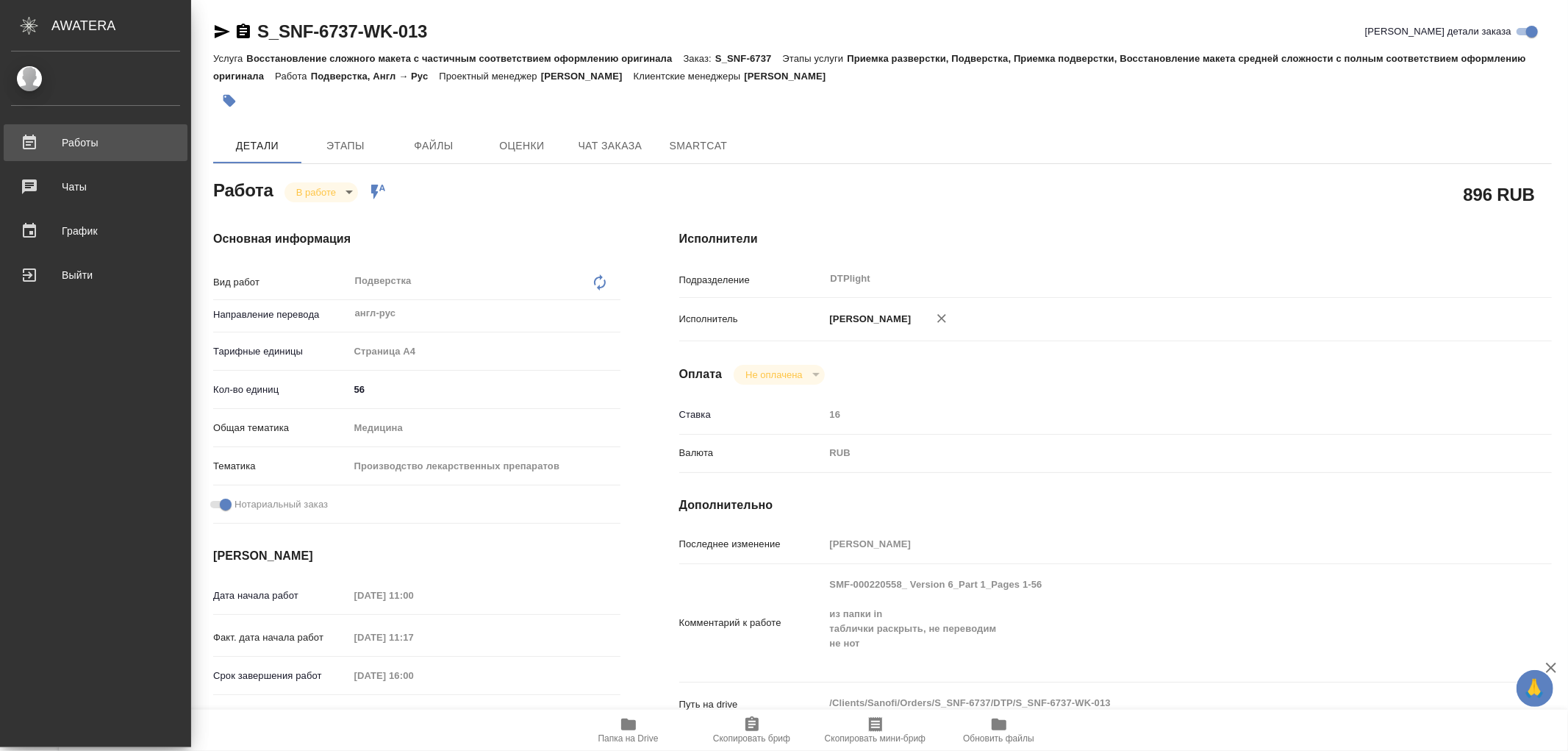
type textarea "x"
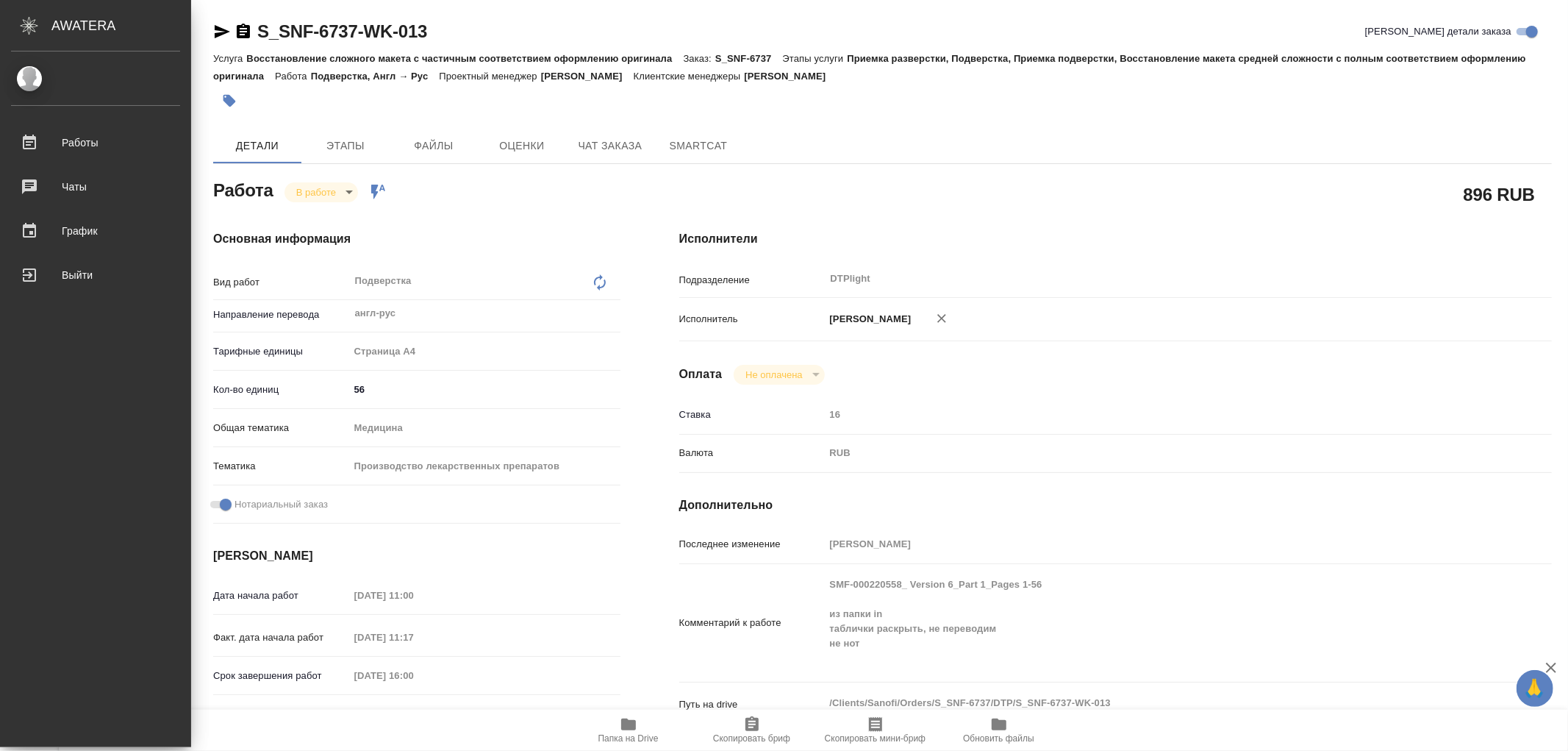
type textarea "x"
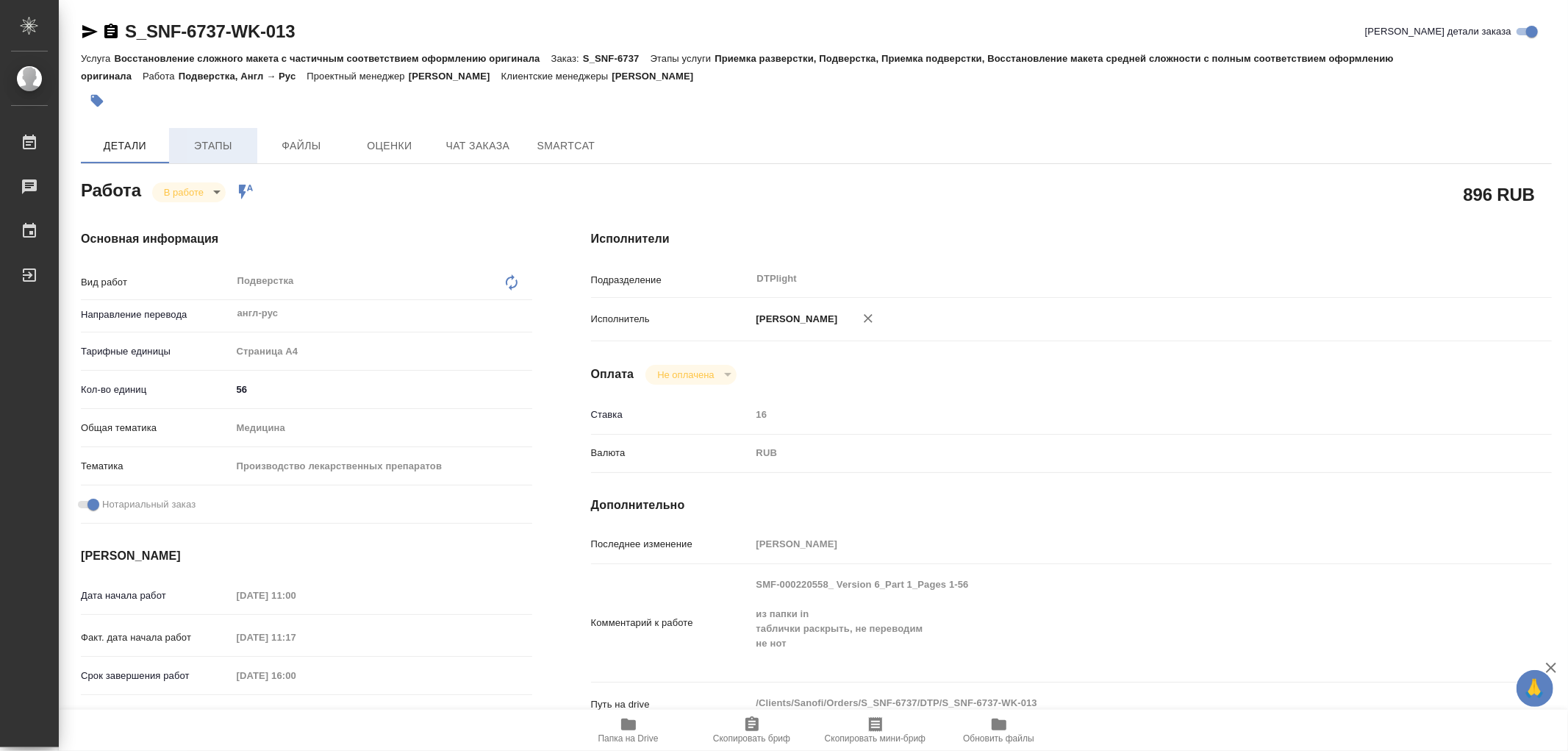
click at [229, 147] on span "Этапы" at bounding box center [213, 146] width 71 height 19
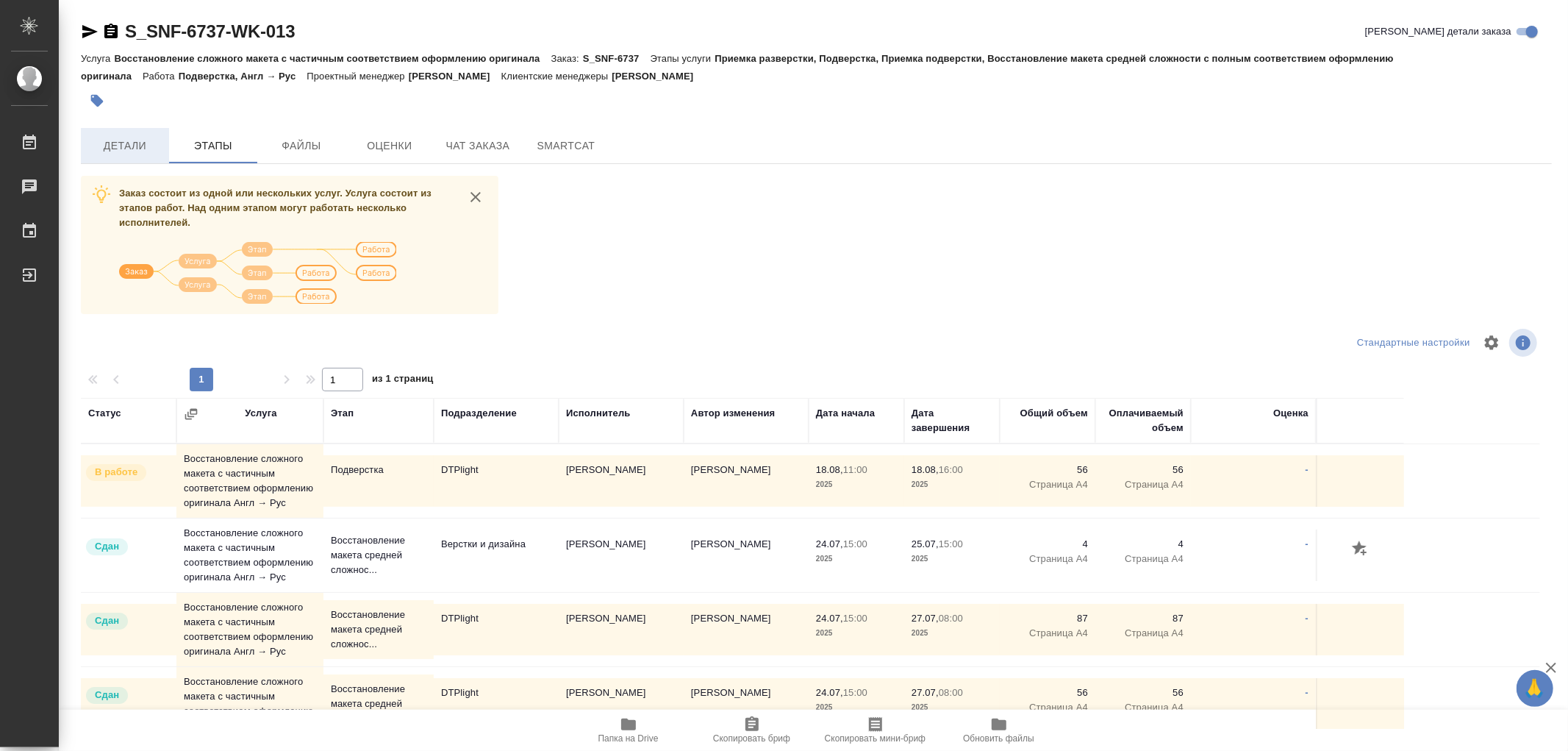
click at [135, 142] on span "Детали" at bounding box center [125, 146] width 71 height 19
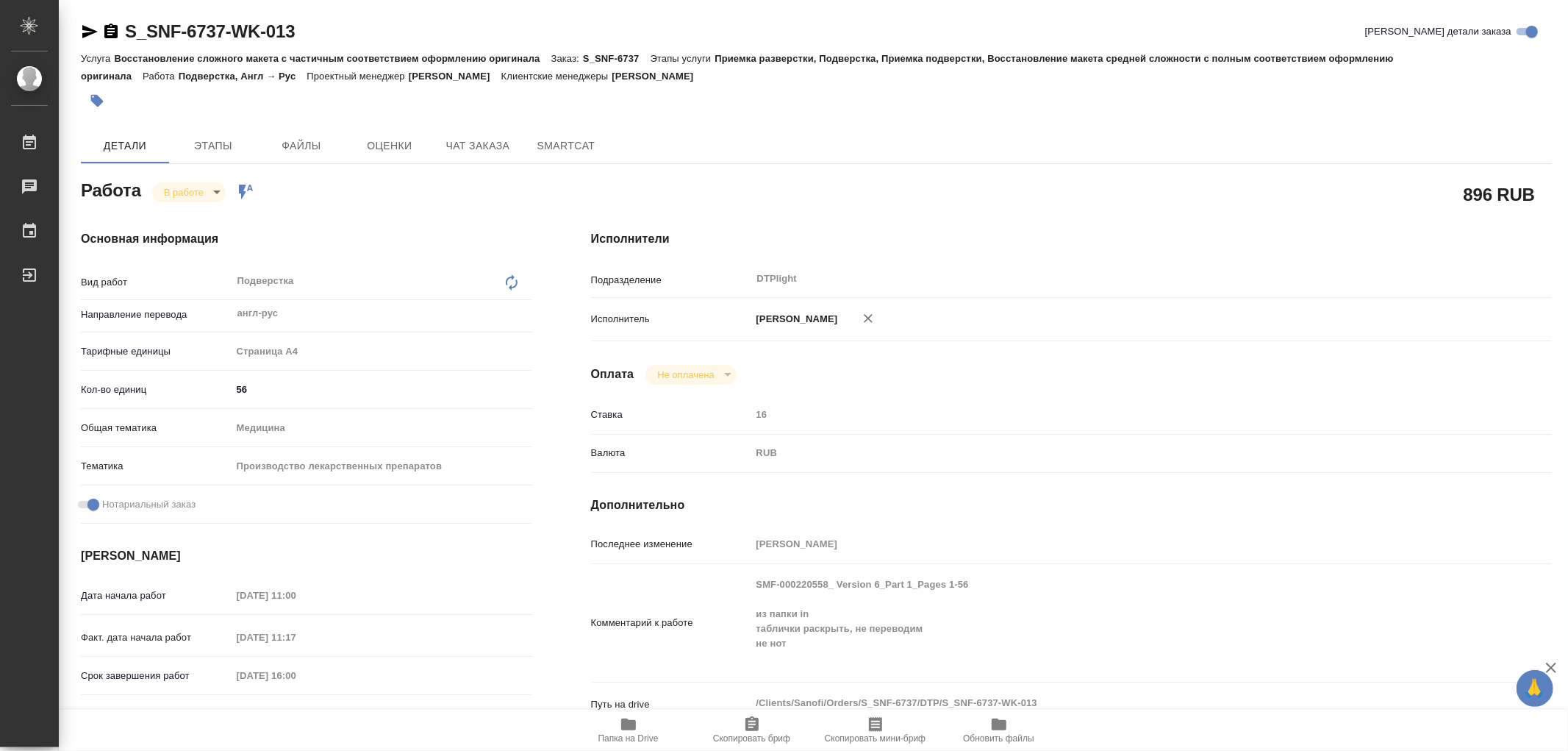
type textarea "x"
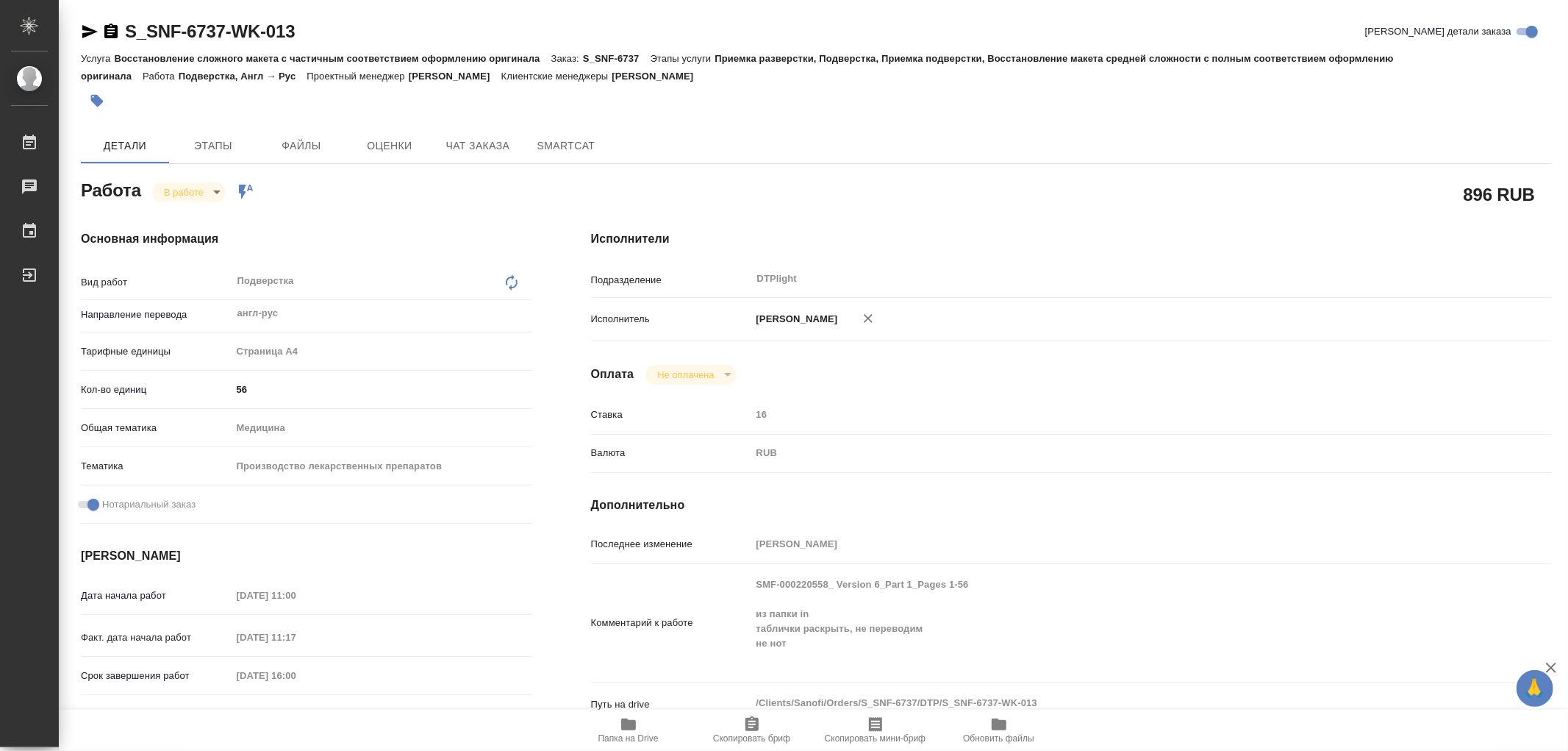
type textarea "x"
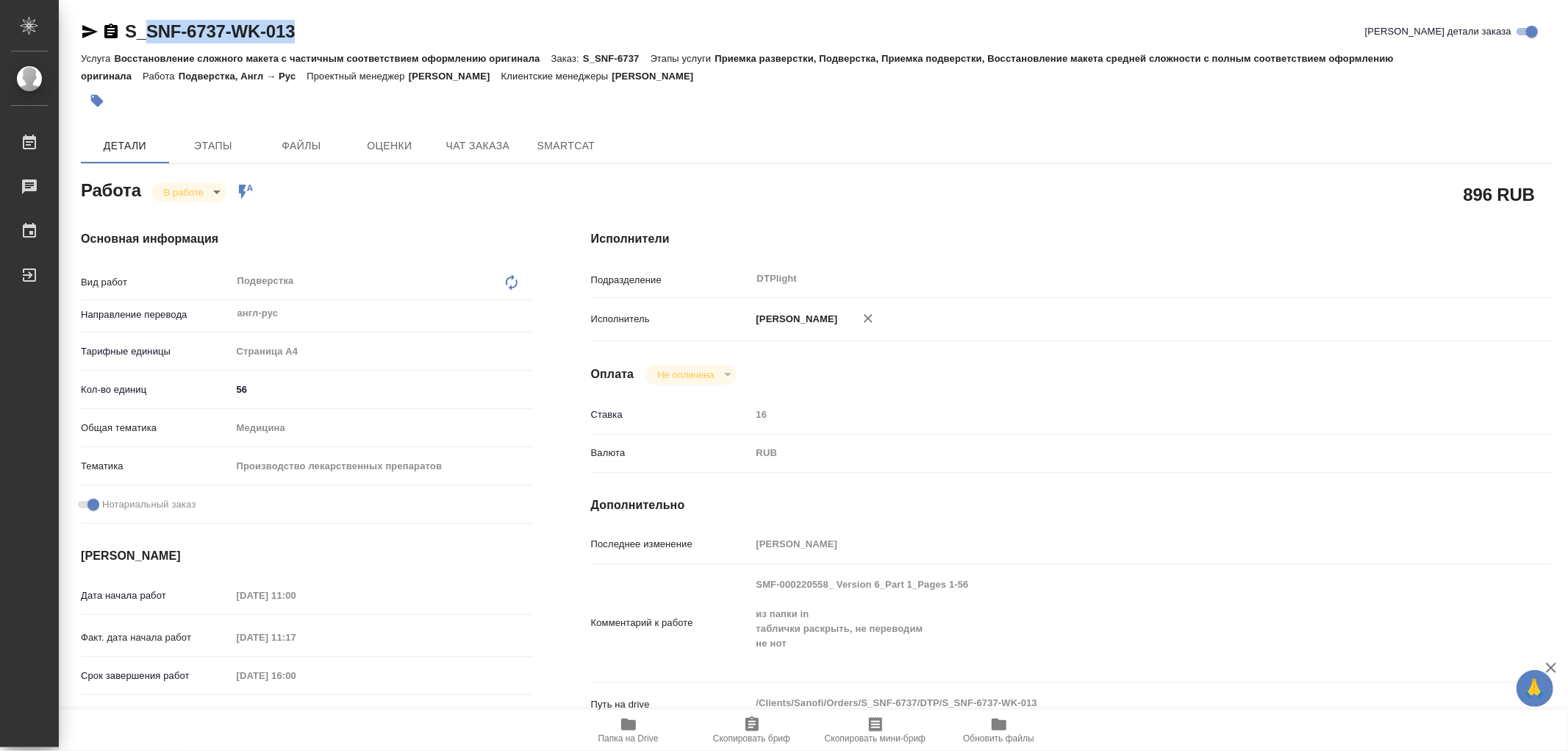
type textarea "x"
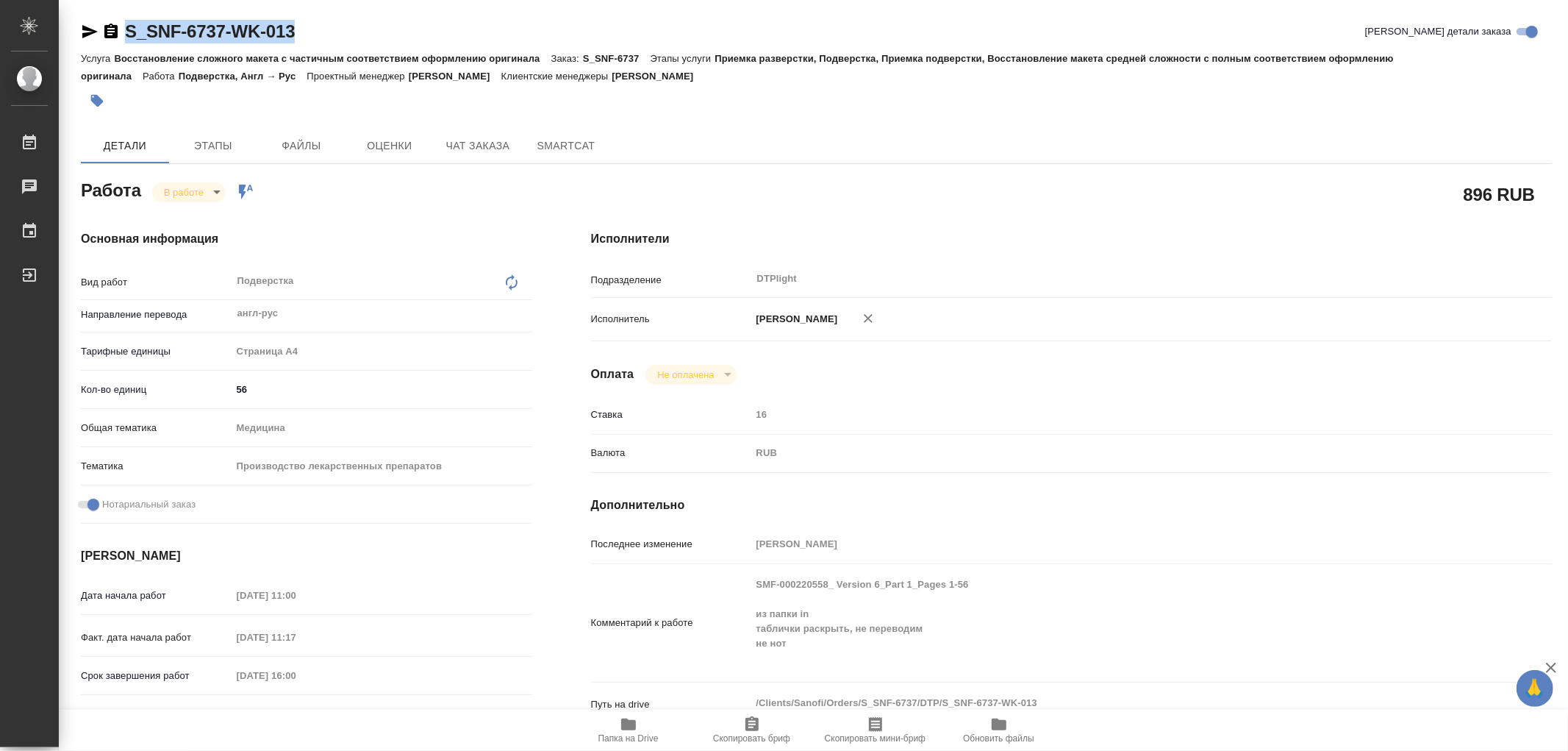
drag, startPoint x: 313, startPoint y: 33, endPoint x: 128, endPoint y: 35, distance: 185.0
click at [128, 35] on div "S_SNF-6737-WK-013 Кратко детали заказа" at bounding box center [816, 32] width 1471 height 23
copy link "S_SNF-6737-WK-013"
click at [216, 144] on span "Этапы" at bounding box center [213, 146] width 71 height 19
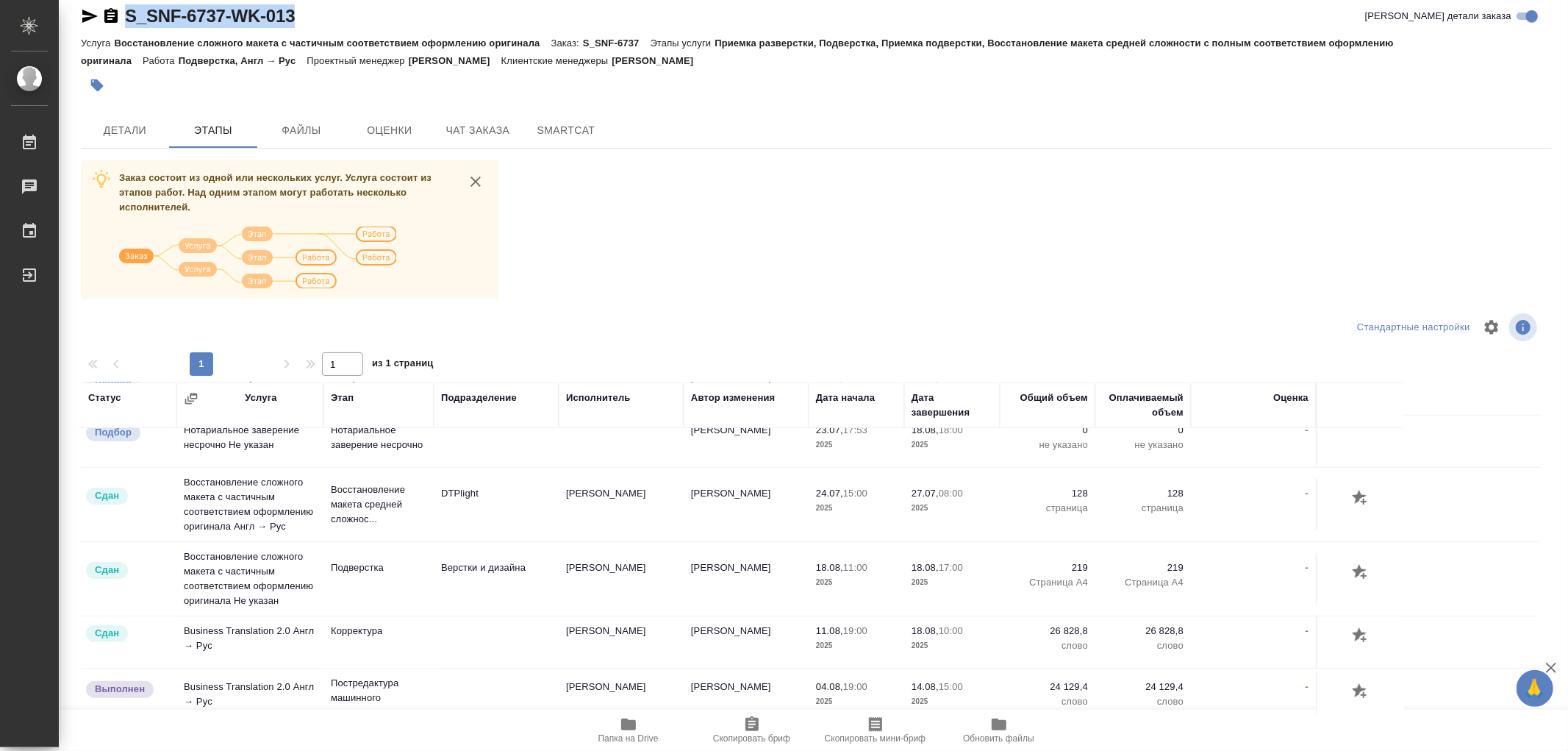
scroll to position [378, 0]
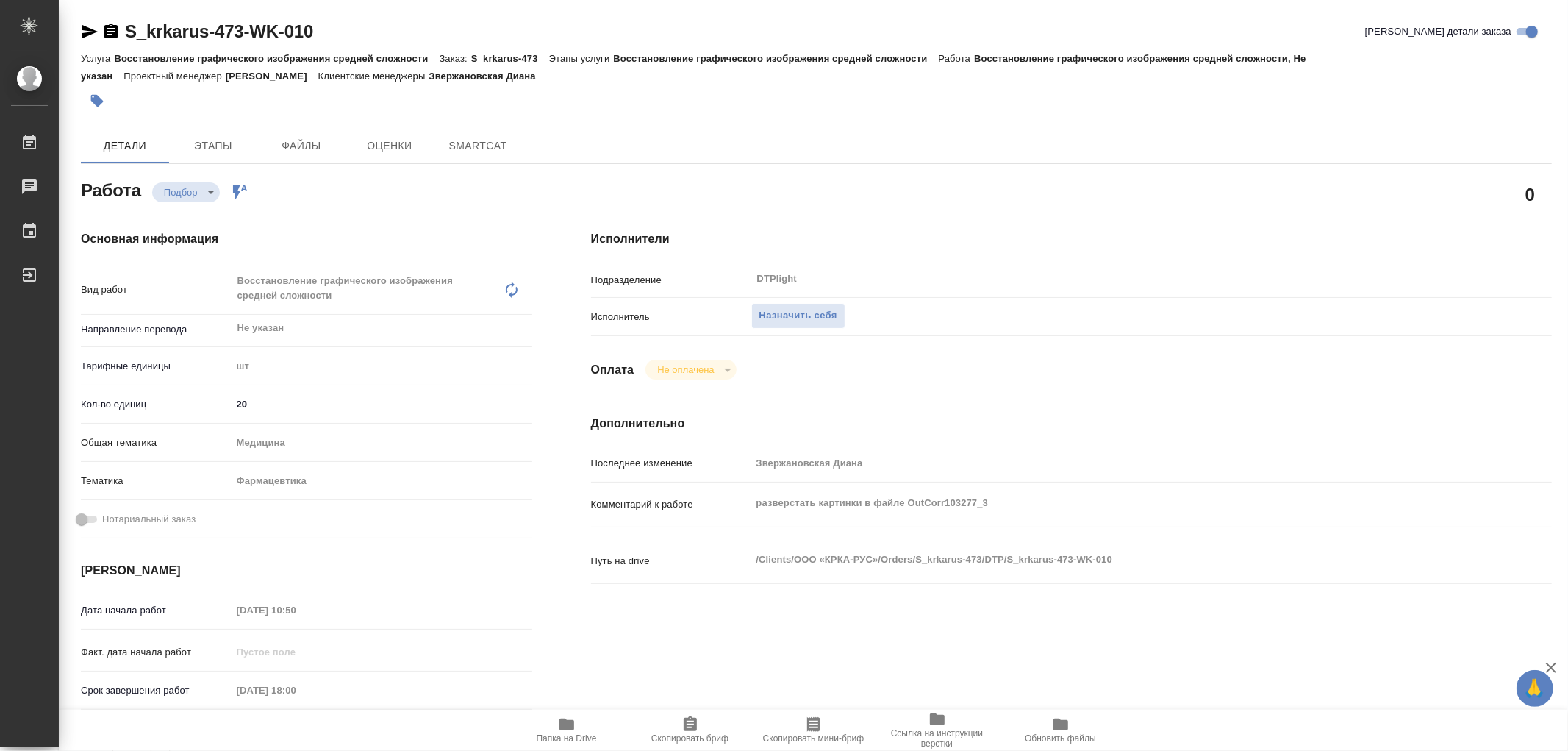
type textarea "x"
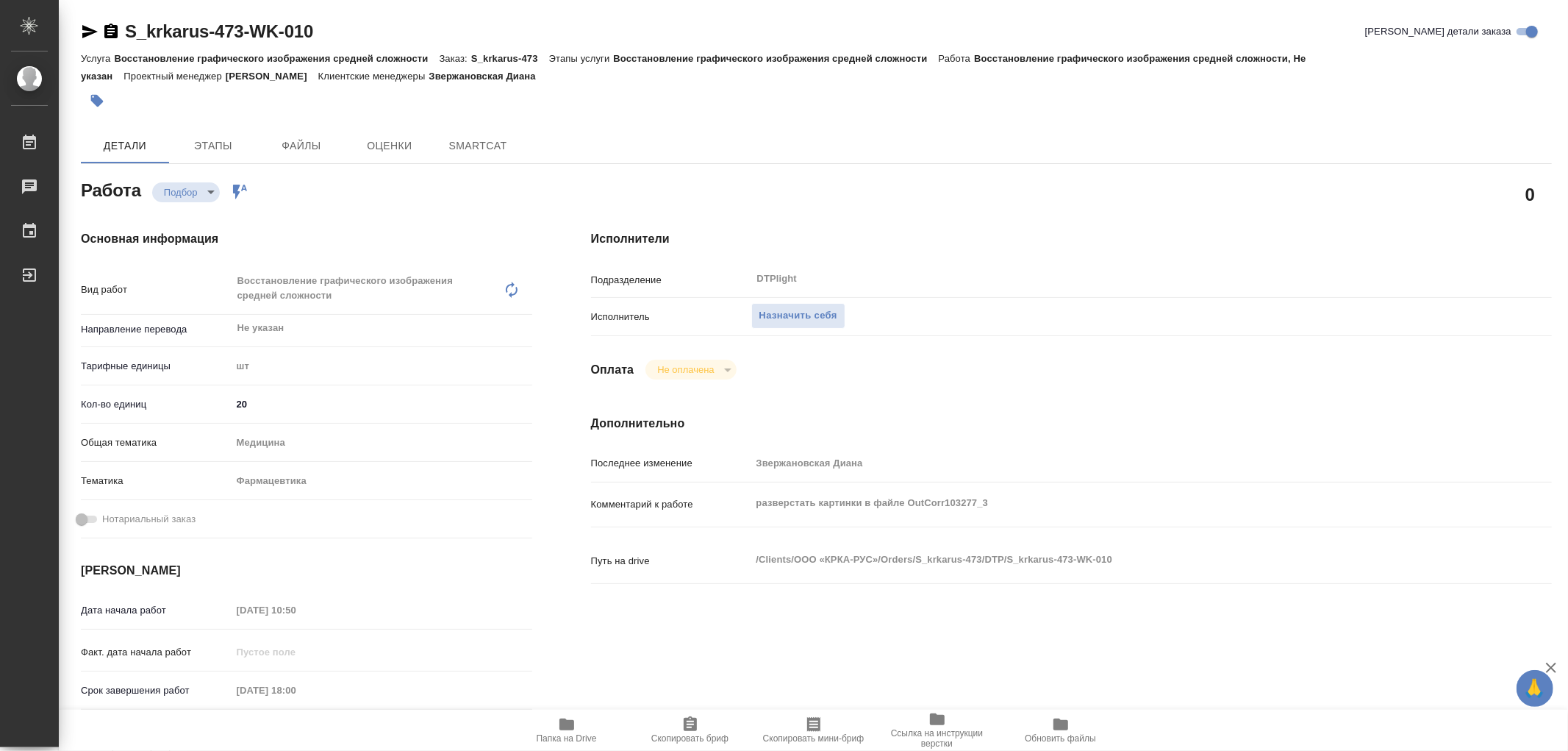
type textarea "x"
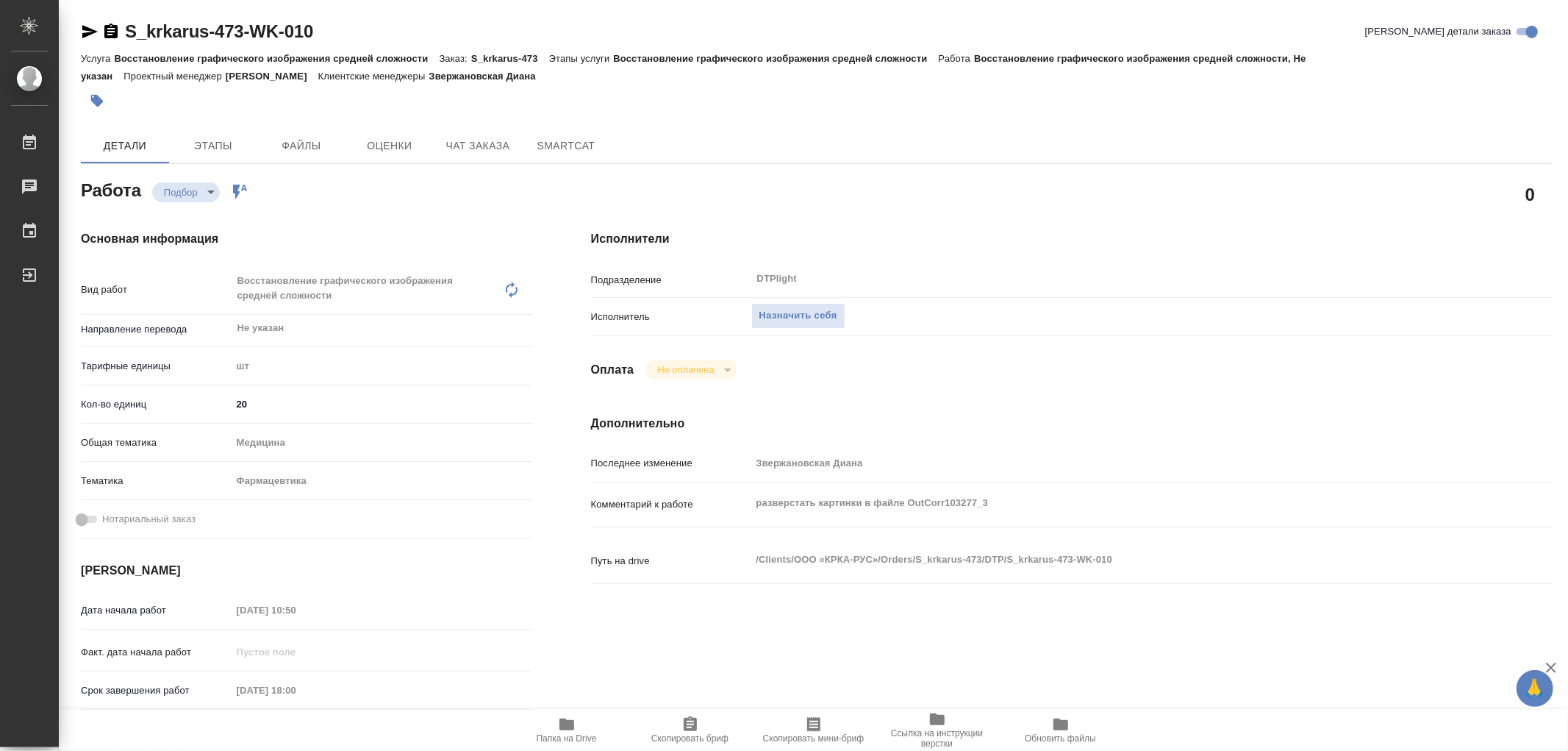
type textarea "x"
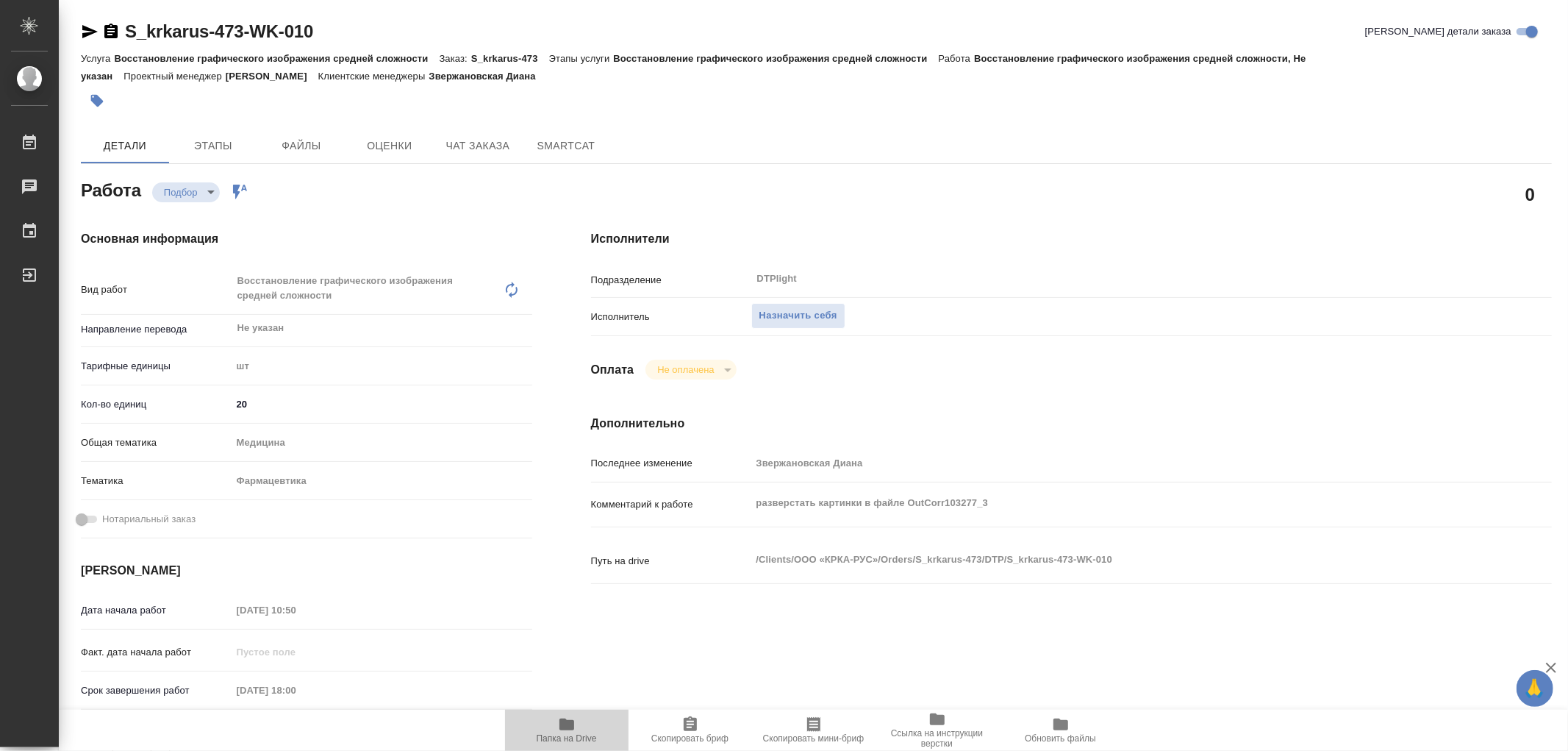
click at [570, 723] on icon "button" at bounding box center [566, 724] width 15 height 12
type textarea "x"
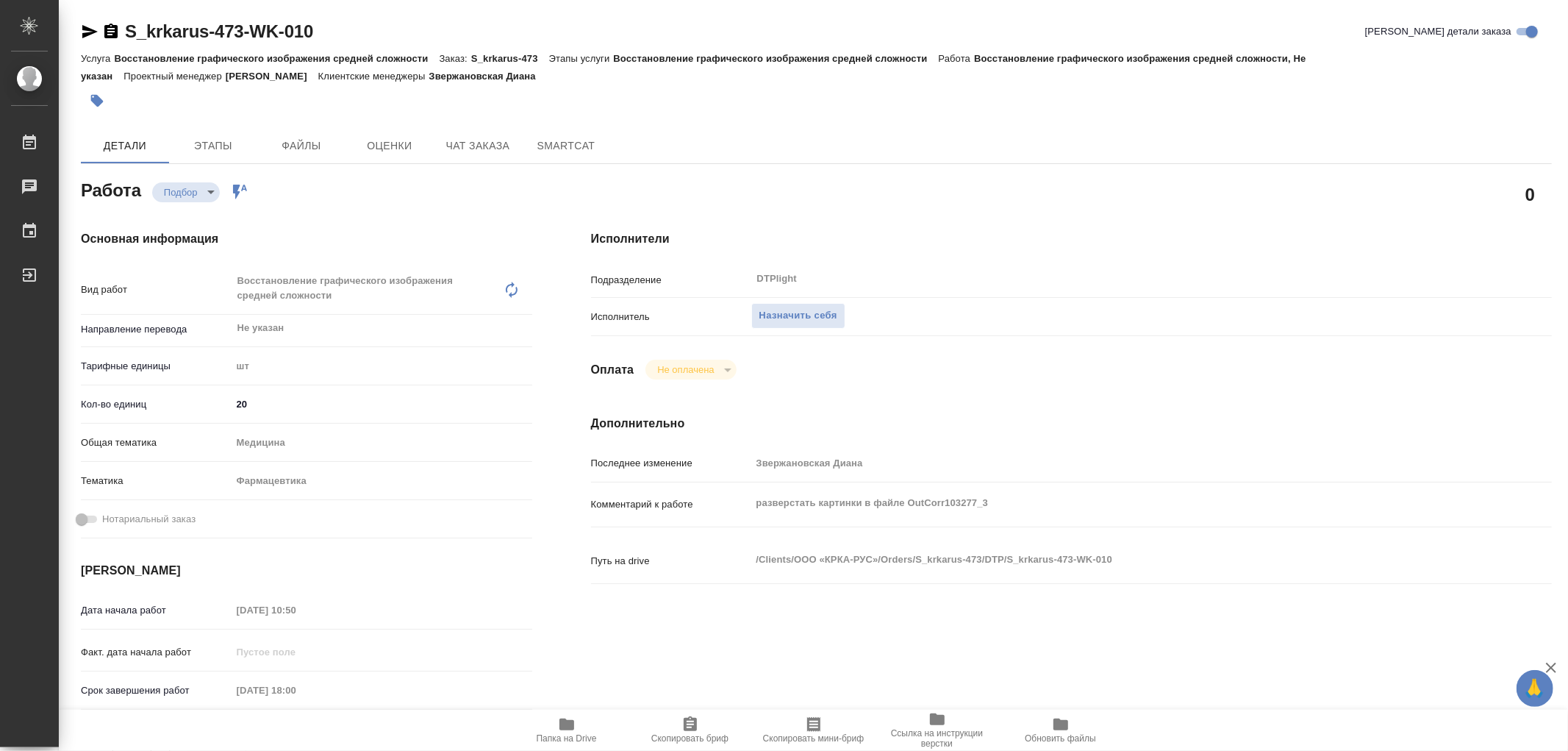
type textarea "x"
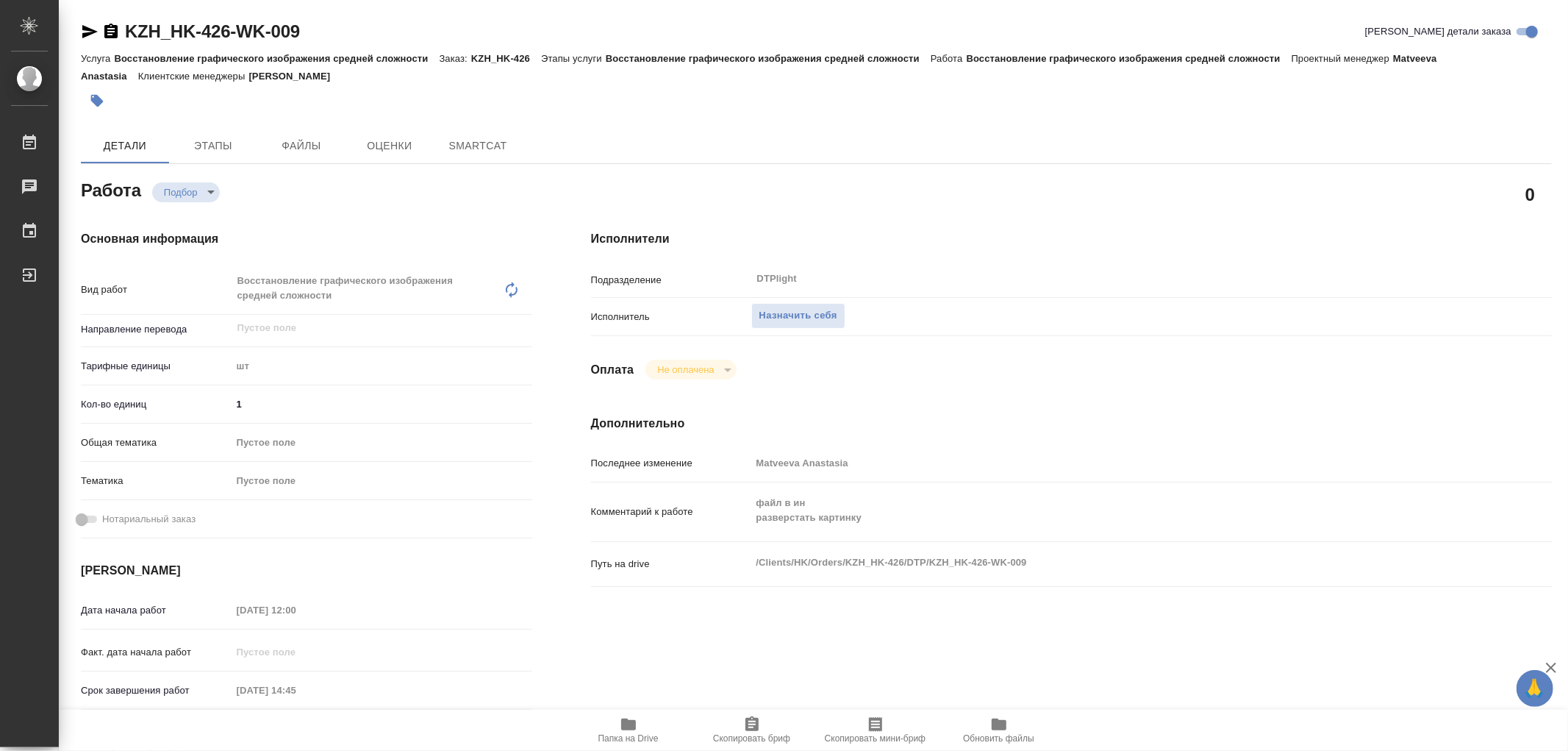
type textarea "x"
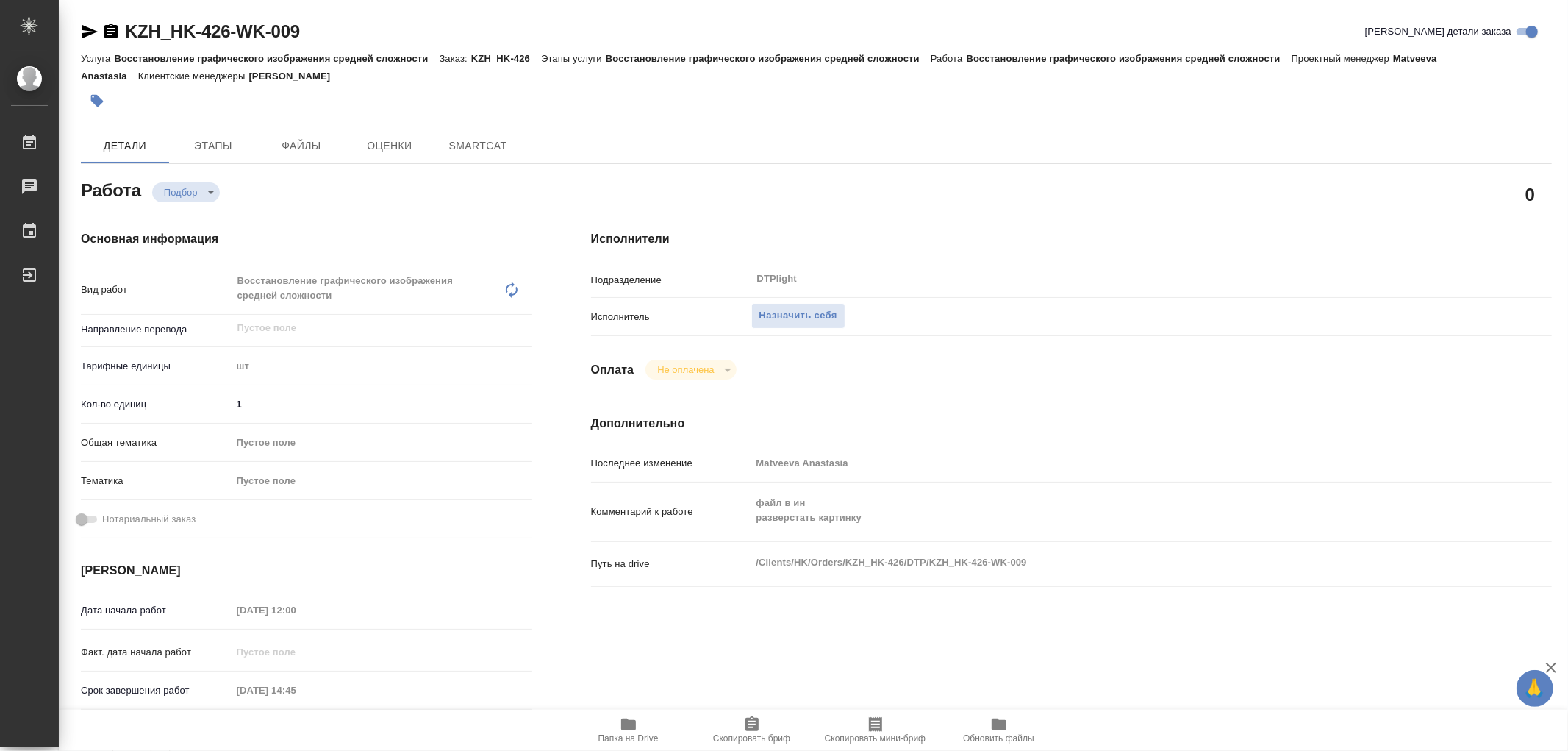
type textarea "x"
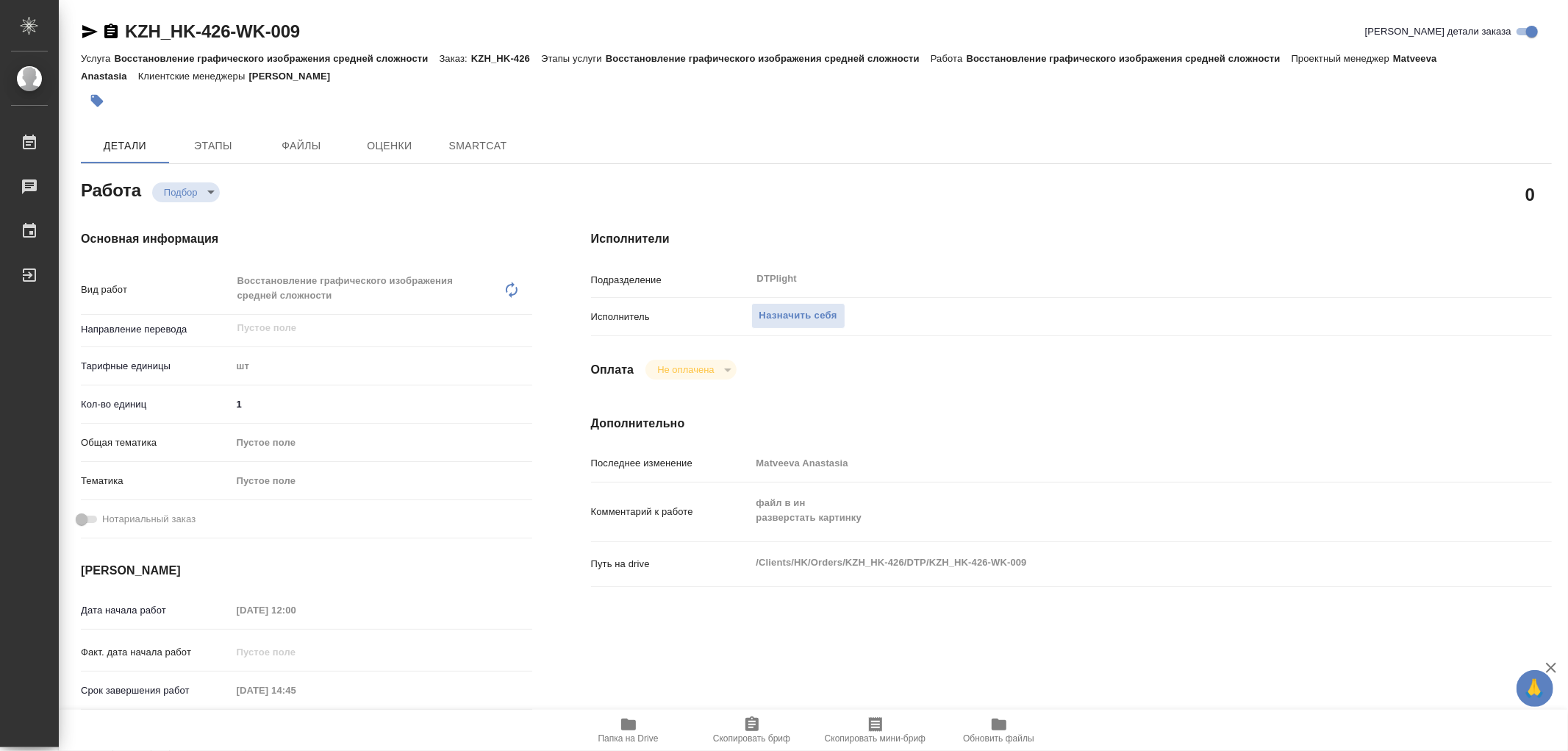
type textarea "x"
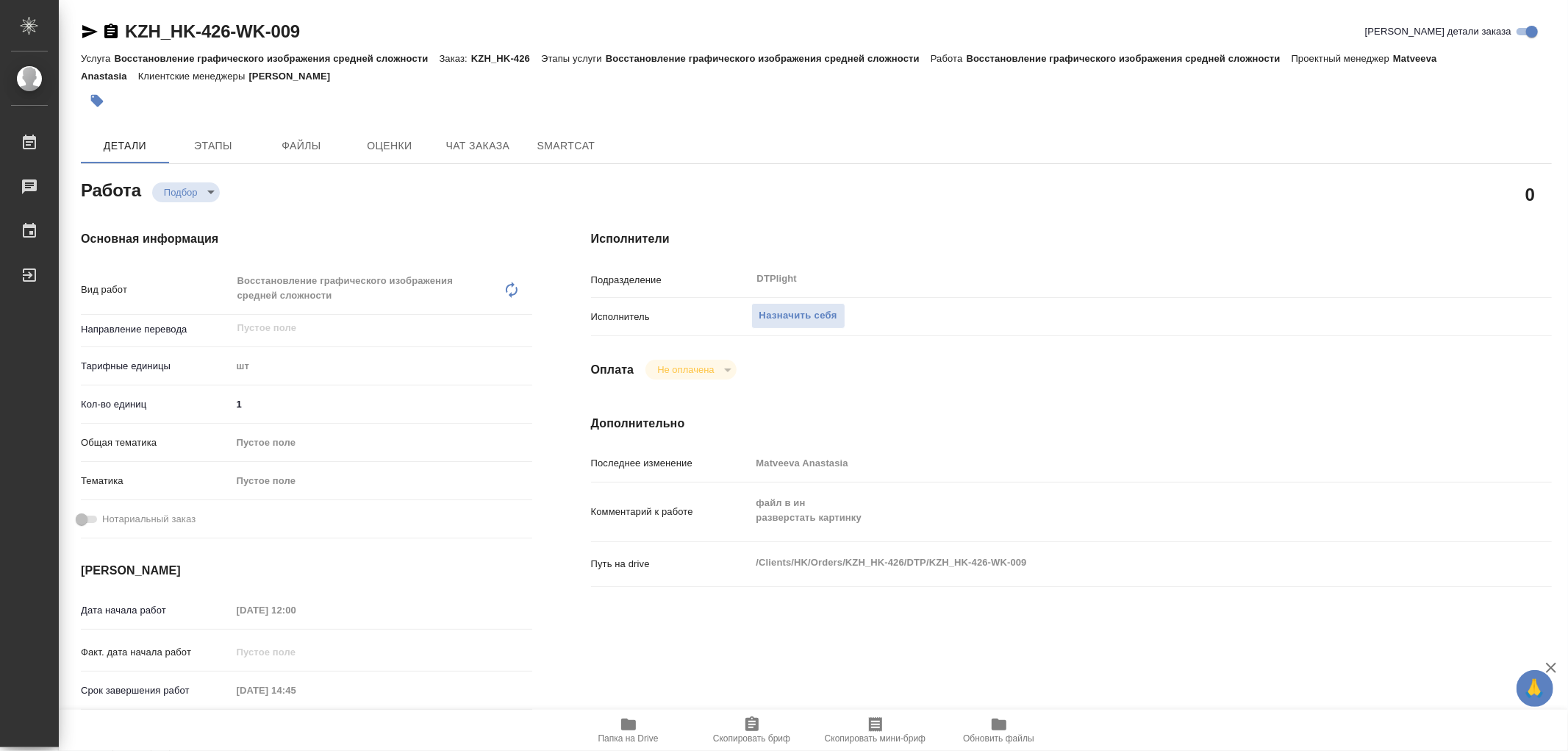
type textarea "x"
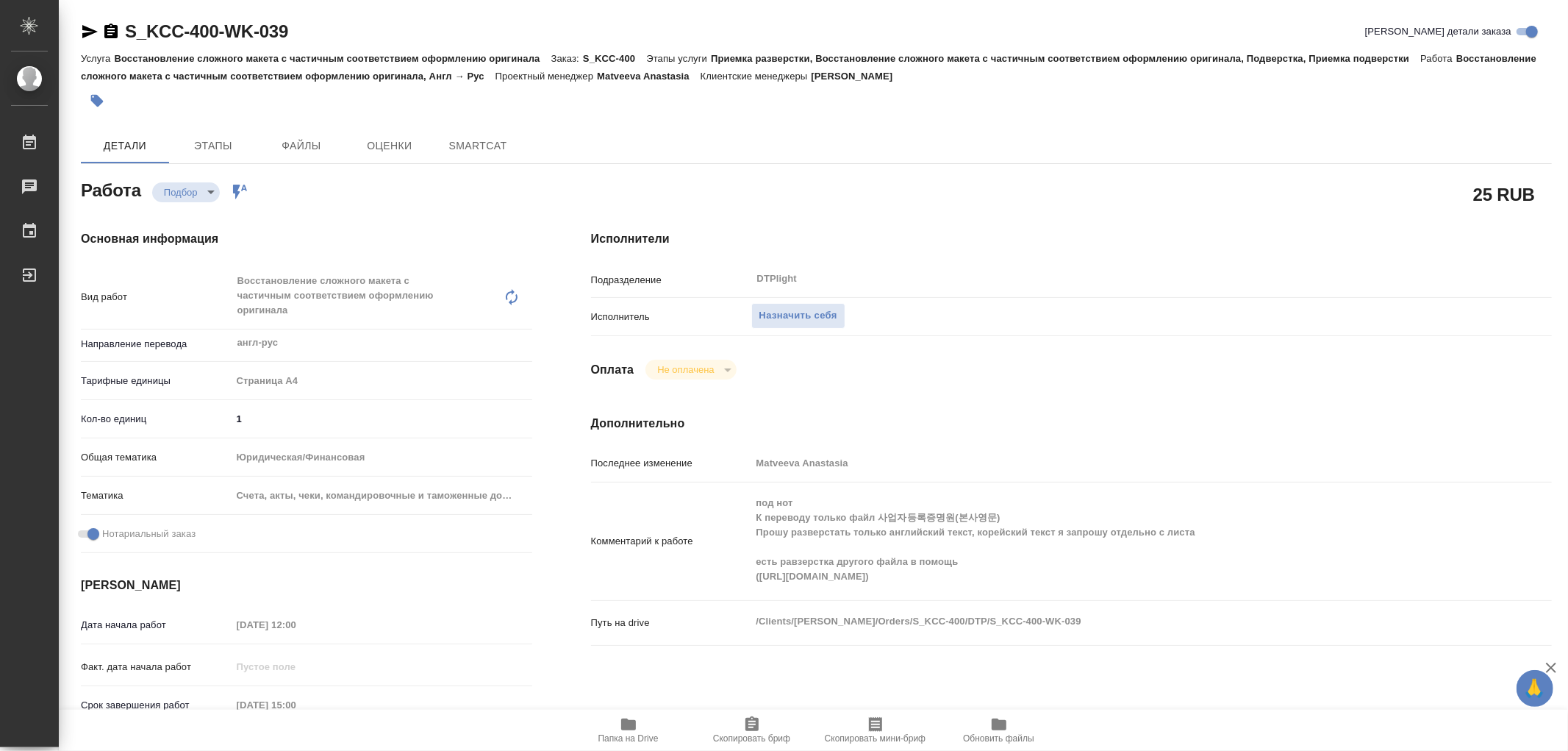
type textarea "x"
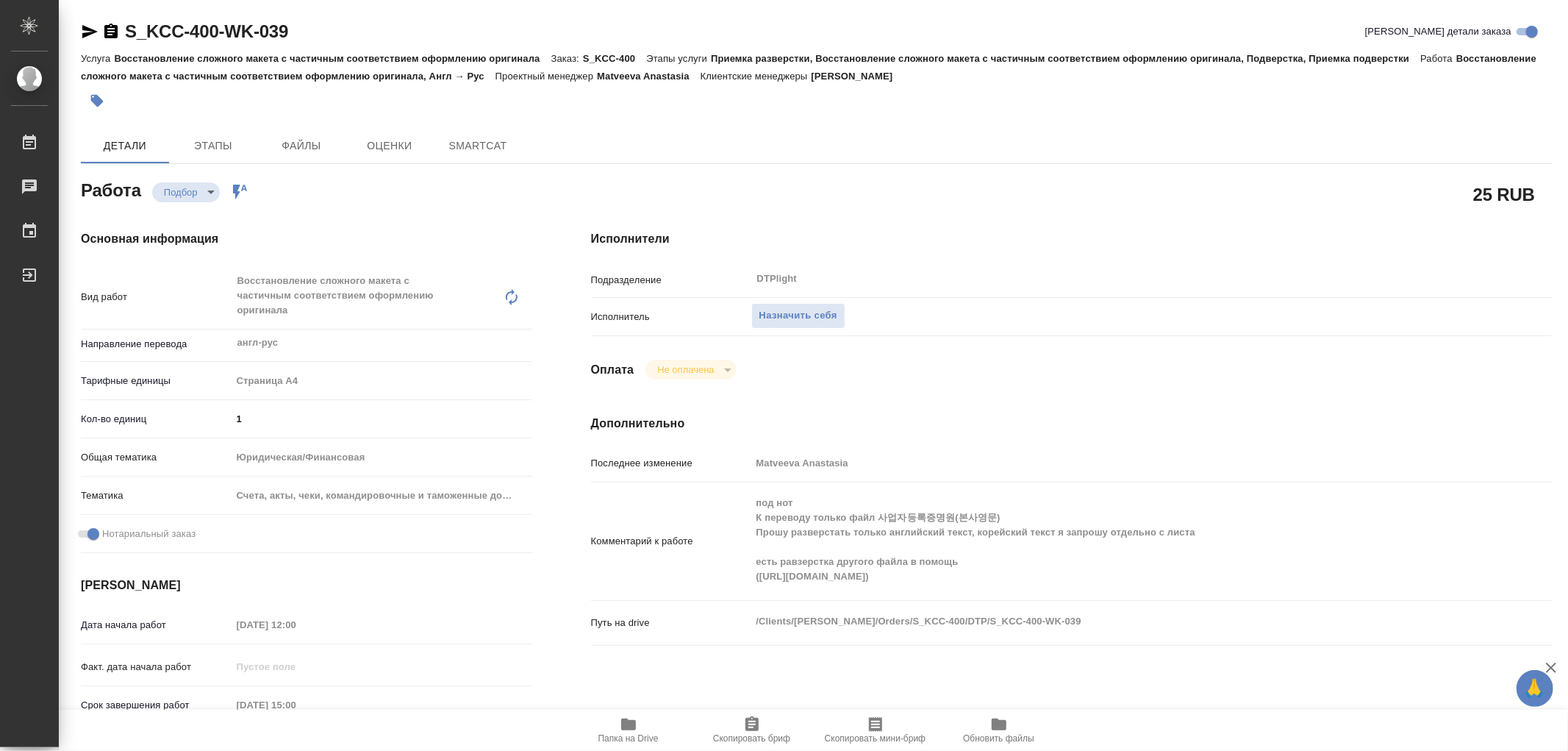
type textarea "x"
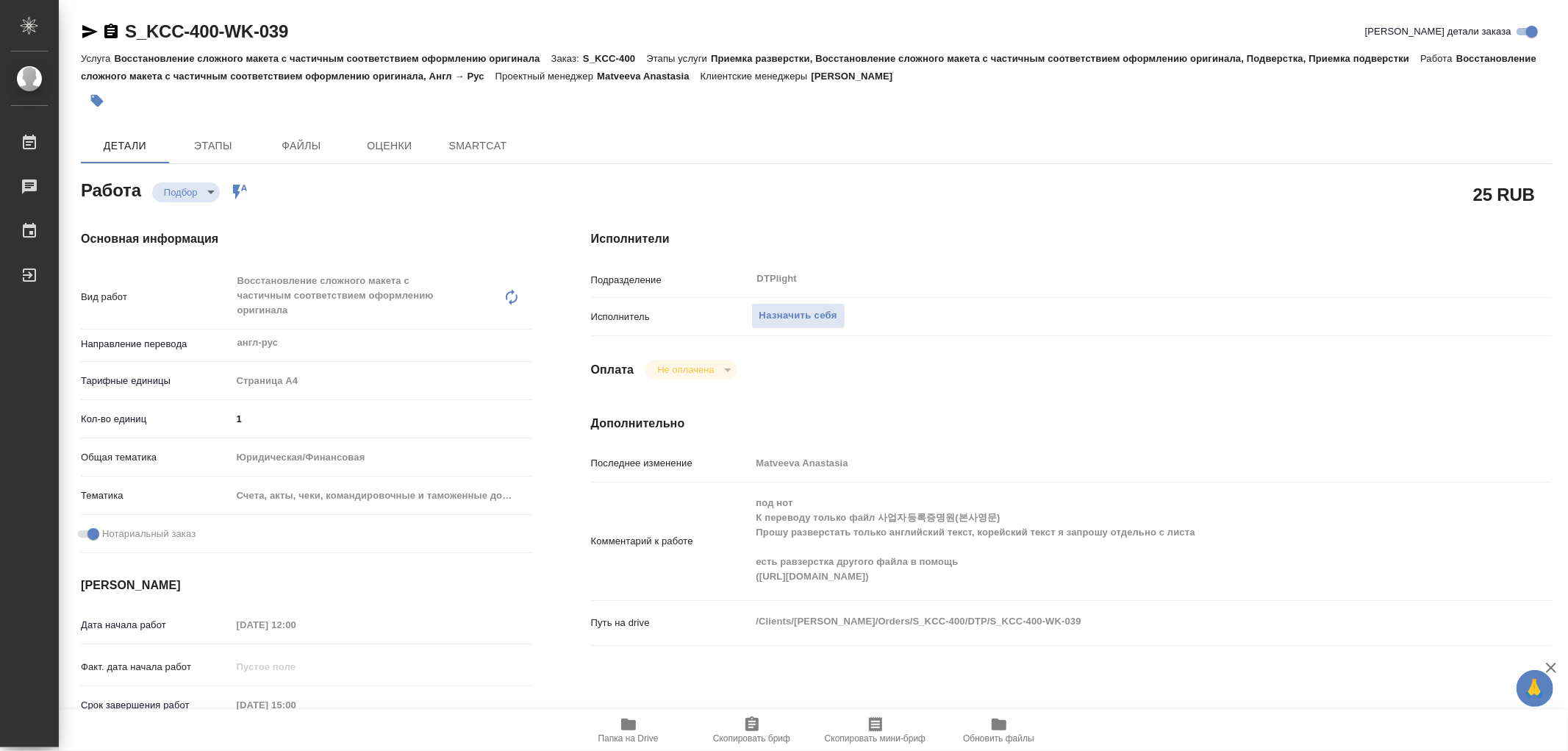
type textarea "x"
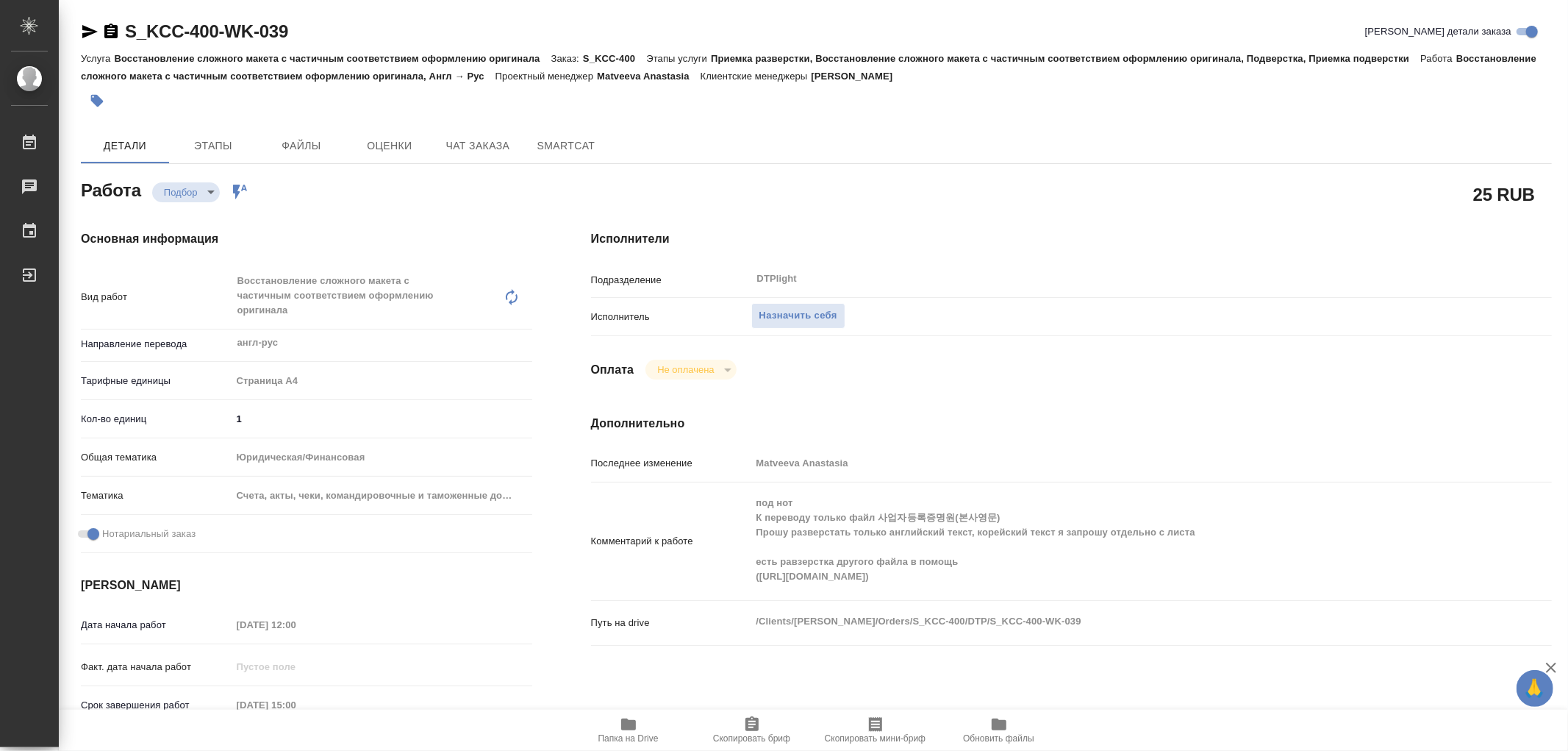
type textarea "x"
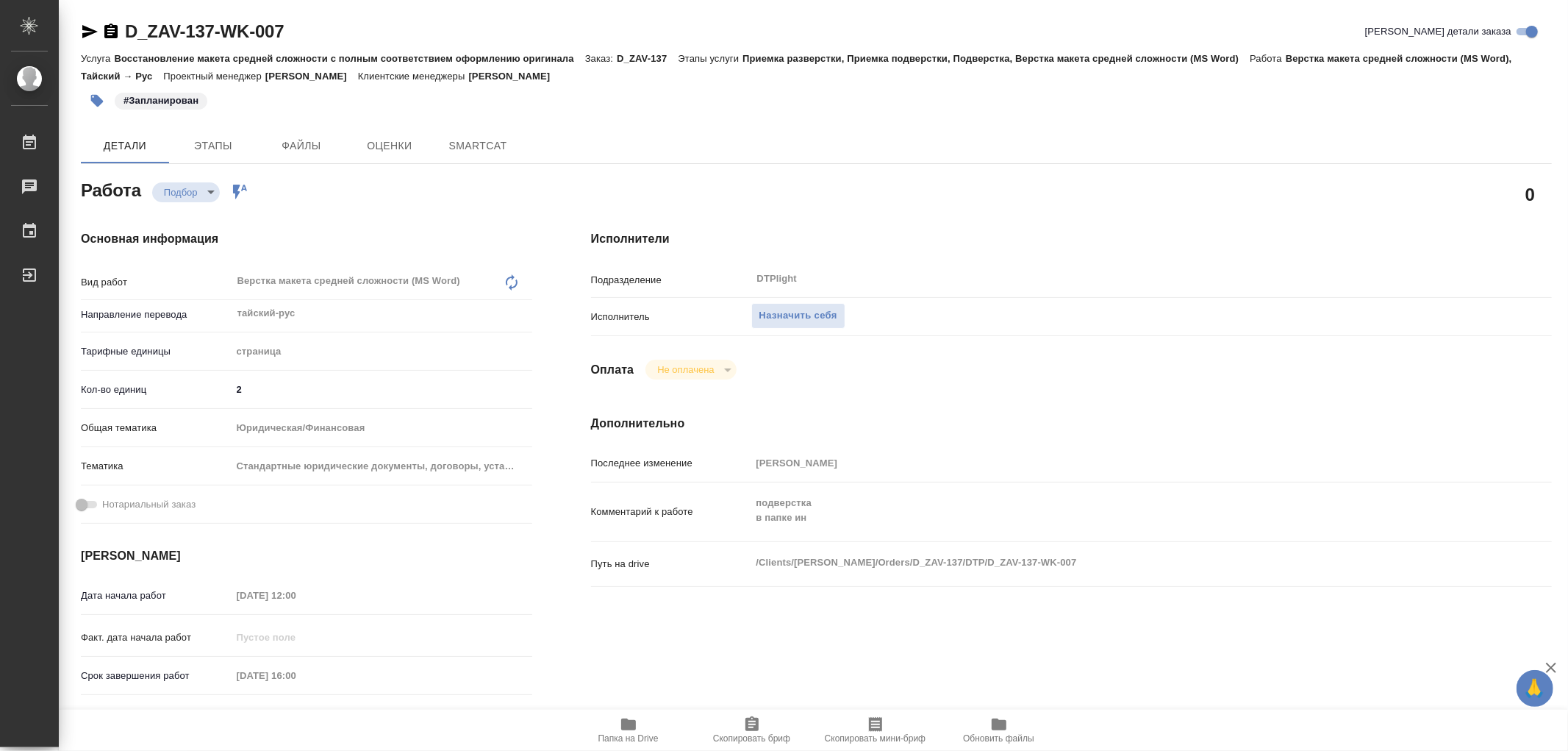
type textarea "x"
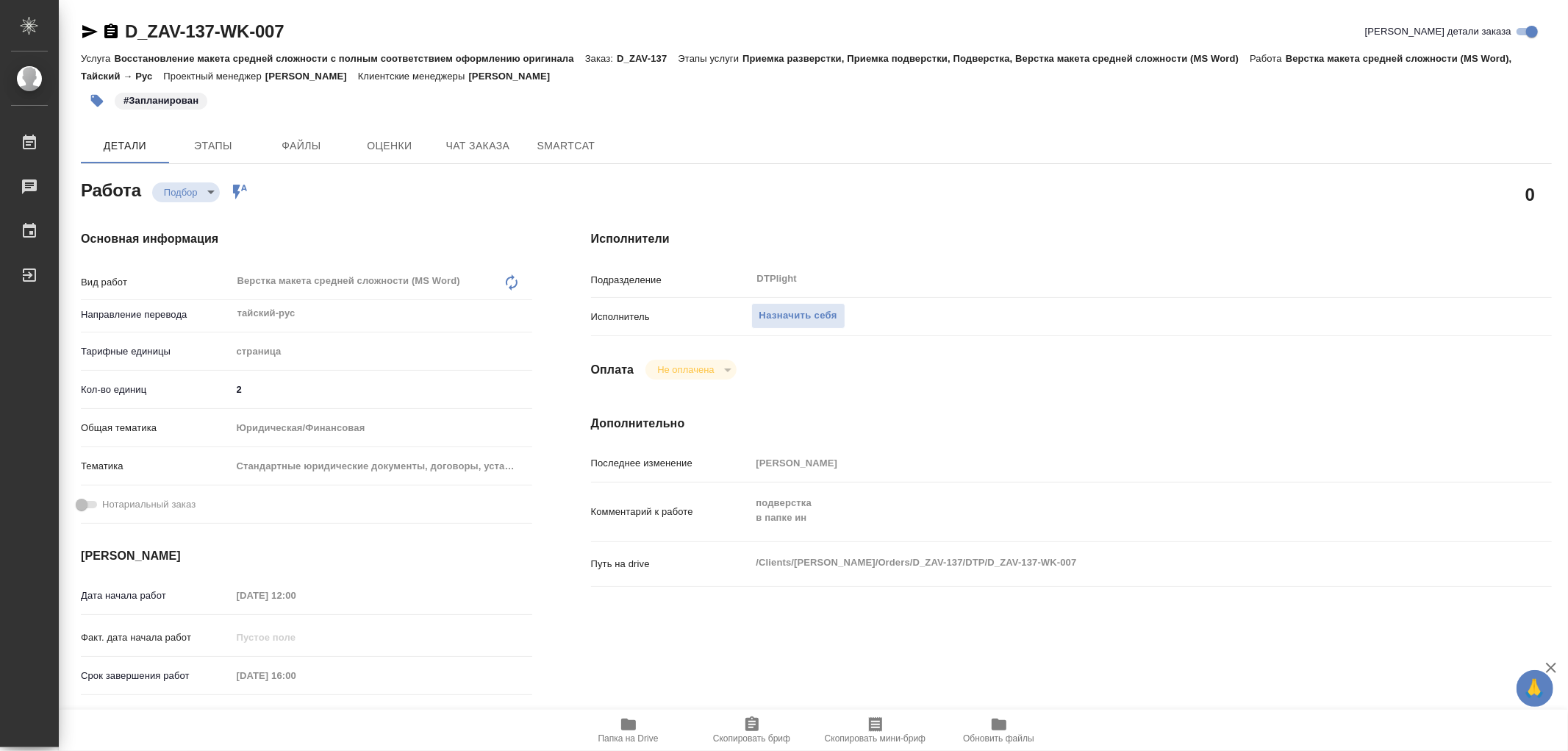
type textarea "x"
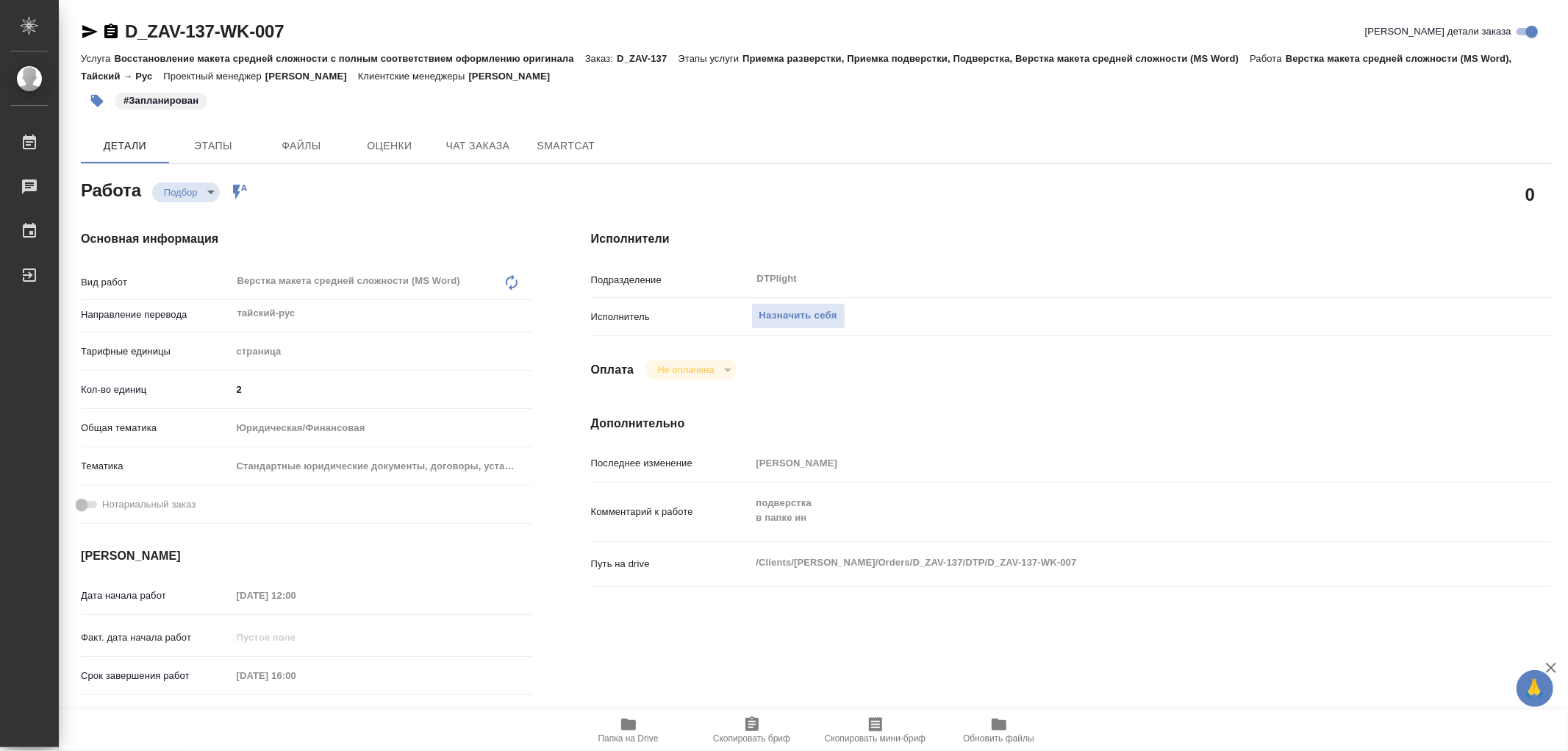
type textarea "x"
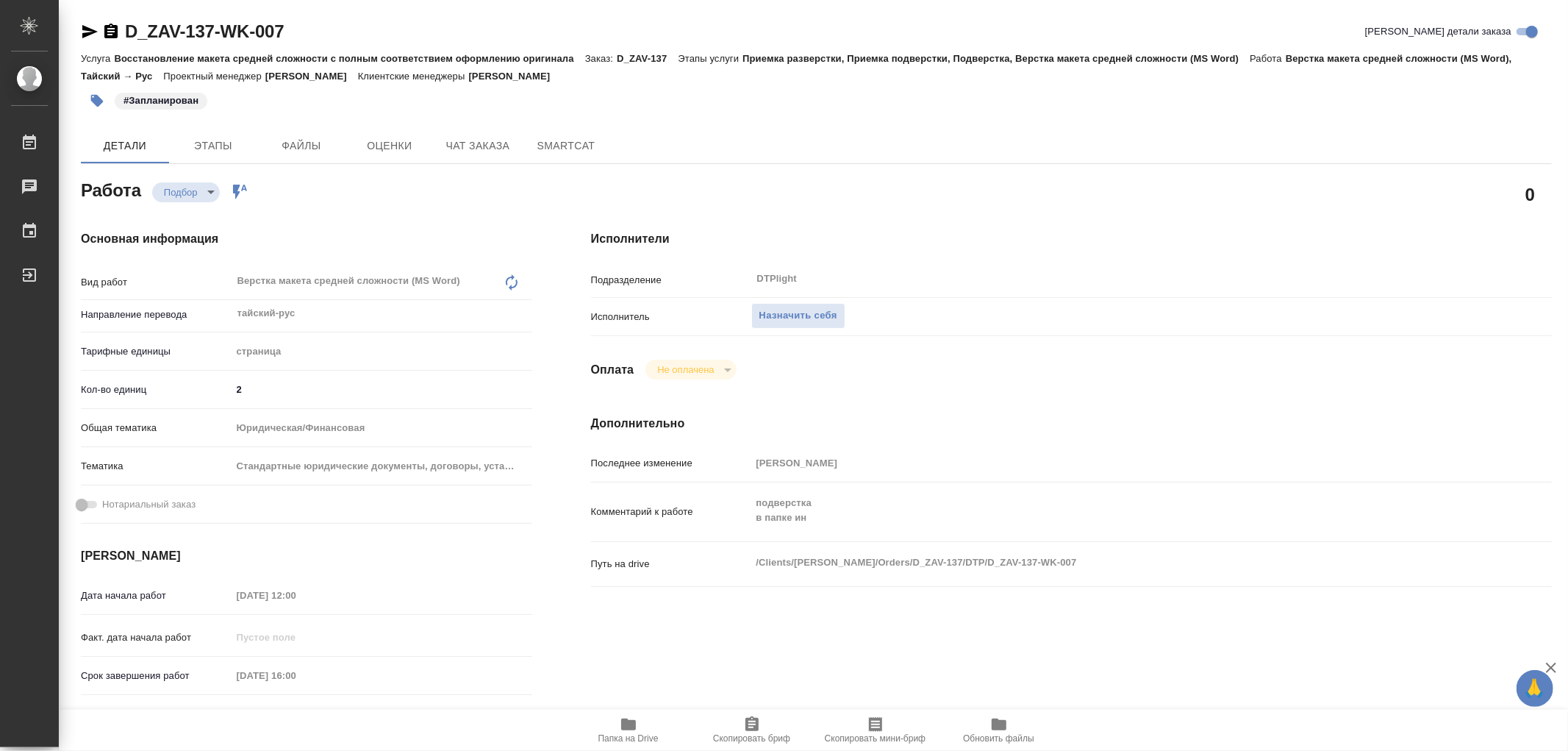
type textarea "x"
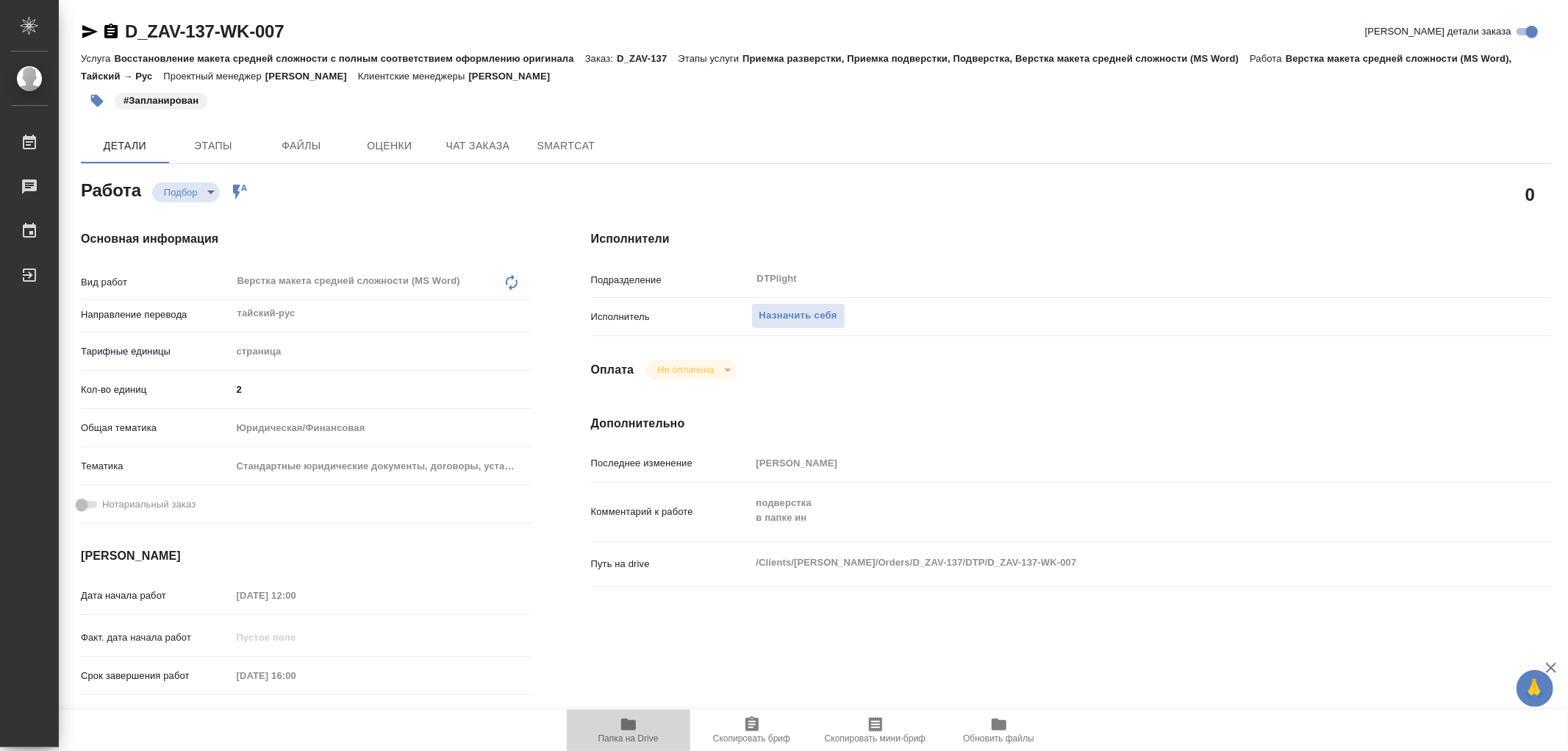
click at [635, 723] on icon "button" at bounding box center [628, 724] width 15 height 12
click at [635, 723] on icon "button" at bounding box center [628, 724] width 15 height 12
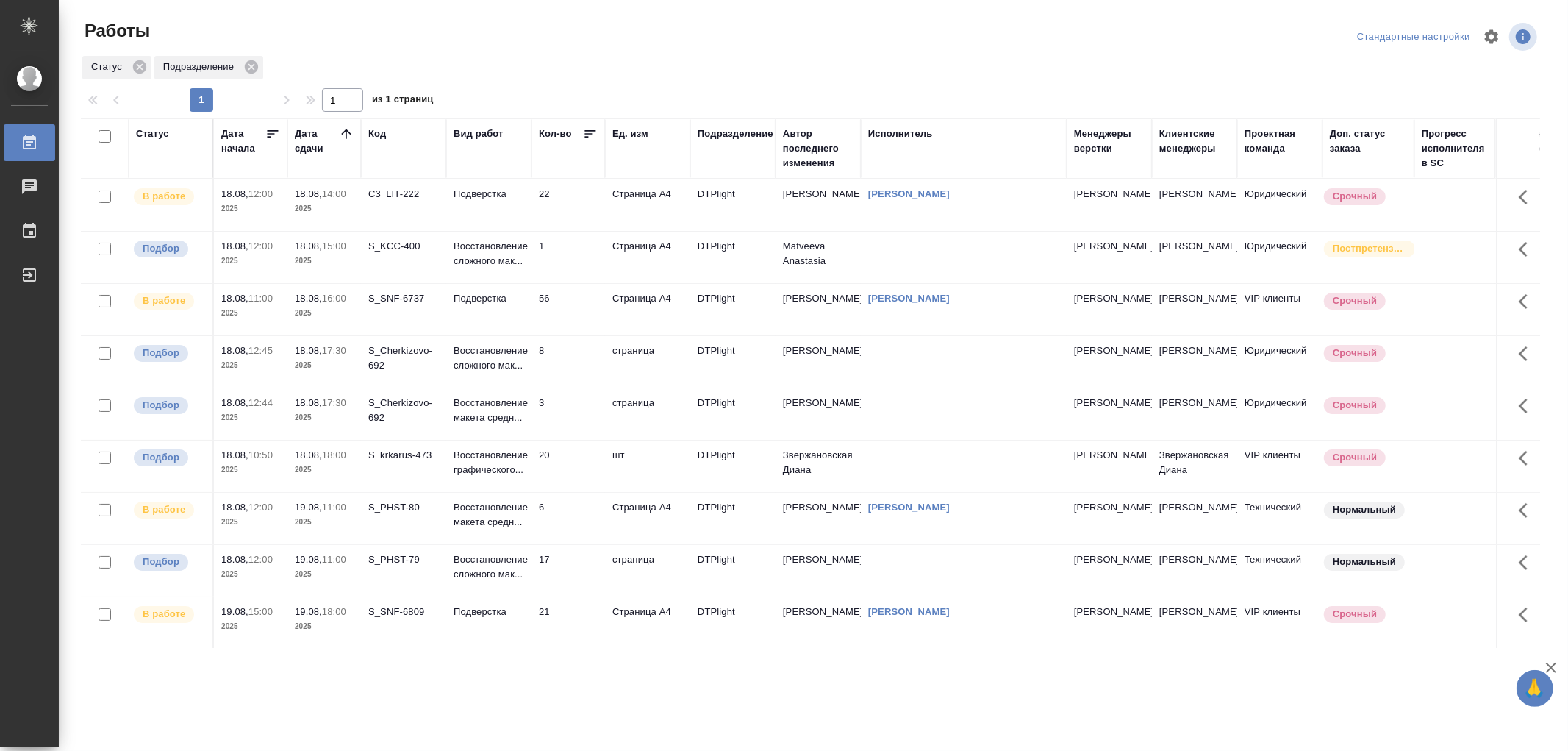
click at [509, 231] on td "Восстановление макета средн..." at bounding box center [489, 205] width 85 height 51
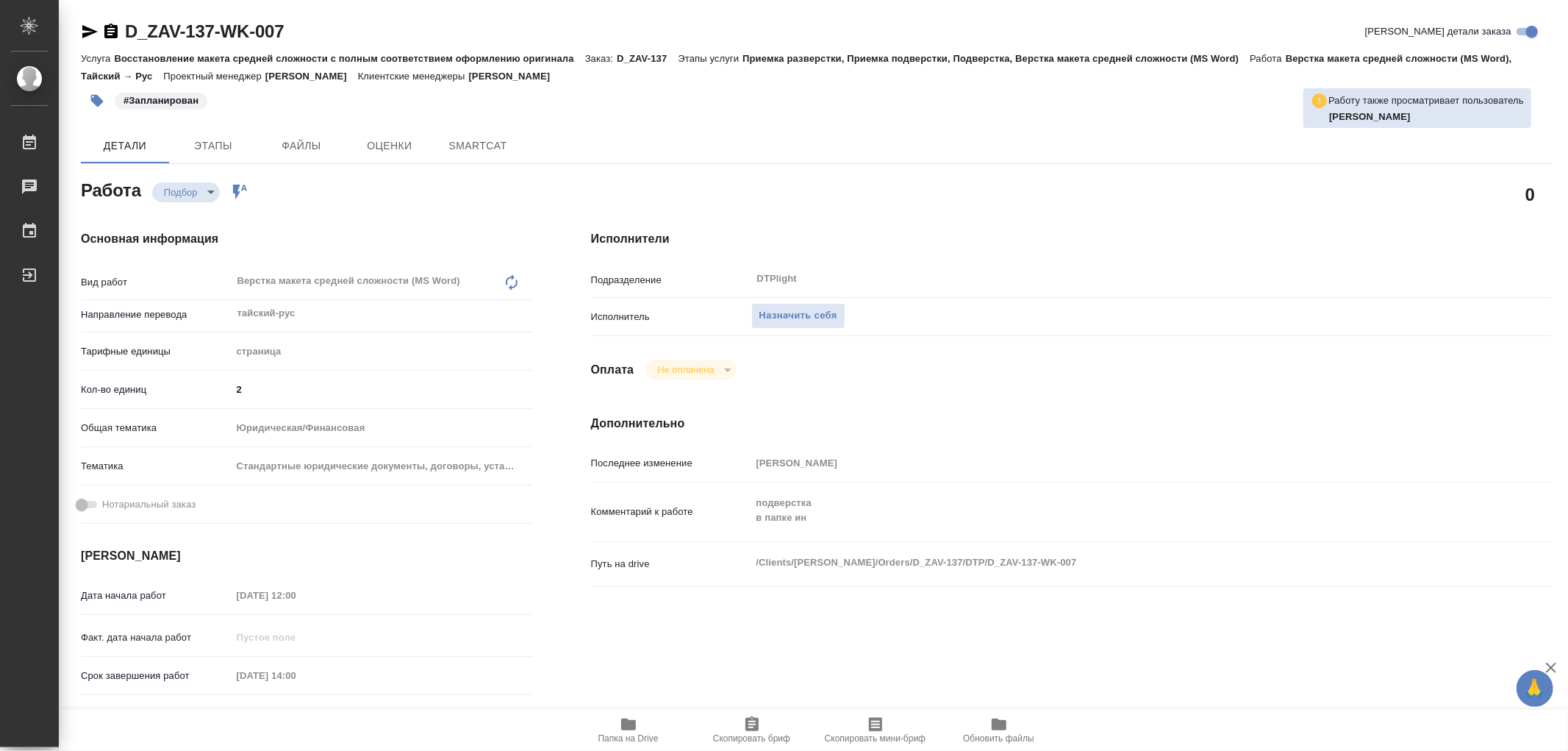
type textarea "x"
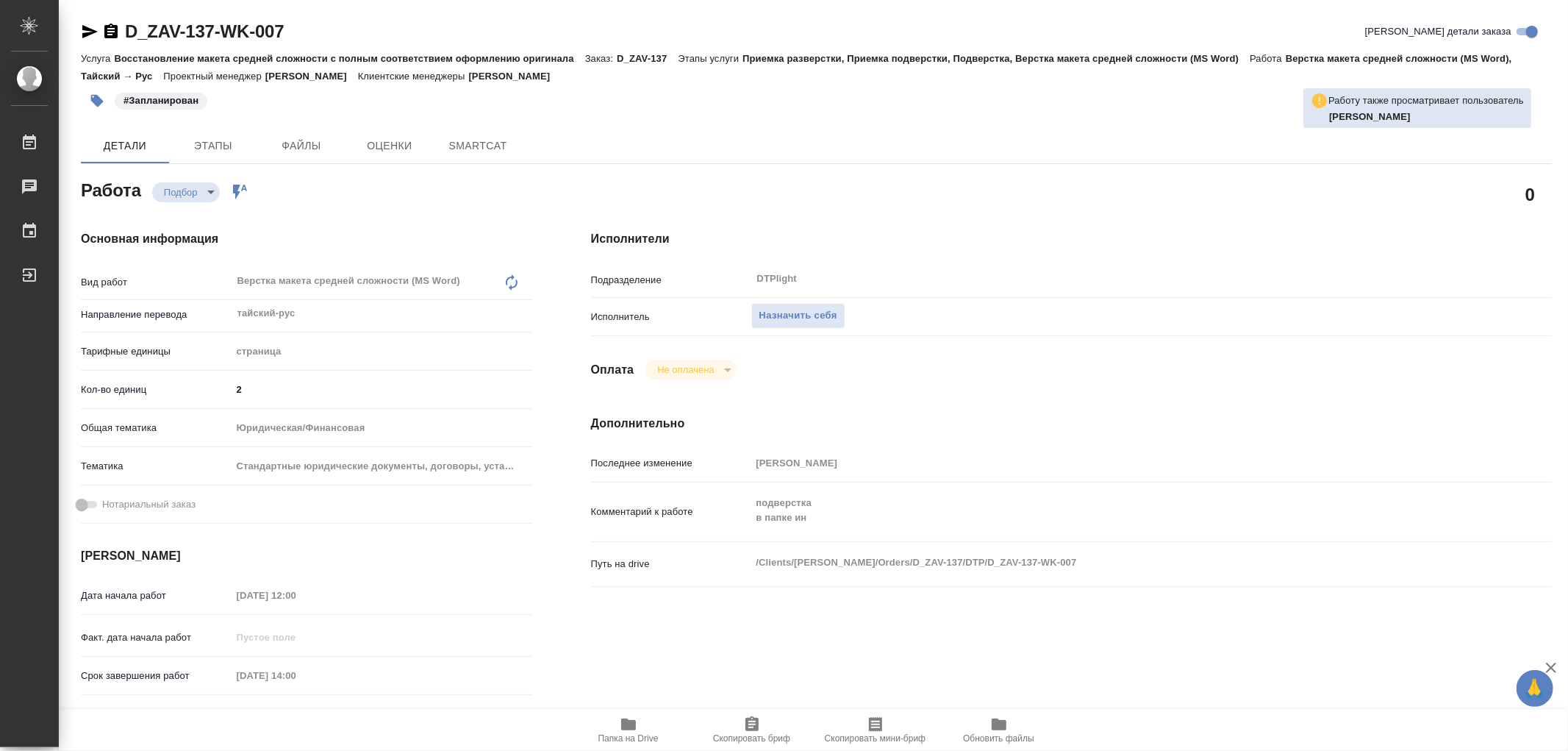
type textarea "x"
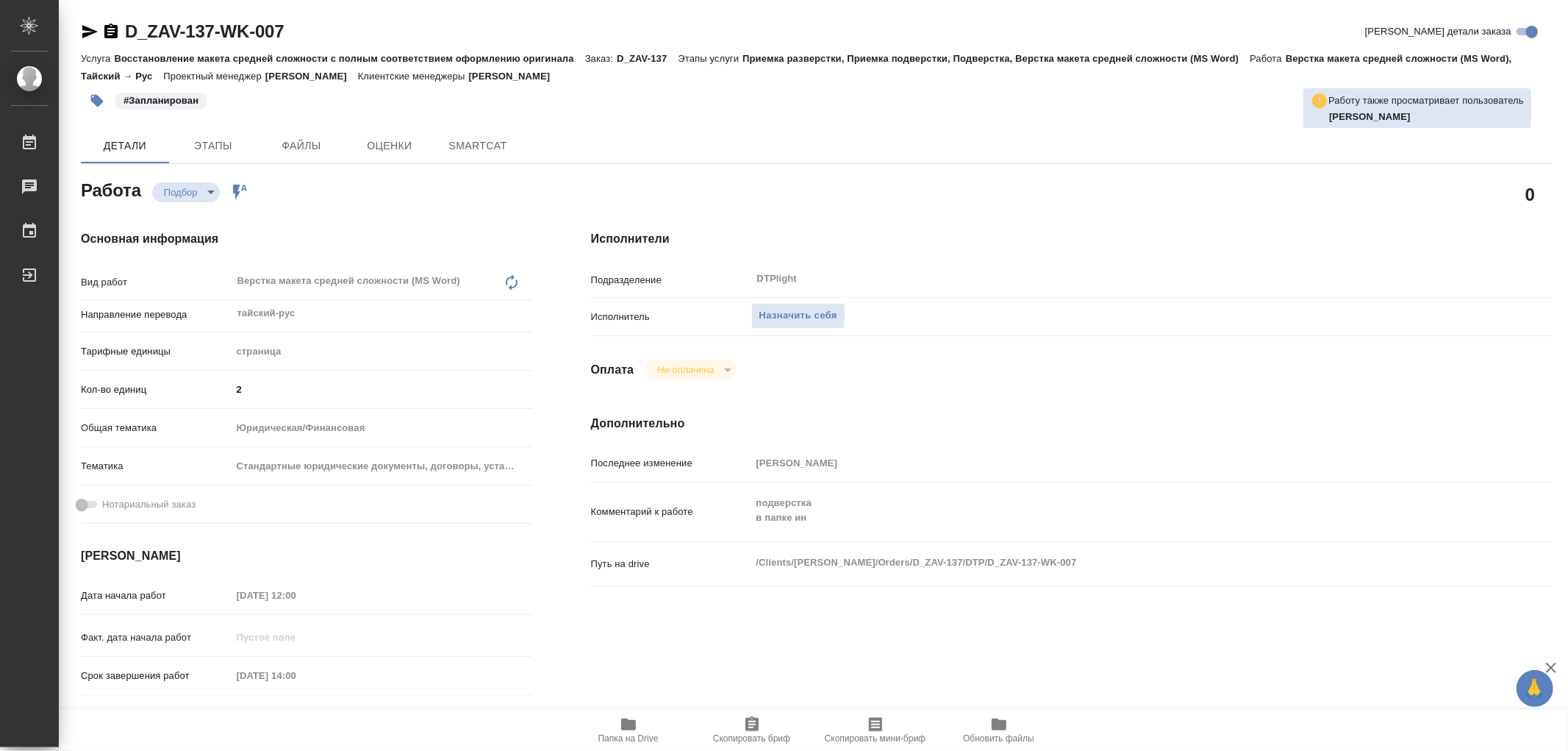
type textarea "x"
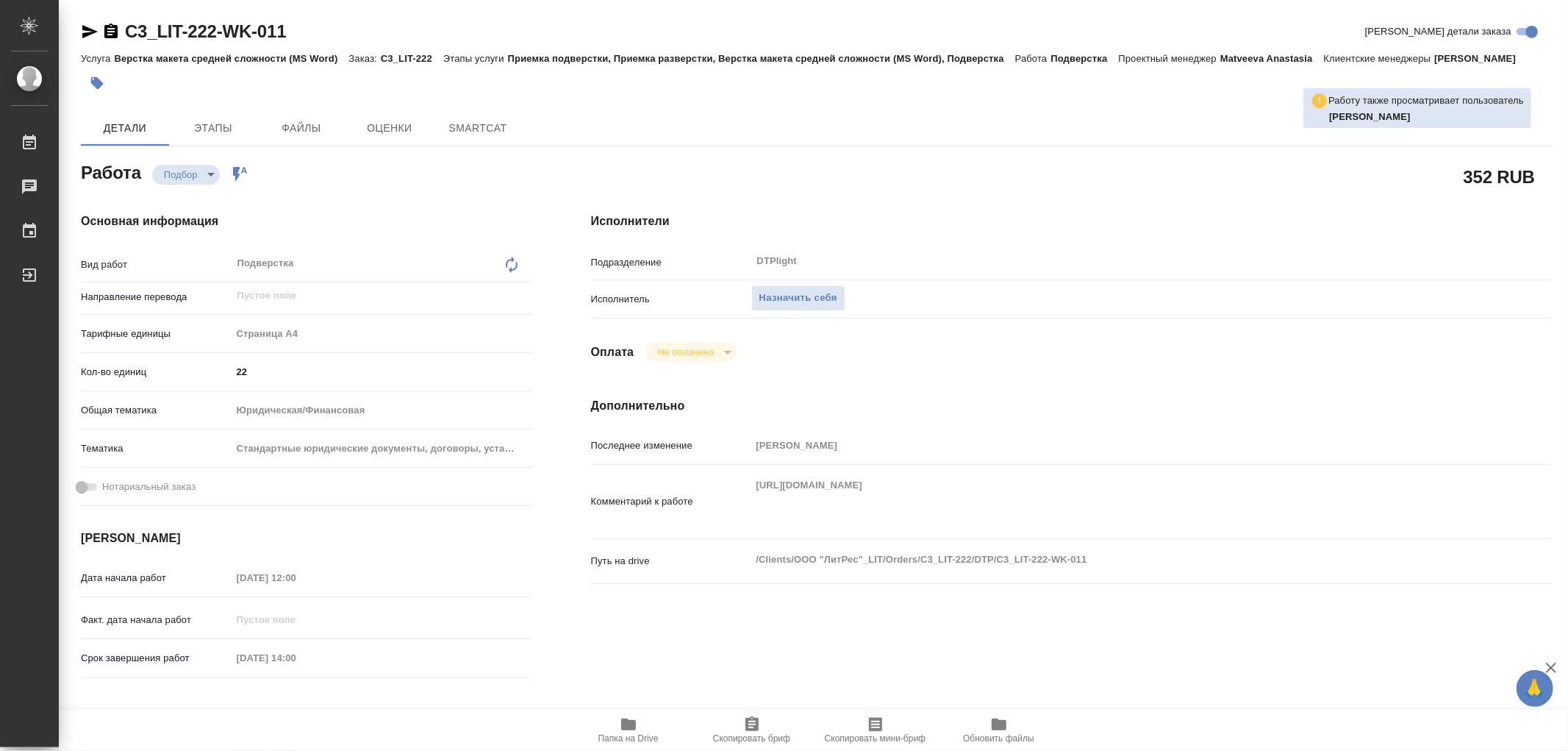
type textarea "x"
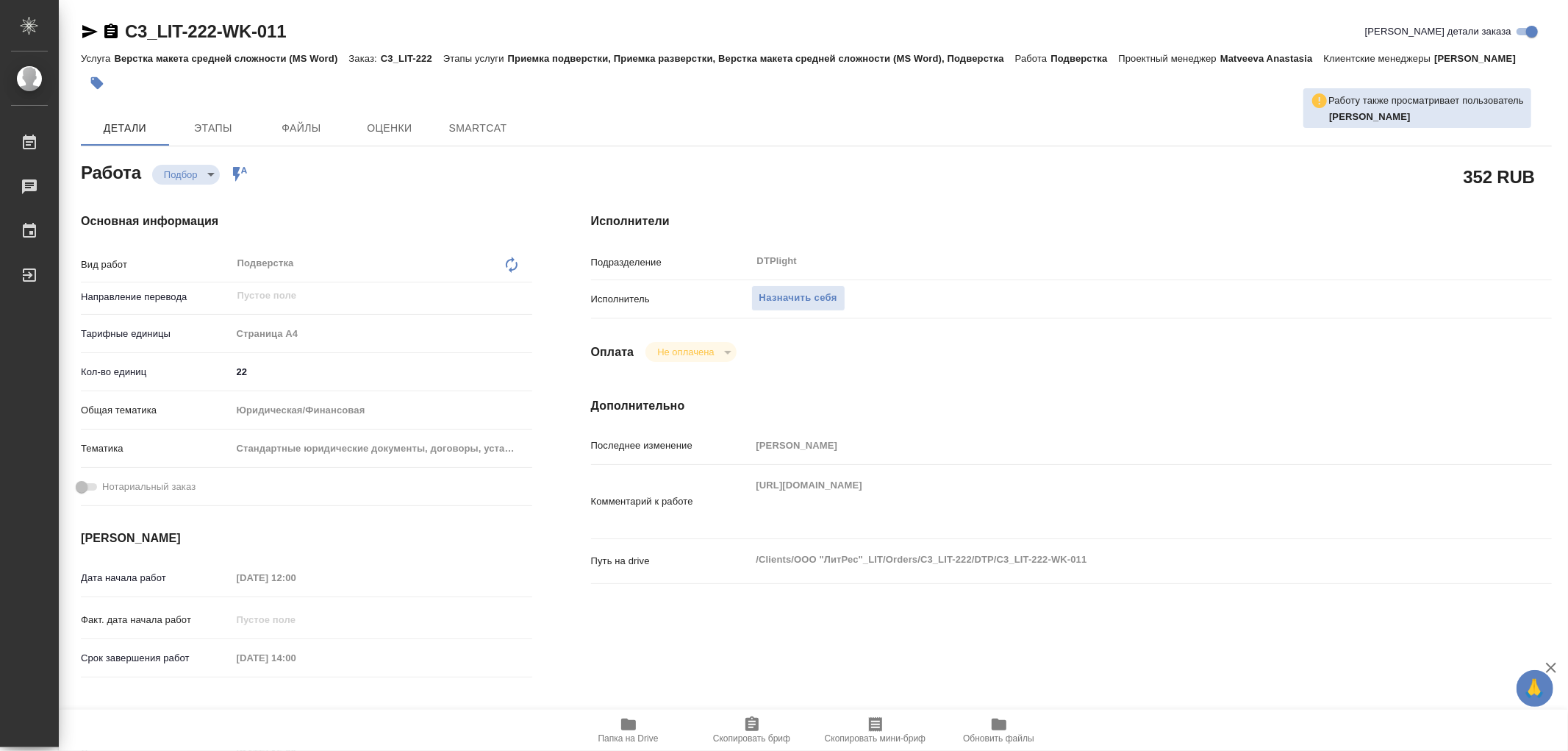
type textarea "x"
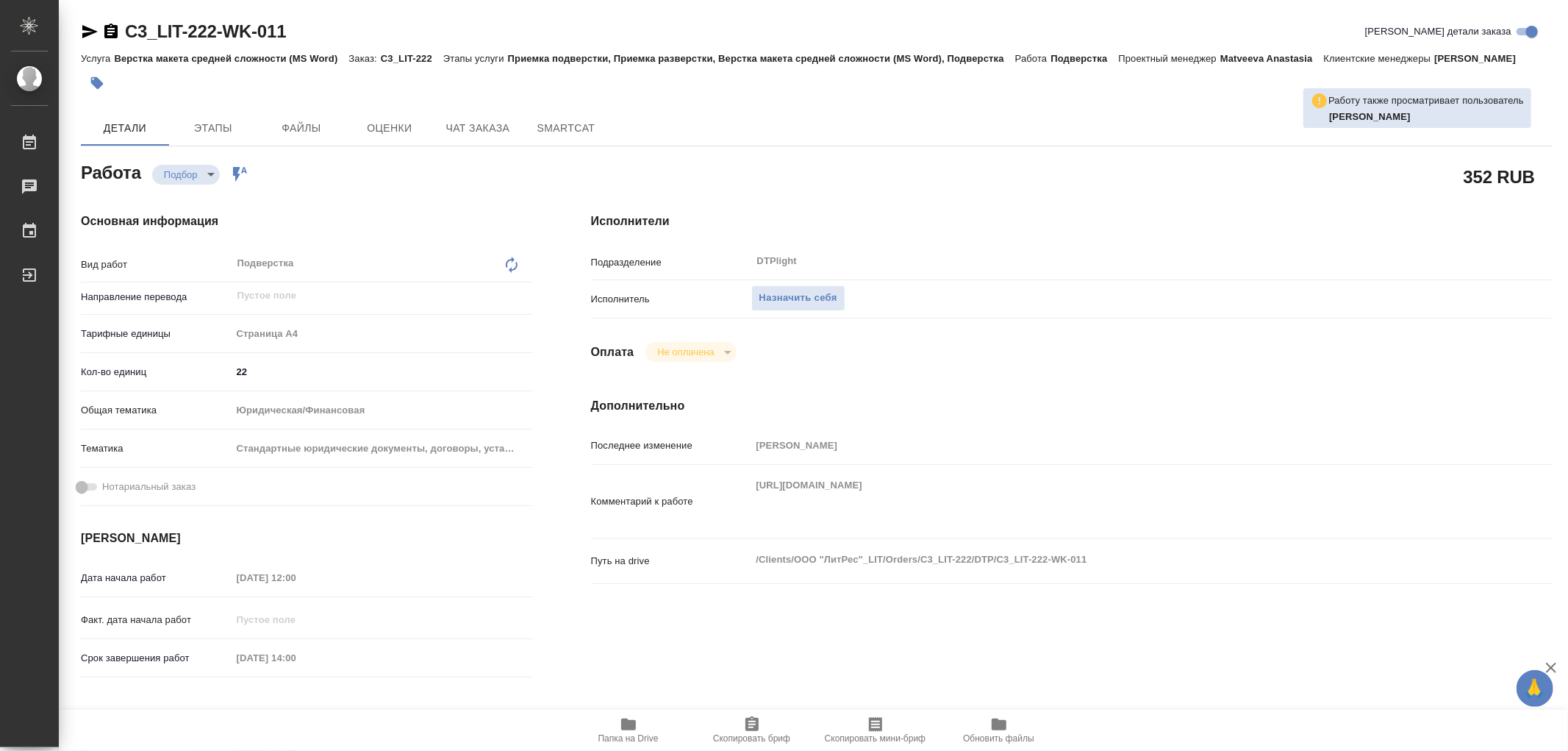
type textarea "x"
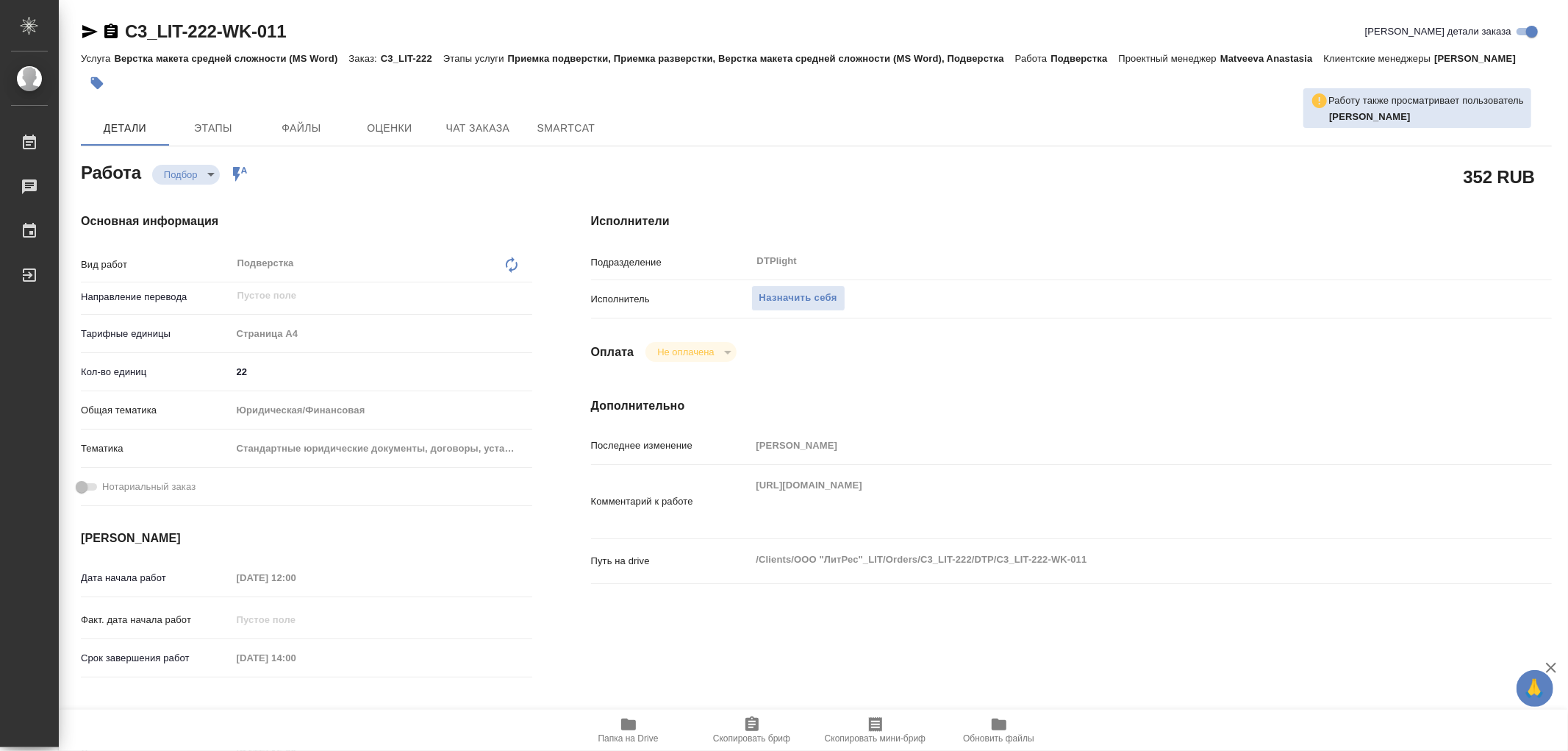
type textarea "x"
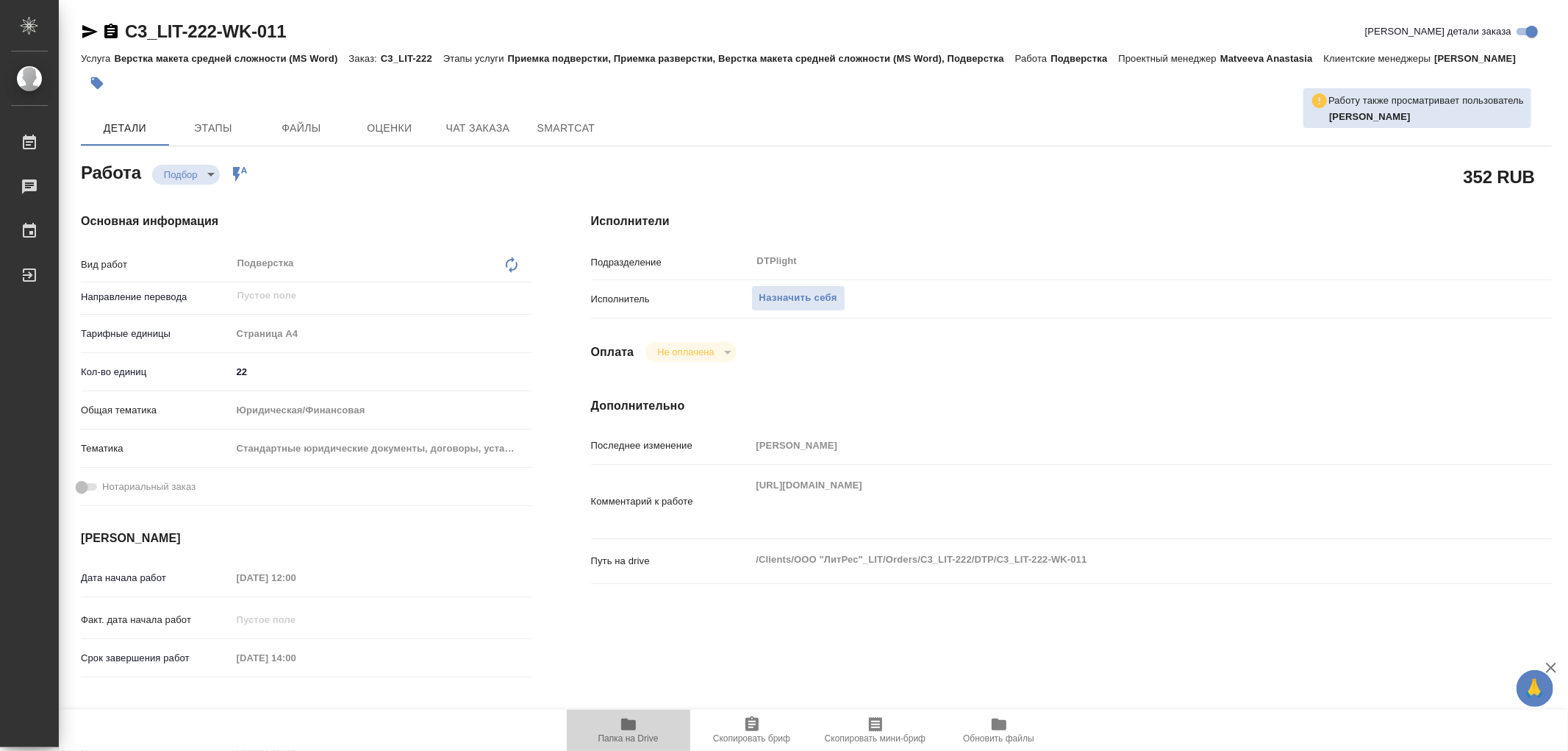
click at [631, 716] on icon "button" at bounding box center [628, 724] width 18 height 18
click at [634, 722] on icon "button" at bounding box center [628, 724] width 15 height 12
click at [799, 297] on span "Назначить себя" at bounding box center [798, 298] width 78 height 17
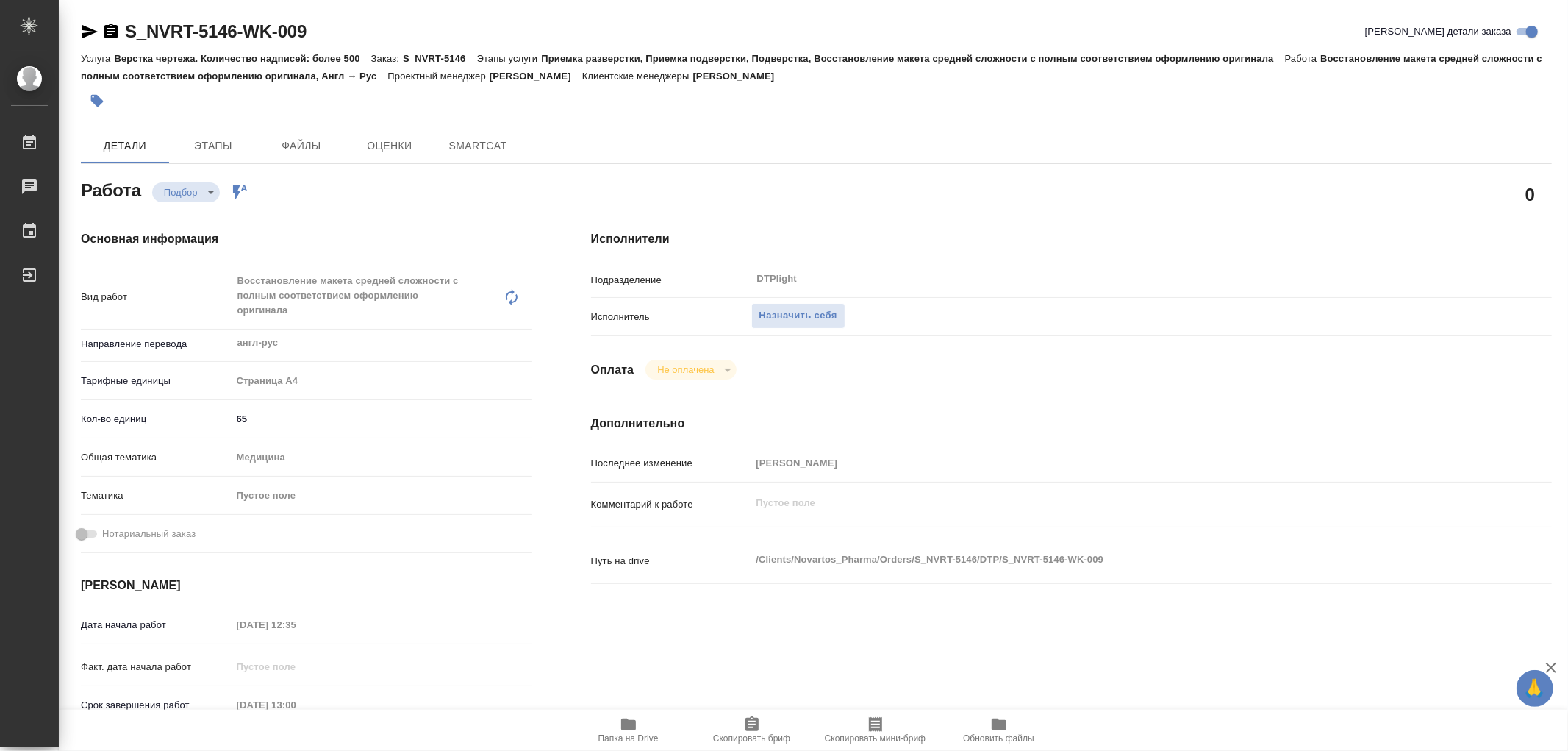
type textarea "x"
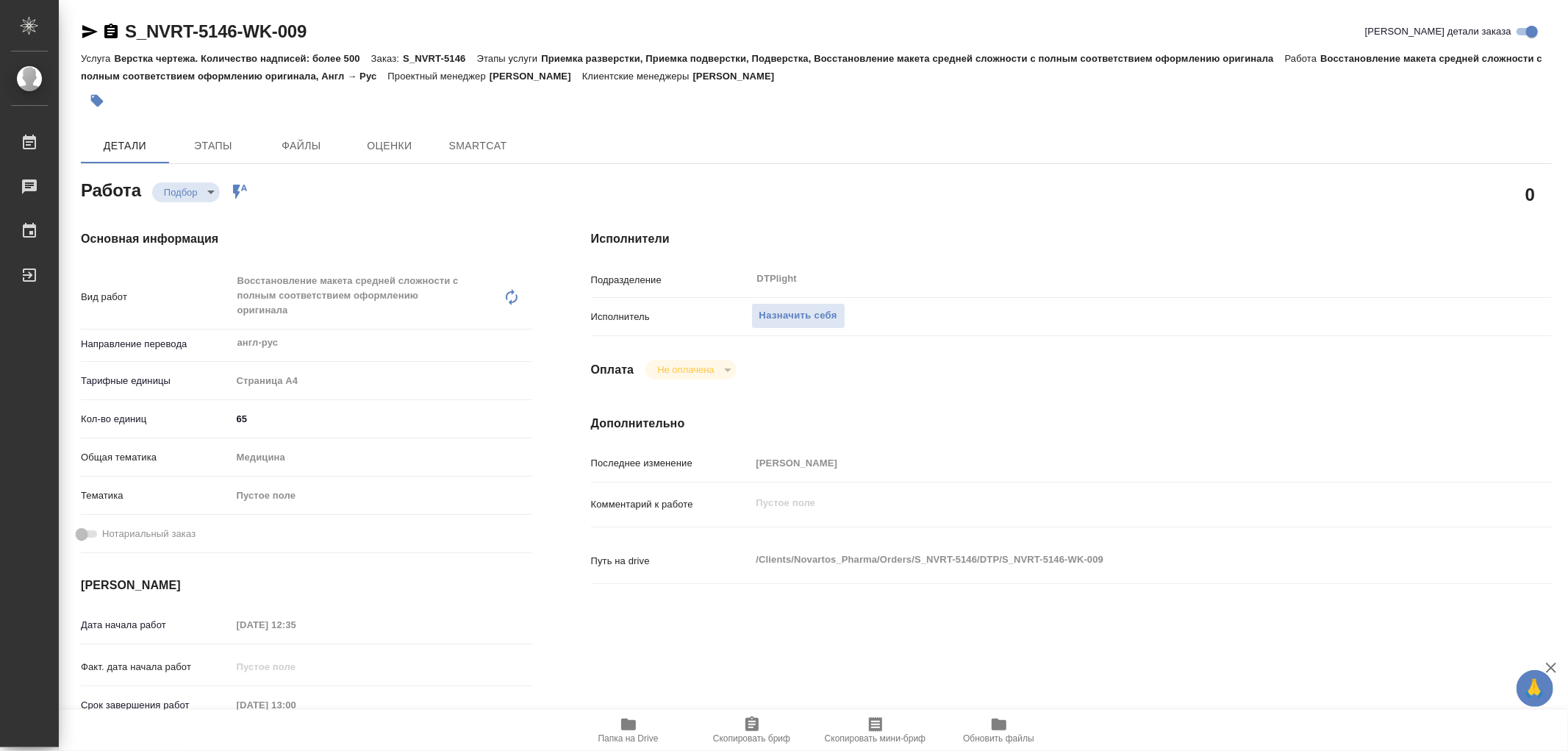
type textarea "x"
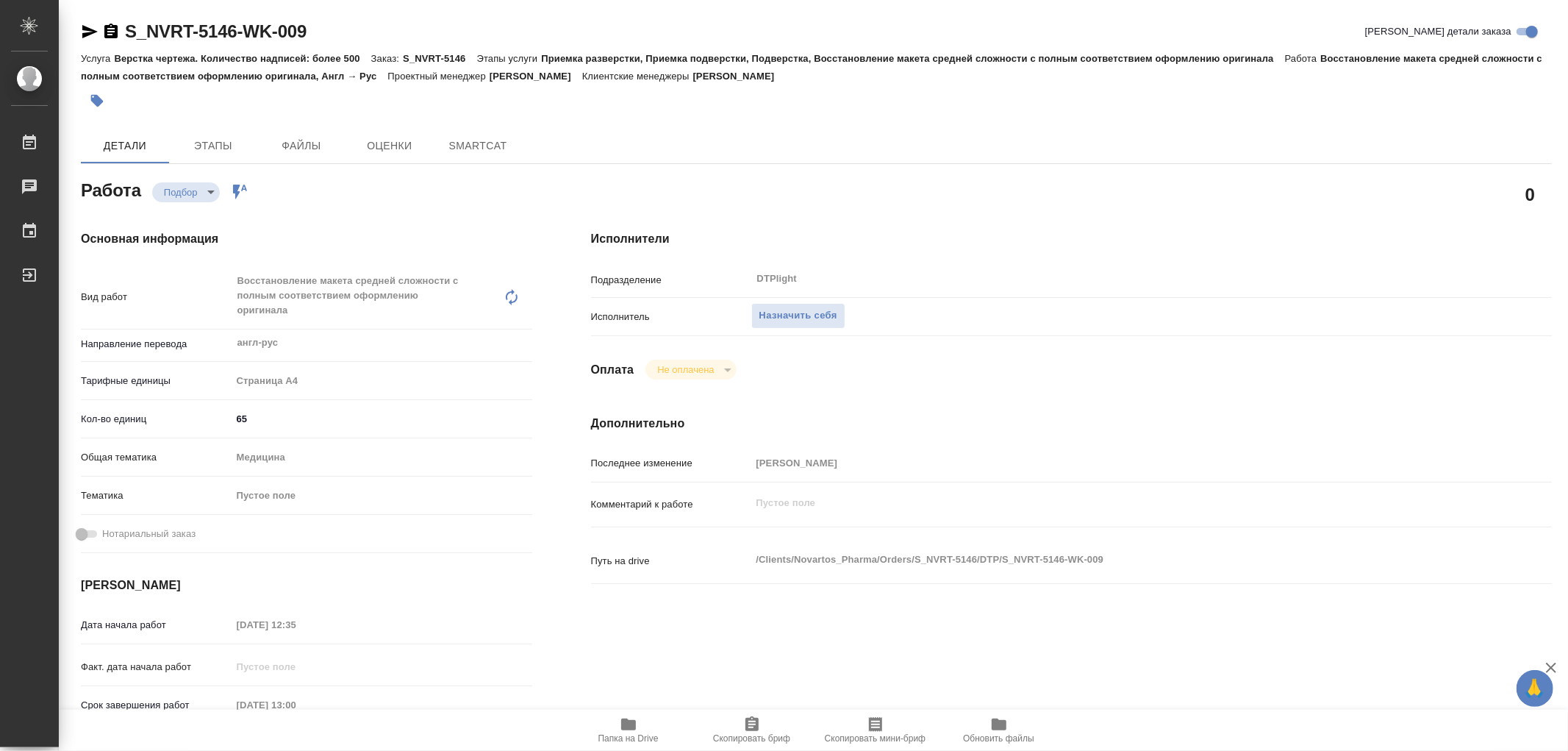
type textarea "x"
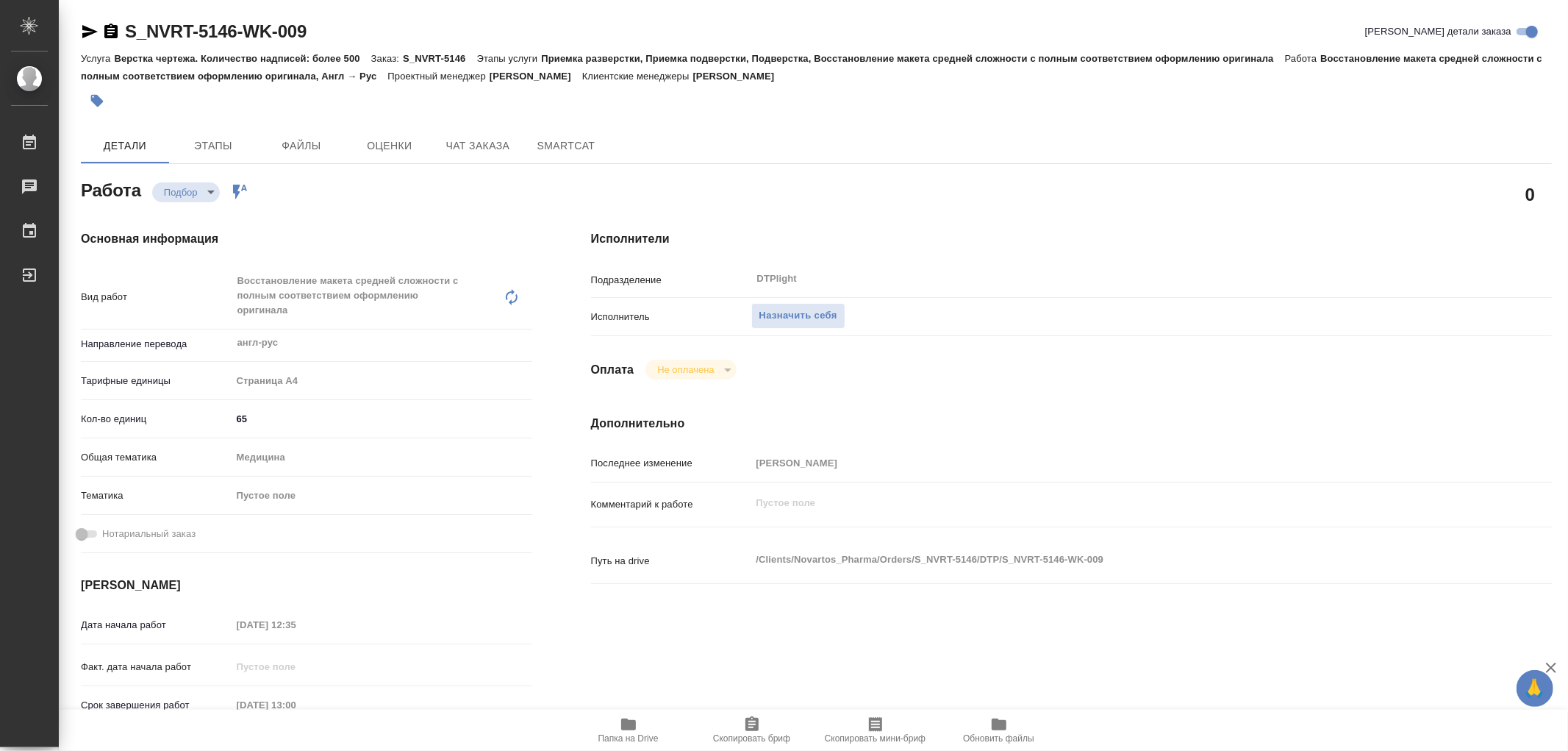
click at [639, 722] on span "Папка на Drive" at bounding box center [628, 729] width 106 height 28
type textarea "x"
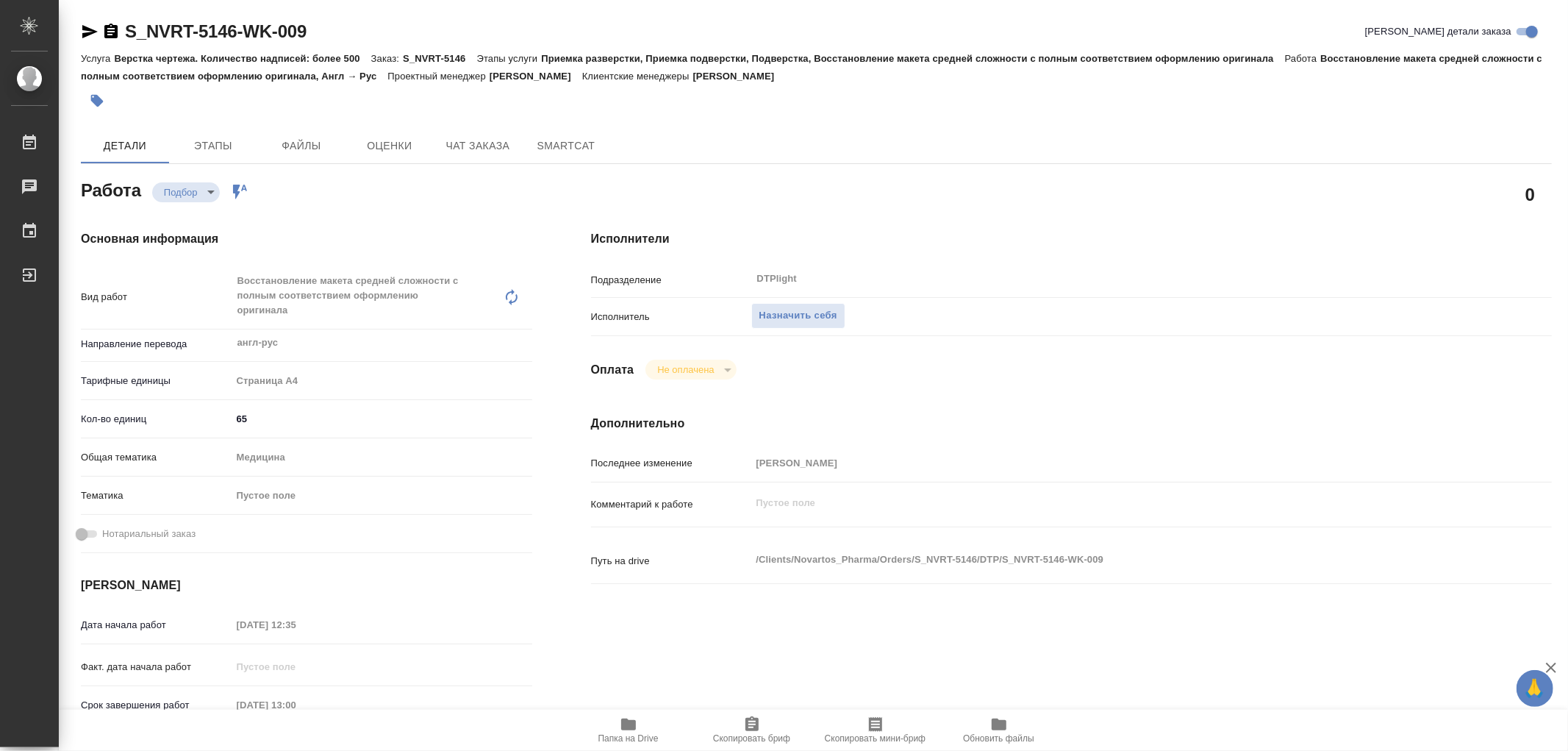
type textarea "x"
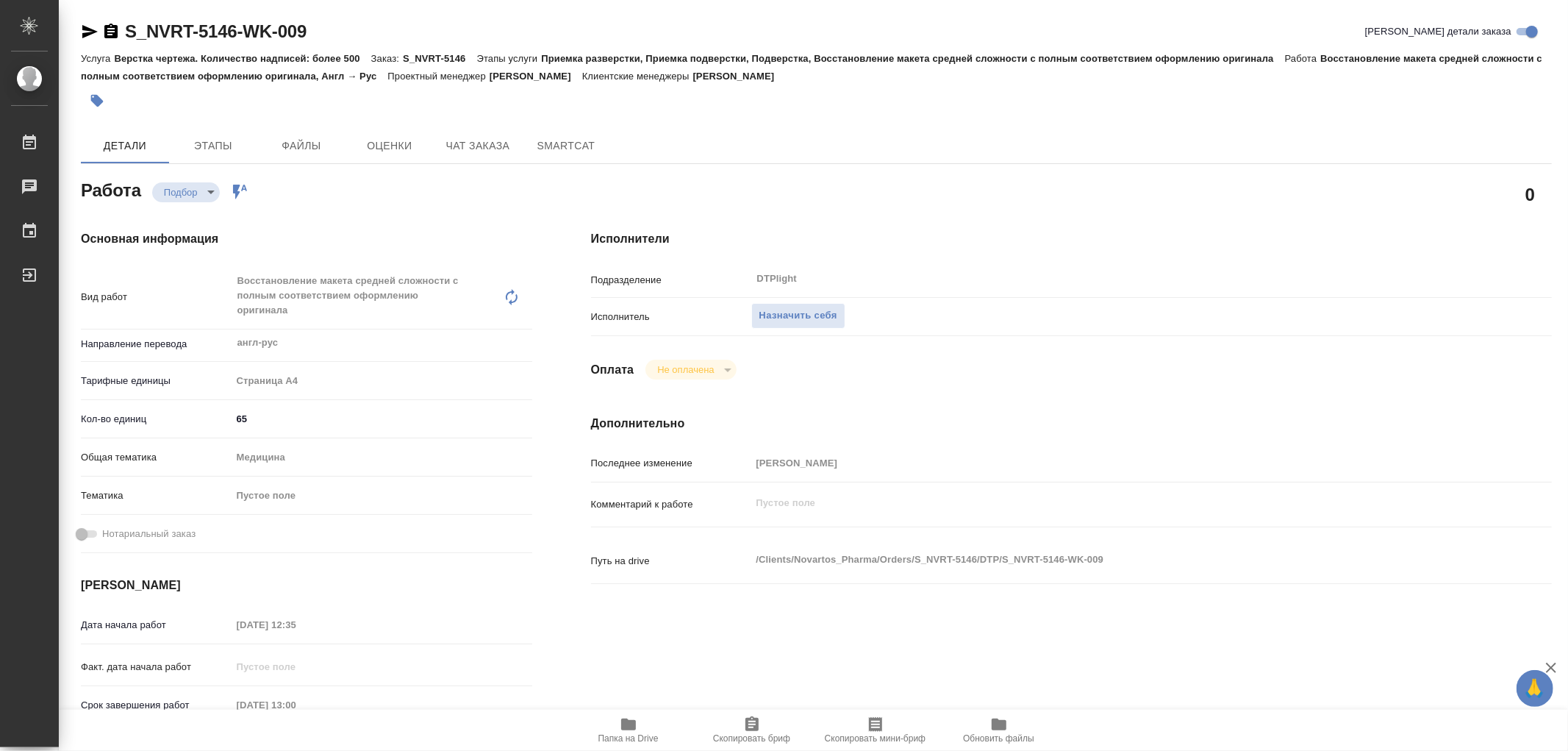
type textarea "x"
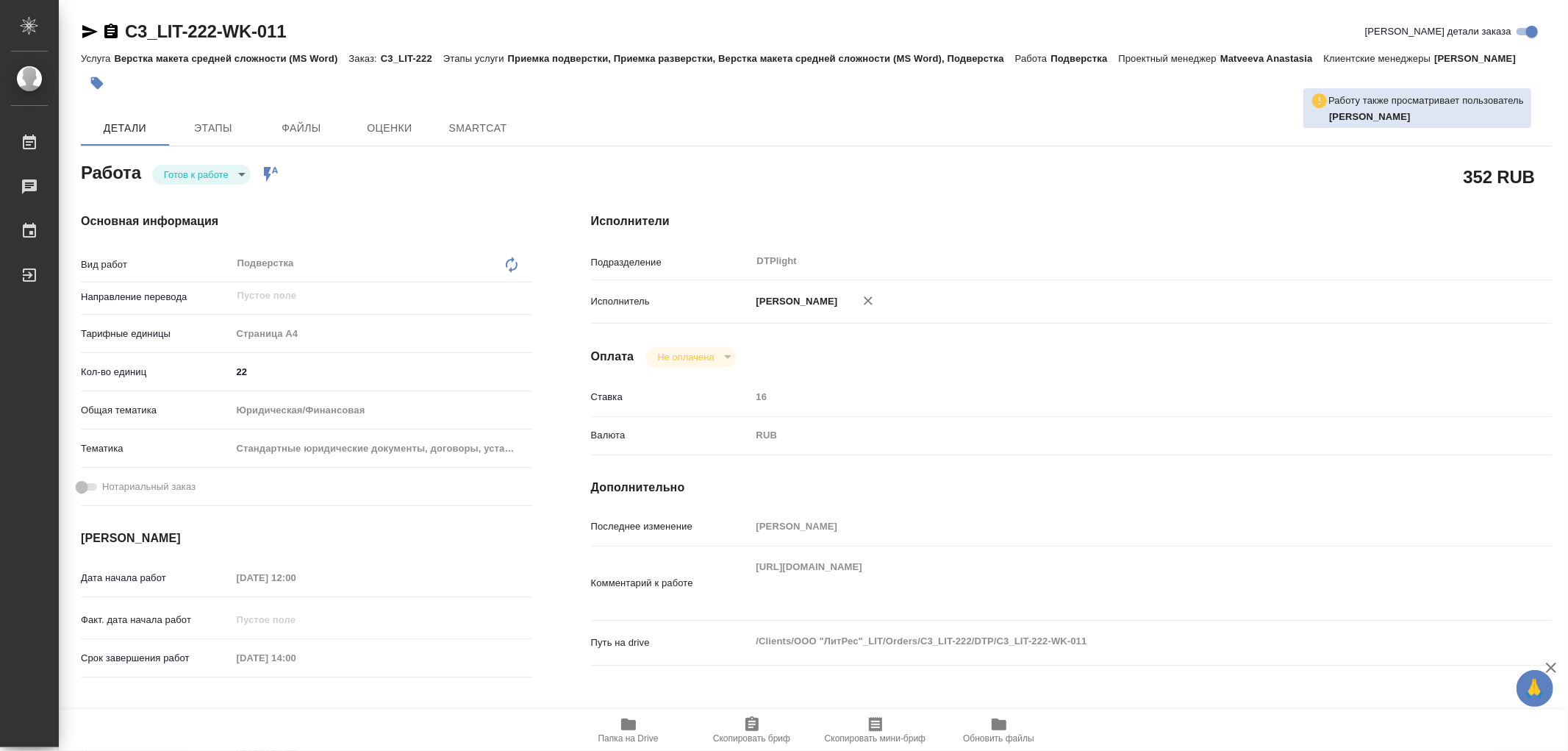
type textarea "x"
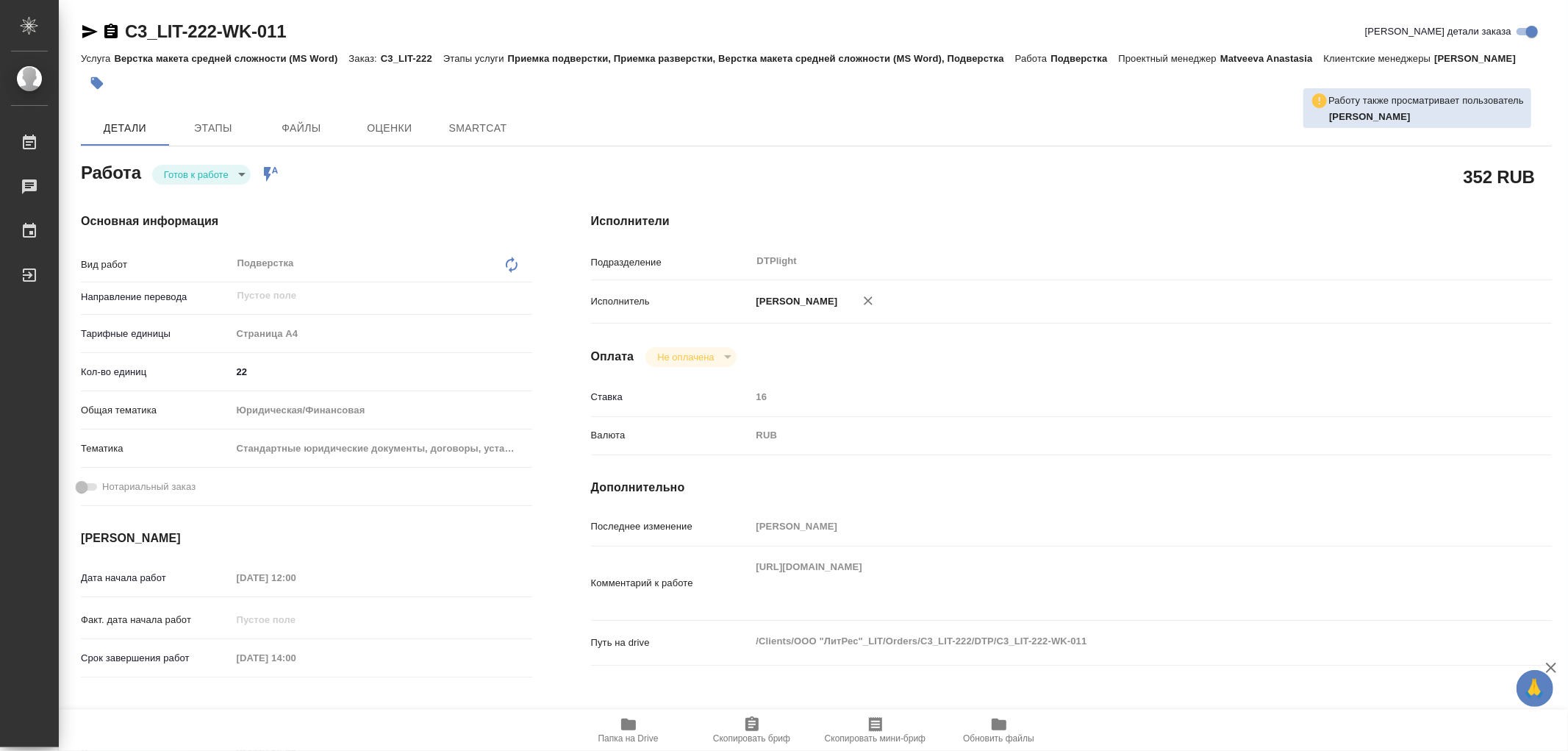
type textarea "x"
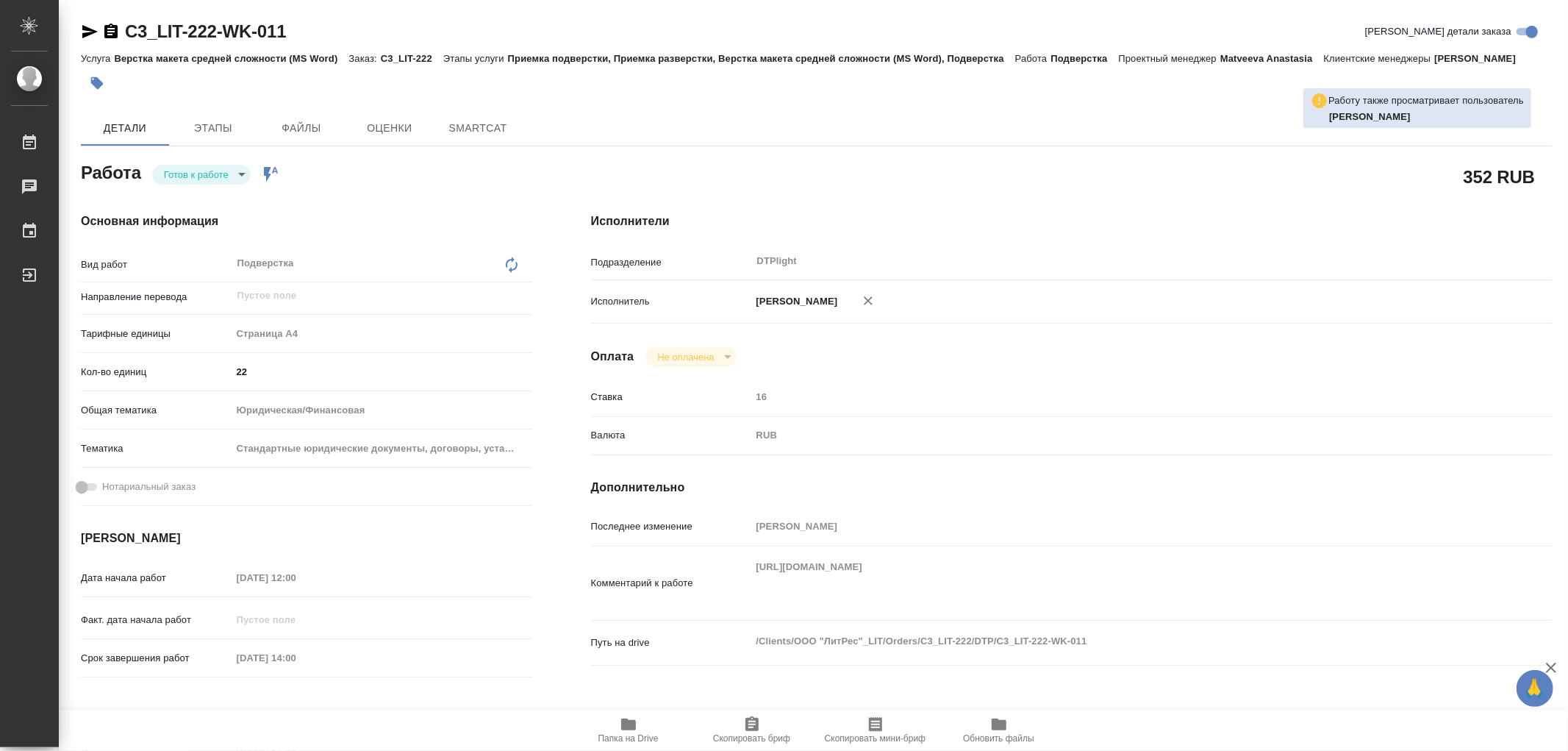
type textarea "x"
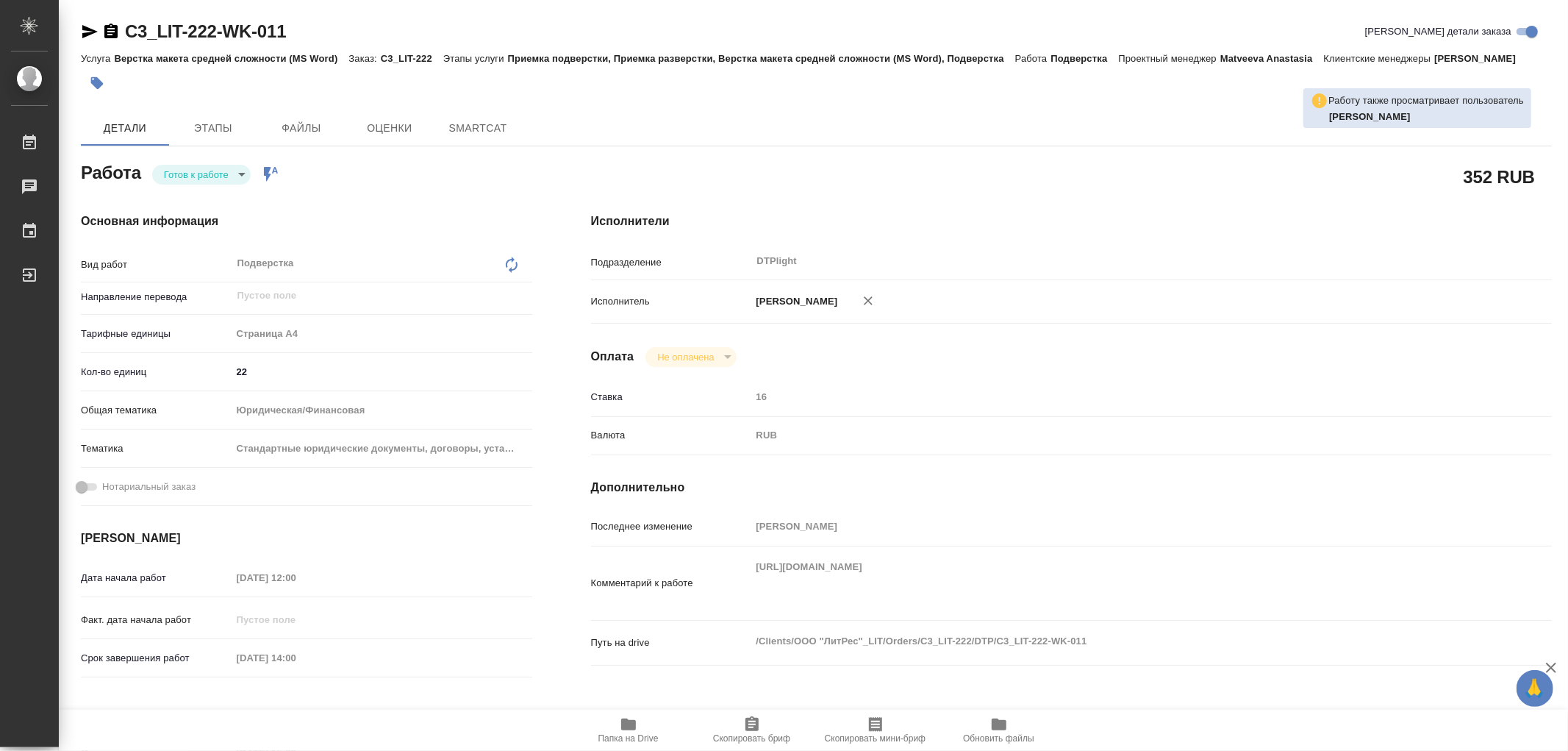
type textarea "x"
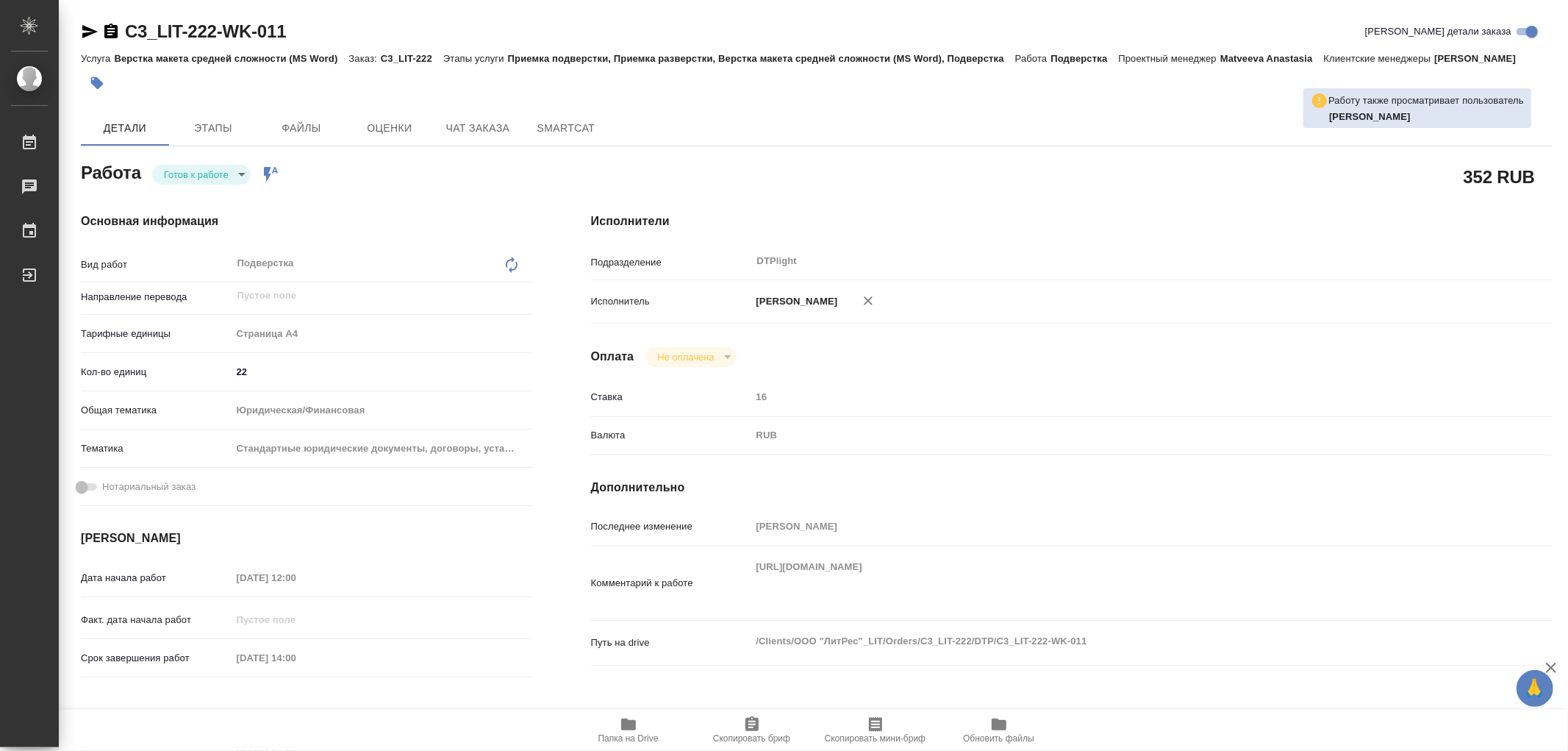
type textarea "x"
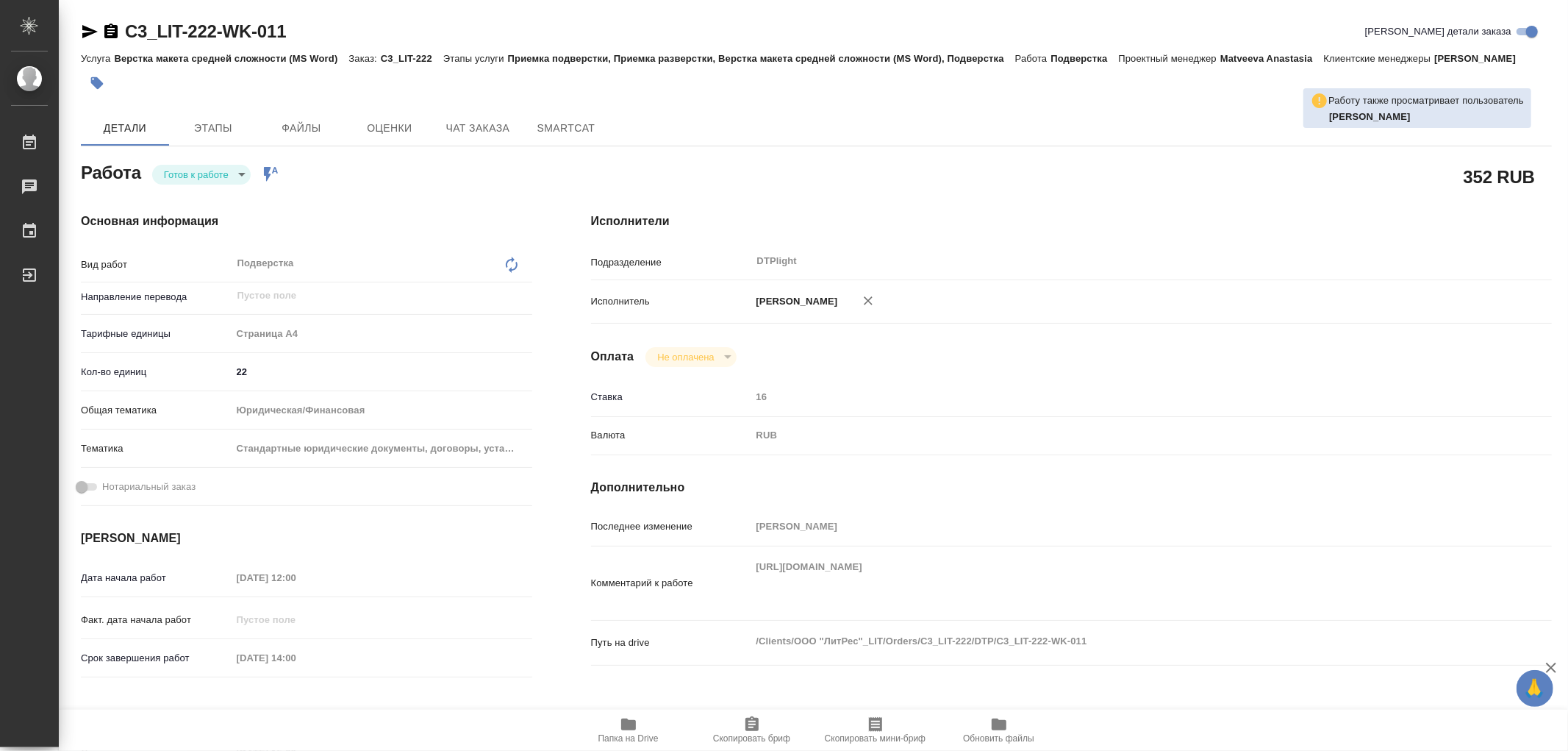
type textarea "x"
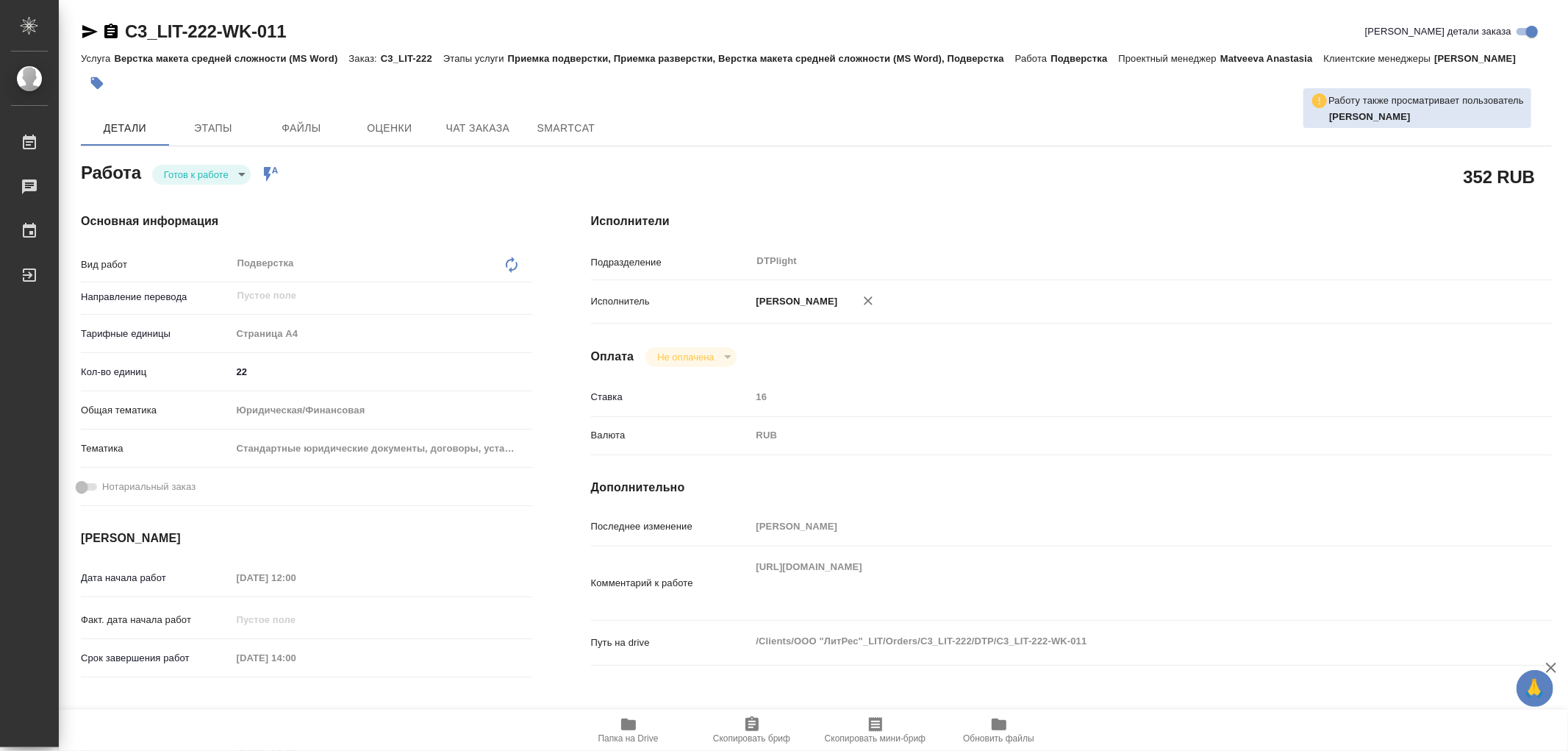
click at [232, 167] on body "🙏 .cls-1 fill:#fff; AWATERA Работы 0 Чаты График Выйти C3_LIT-222-WK-011 Кратко…" at bounding box center [784, 376] width 1568 height 751
click at [199, 178] on button "В работе" at bounding box center [188, 174] width 49 height 16
type textarea "x"
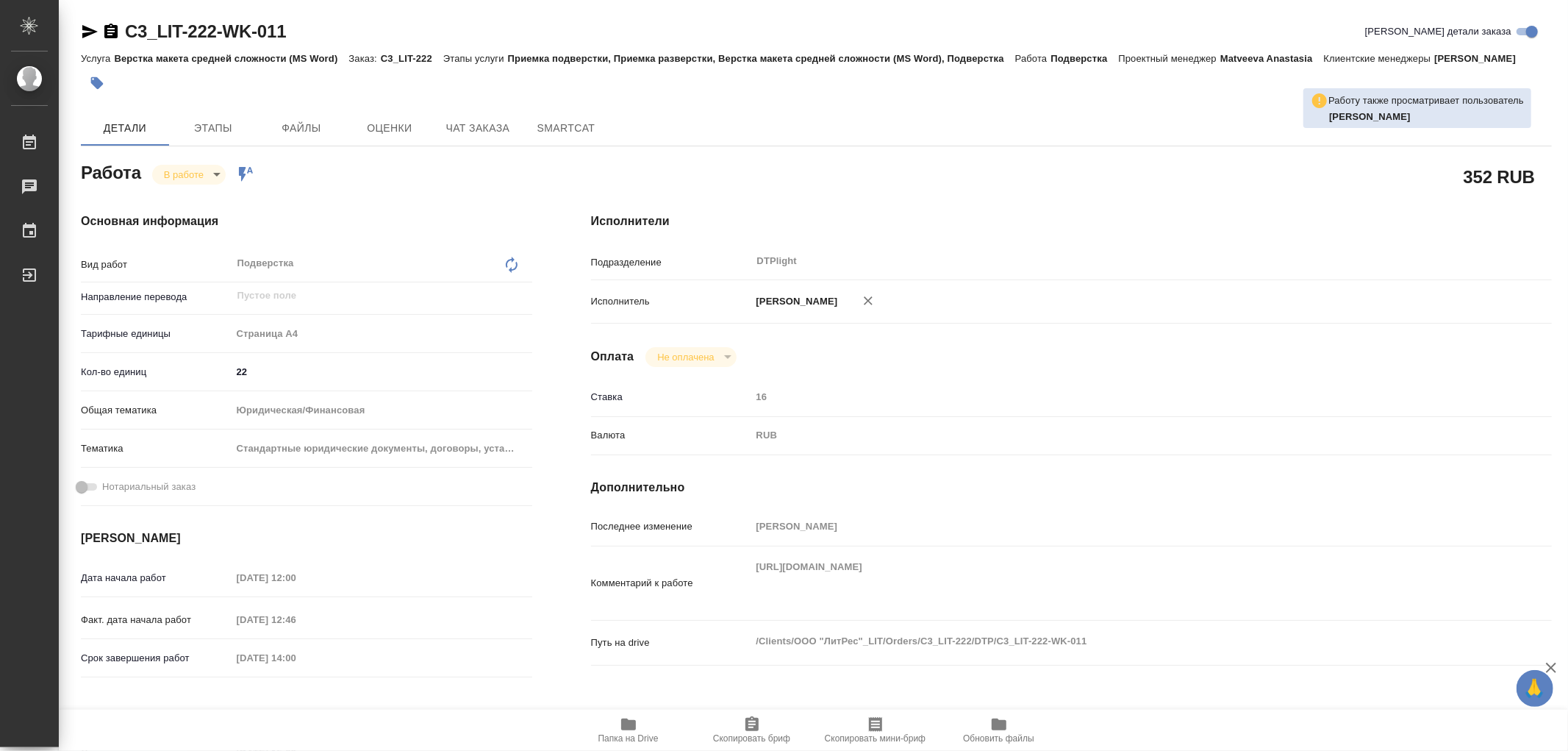
type textarea "x"
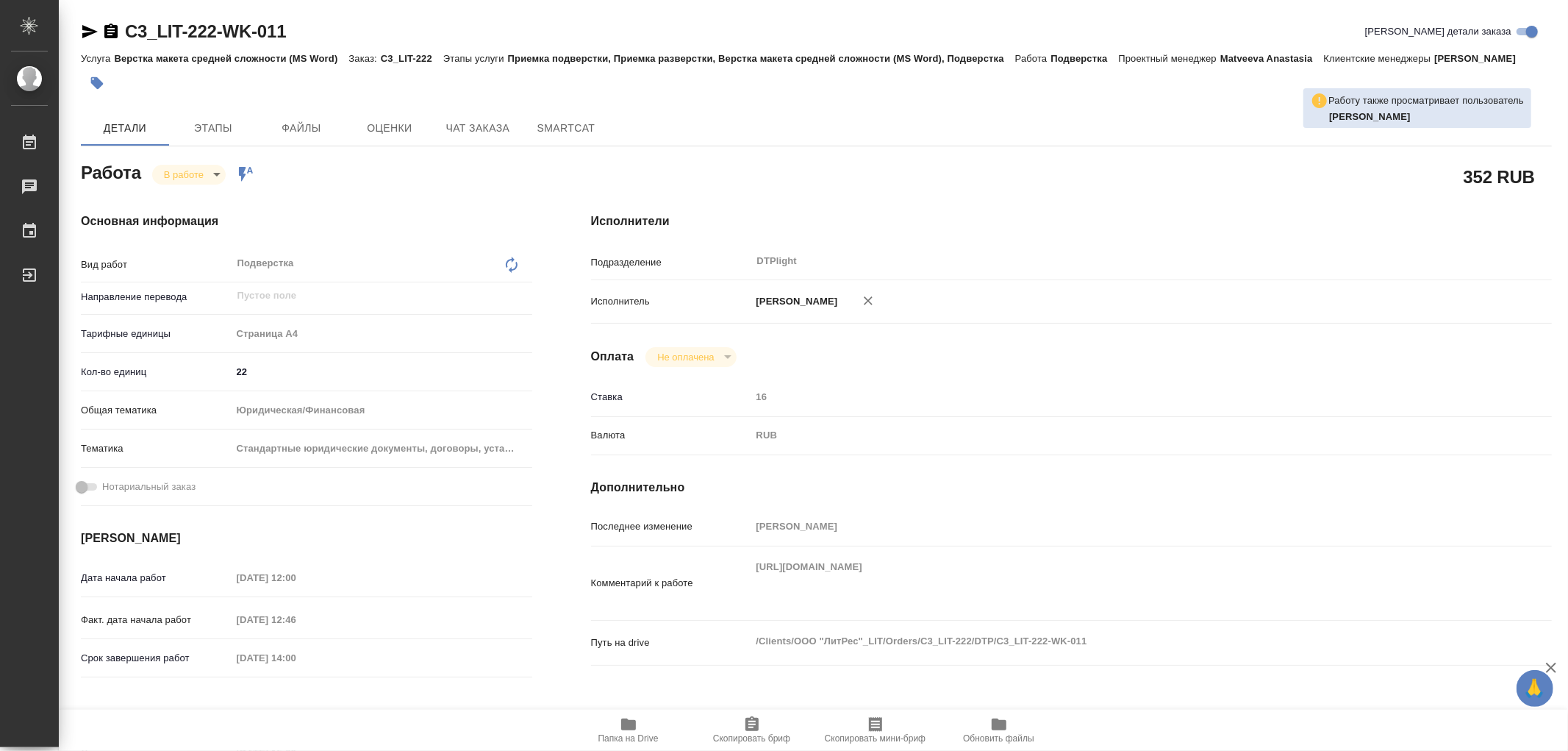
type textarea "x"
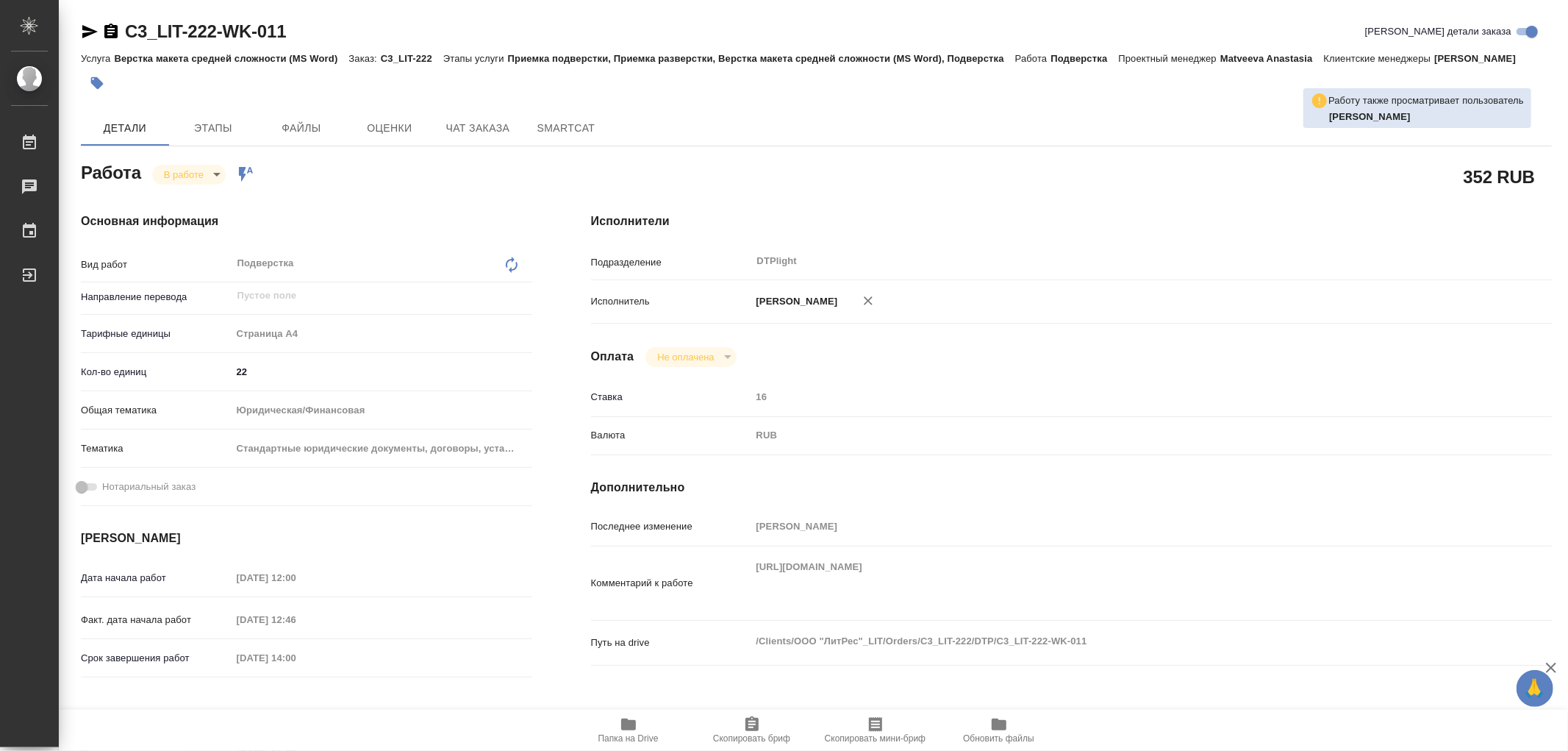
type textarea "x"
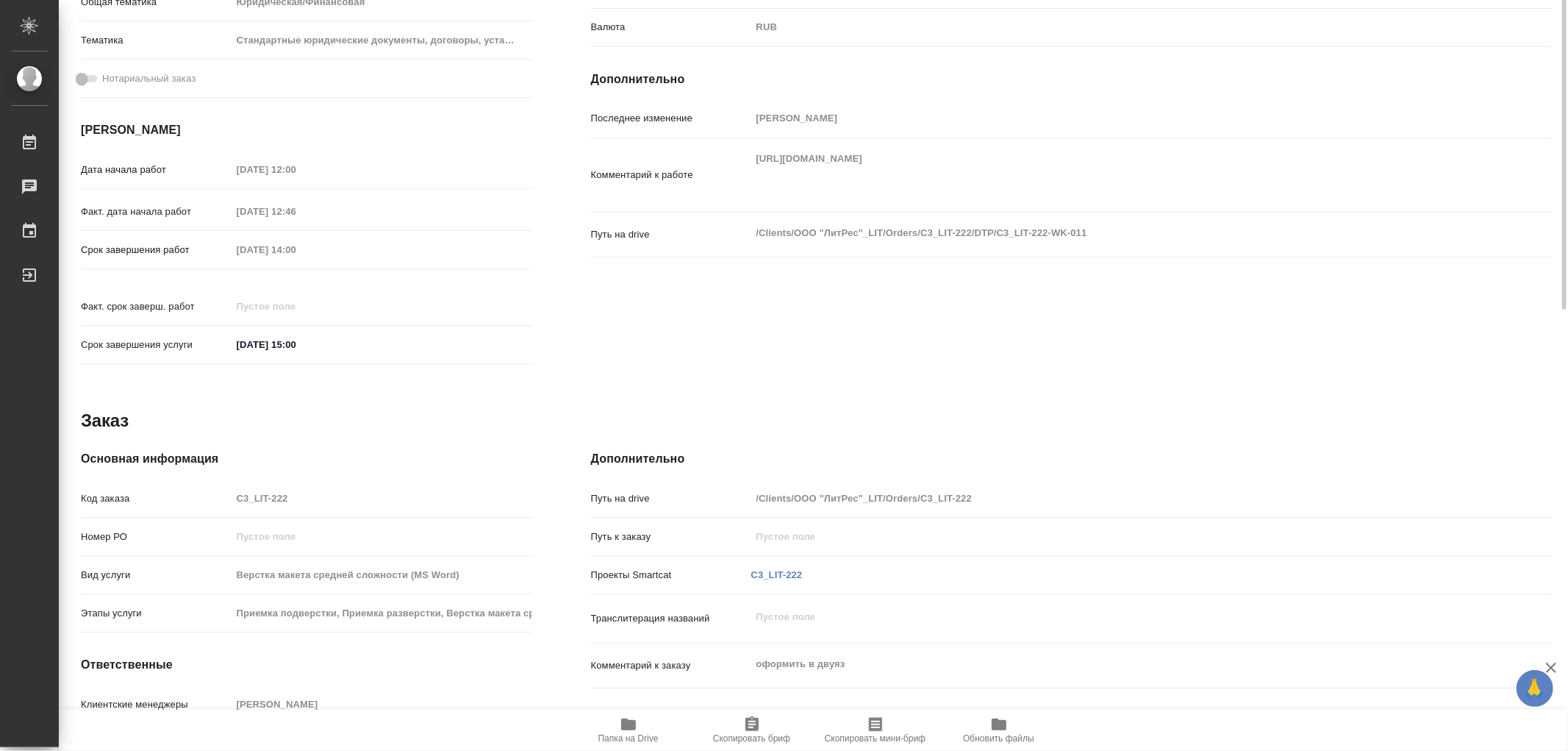
scroll to position [163, 0]
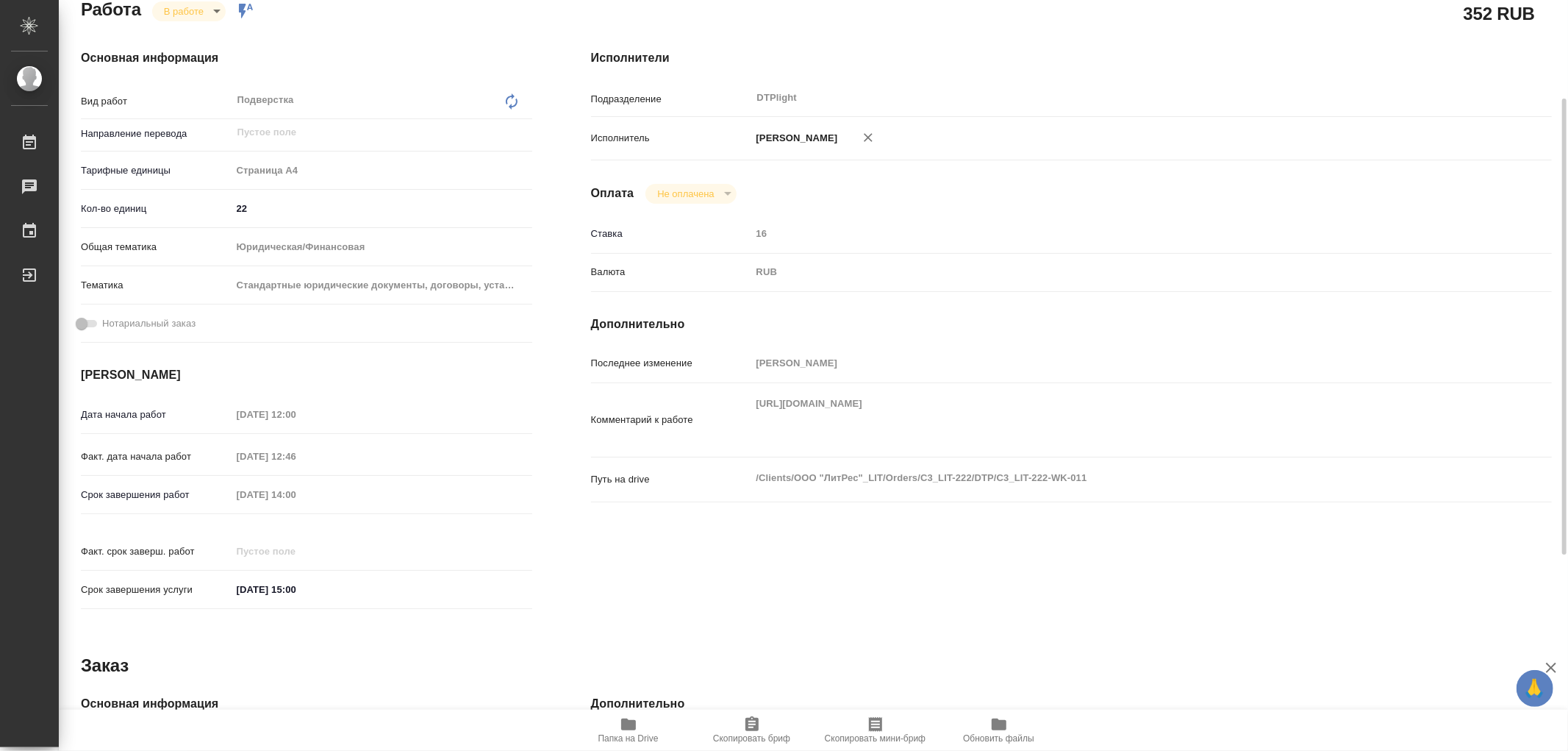
click at [740, 425] on p "Комментарий к работе" at bounding box center [671, 420] width 161 height 15
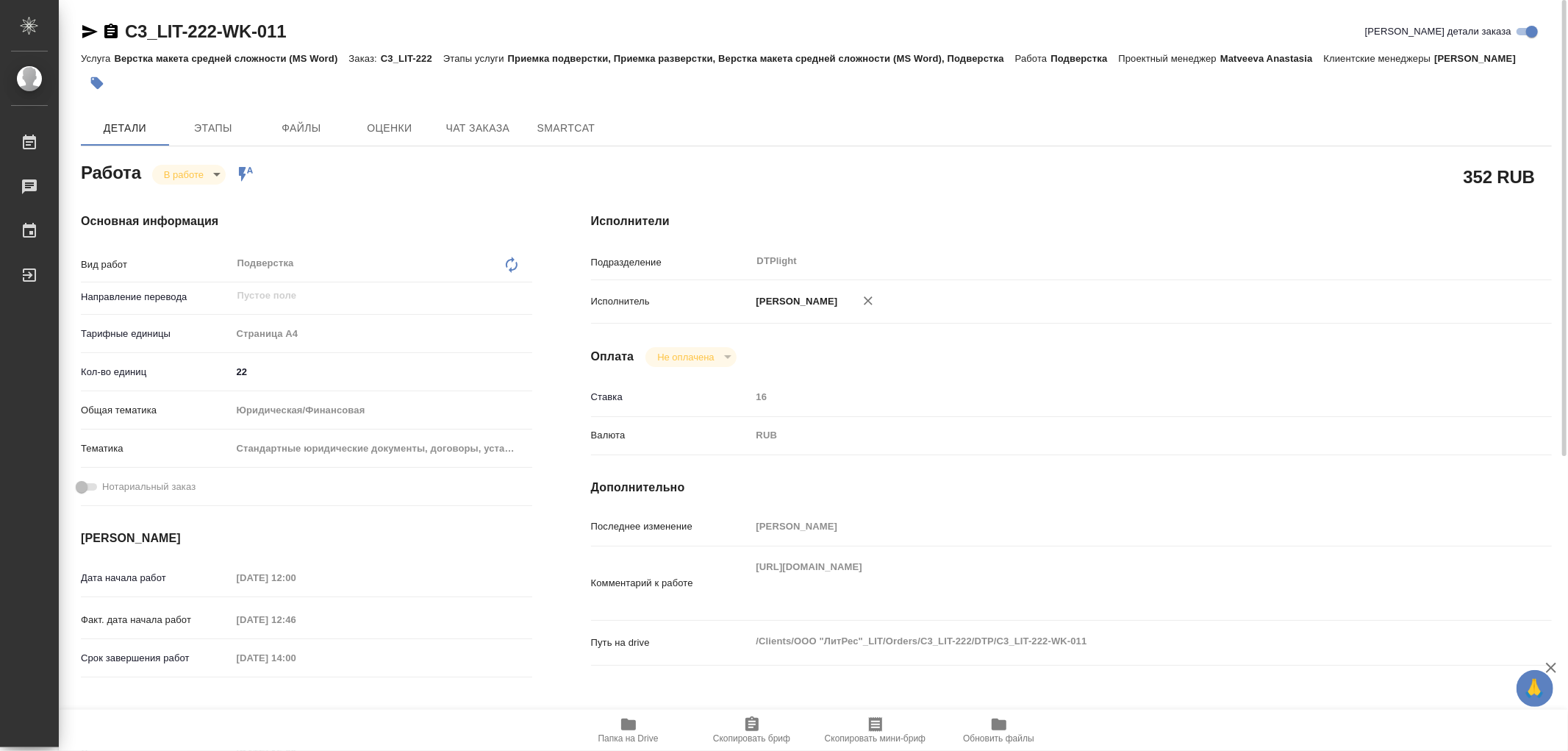
click at [628, 733] on span "Папка на Drive" at bounding box center [628, 738] width 61 height 10
click at [223, 133] on span "Этапы" at bounding box center [213, 129] width 71 height 19
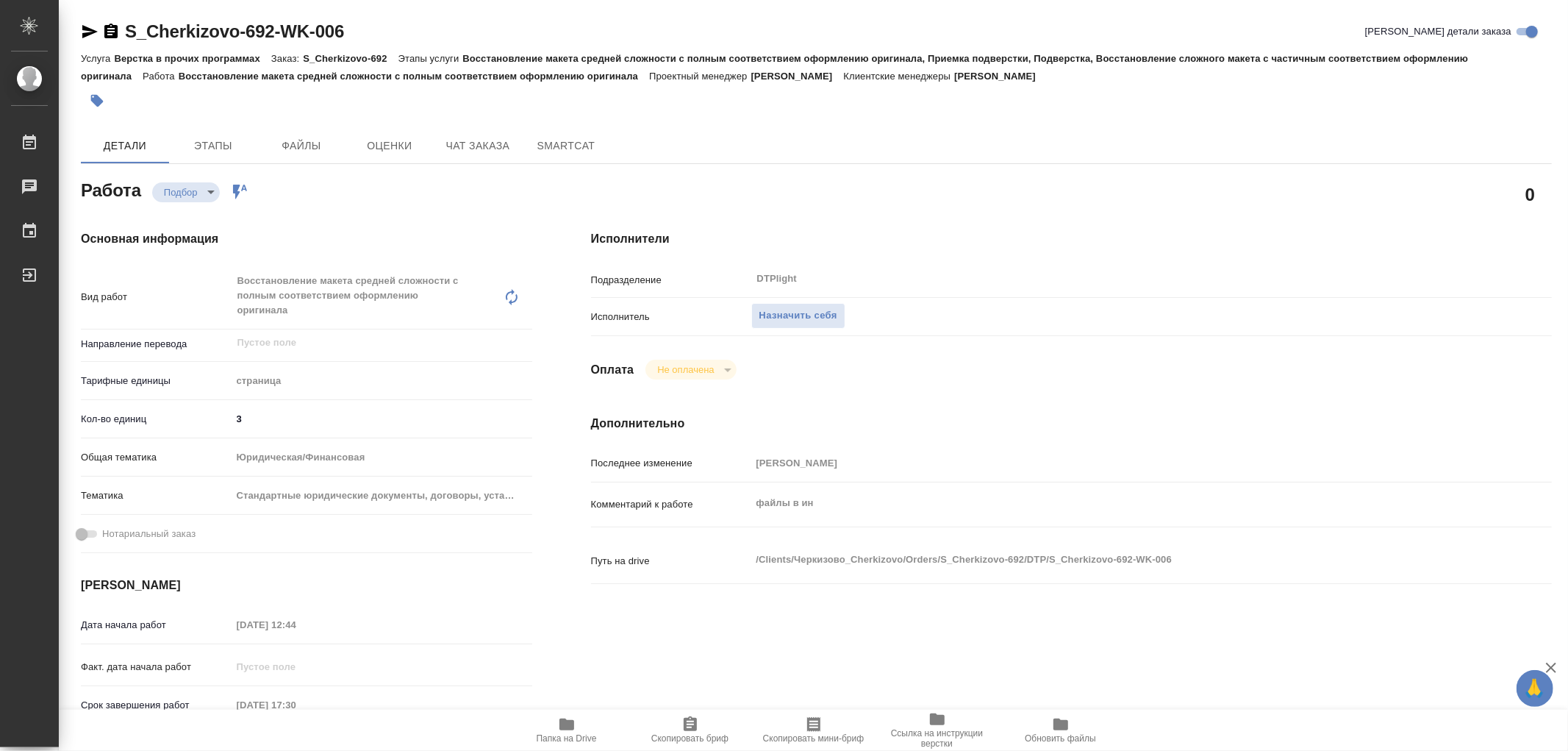
click at [569, 722] on icon "button" at bounding box center [566, 724] width 15 height 12
click at [576, 728] on span "Папка на Drive" at bounding box center [566, 729] width 106 height 28
click at [782, 320] on span "Назначить себя" at bounding box center [798, 316] width 78 height 17
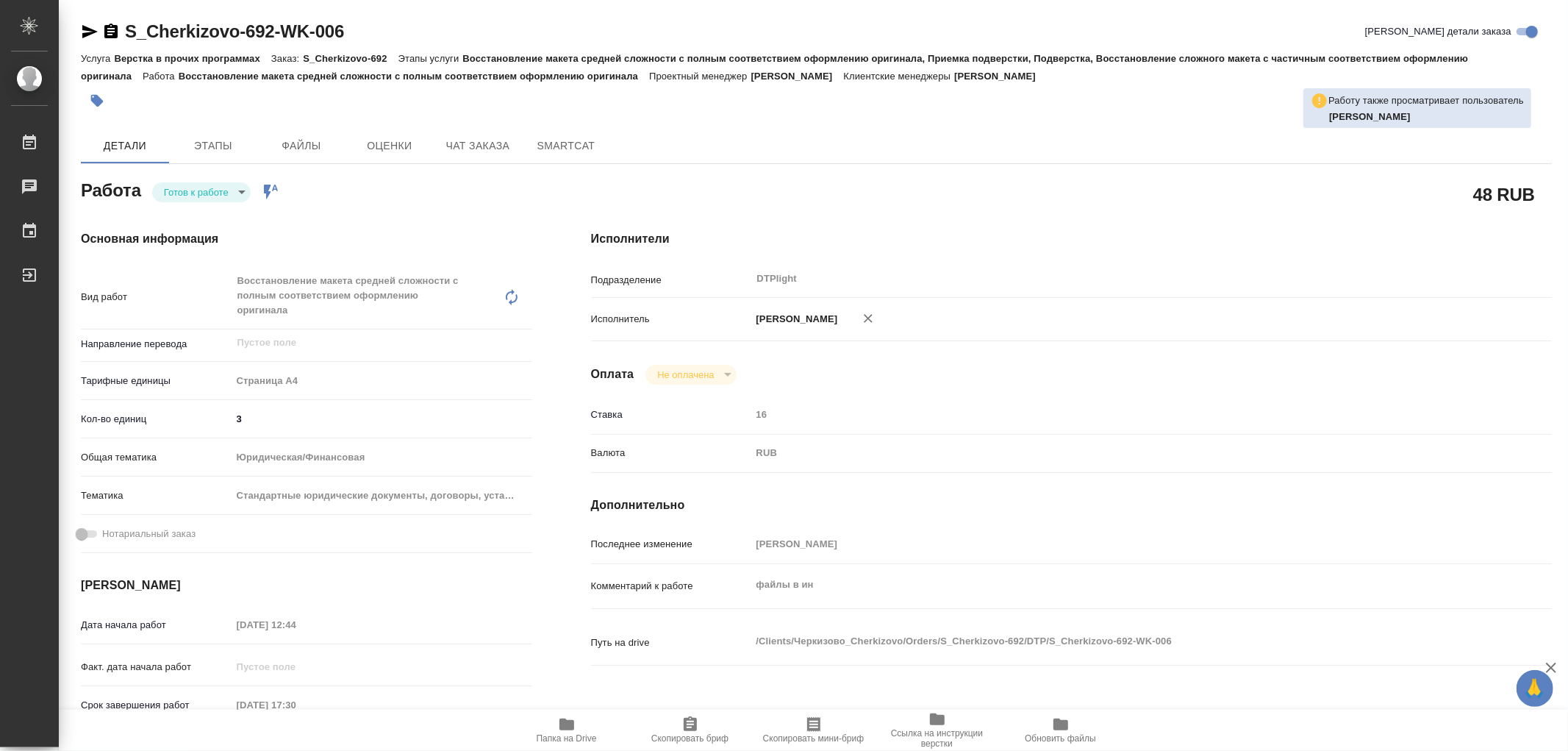
click at [231, 189] on body "🙏 .cls-1 fill:#fff; AWATERA Работы 0 Чаты График Выйти S_Cherkizovo-692-WK-006 …" at bounding box center [784, 376] width 1568 height 751
click at [215, 196] on li "В работе" at bounding box center [201, 192] width 99 height 25
type textarea "x"
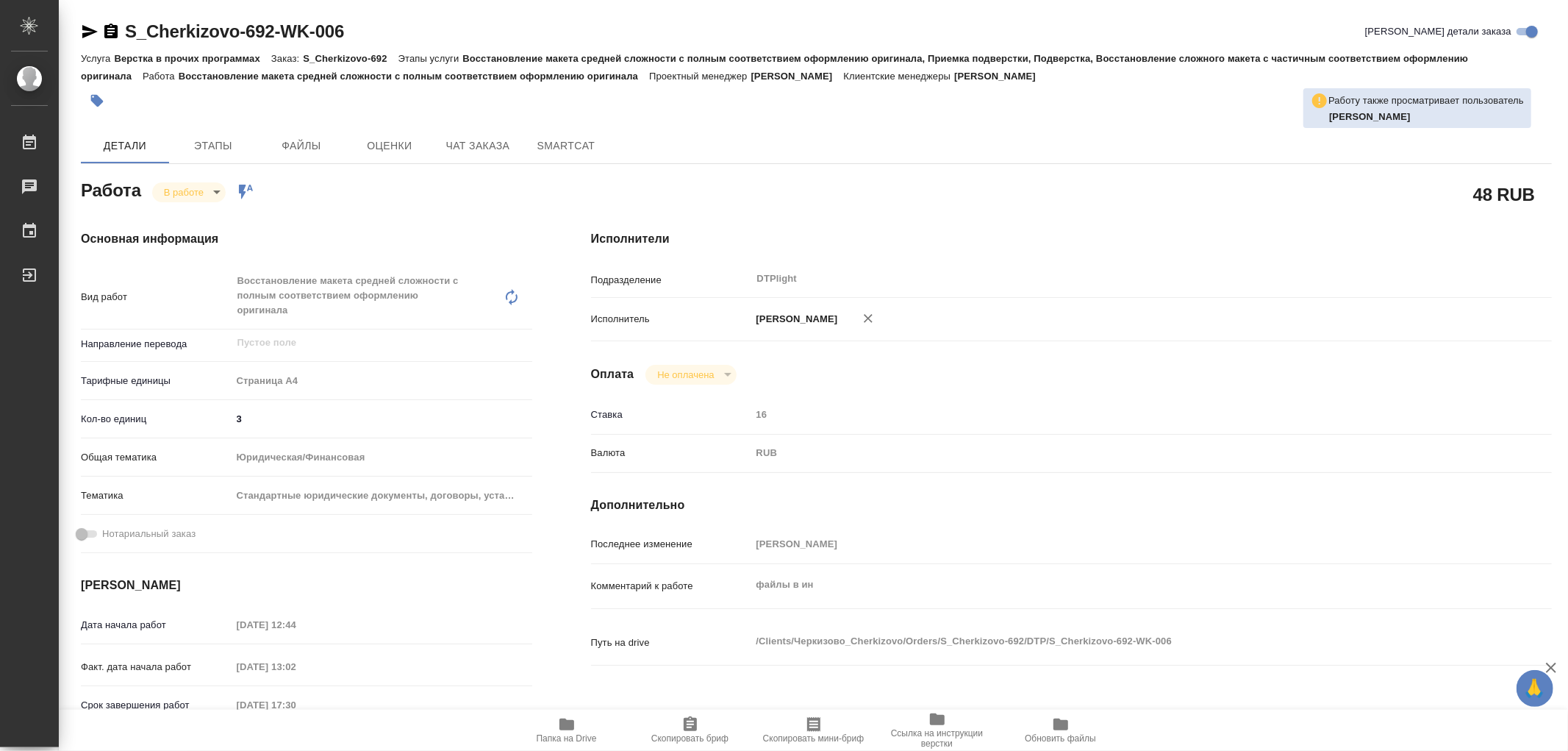
type textarea "x"
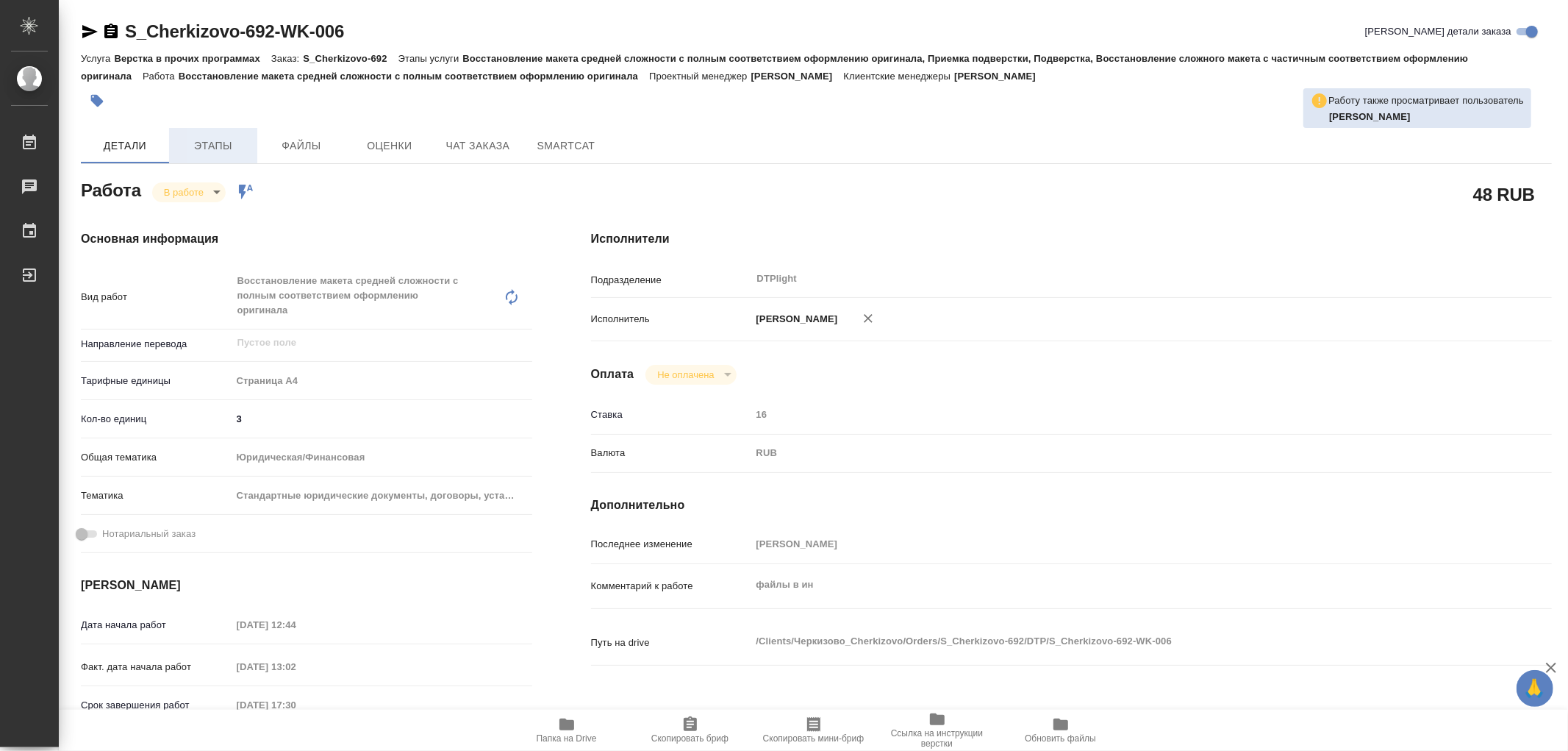
type textarea "x"
click at [195, 147] on span "Этапы" at bounding box center [213, 146] width 71 height 19
type textarea "x"
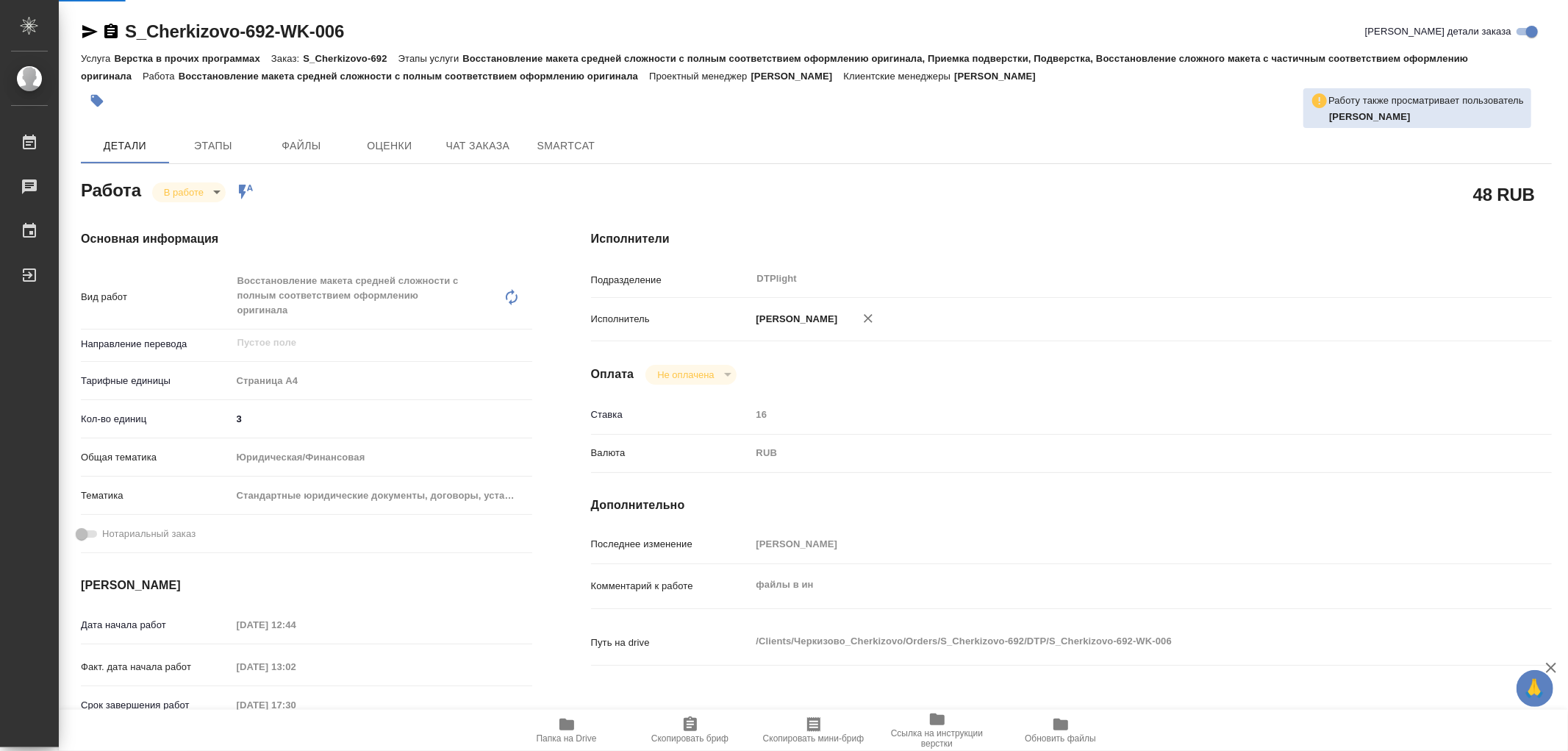
type textarea "x"
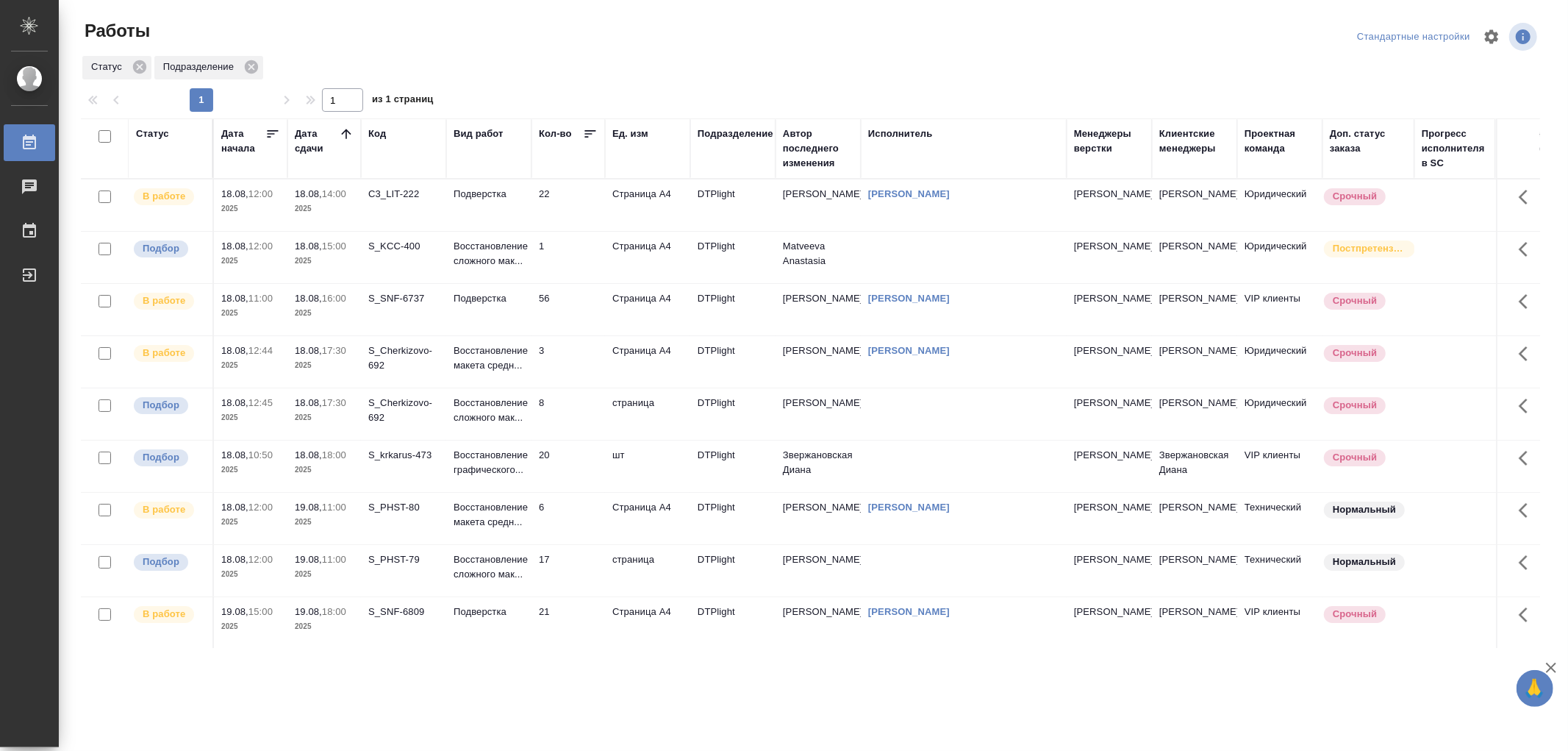
click at [517, 202] on td "Подверстка" at bounding box center [489, 205] width 85 height 51
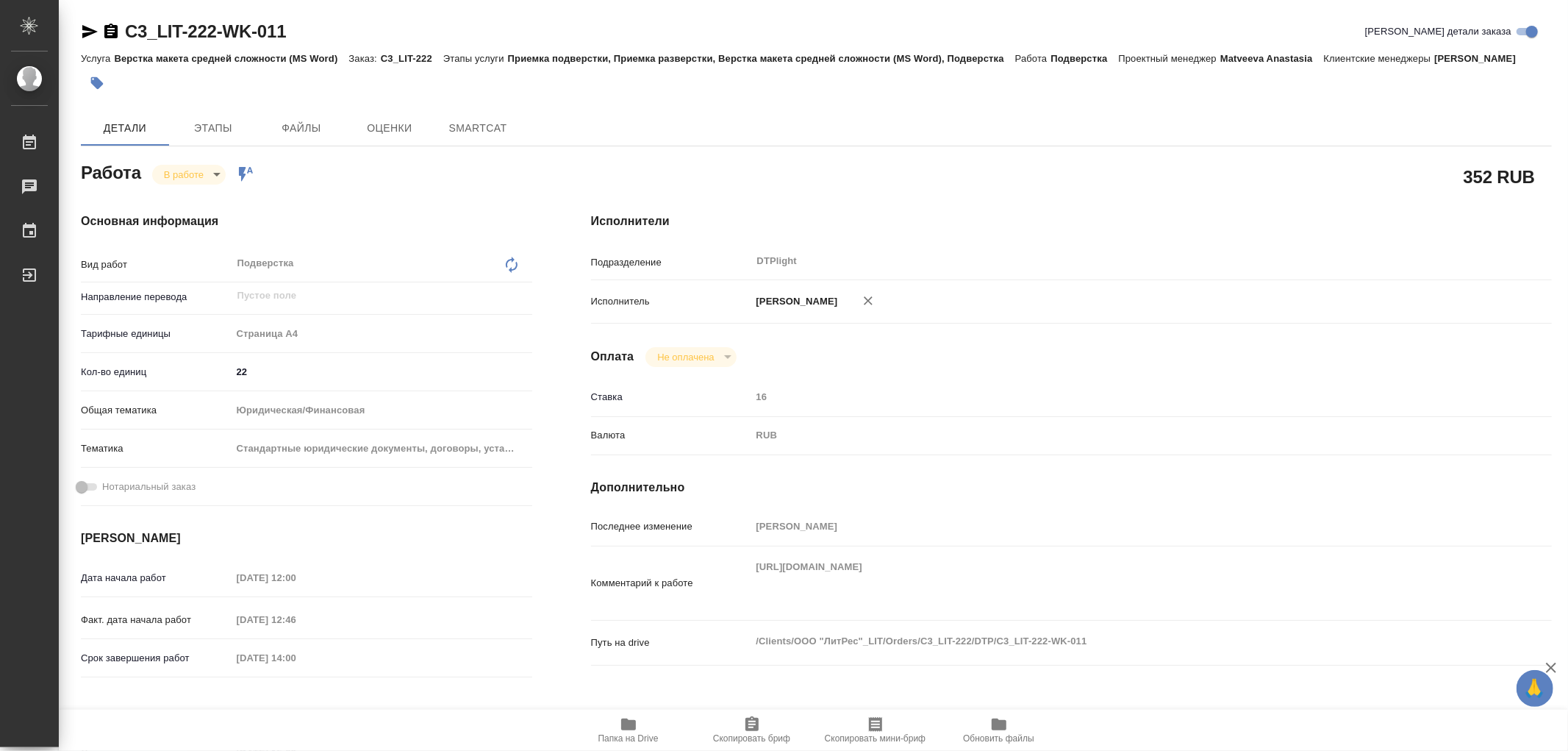
type textarea "x"
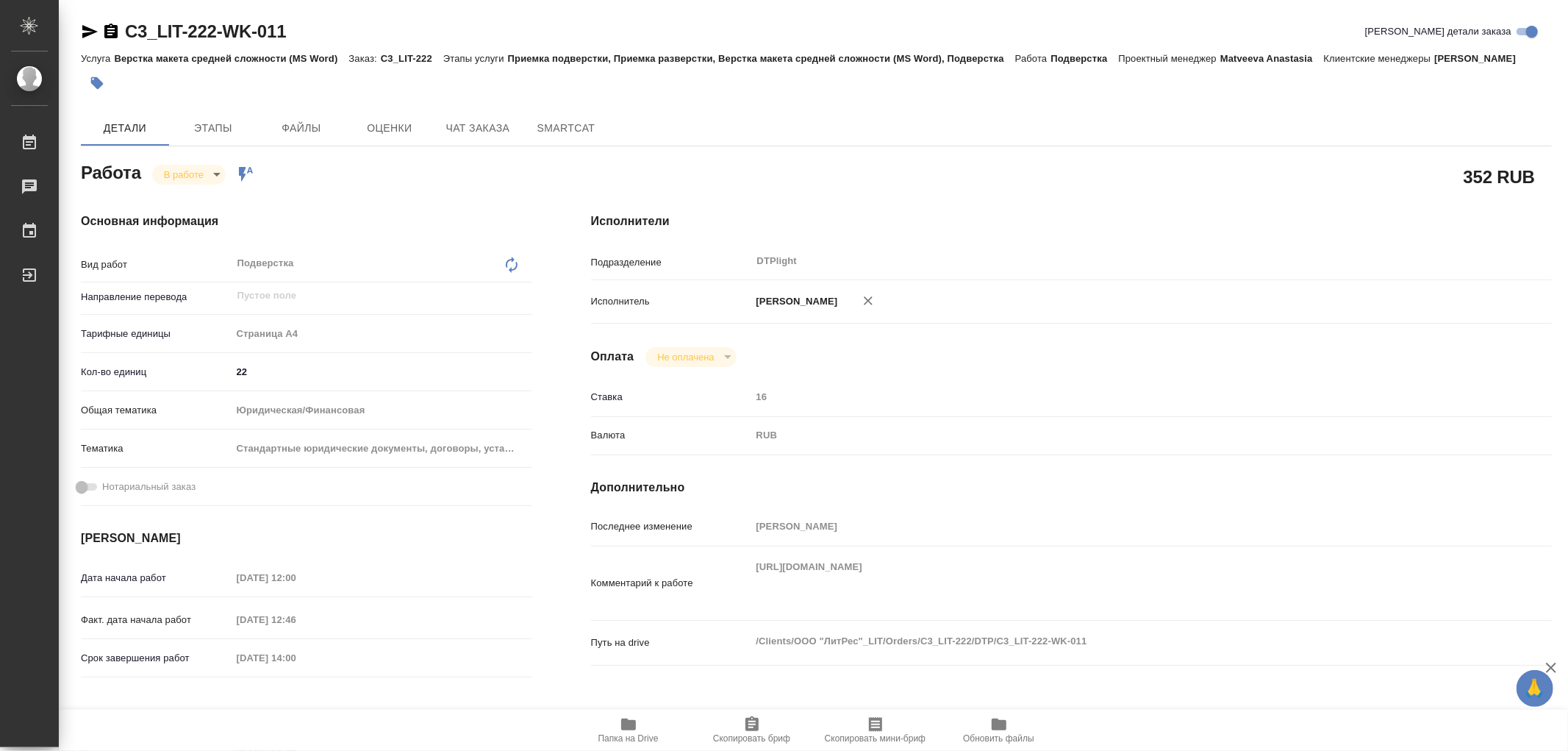
type textarea "x"
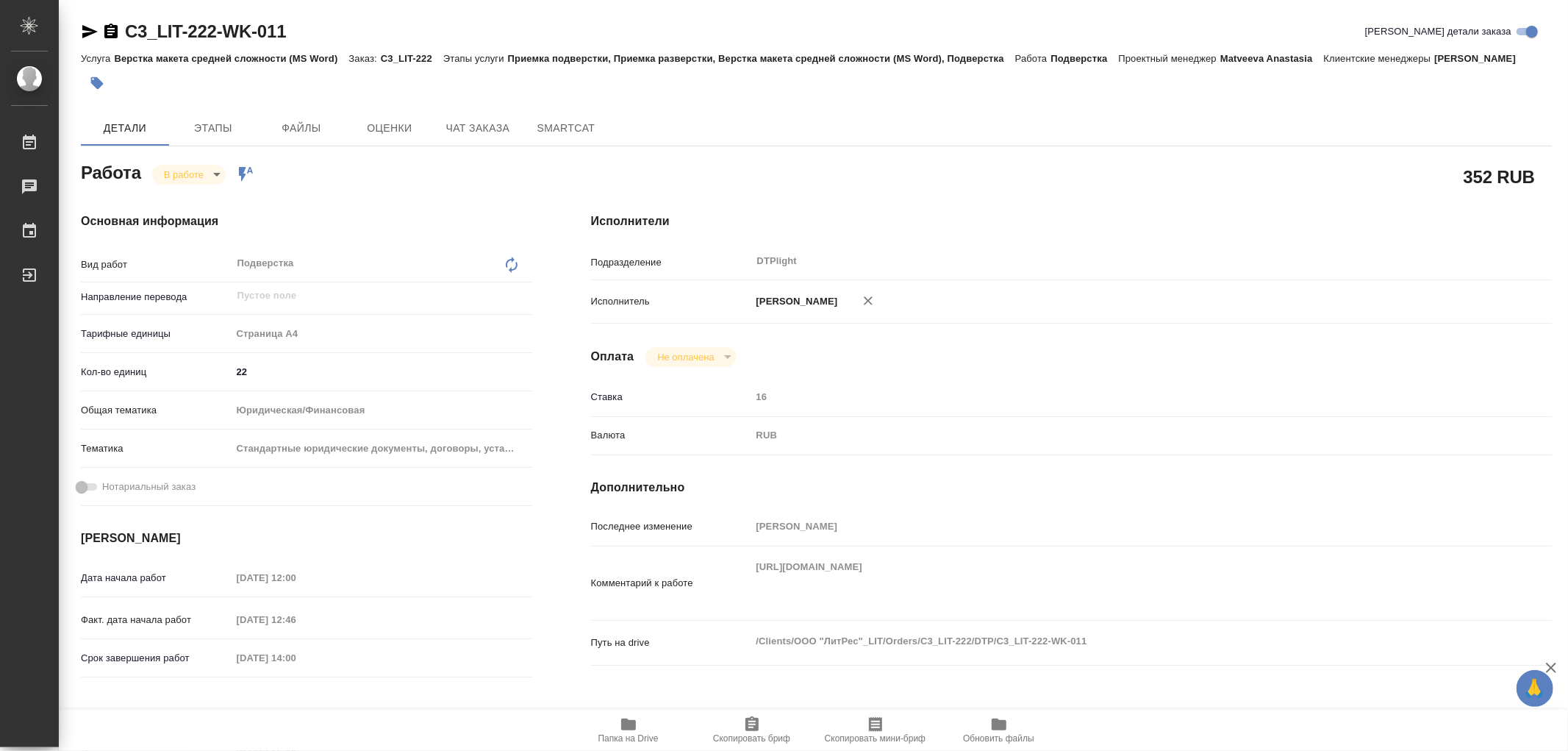
type textarea "x"
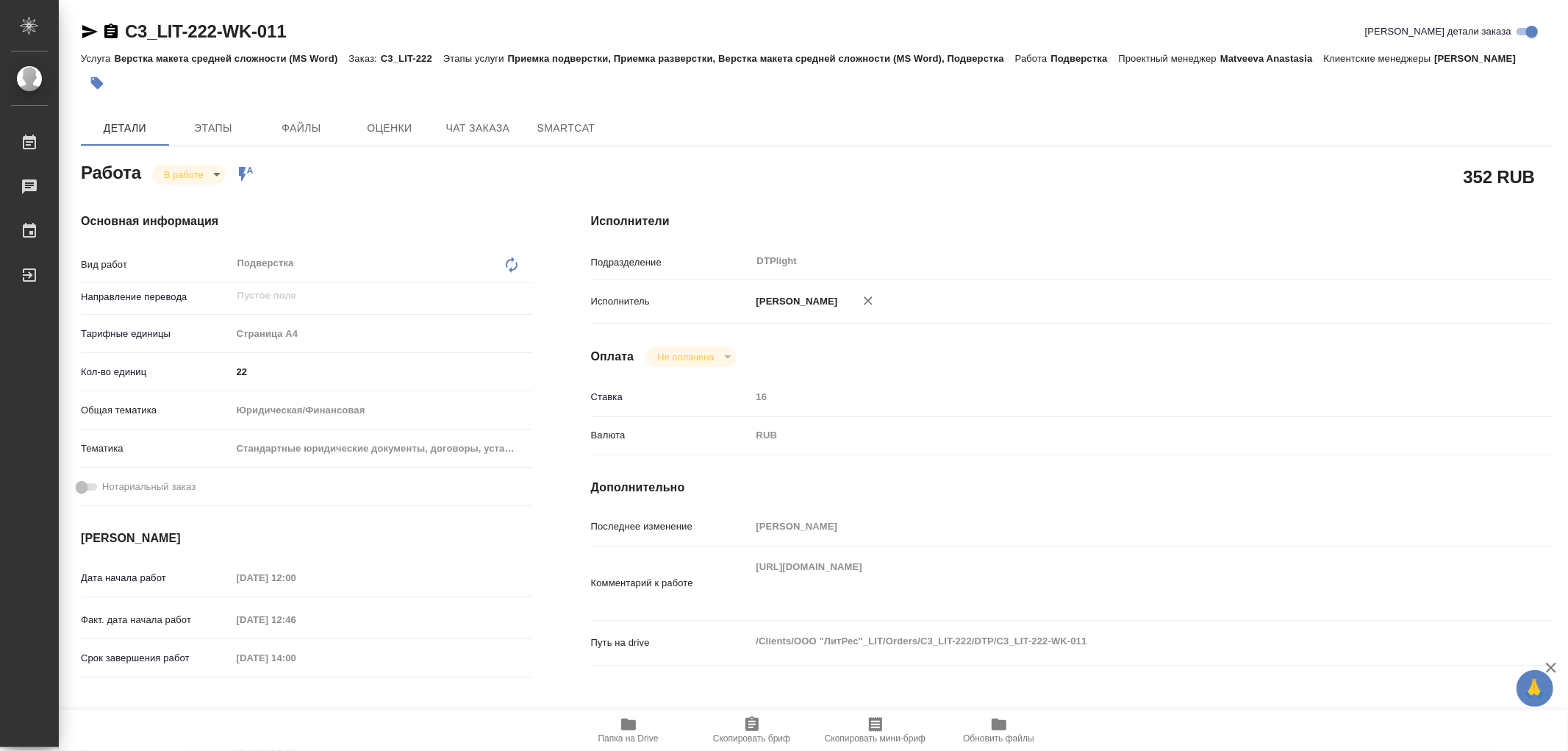
type textarea "x"
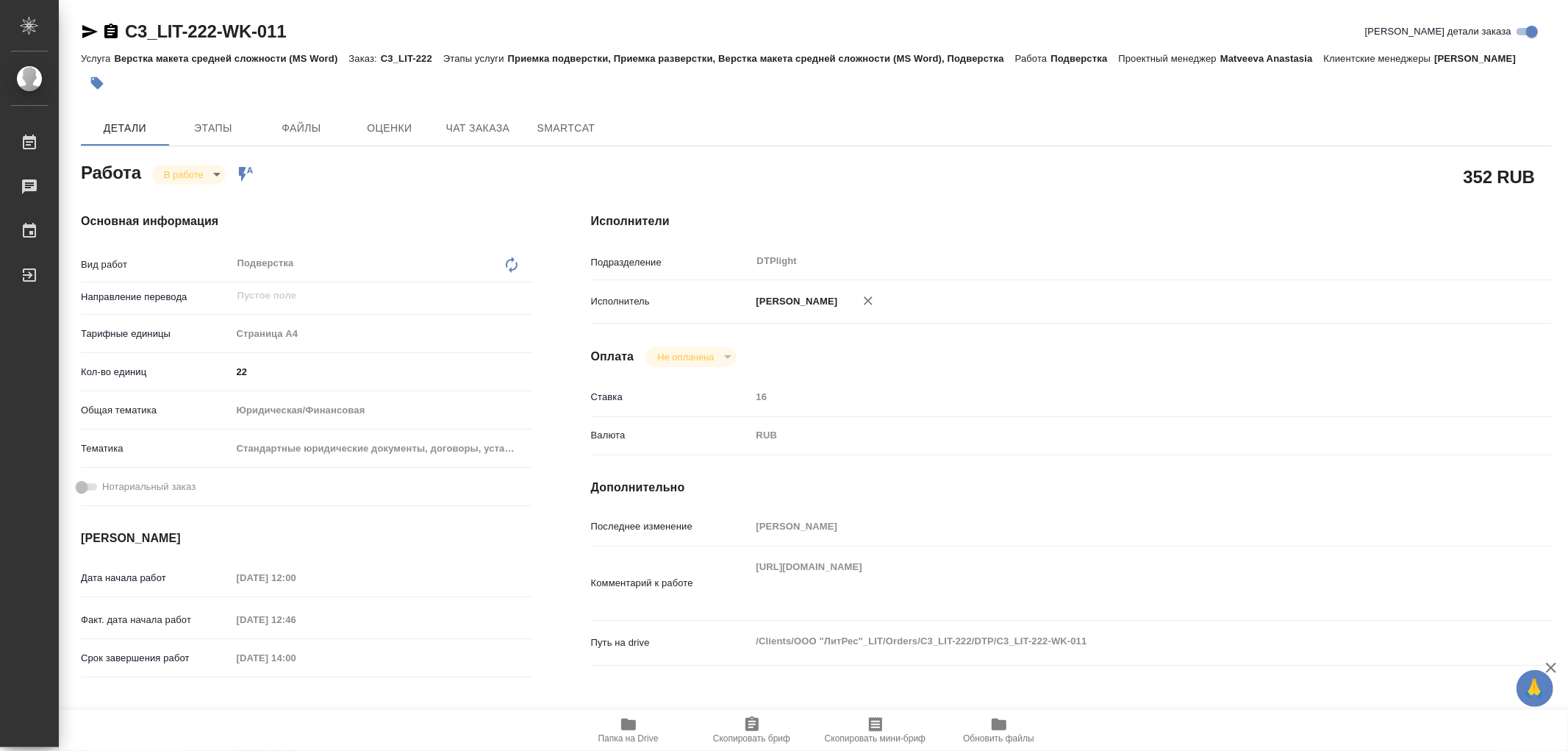
type textarea "x"
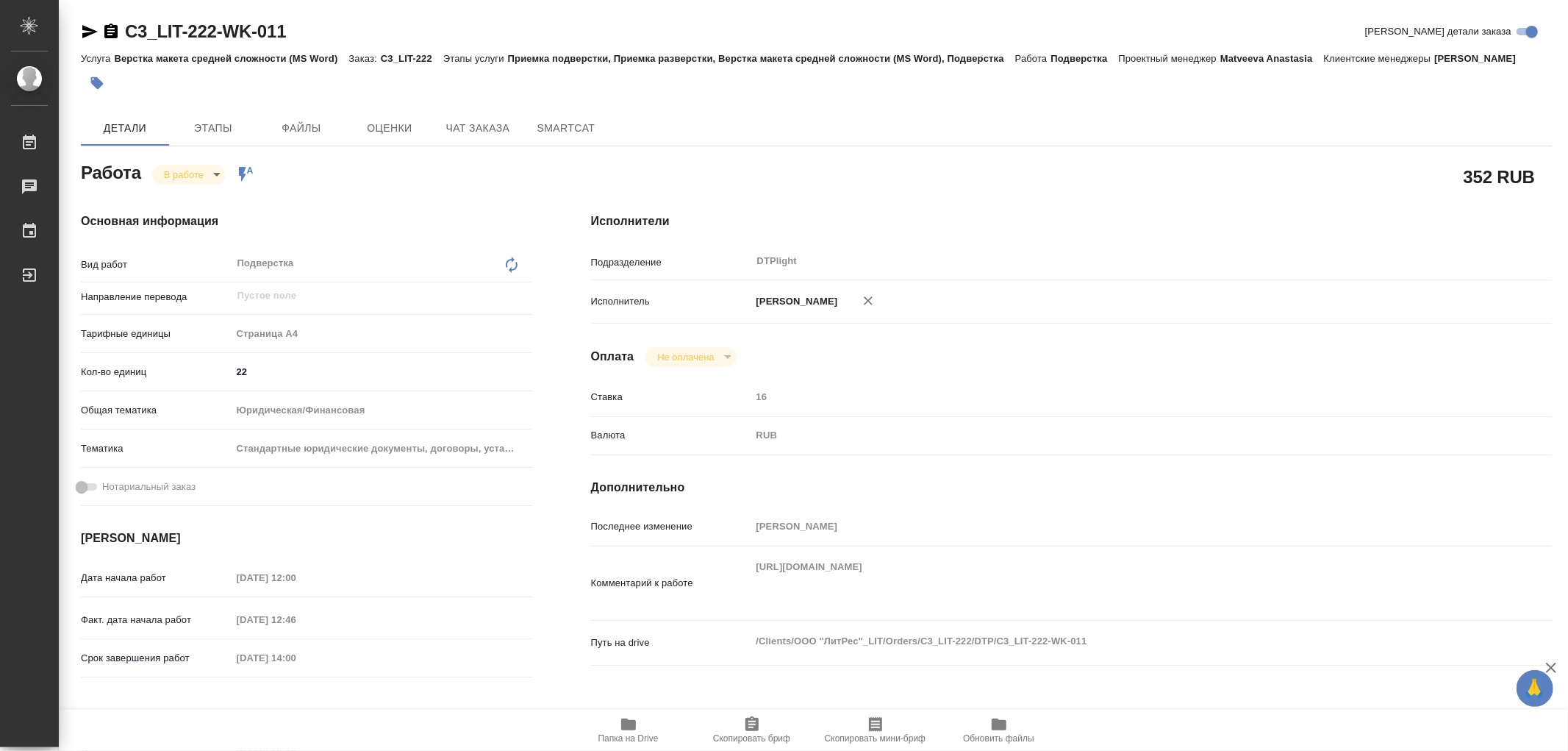
type textarea "x"
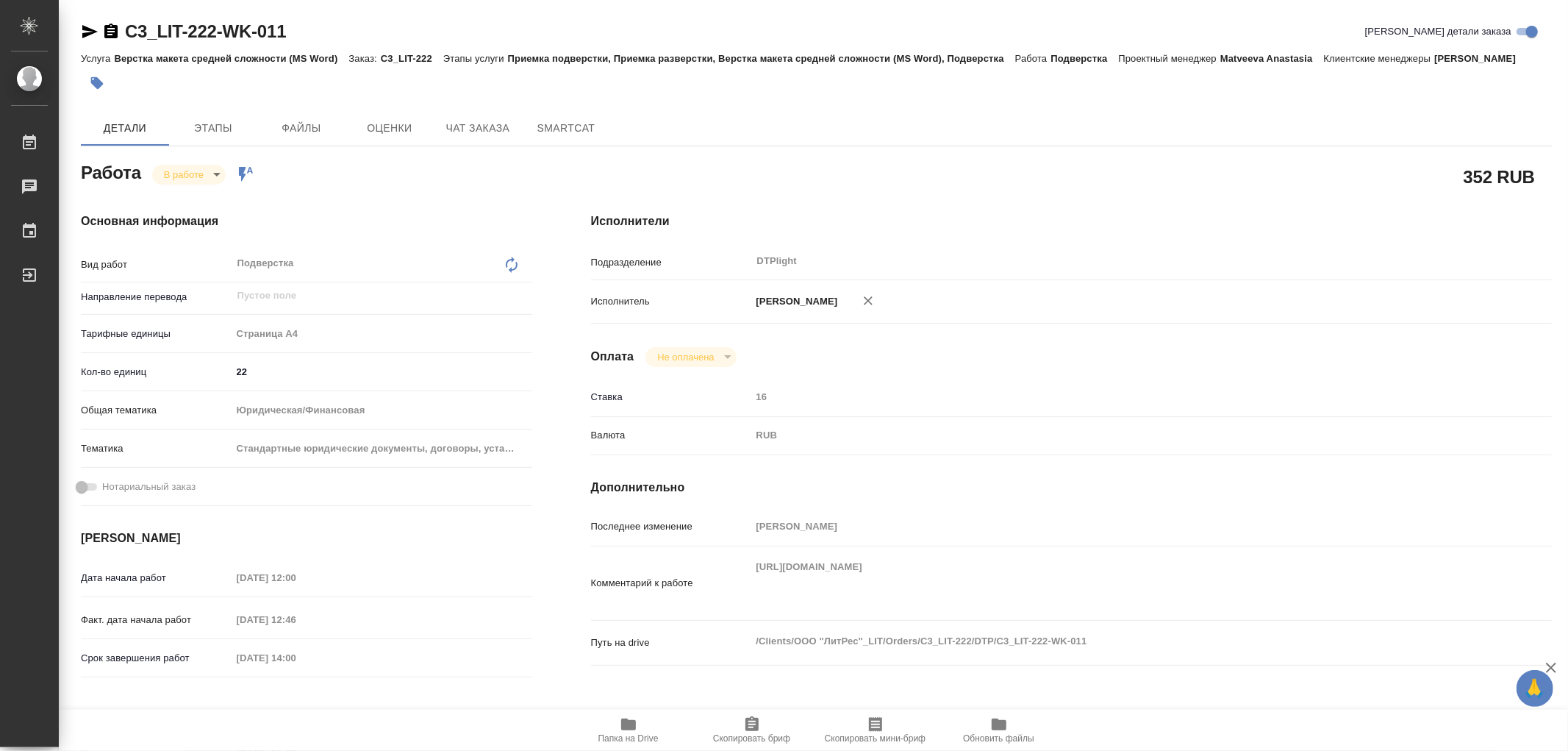
type textarea "x"
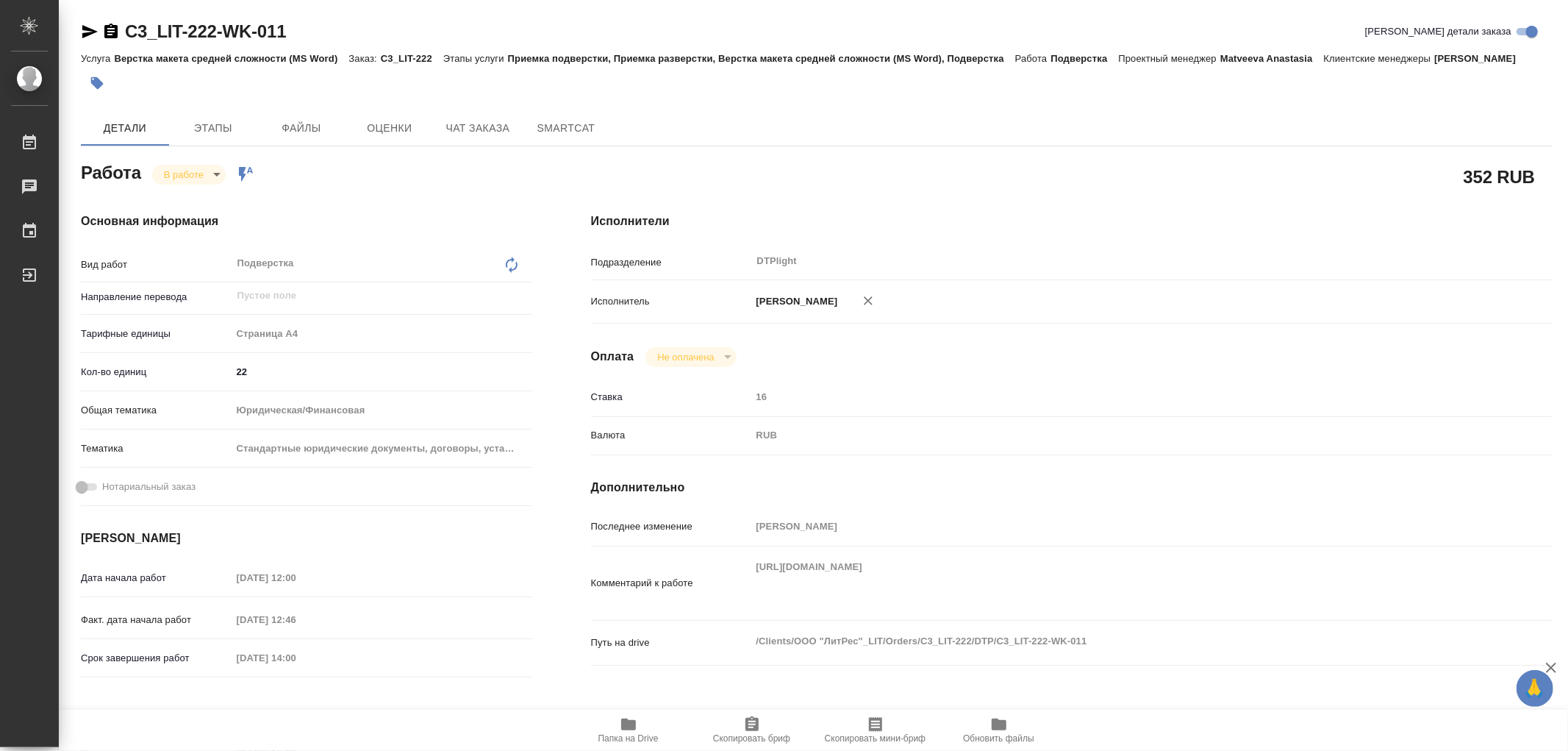
click at [633, 717] on icon "button" at bounding box center [628, 724] width 18 height 18
click at [167, 175] on body "🙏 .cls-1 fill:#fff; AWATERA Работы 0 Чаты График Выйти C3_LIT-222-WK-011 Кратко…" at bounding box center [784, 376] width 1568 height 751
click at [187, 196] on button "Выполнен" at bounding box center [190, 199] width 54 height 16
type textarea "x"
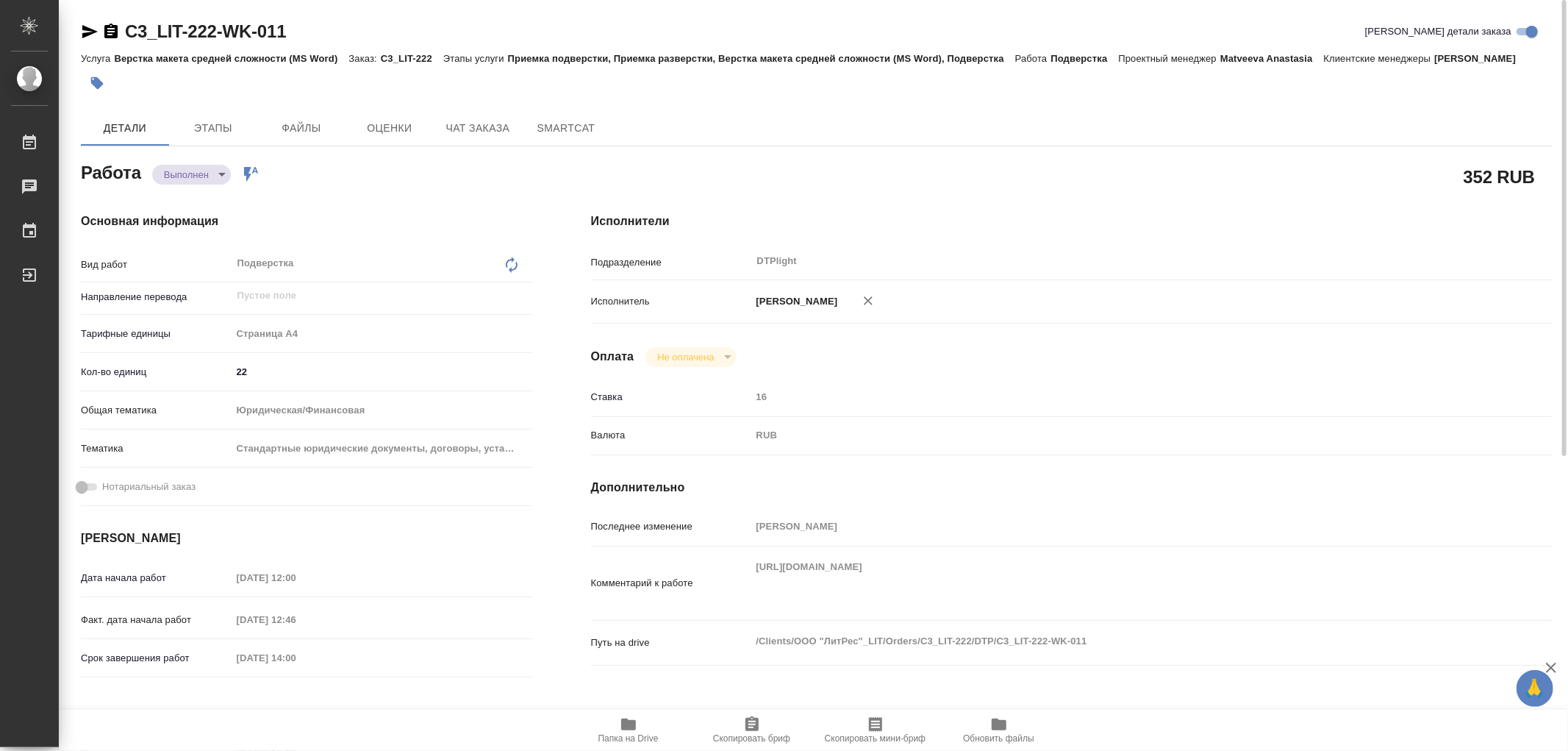
type textarea "x"
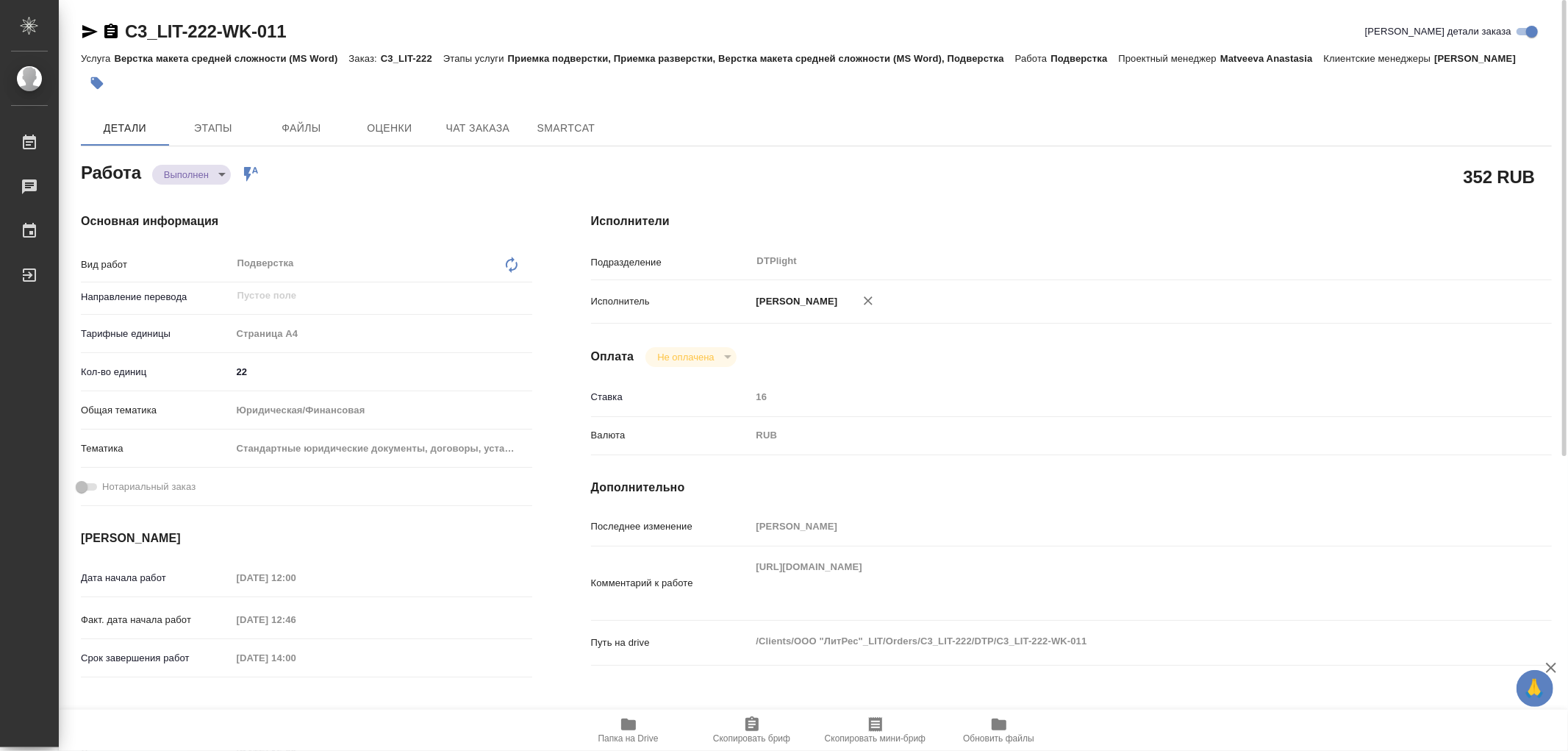
type textarea "x"
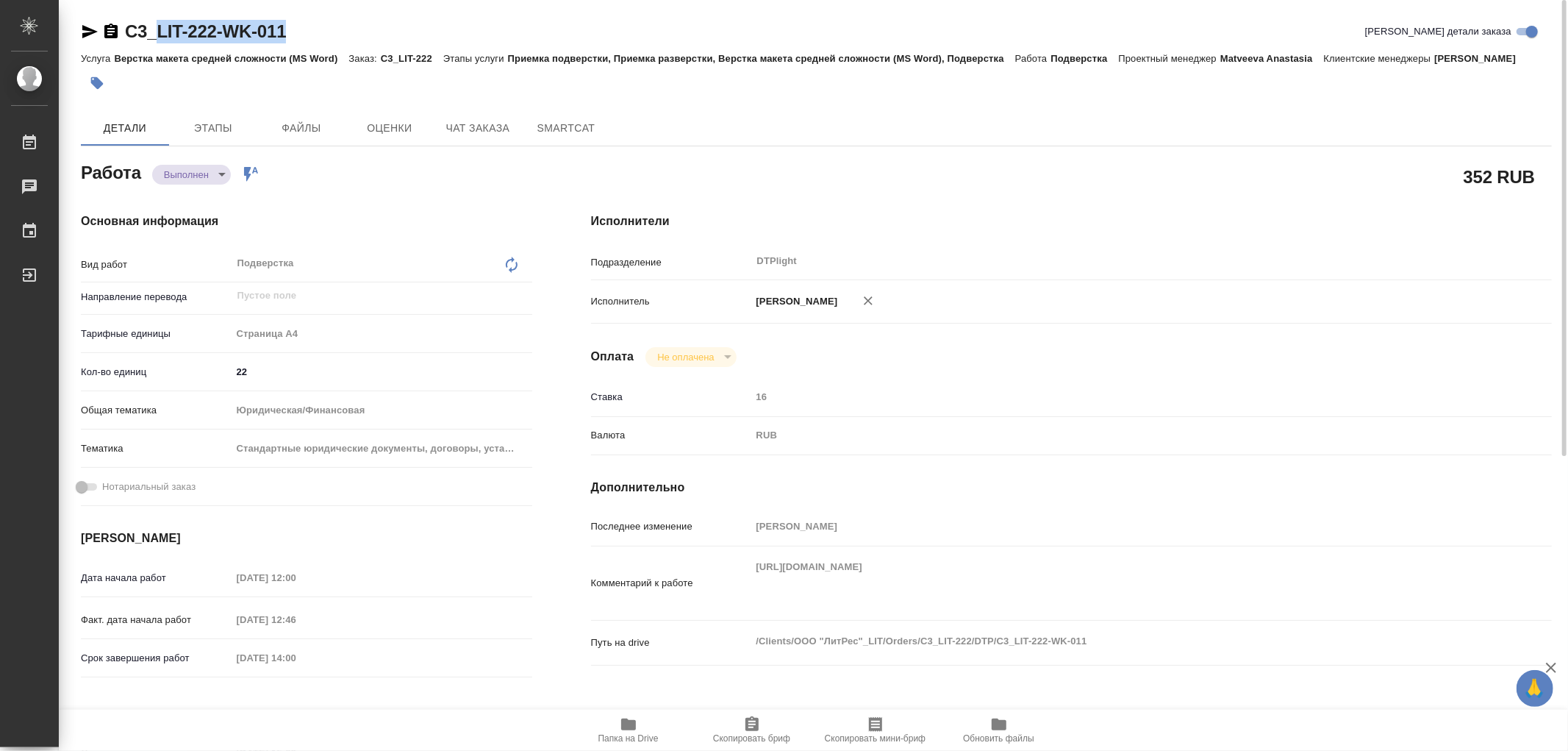
type textarea "x"
drag, startPoint x: 306, startPoint y: 30, endPoint x: 127, endPoint y: 32, distance: 179.0
click at [127, 32] on div "C3_LIT-222-WK-011 Кратко детали заказа" at bounding box center [816, 32] width 1471 height 23
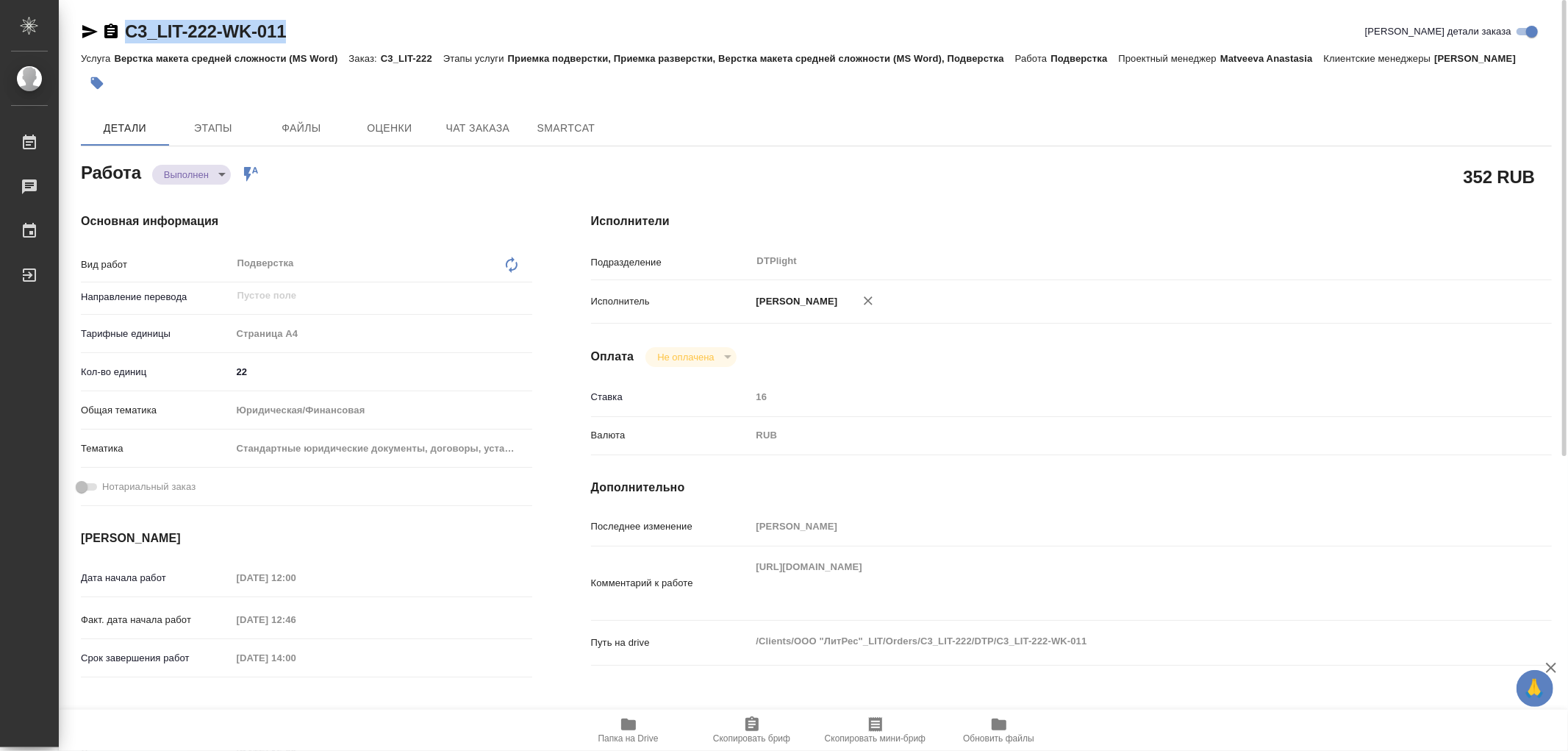
copy link "C3_LIT-222-WK-011"
